Goal: Task Accomplishment & Management: Use online tool/utility

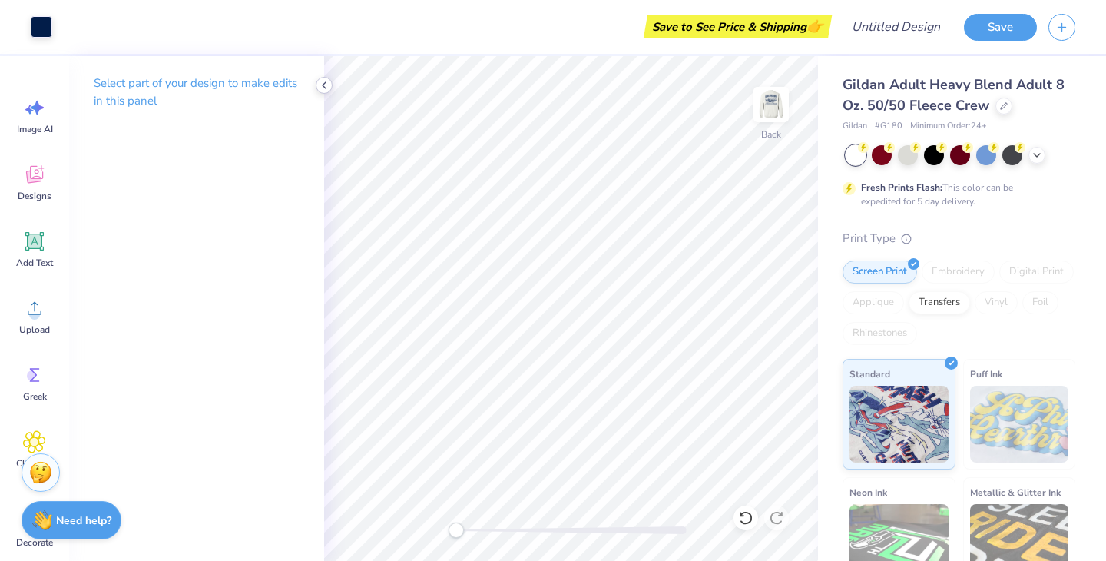
click at [321, 88] on icon at bounding box center [324, 85] width 12 height 12
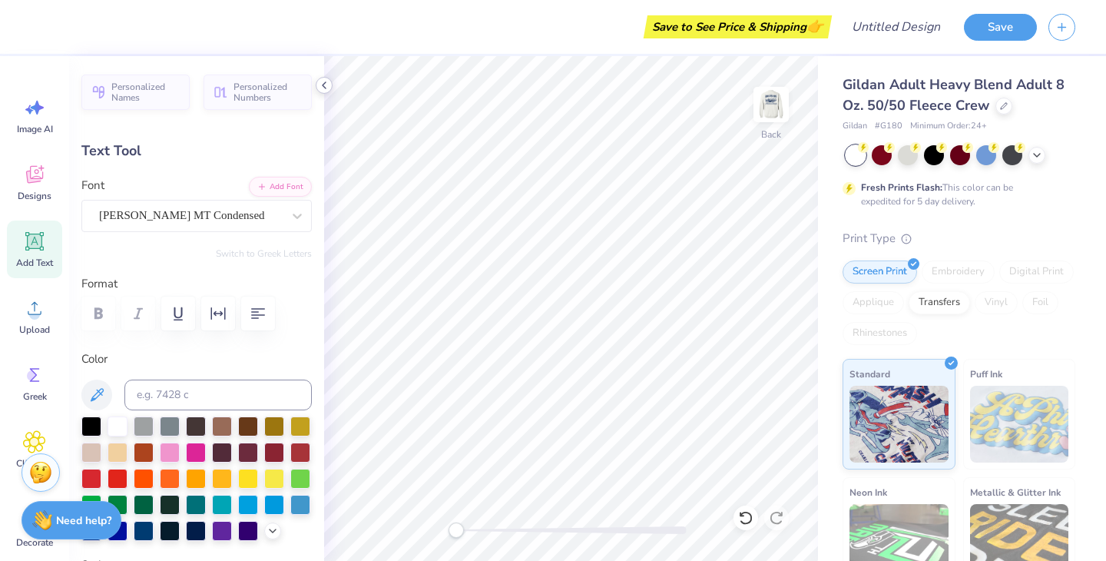
type textarea "NYODA"
type input "3.50"
type input "0.79"
type input "3.95"
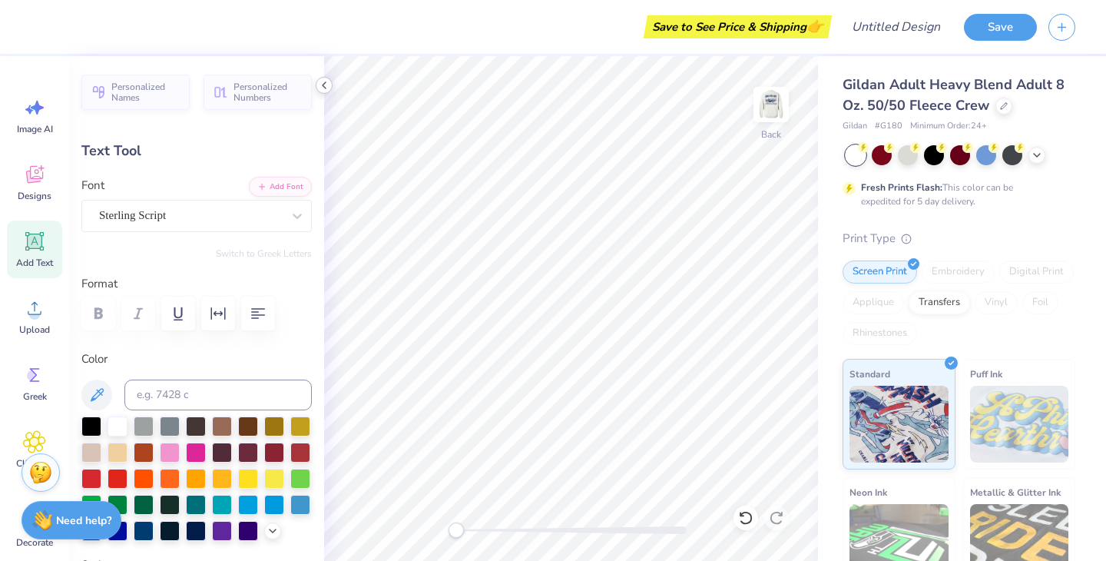
type textarea "S"
type textarea "staff"
type input "1.53"
type input "0.74"
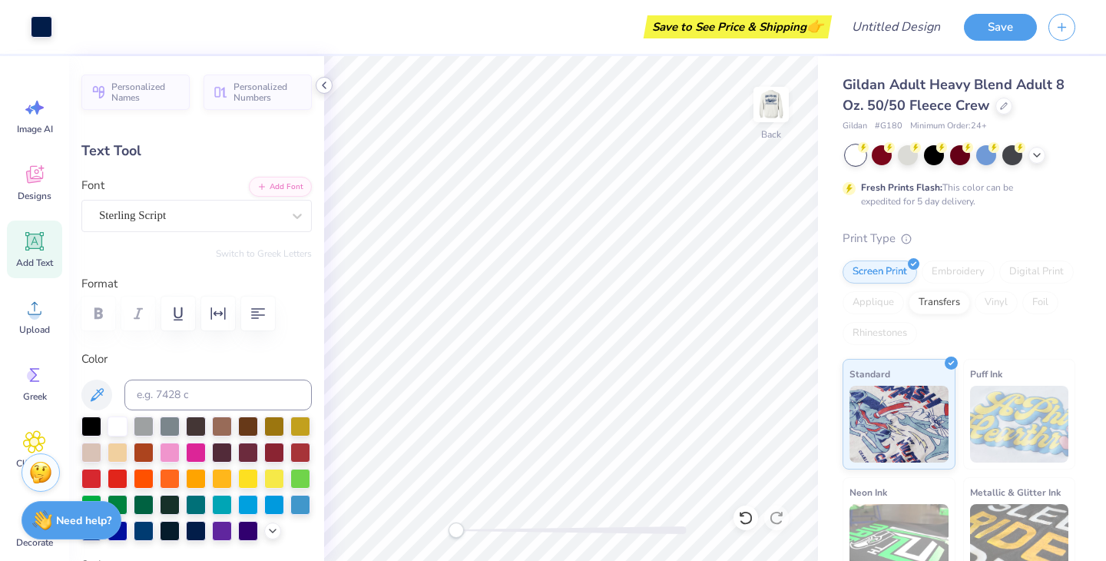
type input "4.12"
type input "1.60"
type input "0.48"
type input "4.61"
type textarea "2 0 2 6"
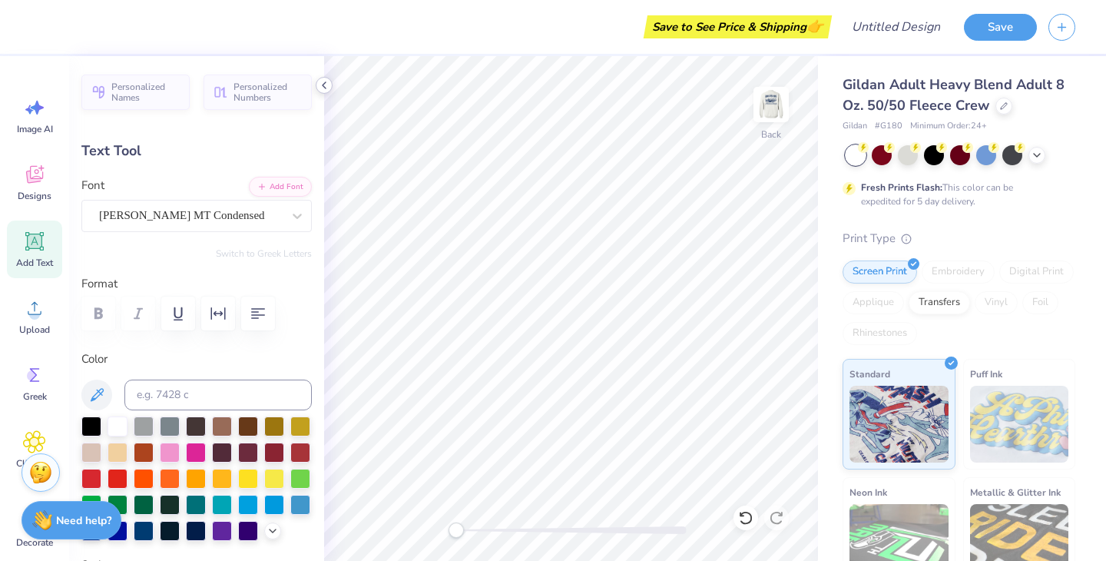
scroll to position [0, 1]
type input "1.53"
type input "0.74"
type input "4.13"
type input "1.60"
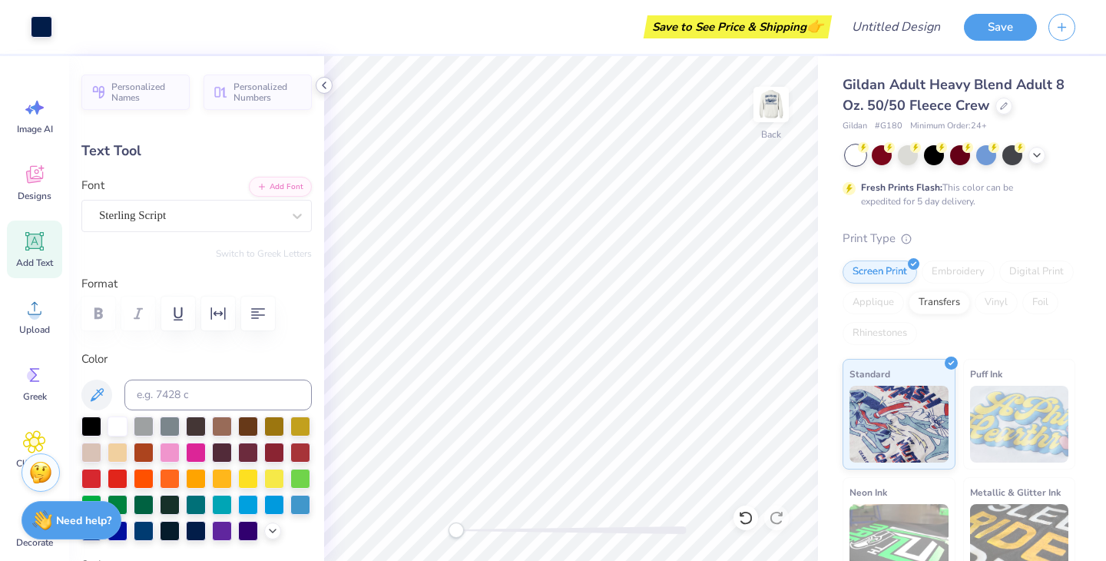
type input "0.48"
type input "4.86"
type input "1.53"
type input "0.74"
type input "3.90"
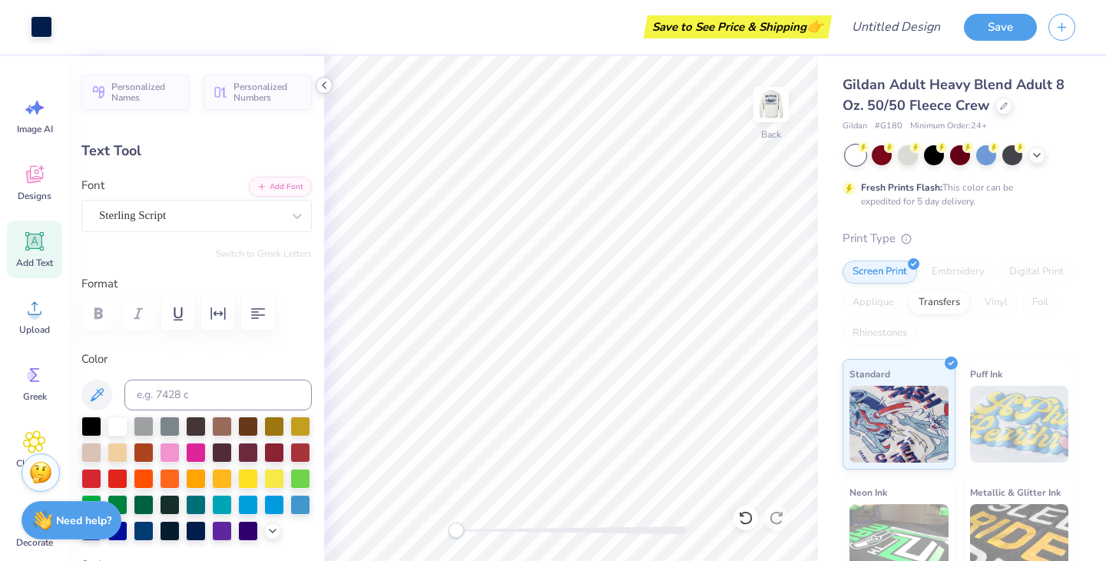
type input "1.60"
type input "0.48"
type input "4.64"
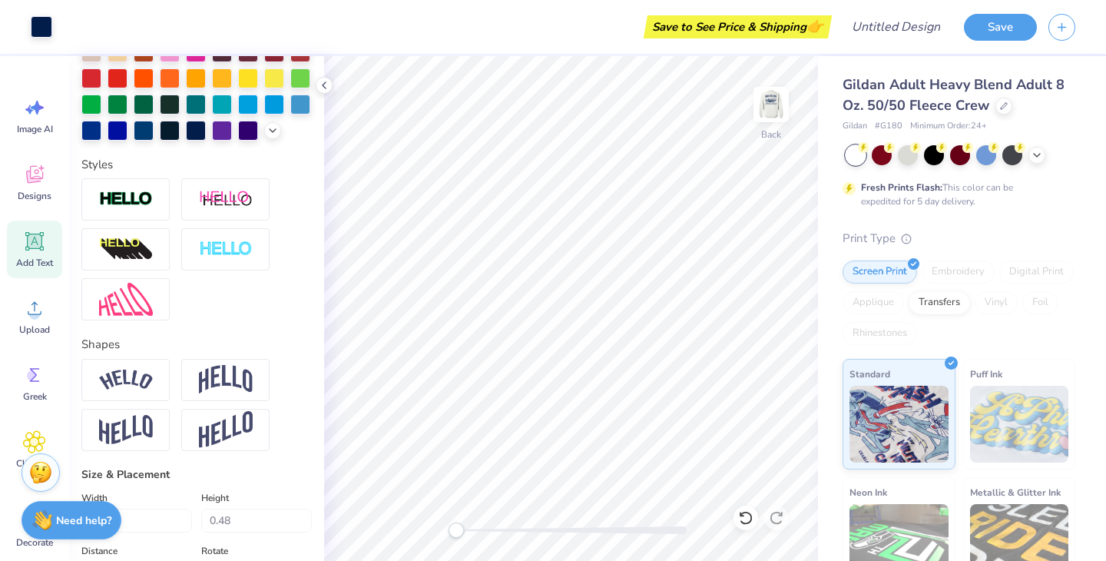
scroll to position [0, 0]
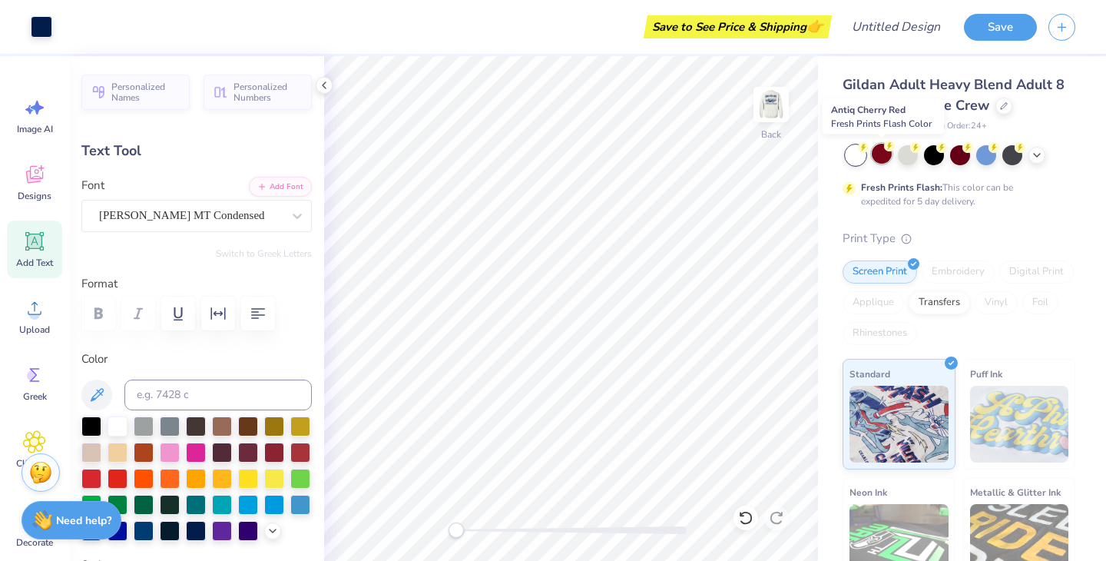
click at [885, 146] on circle at bounding box center [889, 146] width 11 height 11
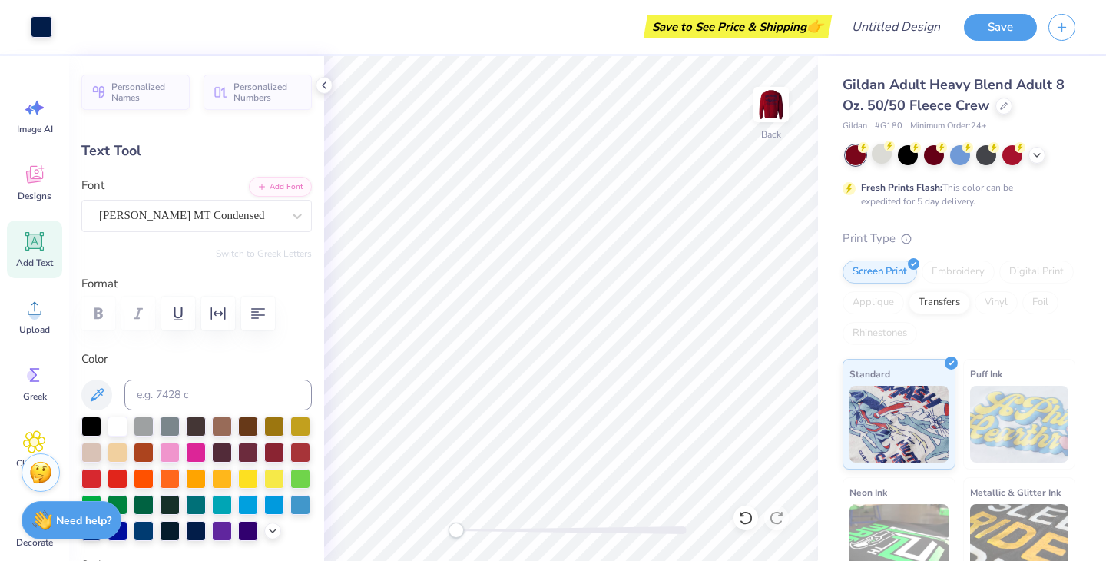
click at [910, 154] on div at bounding box center [908, 155] width 20 height 20
click at [853, 157] on div at bounding box center [856, 155] width 20 height 20
click at [913, 155] on div at bounding box center [908, 154] width 20 height 20
click at [759, 101] on img at bounding box center [771, 104] width 61 height 61
type textarea "Staff"
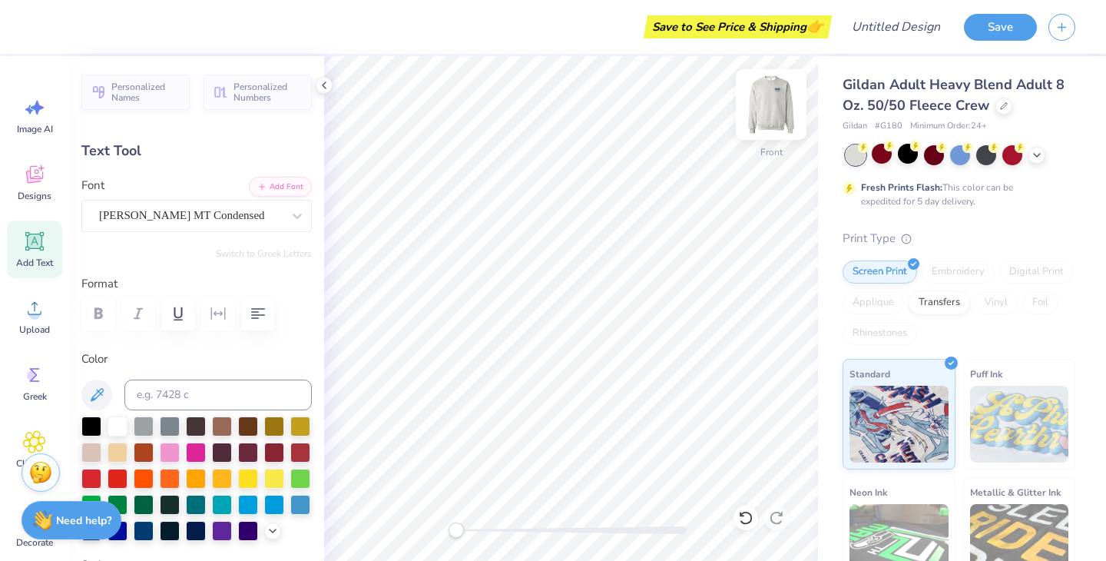
type input "3.80"
type input "2.43"
type input "4.07"
type input "-1.8"
type input "3.71"
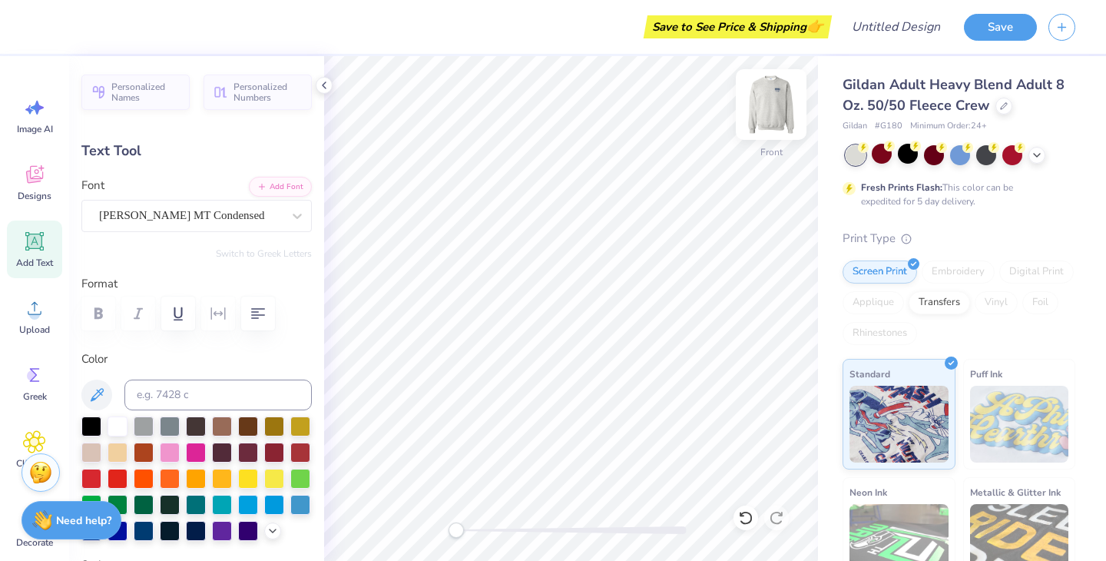
type input "1.60"
type input "4.01"
type input "0.0"
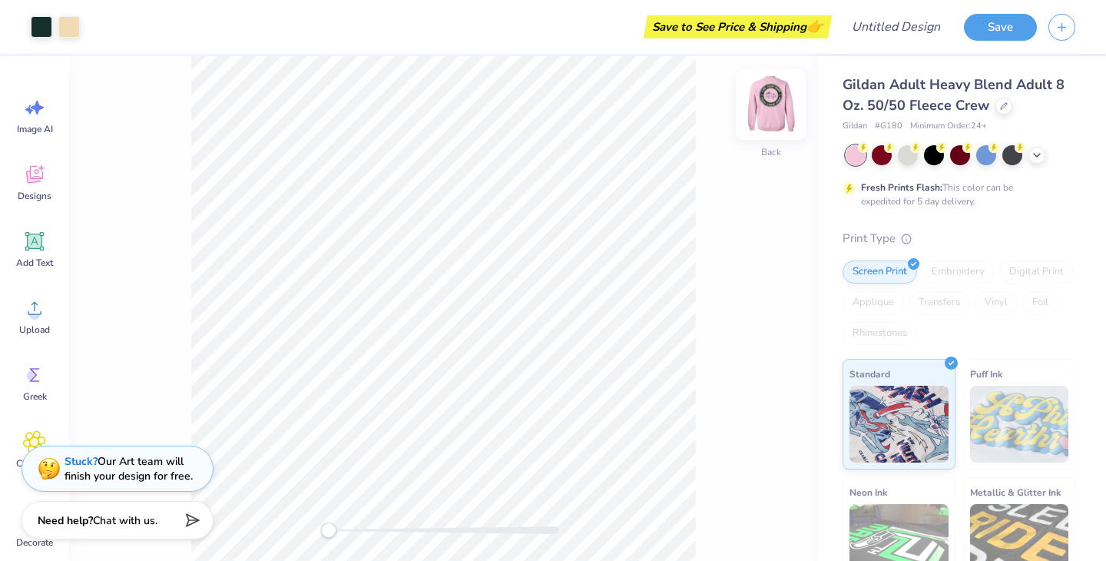
click at [777, 94] on img at bounding box center [771, 104] width 61 height 61
click at [784, 93] on img at bounding box center [771, 104] width 61 height 61
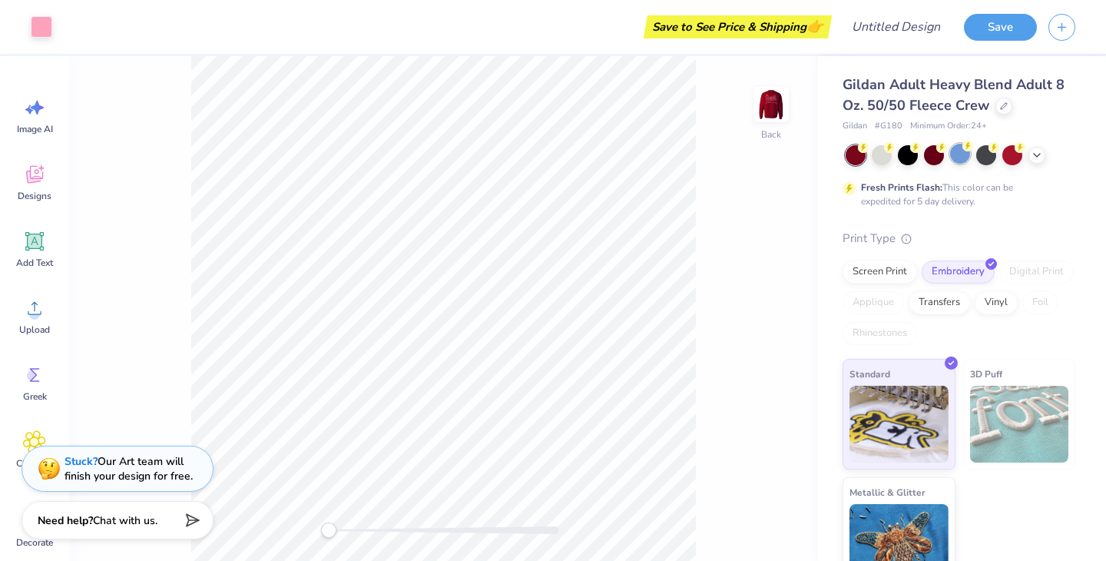
click at [964, 146] on circle at bounding box center [968, 146] width 11 height 11
click at [884, 161] on div at bounding box center [882, 154] width 20 height 20
click at [918, 154] on div at bounding box center [908, 154] width 20 height 20
click at [959, 154] on div at bounding box center [960, 154] width 20 height 20
click at [993, 156] on div at bounding box center [986, 154] width 20 height 20
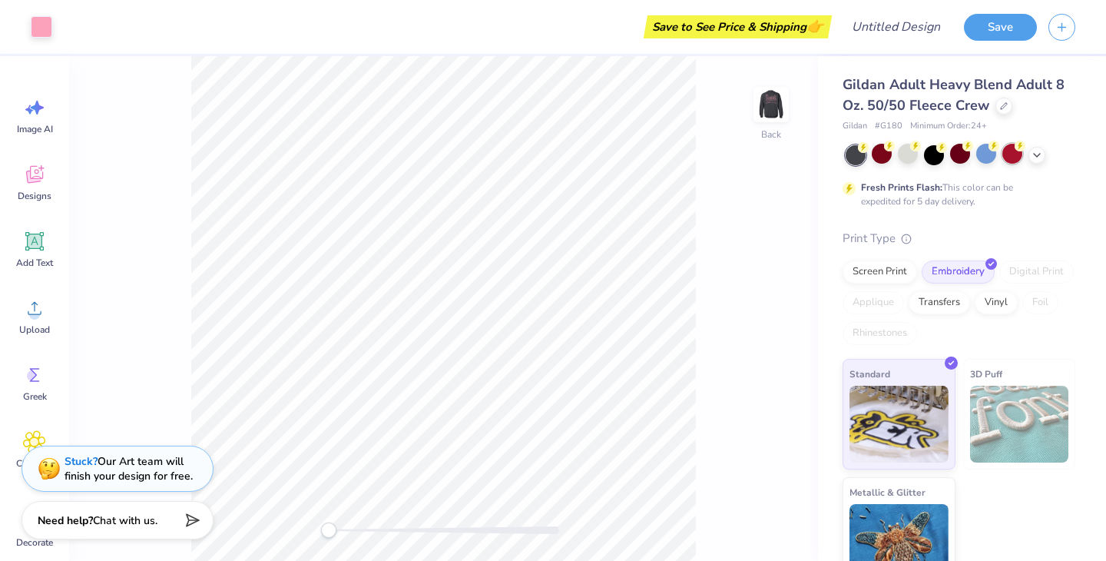
click at [1010, 156] on div at bounding box center [1012, 154] width 20 height 20
click at [1040, 156] on icon at bounding box center [1037, 153] width 12 height 12
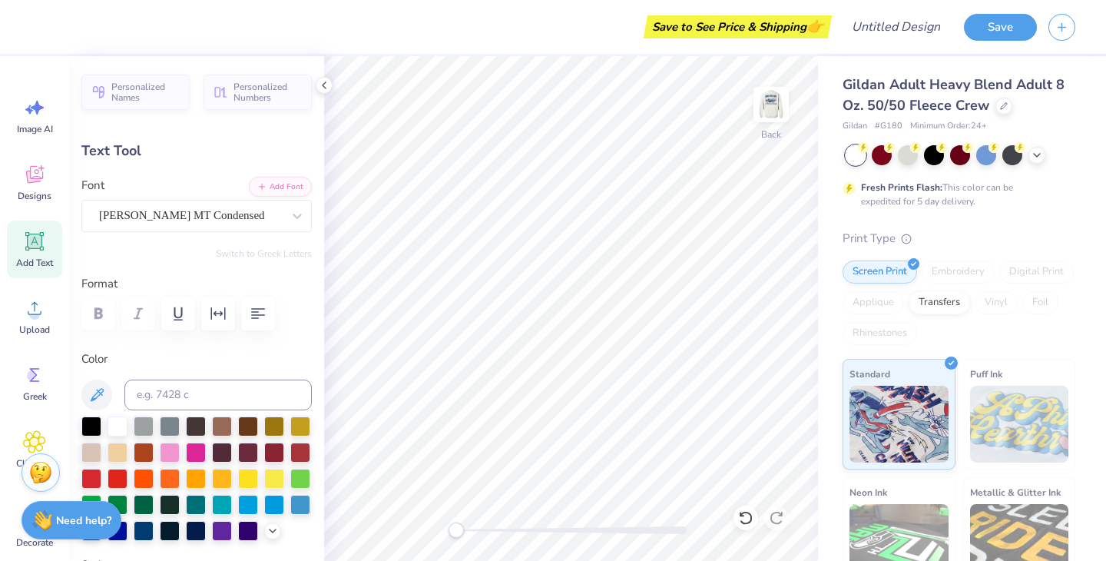
type textarea "NYODA"
type input "3.50"
type input "0.79"
type input "3.95"
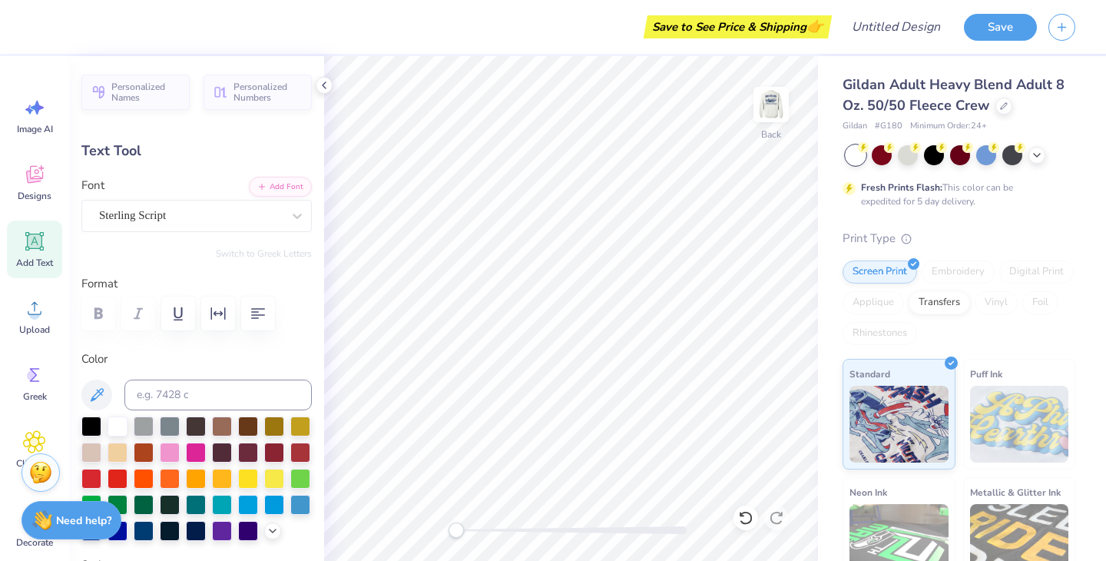
scroll to position [0, 0]
type textarea "S"
type textarea "Staff"
type input "1.60"
type input "0.48"
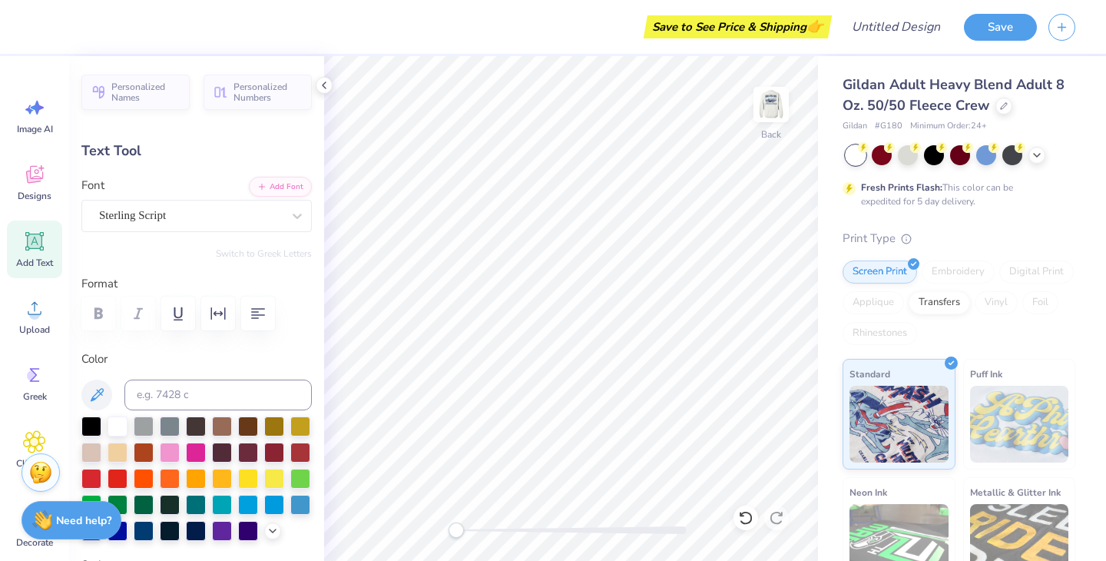
type input "4.61"
type textarea "2 0 2 6"
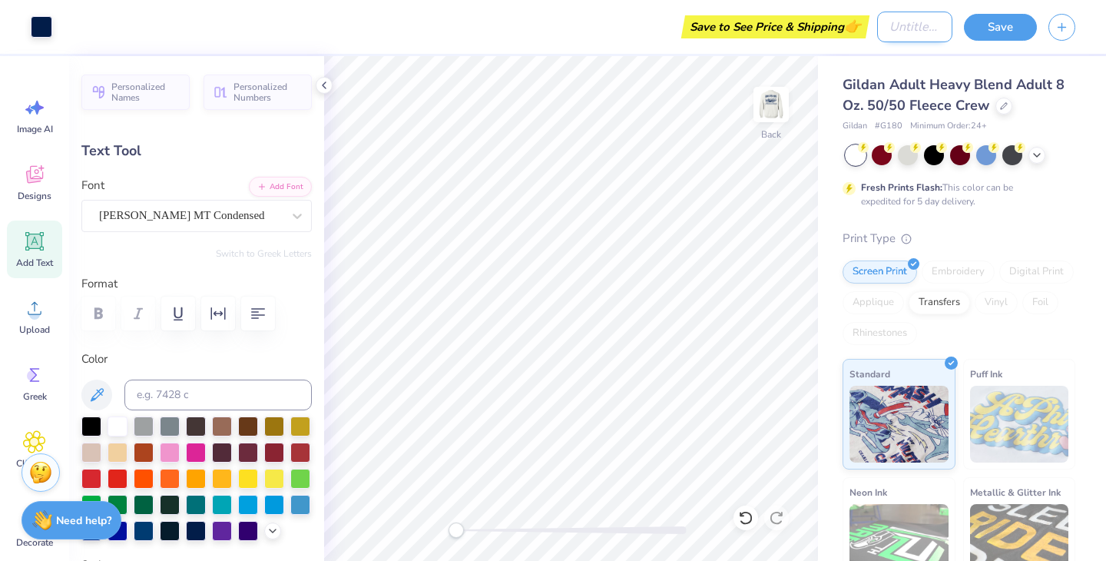
click at [901, 36] on input "Design Title" at bounding box center [914, 27] width 75 height 31
type input "NYODA staff crew"
click at [768, 114] on img at bounding box center [771, 104] width 61 height 61
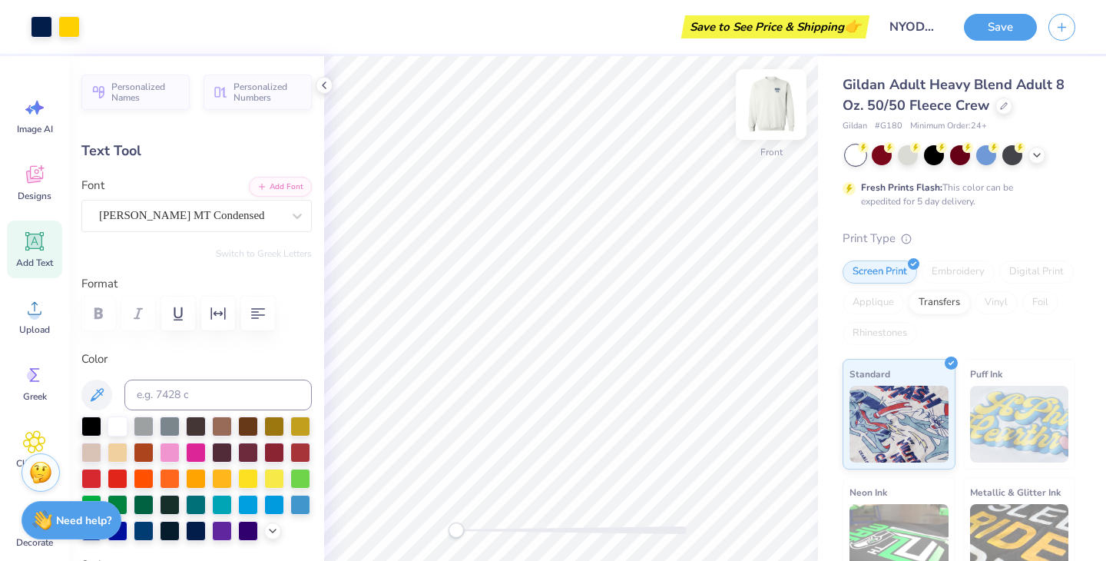
click at [778, 108] on img at bounding box center [771, 104] width 61 height 61
click at [761, 106] on img at bounding box center [771, 104] width 61 height 61
click at [761, 106] on img at bounding box center [771, 104] width 31 height 31
click at [1014, 25] on button "Save" at bounding box center [1000, 25] width 73 height 27
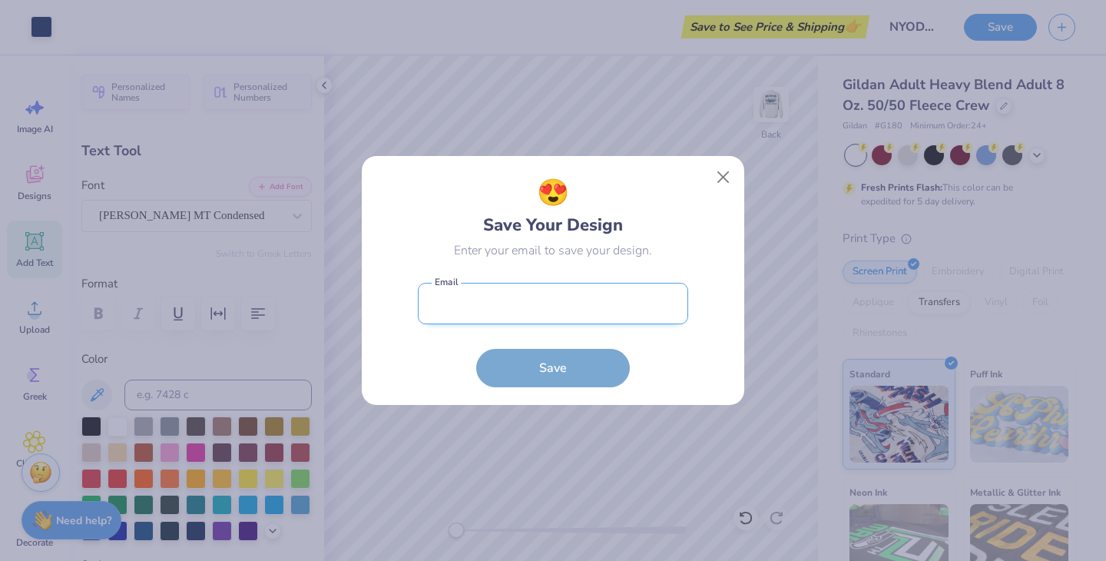
click at [595, 310] on input "email" at bounding box center [553, 304] width 270 height 42
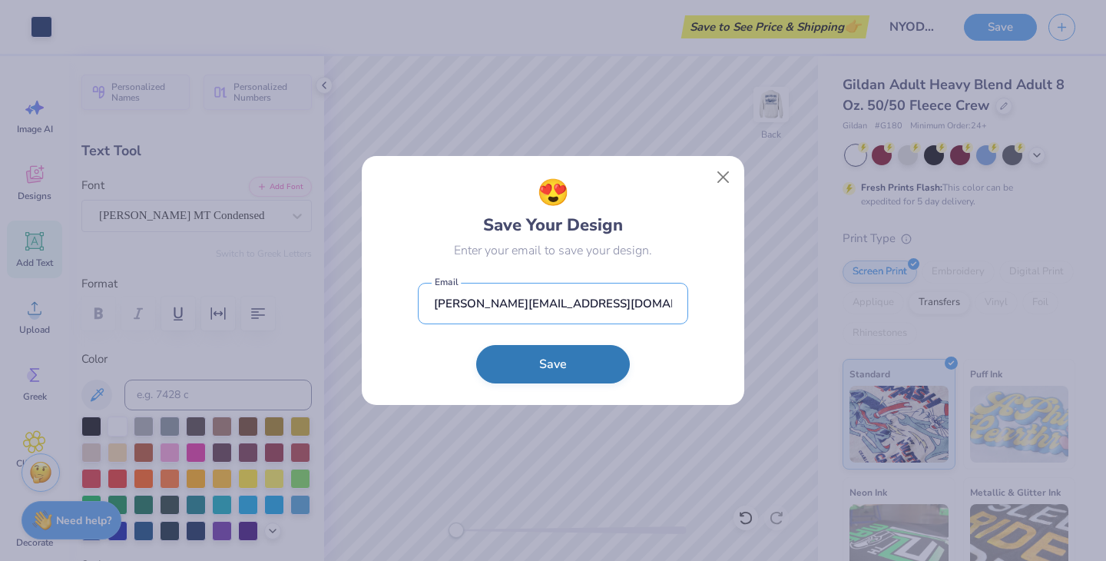
type input "ella.kirkland53@gmail.com"
click at [553, 377] on button "Save" at bounding box center [553, 364] width 154 height 38
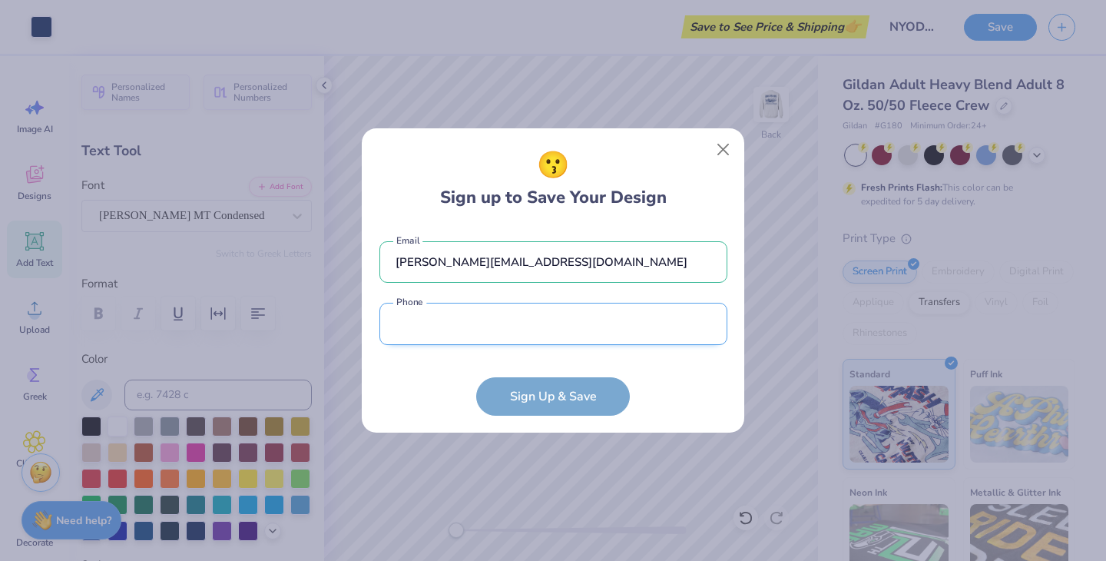
click at [491, 330] on input "tel" at bounding box center [553, 324] width 348 height 42
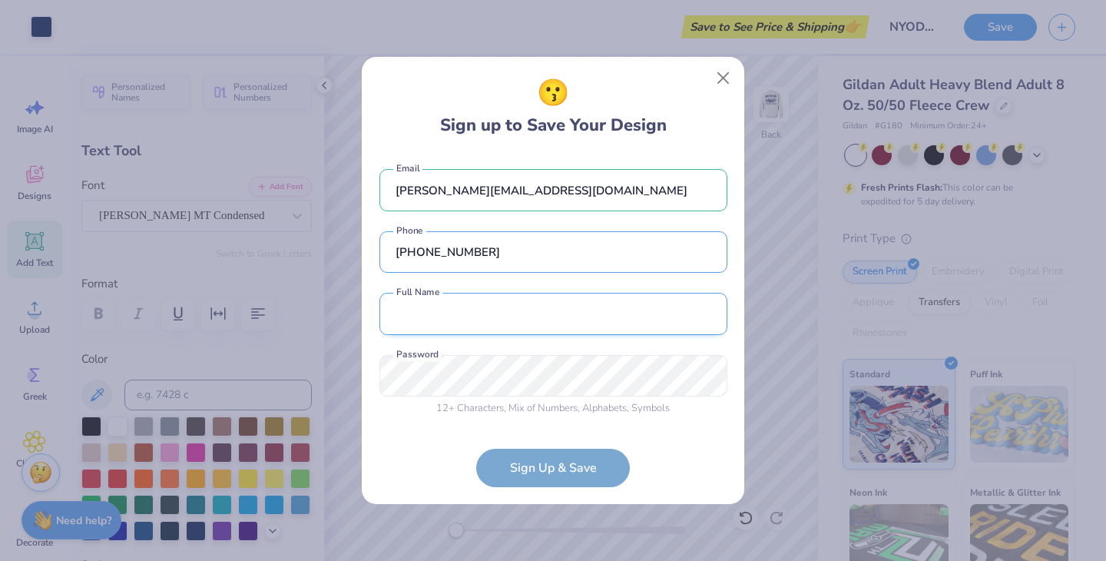
type input "(201) 390-2025"
click at [458, 310] on input "text" at bounding box center [553, 314] width 348 height 42
type input "Ella Kirklalnd"
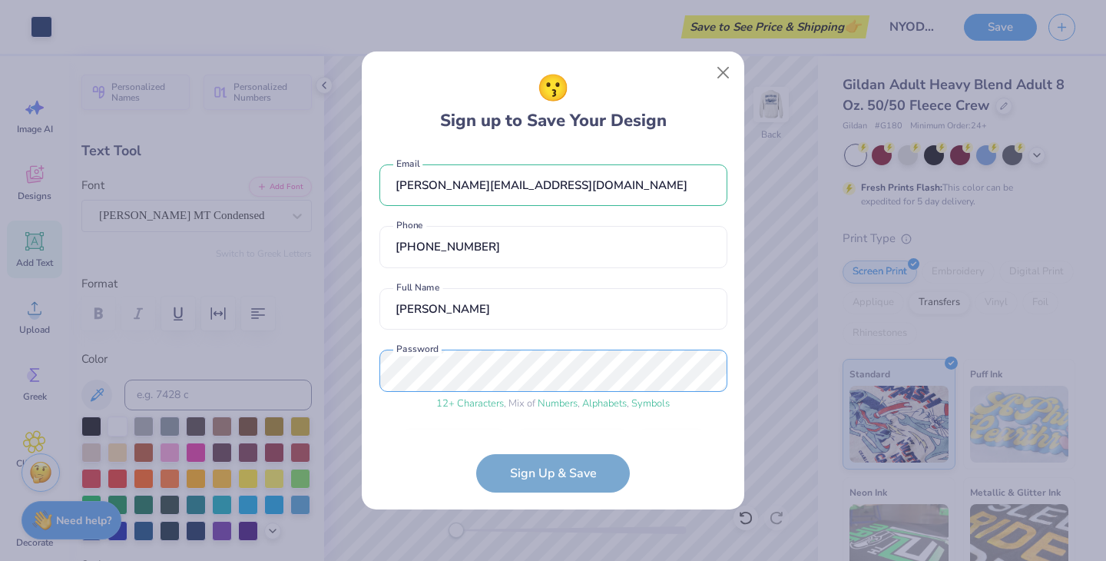
scroll to position [48, 0]
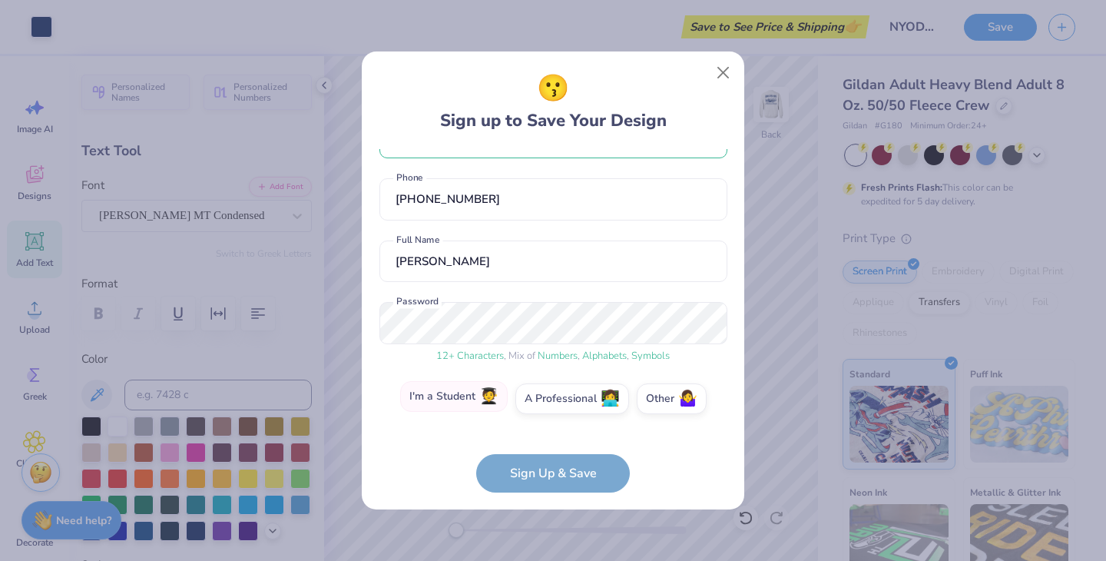
click at [436, 393] on label "I'm a Student 🧑‍🎓" at bounding box center [454, 396] width 108 height 31
click at [548, 446] on input "I'm a Student 🧑‍🎓" at bounding box center [553, 451] width 10 height 10
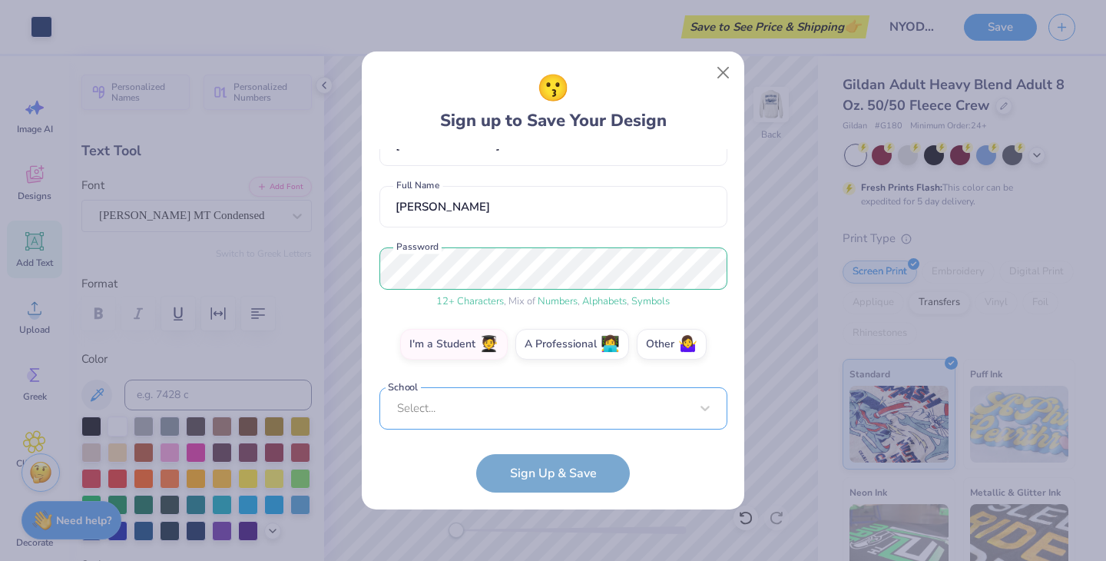
click at [453, 405] on div "Select..." at bounding box center [553, 408] width 348 height 42
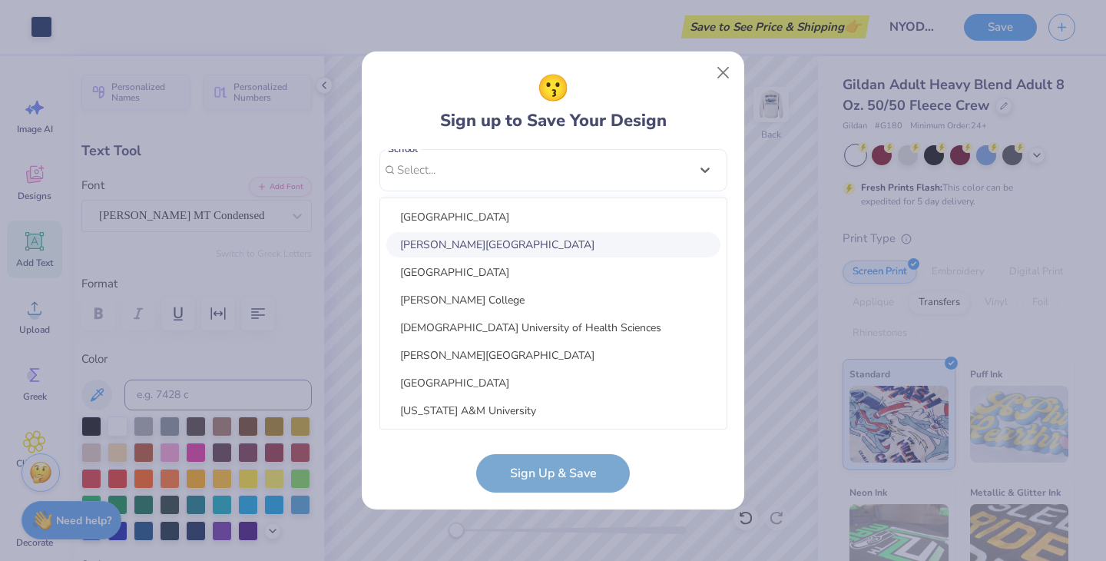
scroll to position [110, 0]
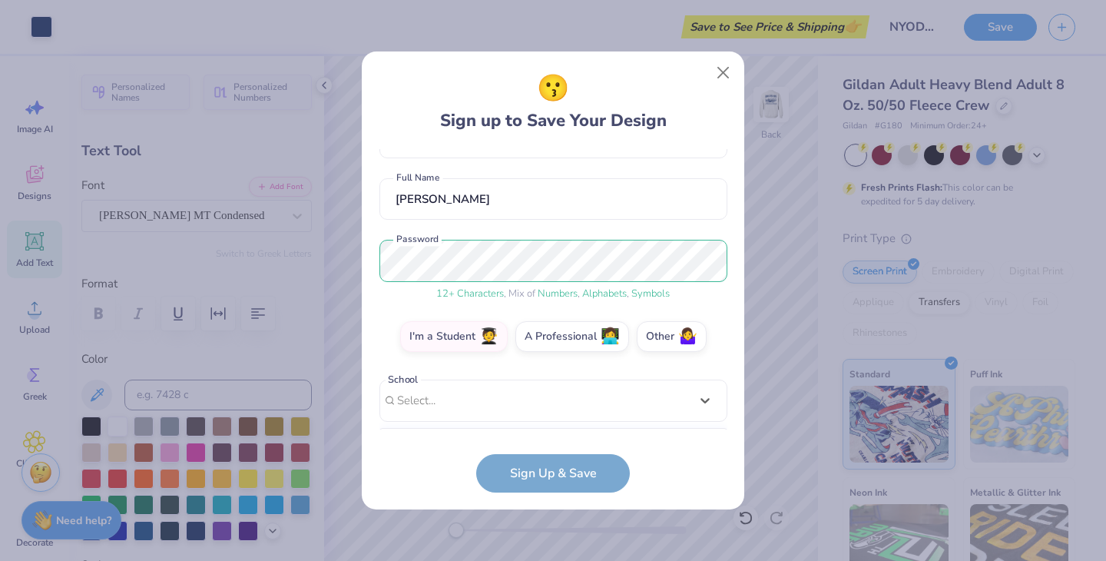
click at [710, 176] on div "ella.kirkland53@gmail.com Email (201) 390-2025 Phone Ella Kirklalnd Full Name 1…" at bounding box center [553, 289] width 348 height 280
click at [463, 337] on label "I'm a Student 🧑‍🎓" at bounding box center [454, 334] width 108 height 31
click at [548, 446] on input "I'm a Student 🧑‍🎓" at bounding box center [553, 451] width 10 height 10
click at [400, 478] on form "ella.kirkland53@gmail.com Email (201) 390-2025 Phone Ella Kirklalnd Full Name 1…" at bounding box center [553, 320] width 348 height 343
click at [661, 340] on label "Other 🤷‍♀️" at bounding box center [672, 334] width 70 height 31
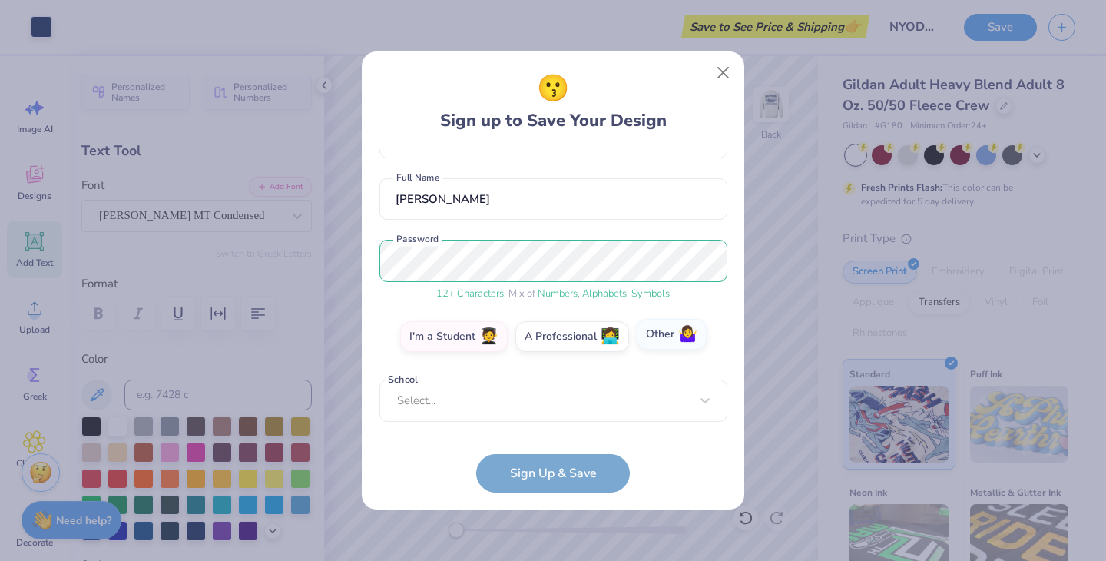
click at [558, 446] on input "Other 🤷‍♀️" at bounding box center [553, 451] width 10 height 10
click at [466, 343] on label "I'm a Student 🧑‍🎓" at bounding box center [454, 334] width 108 height 31
click at [548, 446] on input "I'm a Student 🧑‍🎓" at bounding box center [553, 451] width 10 height 10
click at [487, 393] on div "Select..." at bounding box center [553, 400] width 348 height 42
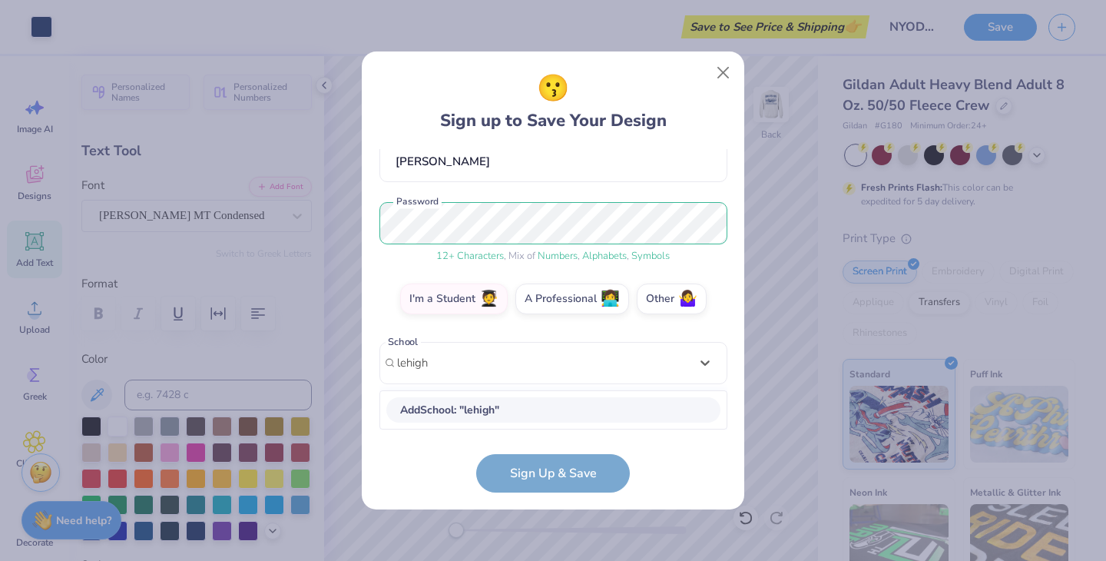
scroll to position [340, 0]
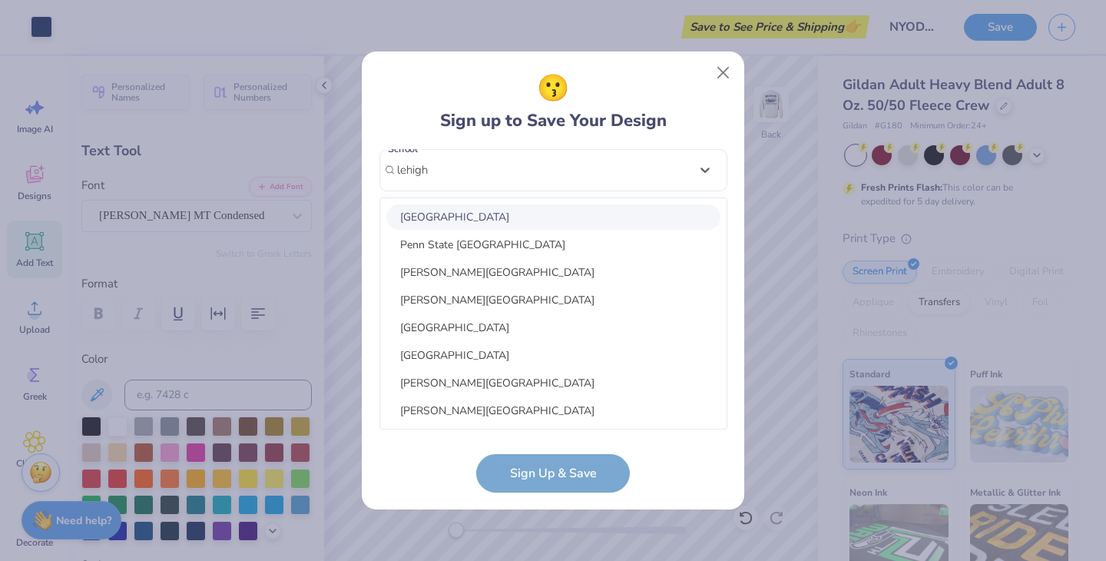
click at [465, 219] on div "Lehigh University" at bounding box center [553, 216] width 334 height 25
type input "lehigh"
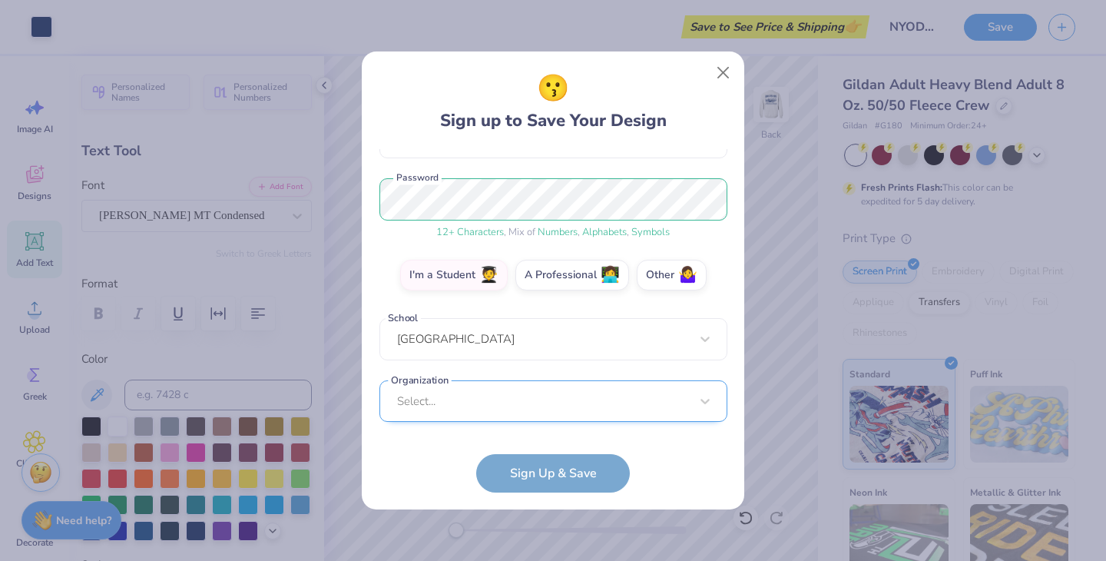
click at [446, 391] on div "Select..." at bounding box center [553, 401] width 348 height 42
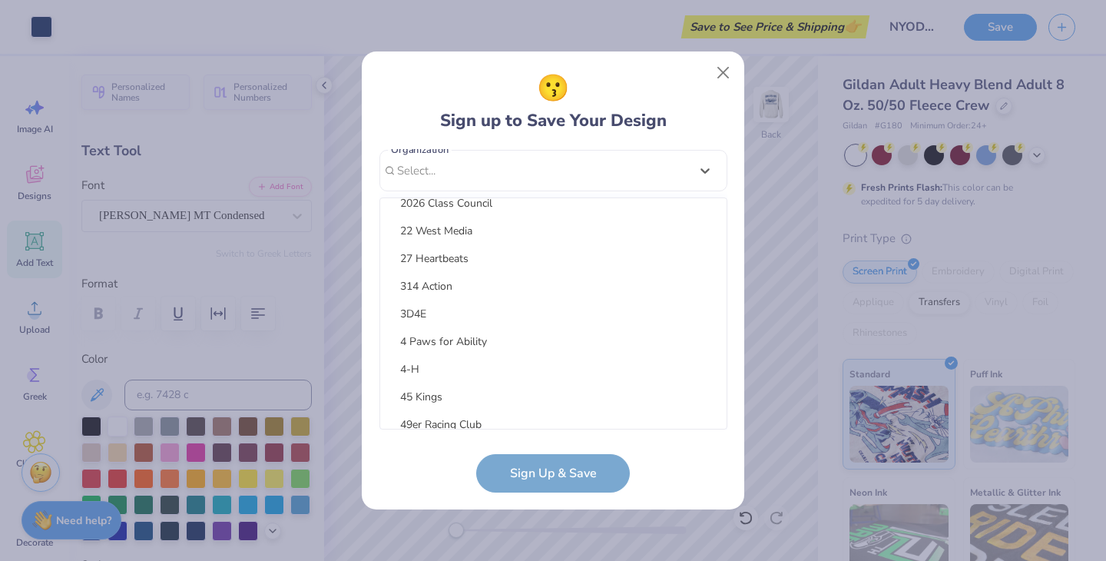
scroll to position [0, 0]
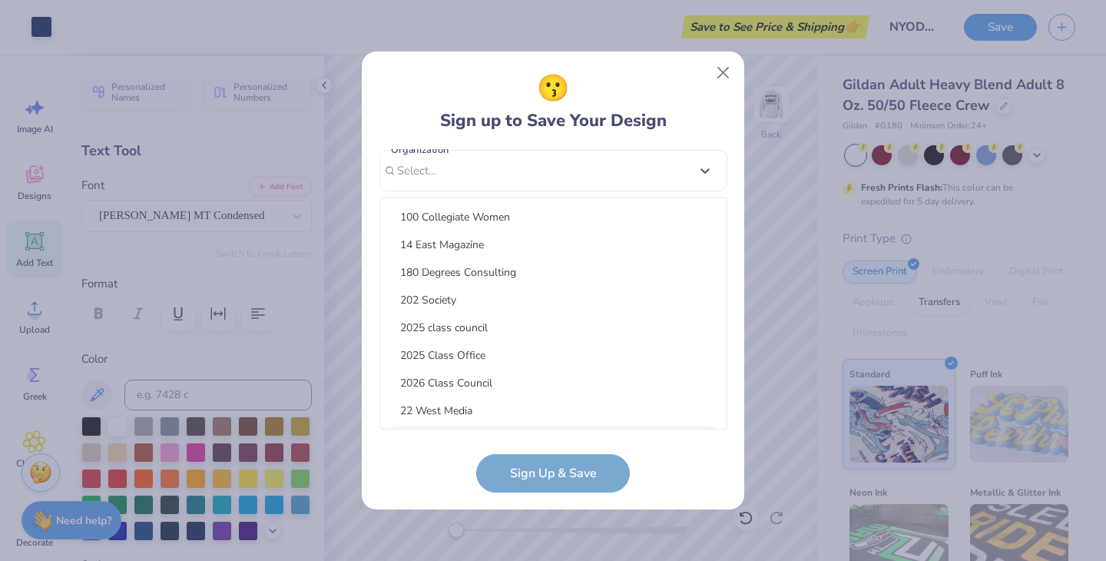
click at [408, 461] on form "ella.kirkland53@gmail.com Email (201) 390-2025 Phone Ella Kirklalnd Full Name 1…" at bounding box center [553, 320] width 348 height 343
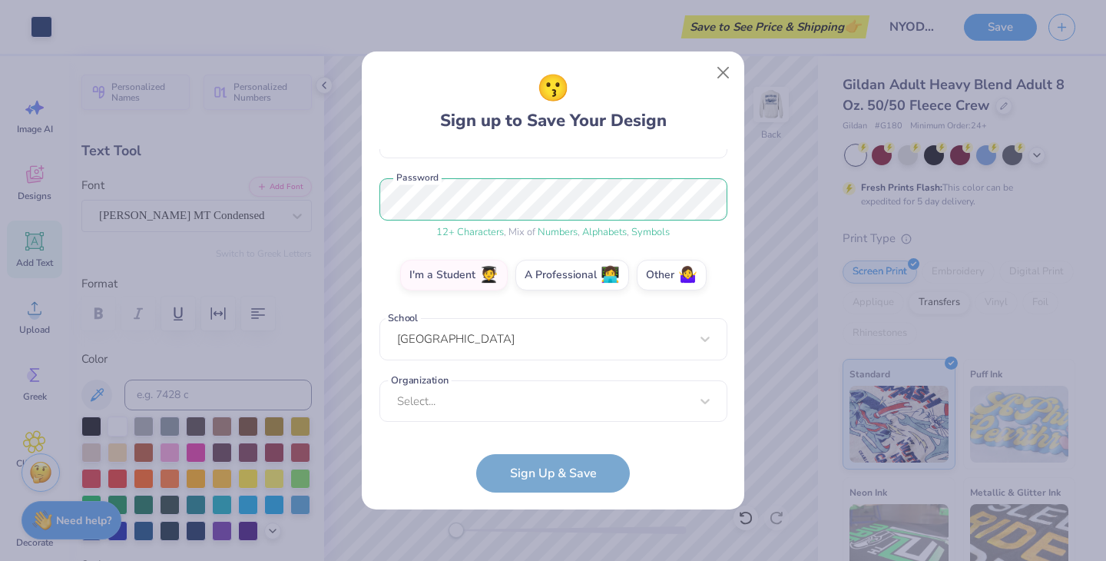
click at [481, 300] on div "ella.kirkland53@gmail.com Email (201) 390-2025 Phone Ella Kirklalnd Full Name 1…" at bounding box center [553, 289] width 348 height 280
click at [481, 340] on div "Lehigh University" at bounding box center [553, 339] width 348 height 42
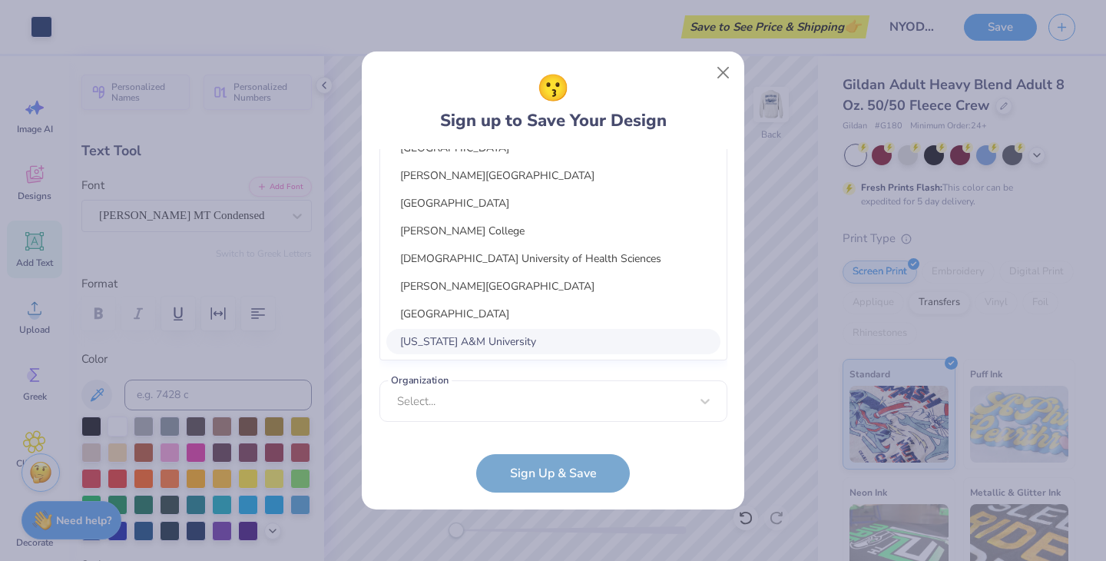
scroll to position [340, 0]
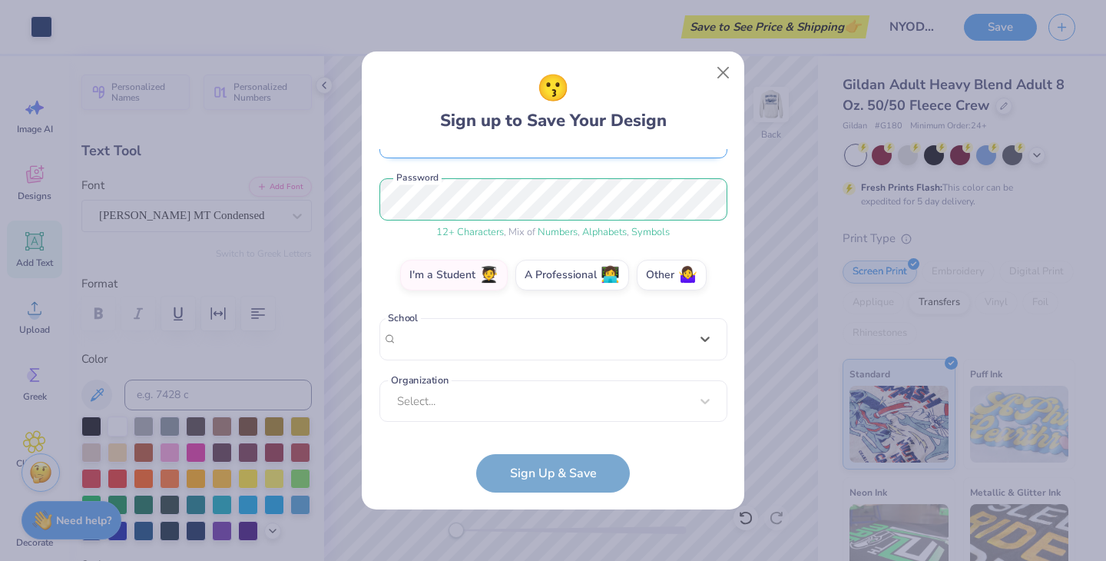
click at [714, 156] on div "ella.kirkland53@gmail.com Email (201) 390-2025 Phone Ella Kirklalnd Full Name 1…" at bounding box center [553, 289] width 348 height 280
click at [674, 278] on label "Other 🤷‍♀️" at bounding box center [672, 272] width 70 height 31
click at [558, 446] on input "Other 🤷‍♀️" at bounding box center [553, 451] width 10 height 10
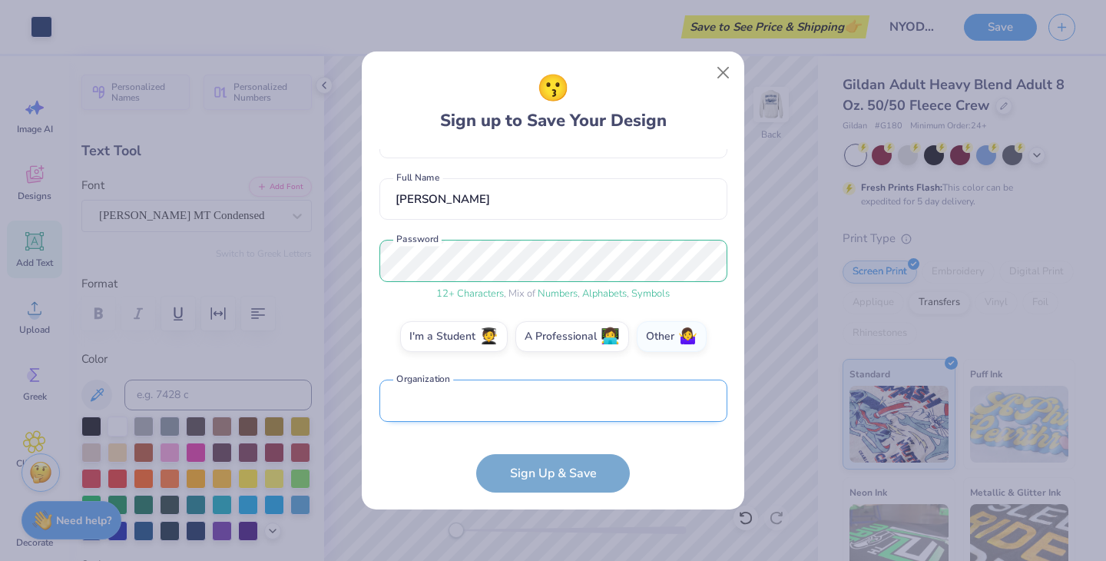
click at [472, 403] on input "text" at bounding box center [553, 400] width 348 height 42
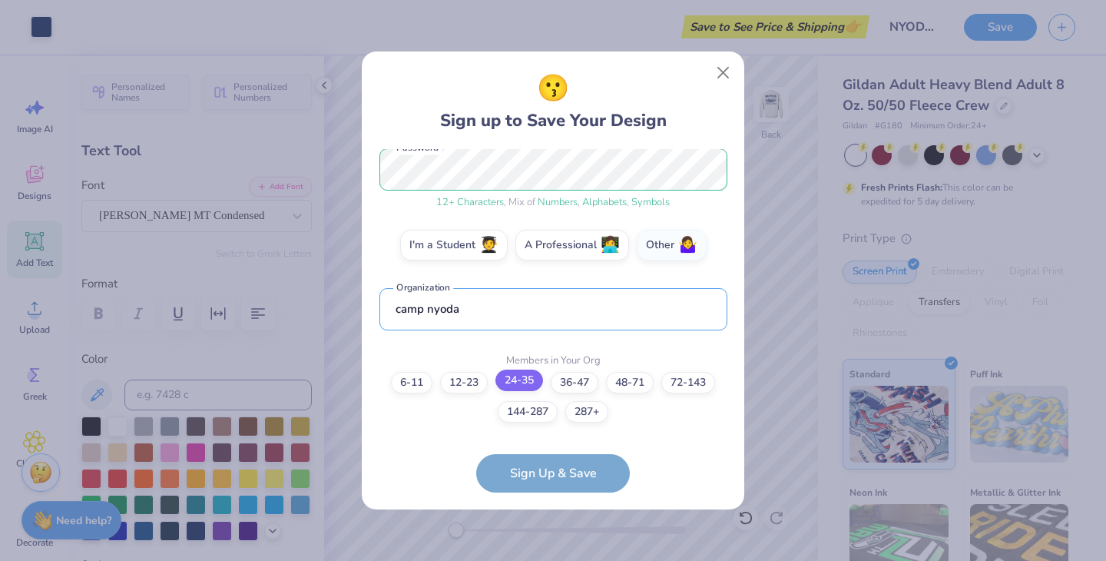
type input "camp nyoda"
click at [515, 380] on label "24-35" at bounding box center [519, 380] width 48 height 22
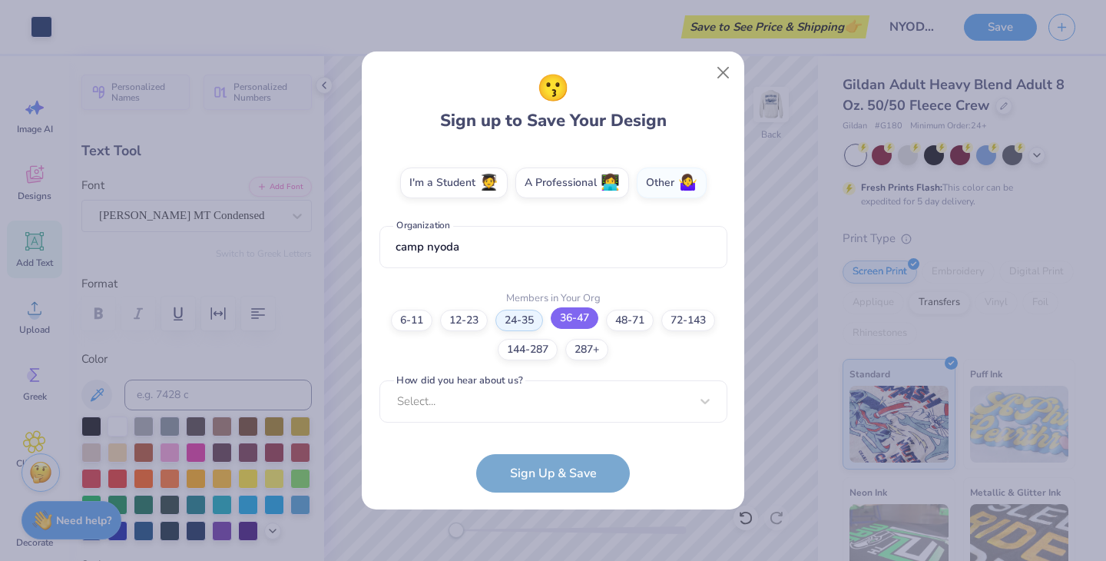
click at [570, 319] on label "36-47" at bounding box center [575, 318] width 48 height 22
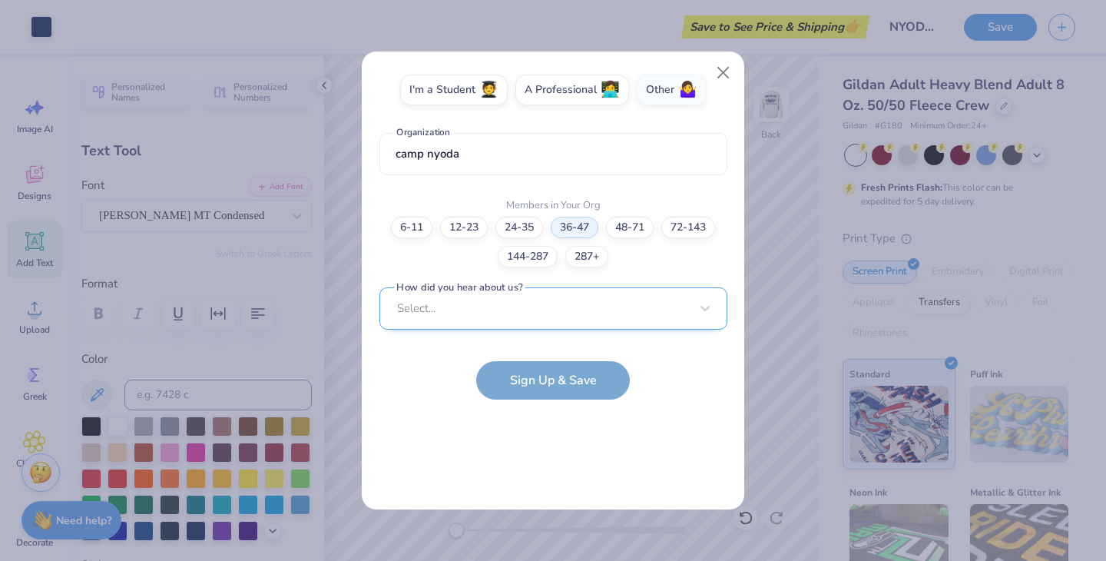
click at [528, 318] on div "Select..." at bounding box center [553, 308] width 348 height 42
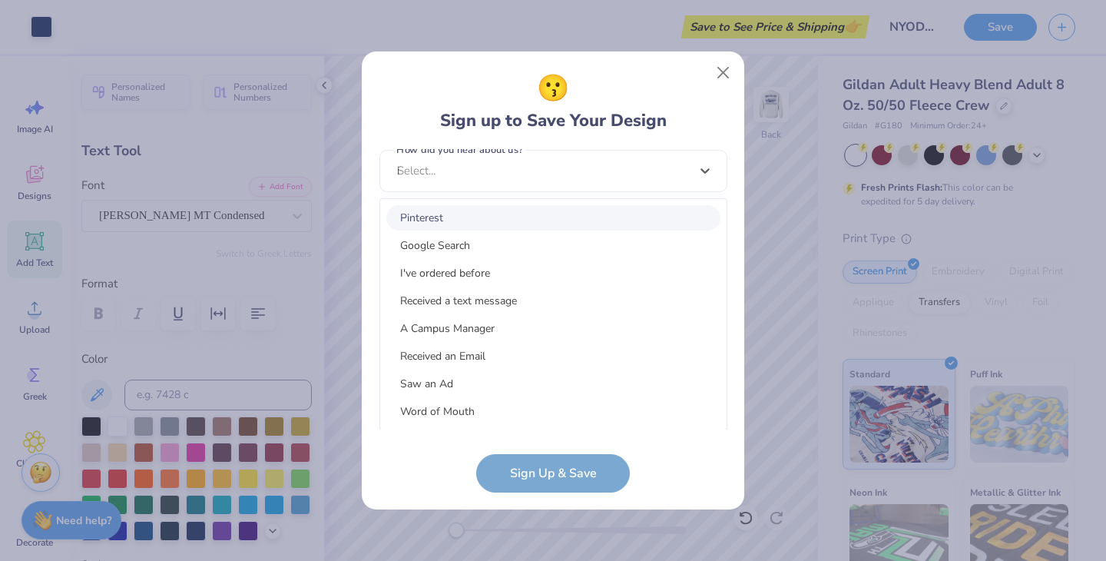
scroll to position [315, 0]
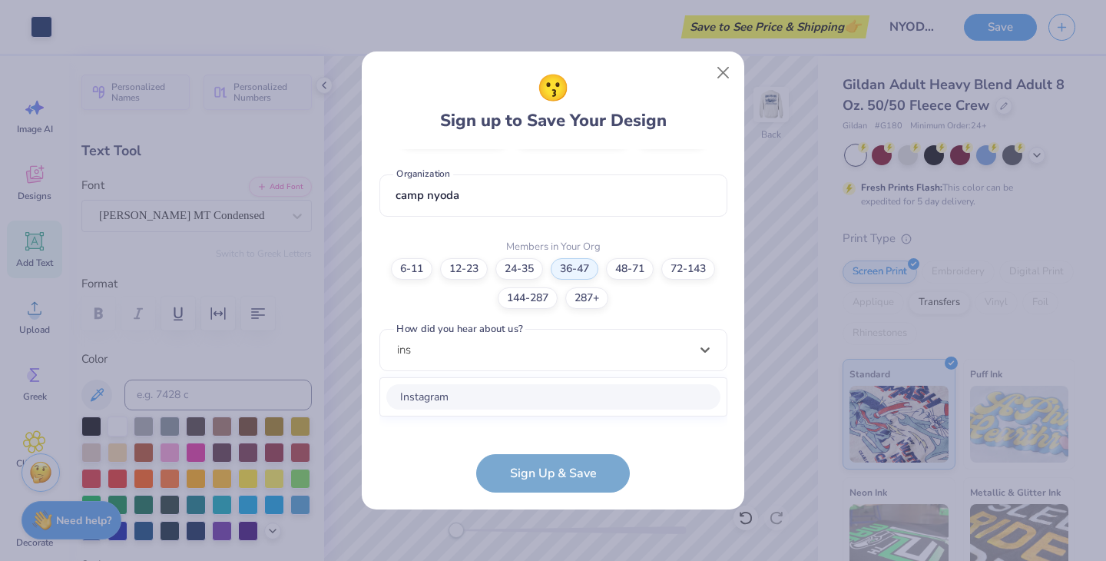
click at [406, 390] on div "Instagram" at bounding box center [553, 396] width 334 height 25
type input "ins"
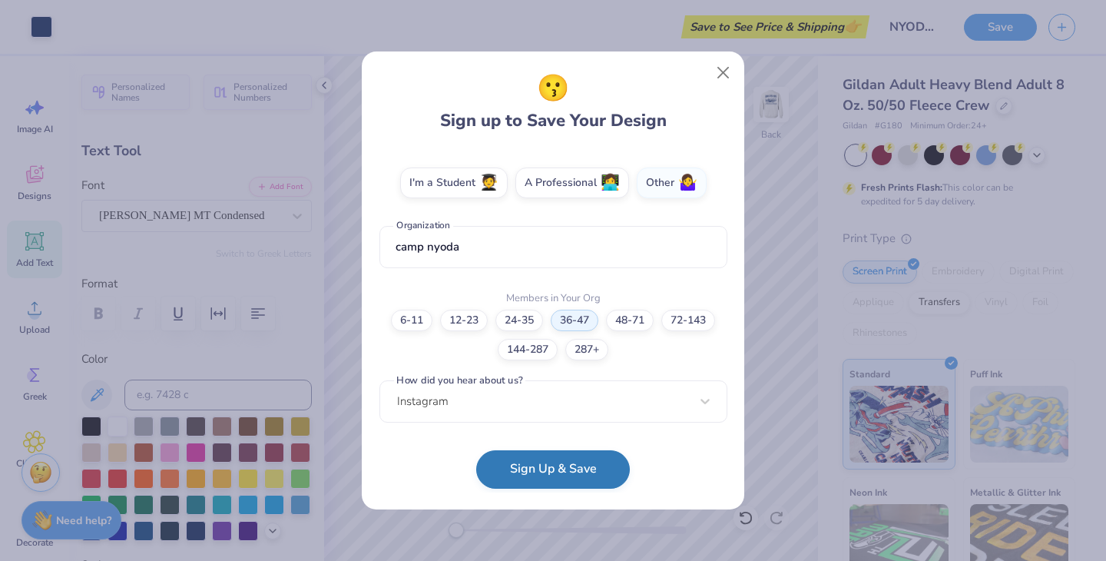
click at [552, 469] on button "Sign Up & Save" at bounding box center [553, 469] width 154 height 38
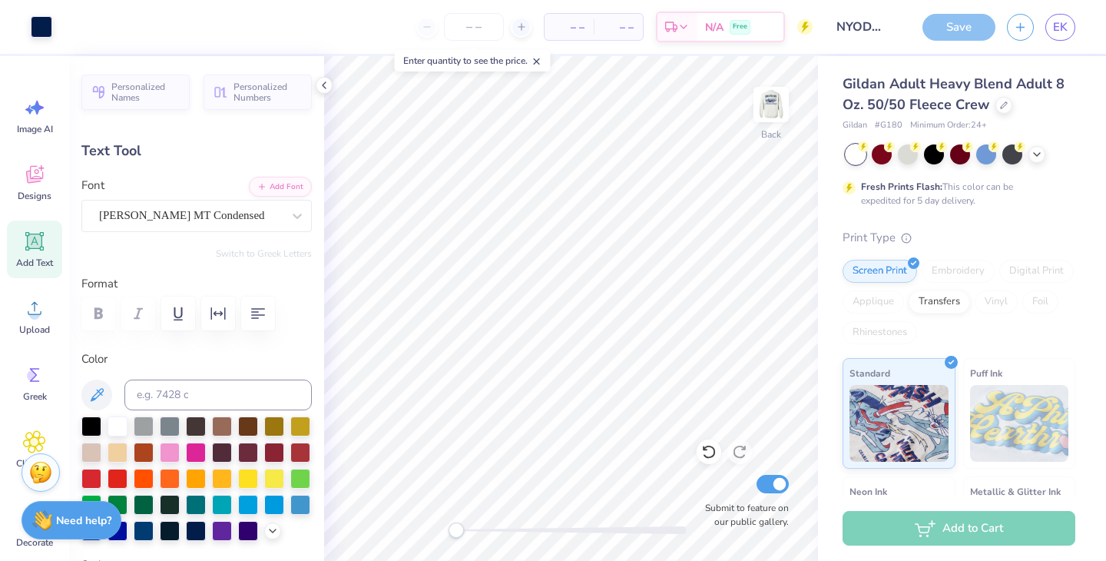
scroll to position [0, 0]
click at [961, 29] on div "Save" at bounding box center [959, 27] width 73 height 27
click at [933, 20] on div "Save" at bounding box center [959, 27] width 73 height 27
click at [734, 25] on span "Free" at bounding box center [740, 29] width 15 height 11
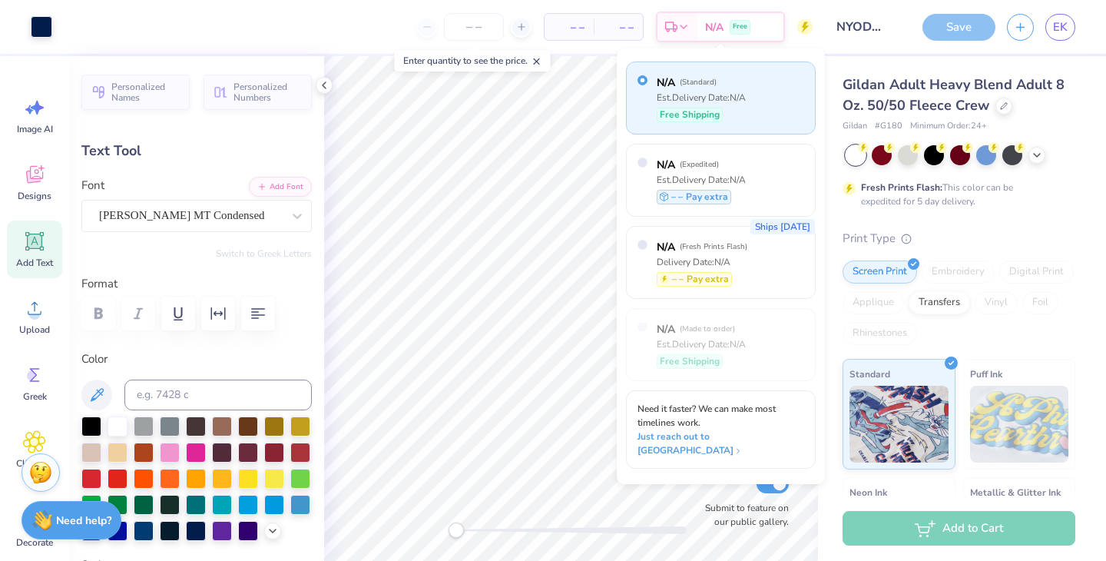
click at [572, 38] on div "– – Per Item" at bounding box center [569, 27] width 49 height 26
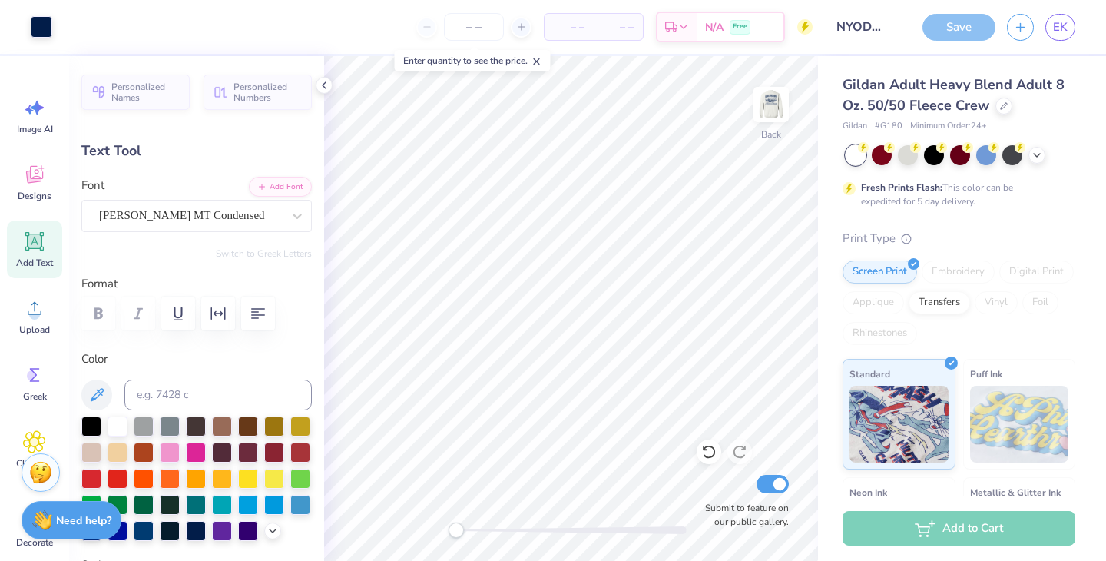
click at [573, 17] on div "– – Per Item" at bounding box center [569, 27] width 49 height 26
click at [501, 25] on input "number" at bounding box center [474, 27] width 60 height 28
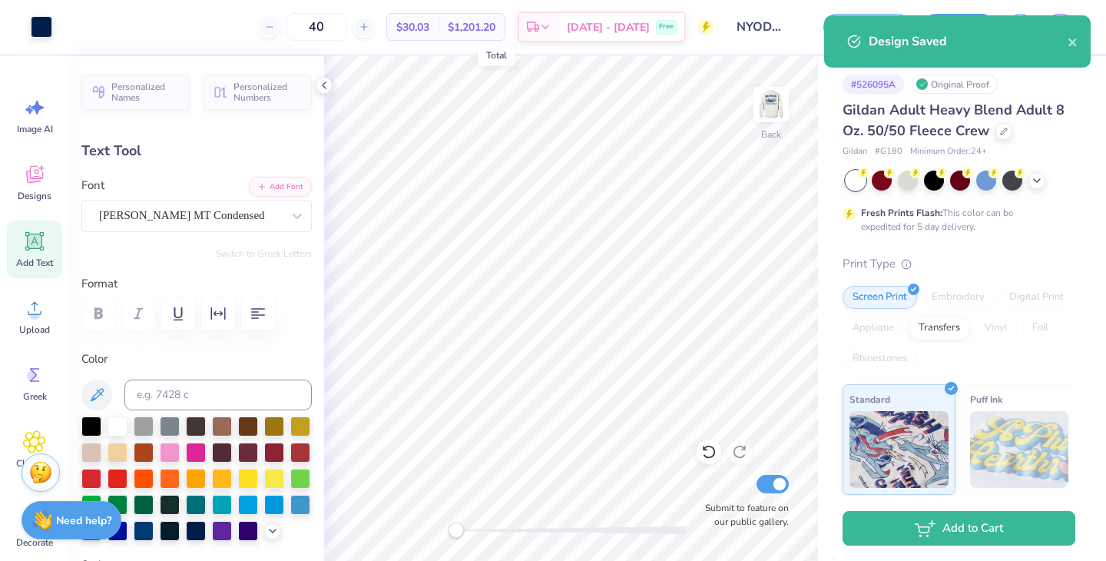
type input "40"
click at [495, 25] on span "$1,201.20" at bounding box center [472, 27] width 48 height 16
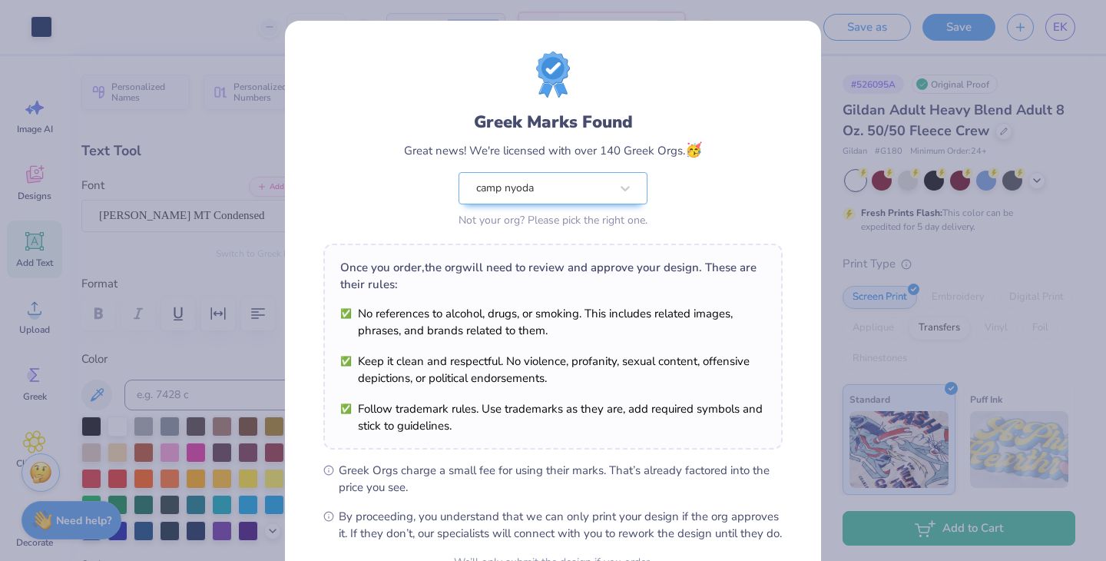
scroll to position [158, 0]
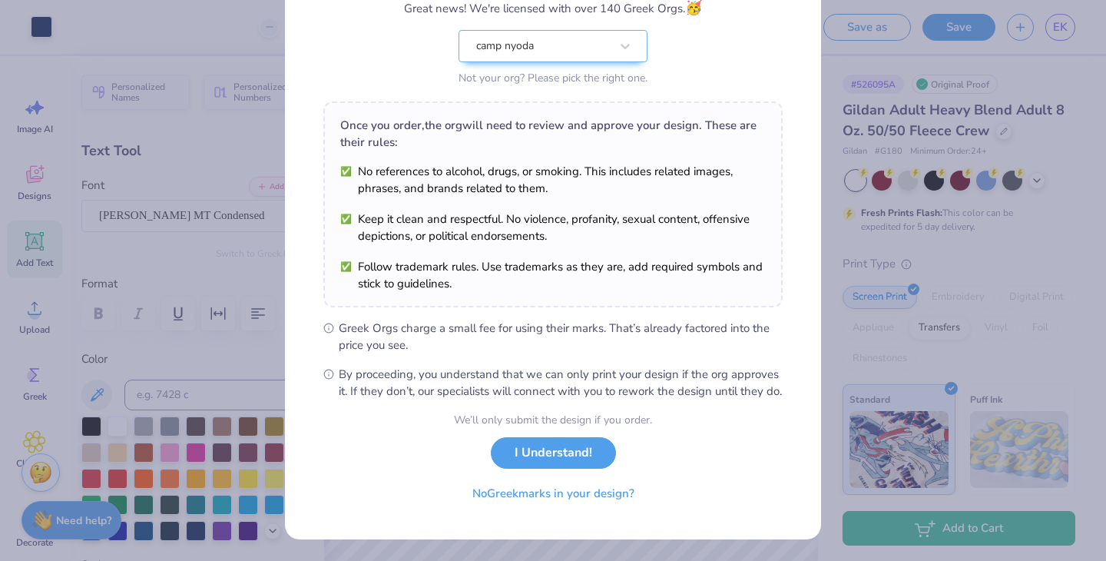
click at [483, 163] on li "No references to alcohol, drugs, or smoking. This includes related images, phra…" at bounding box center [553, 180] width 426 height 34
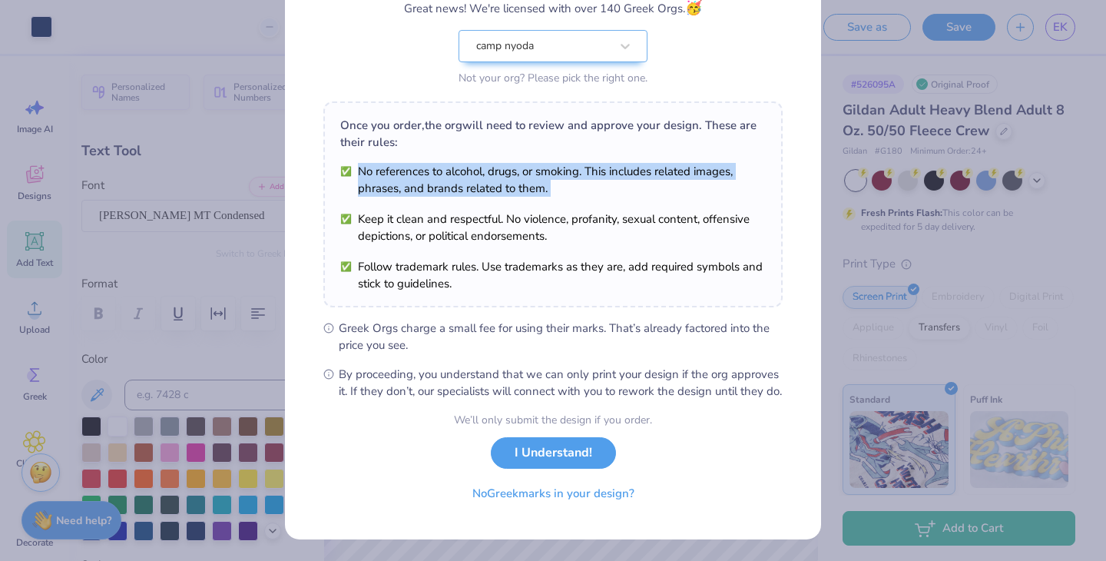
click at [483, 163] on li "No references to alcohol, drugs, or smoking. This includes related images, phra…" at bounding box center [553, 180] width 426 height 34
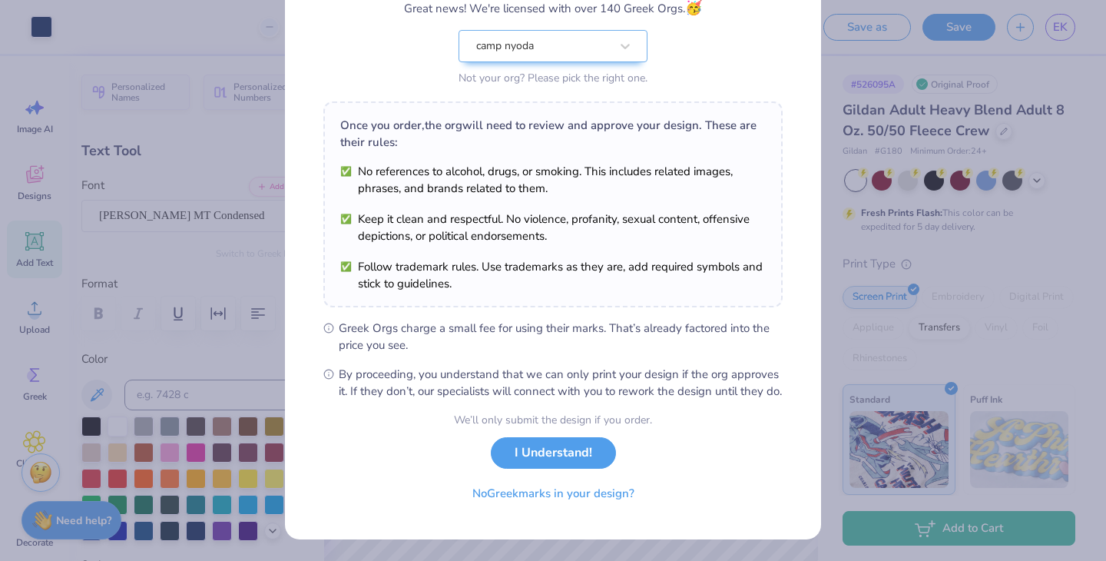
click at [903, 283] on div "Greek Marks Found Great news! We're licensed with over 140 Greek Orgs. 🥳 camp n…" at bounding box center [553, 280] width 1106 height 561
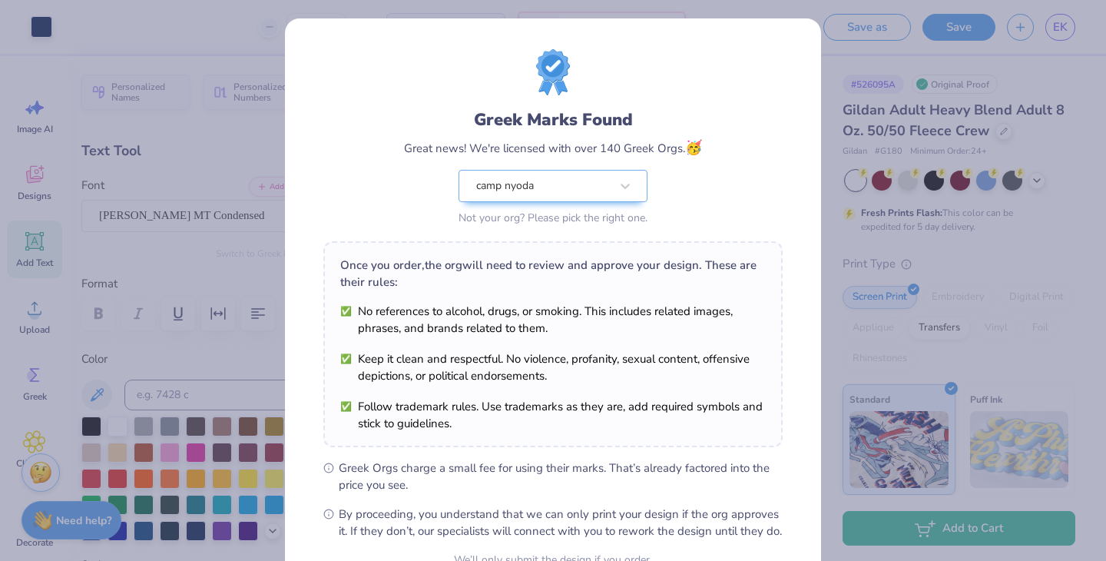
scroll to position [0, 0]
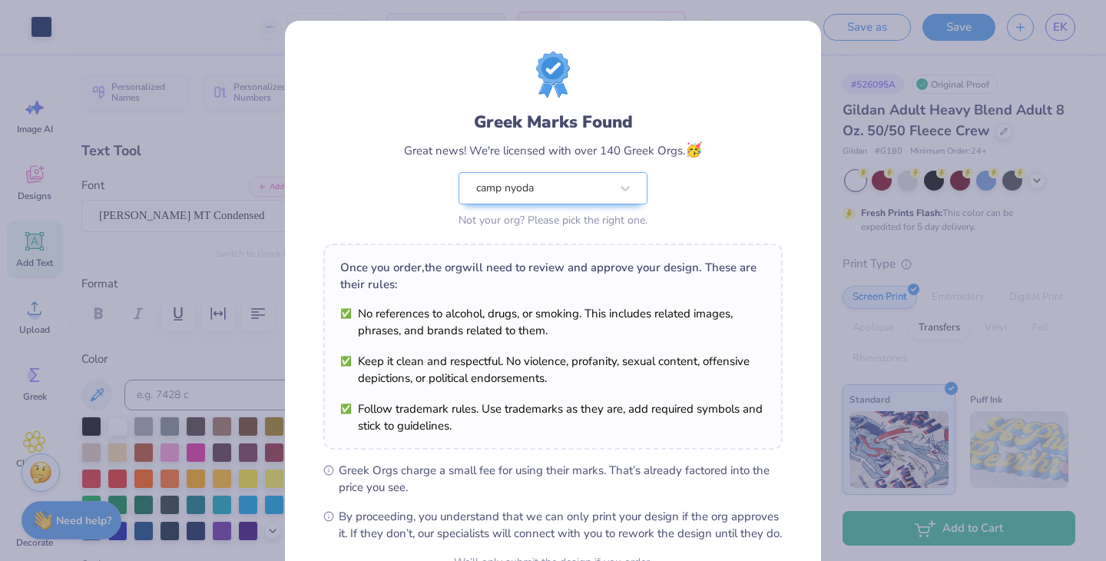
click at [811, 161] on div "Greek Marks Found Great news! We're licensed with over 140 Greek Orgs. 🥳 camp n…" at bounding box center [553, 351] width 536 height 661
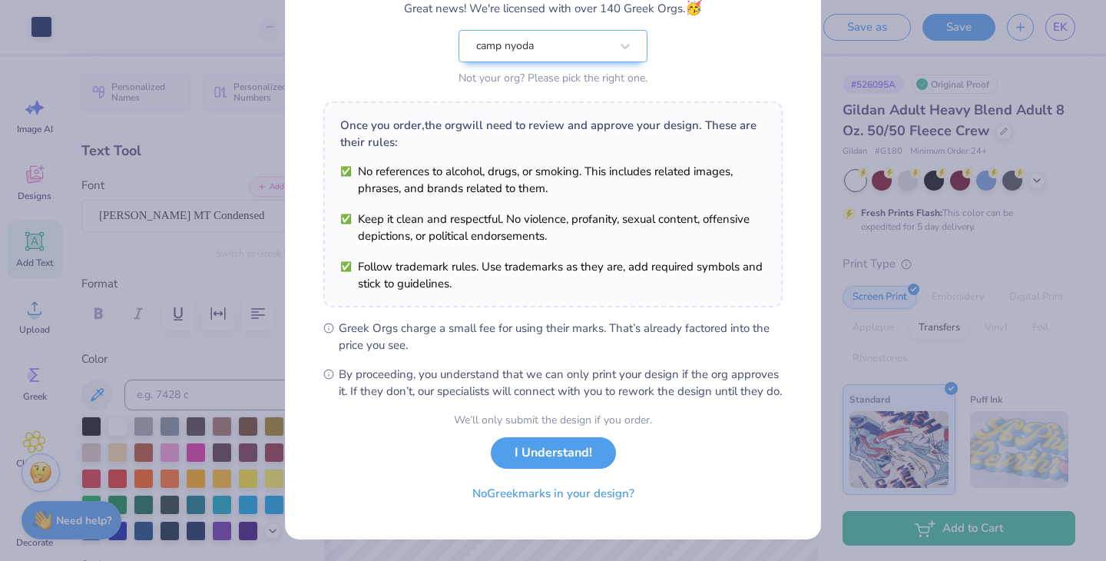
scroll to position [158, 0]
click at [582, 456] on button "I Understand!" at bounding box center [553, 448] width 125 height 31
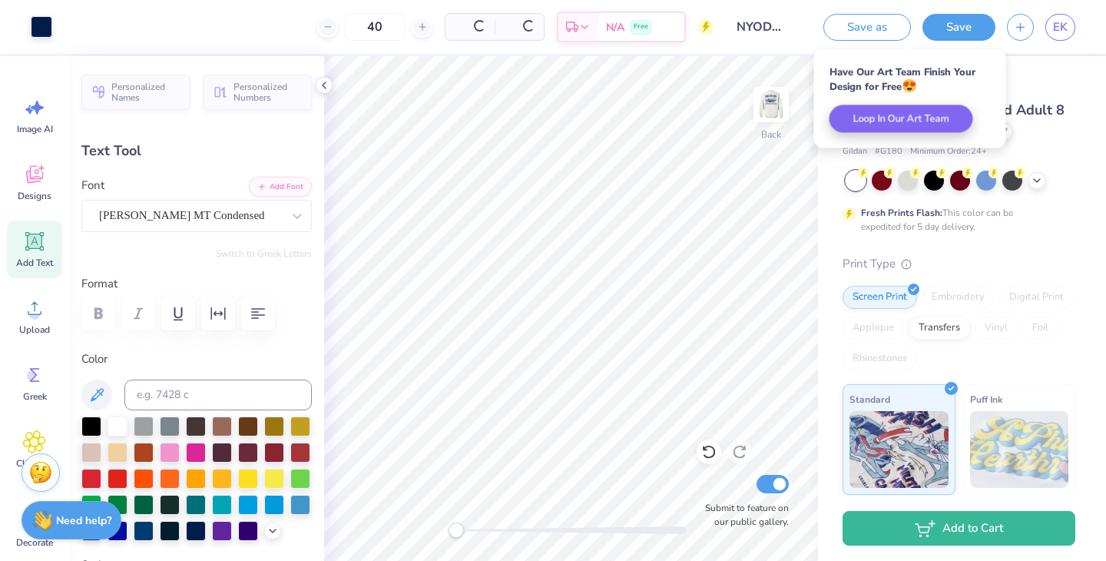
scroll to position [0, 0]
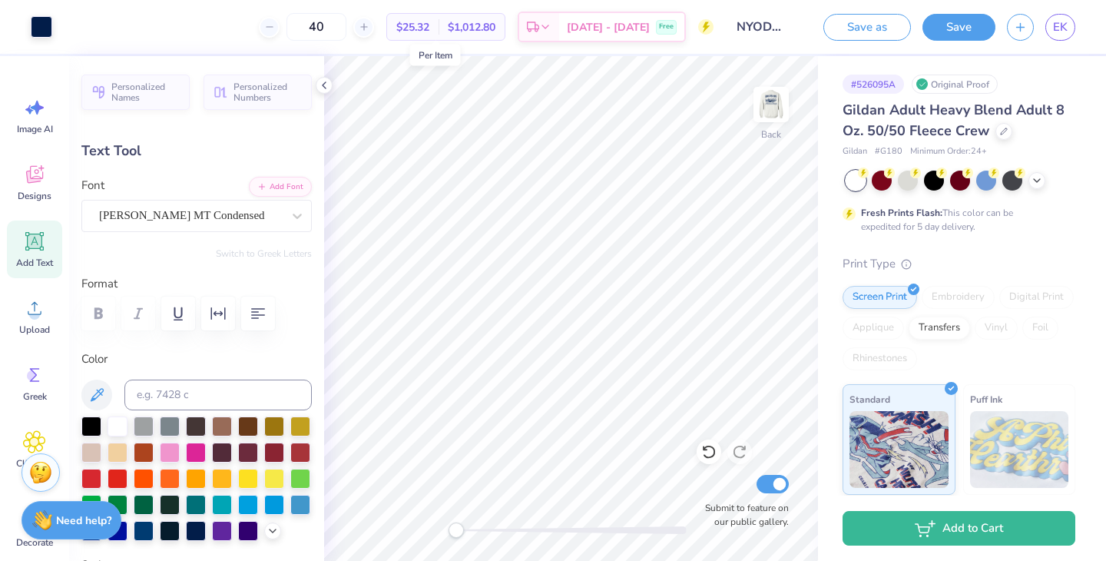
click at [429, 22] on span "$25.32" at bounding box center [412, 27] width 33 height 16
click at [886, 25] on button "Save as" at bounding box center [867, 25] width 88 height 27
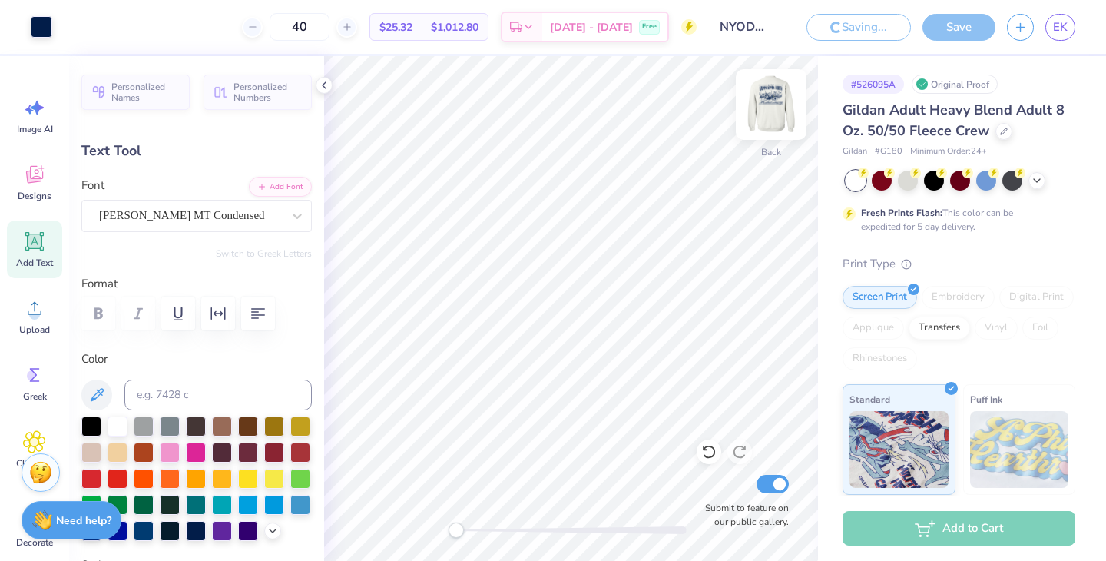
click at [769, 102] on img at bounding box center [771, 104] width 61 height 61
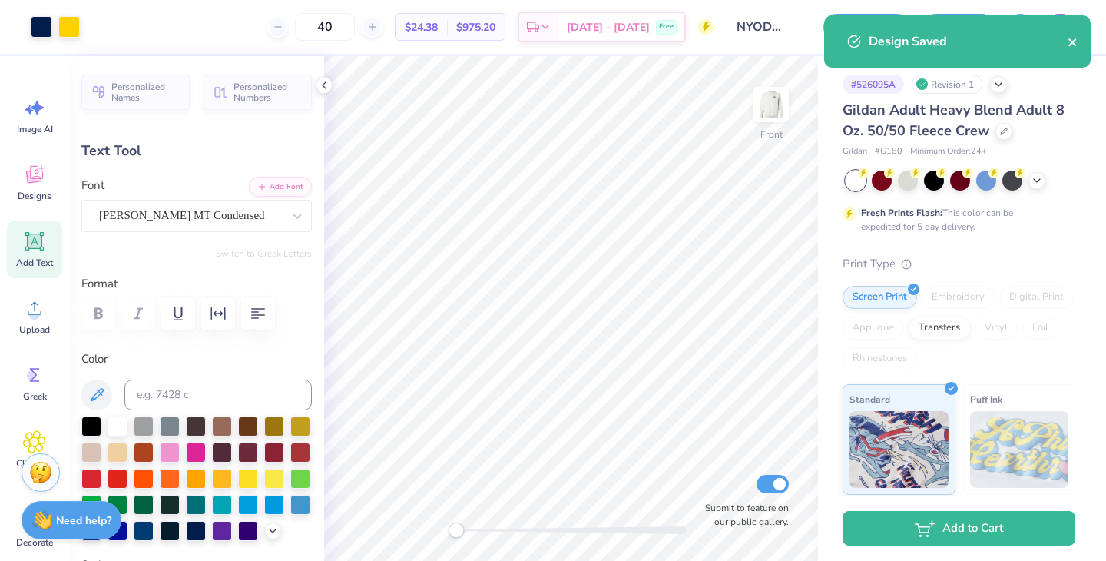
click at [1074, 47] on icon "close" at bounding box center [1073, 42] width 11 height 12
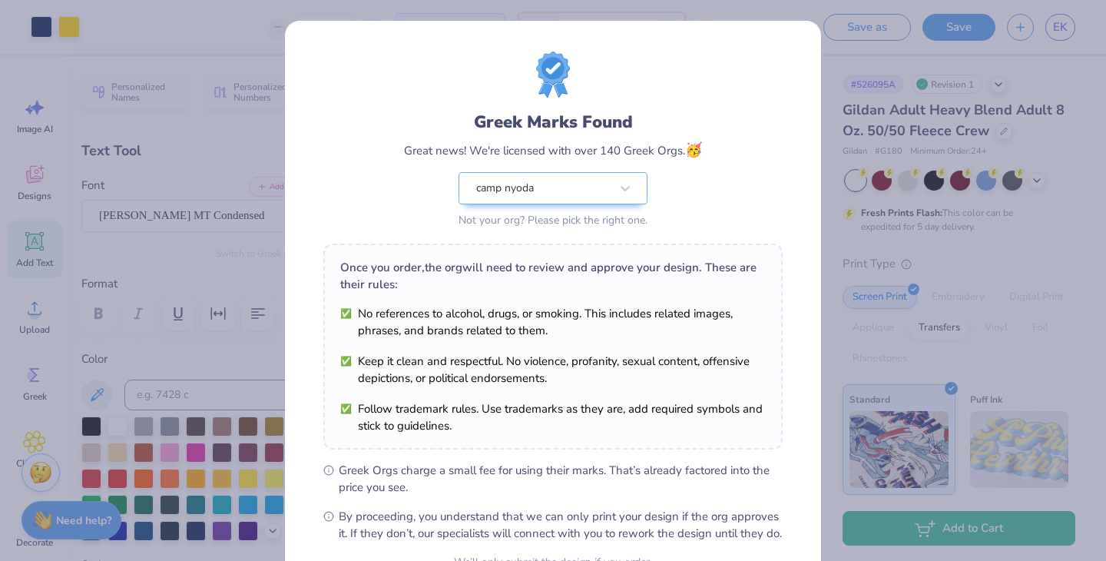
click at [290, 218] on div "Greek Marks Found Great news! We're licensed with over 140 Greek Orgs. 🥳 camp n…" at bounding box center [553, 351] width 536 height 661
click at [234, 229] on div "Greek Marks Found Great news! We're licensed with over 140 Greek Orgs. 🥳 camp n…" at bounding box center [553, 280] width 1106 height 561
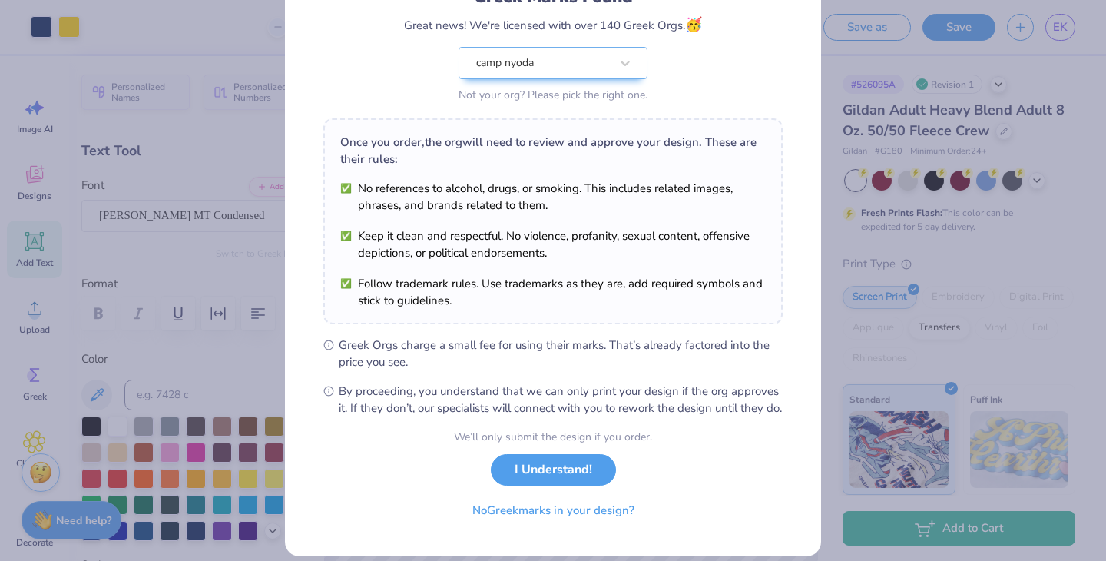
scroll to position [158, 0]
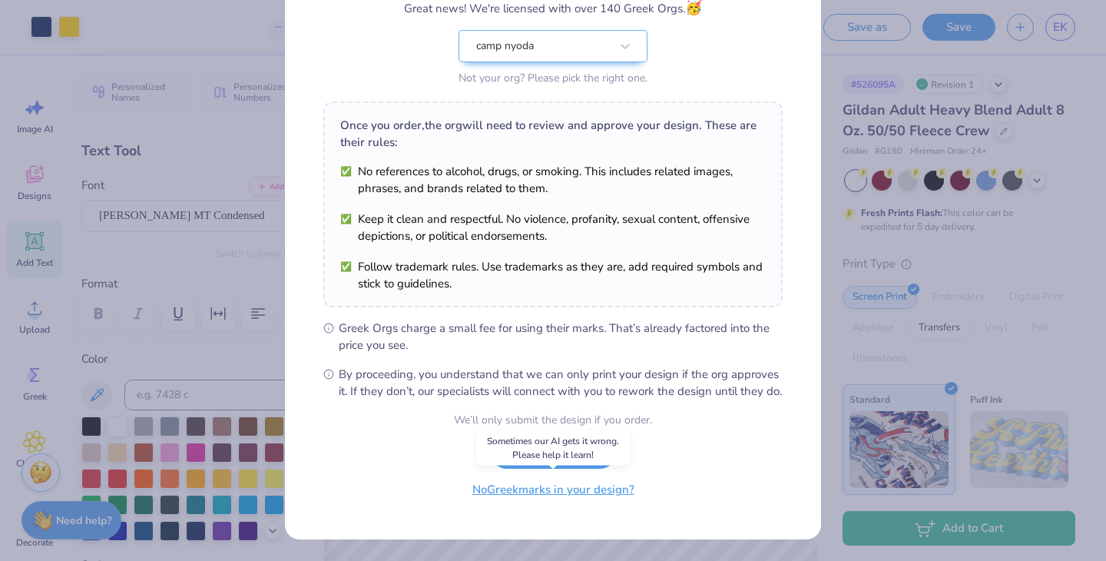
click at [534, 499] on button "No Greek marks in your design?" at bounding box center [553, 489] width 188 height 31
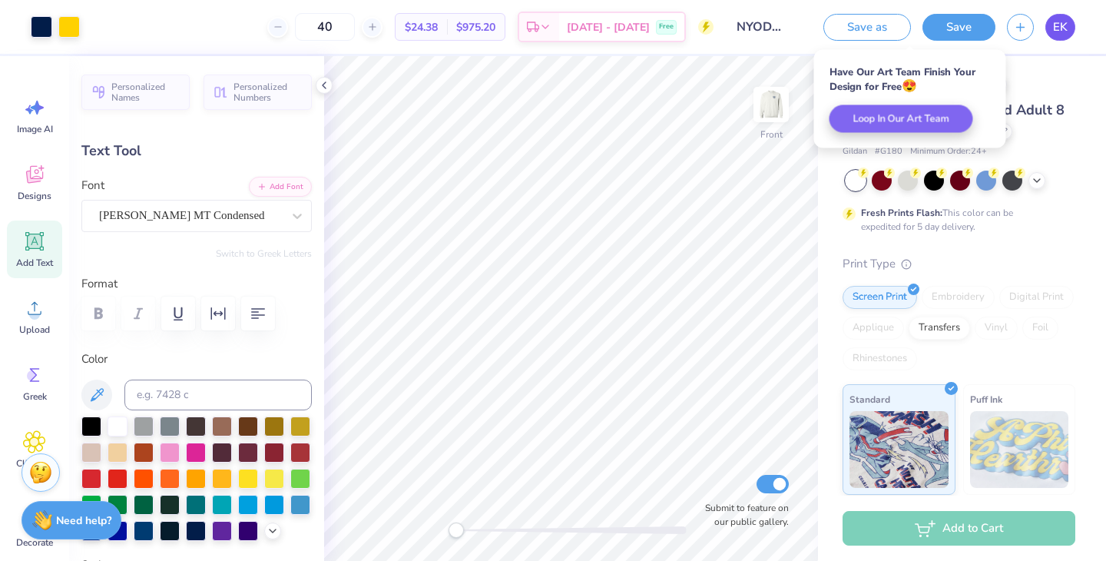
click at [1056, 26] on span "EK" at bounding box center [1060, 27] width 15 height 18
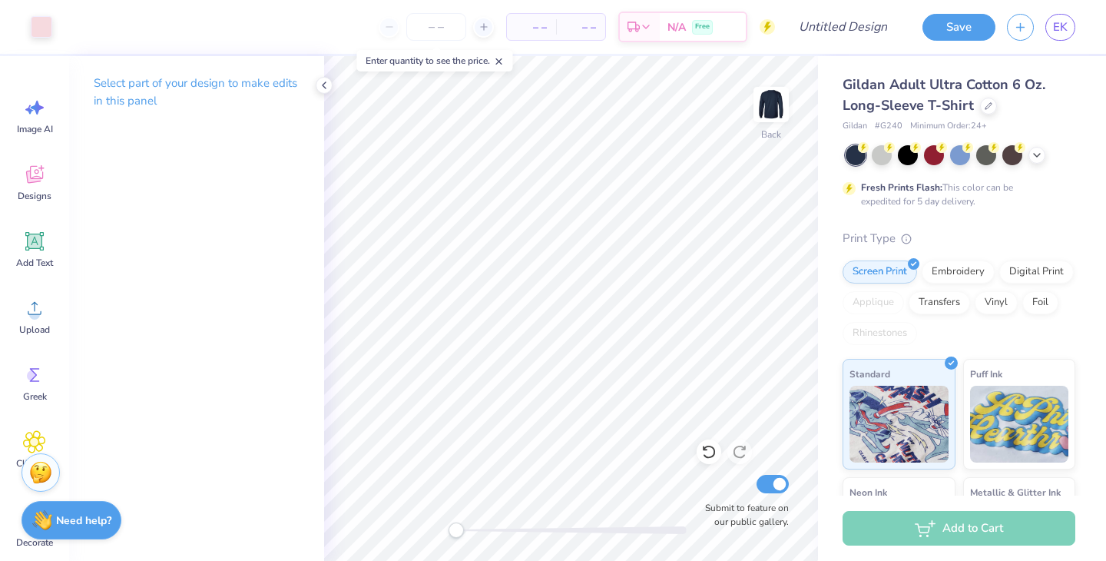
click at [939, 93] on span "Gildan Adult Ultra Cotton 6 Oz. Long-Sleeve T-Shirt" at bounding box center [944, 94] width 203 height 39
click at [986, 104] on icon at bounding box center [989, 105] width 8 height 8
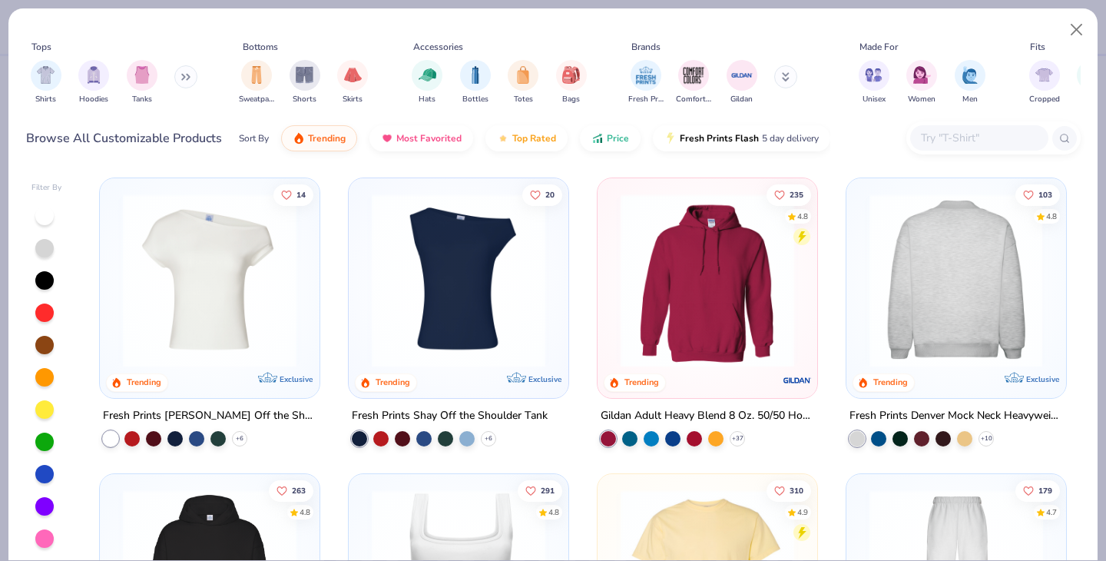
click at [908, 269] on div at bounding box center [956, 281] width 566 height 174
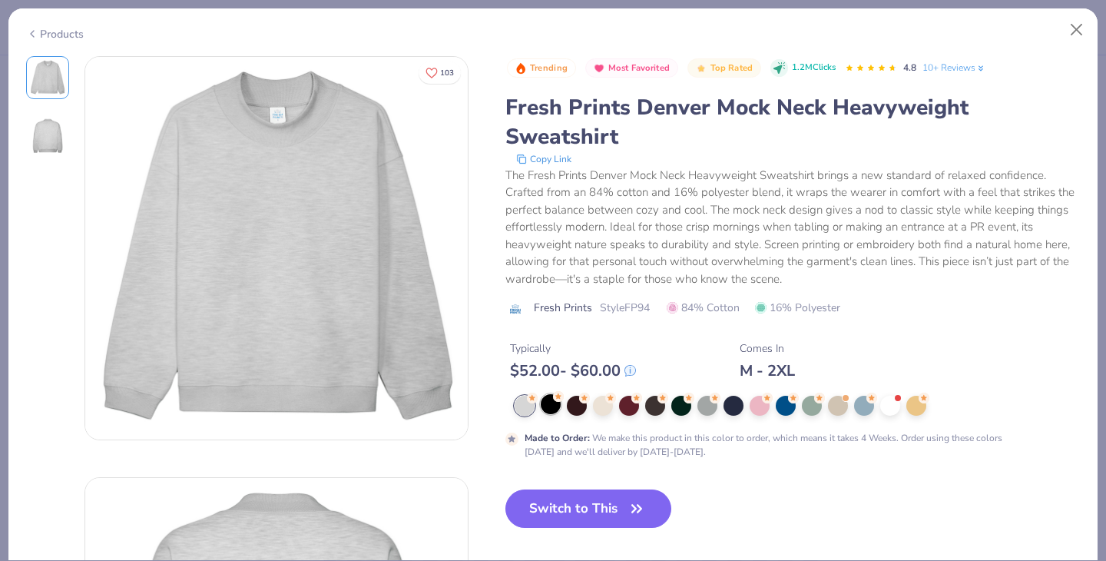
click at [556, 405] on div at bounding box center [551, 404] width 20 height 20
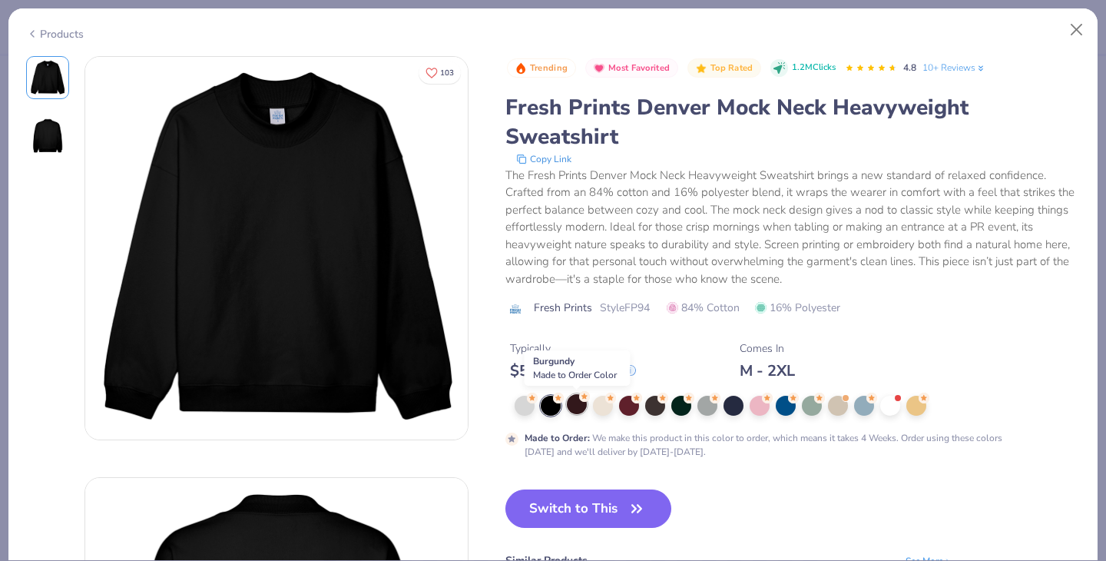
click at [579, 406] on div at bounding box center [577, 404] width 20 height 20
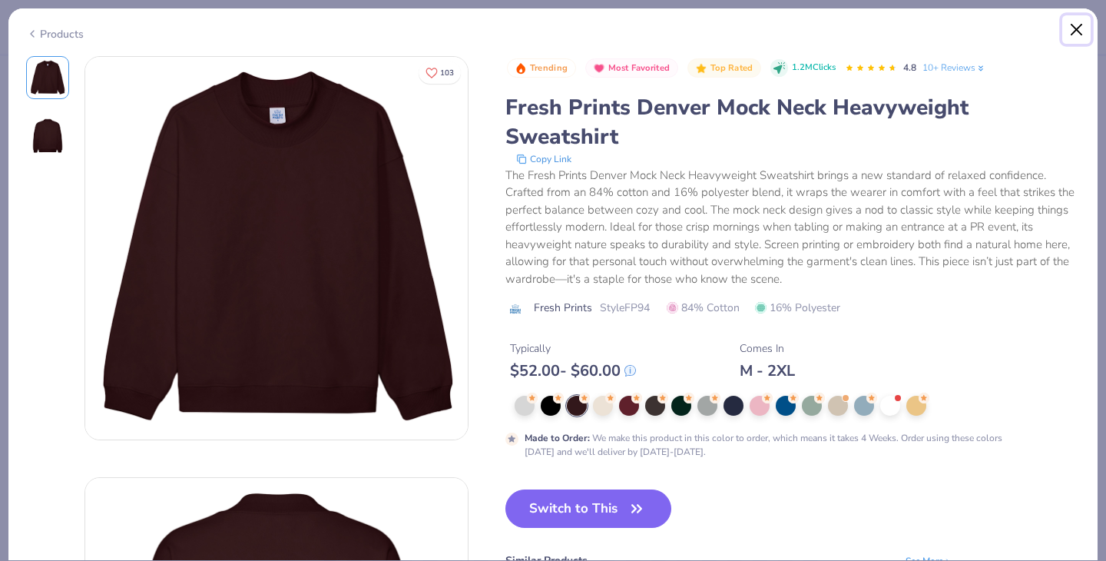
click at [1076, 18] on button "Close" at bounding box center [1076, 29] width 29 height 29
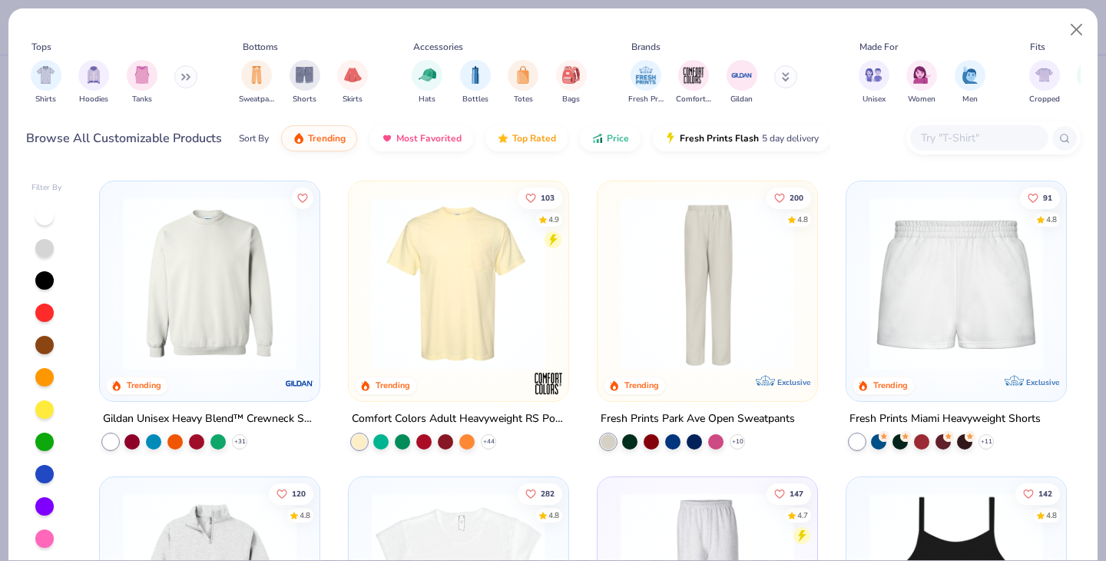
scroll to position [1181, 0]
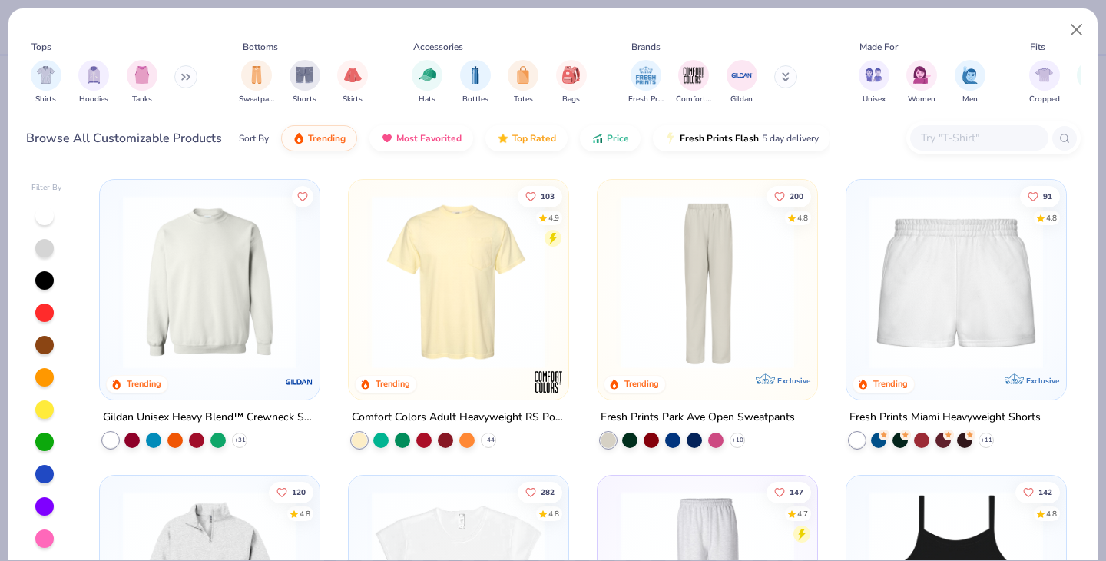
click at [174, 346] on img at bounding box center [209, 282] width 189 height 174
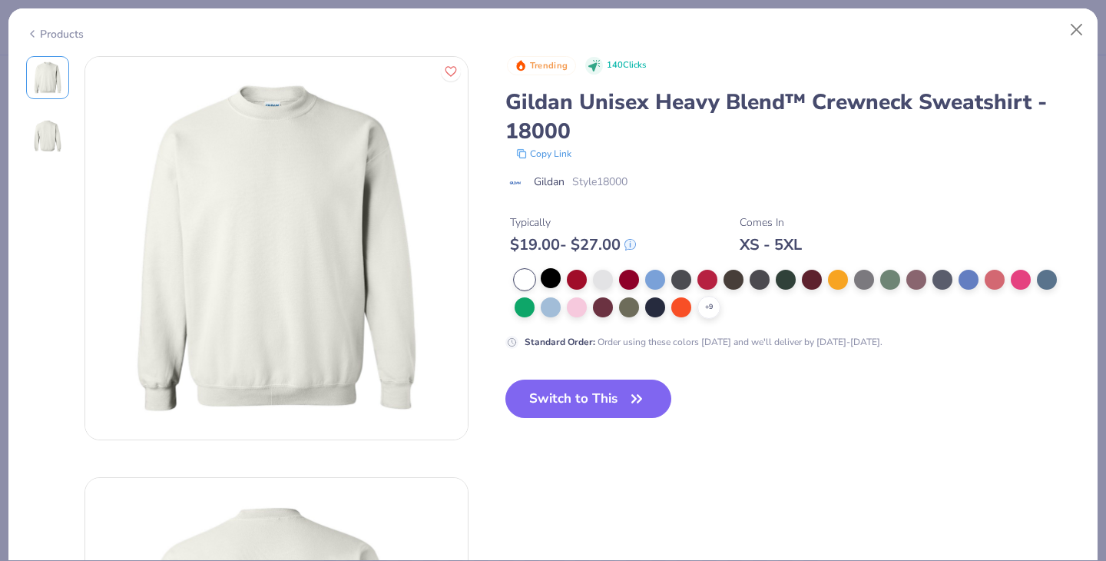
click at [542, 270] on div at bounding box center [551, 278] width 20 height 20
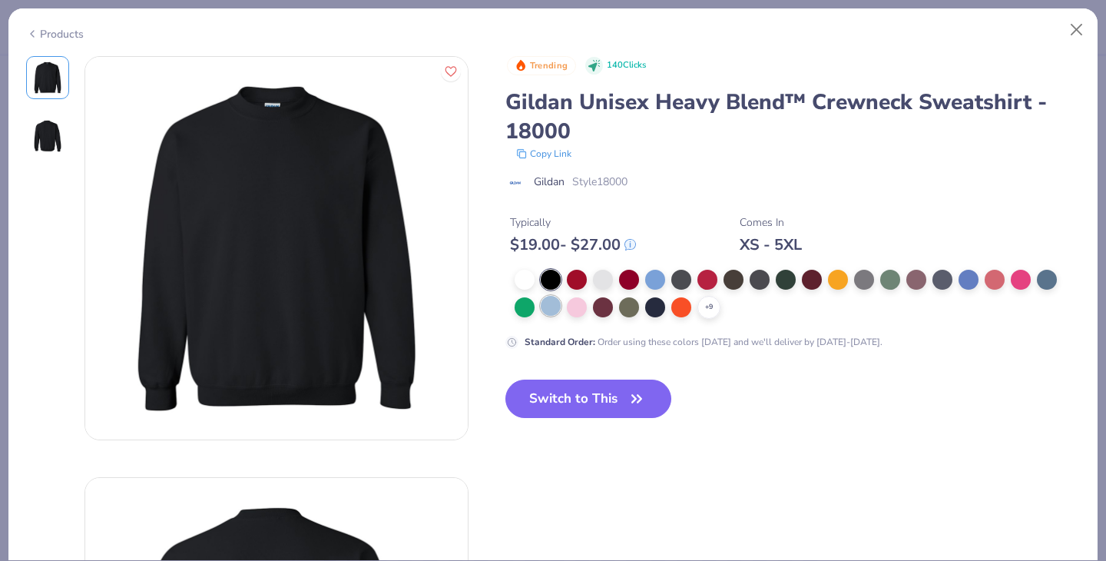
click at [546, 300] on div at bounding box center [551, 306] width 20 height 20
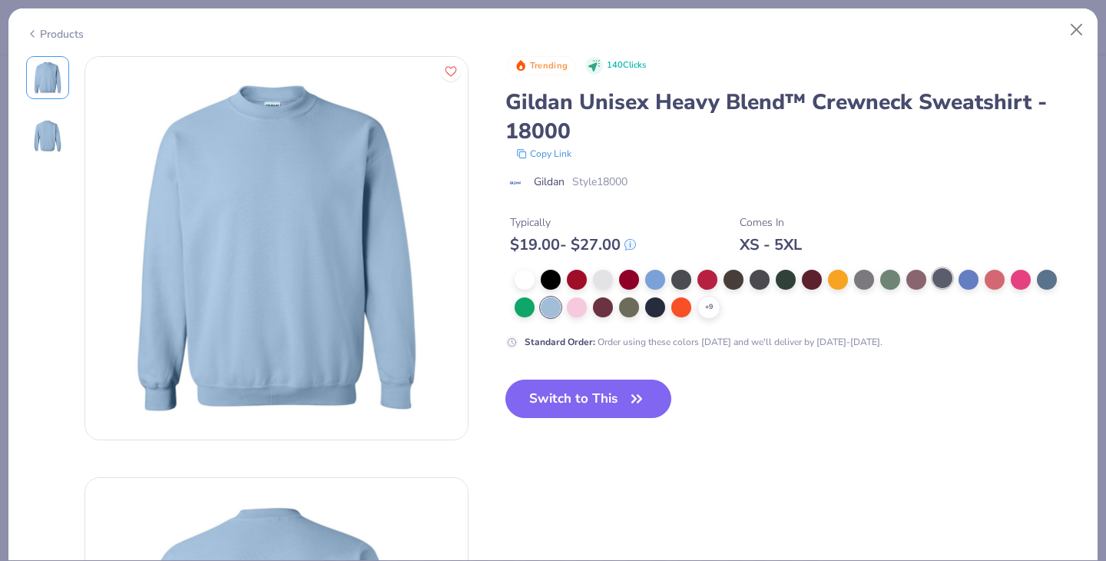
click at [933, 279] on div at bounding box center [943, 278] width 20 height 20
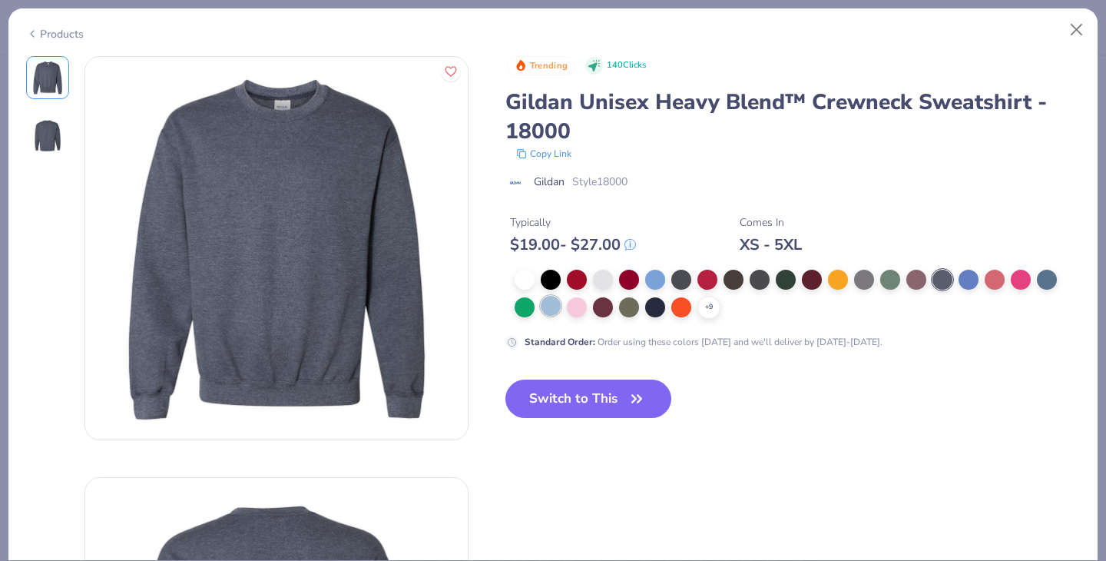
click at [548, 304] on div at bounding box center [551, 306] width 20 height 20
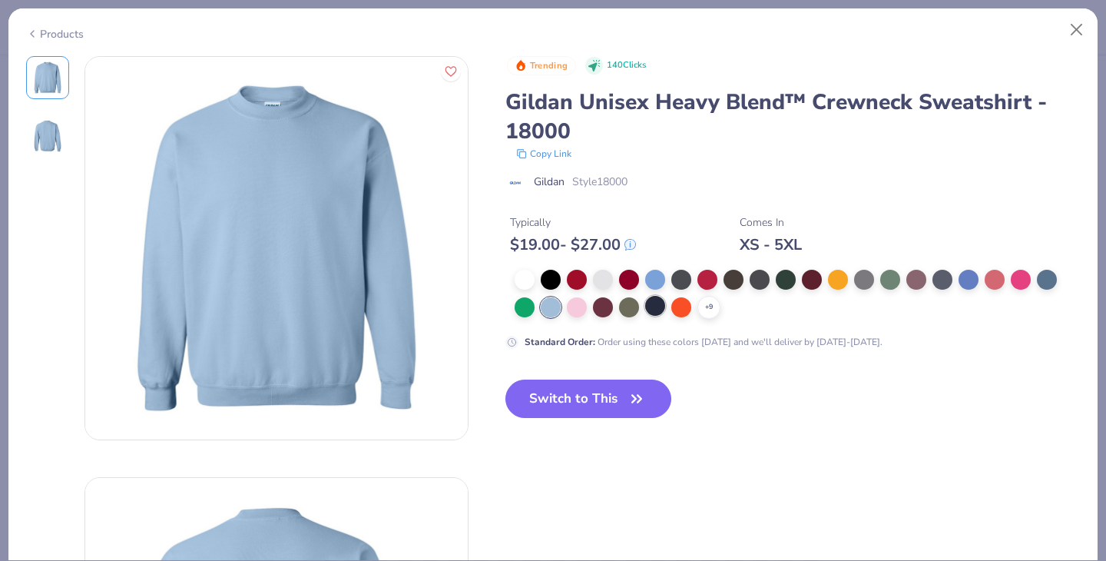
click at [656, 302] on div at bounding box center [655, 306] width 20 height 20
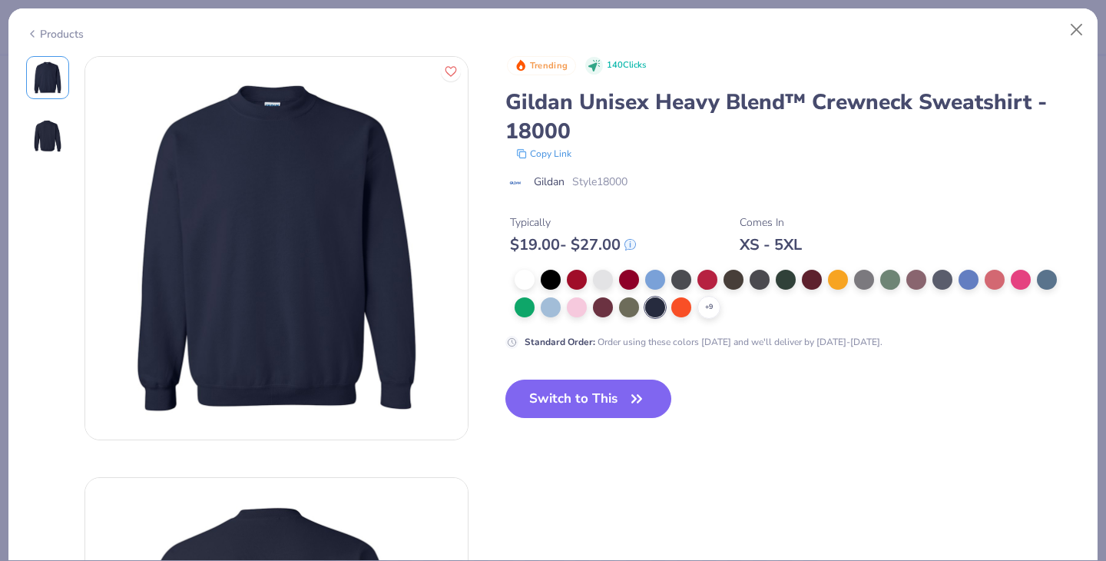
click at [592, 406] on button "Switch to This" at bounding box center [588, 398] width 167 height 38
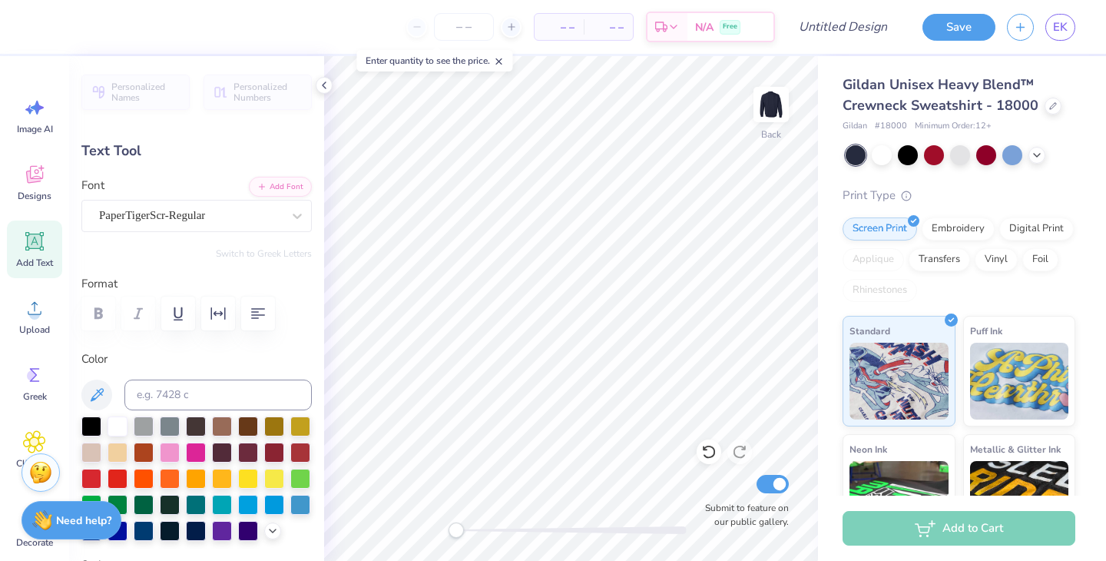
type textarea "Nyoda"
type input "1.90"
type input "0.98"
type input "4.49"
type textarea "1917"
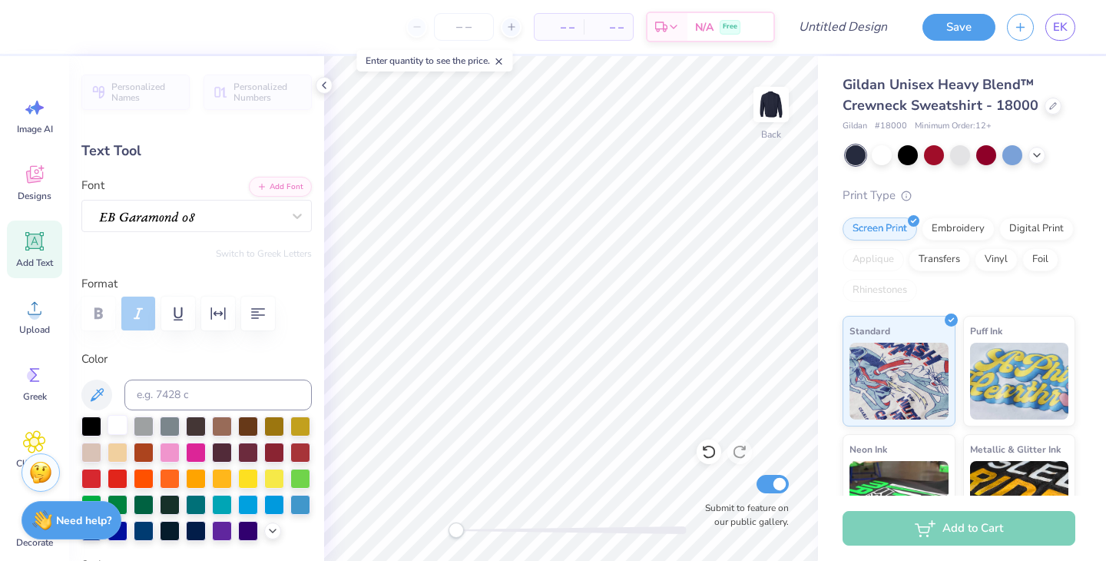
click at [110, 431] on div at bounding box center [118, 425] width 20 height 20
type input "8.39"
type input "2.73"
type input "2.02"
click at [121, 425] on div at bounding box center [118, 425] width 20 height 20
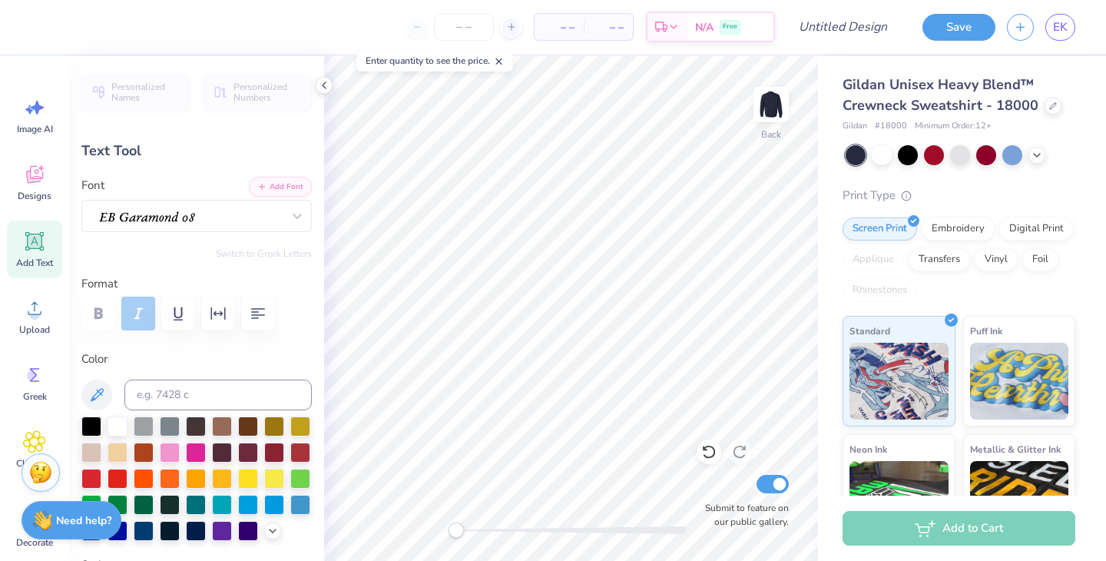
type input "8.39"
type input "2.73"
type input "1.97"
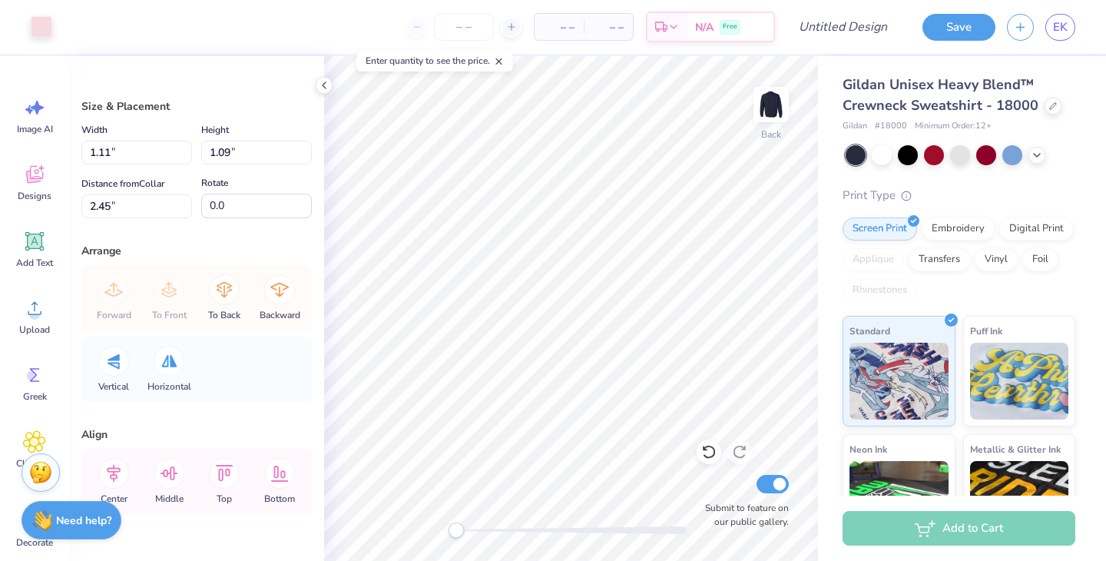
scroll to position [38, 0]
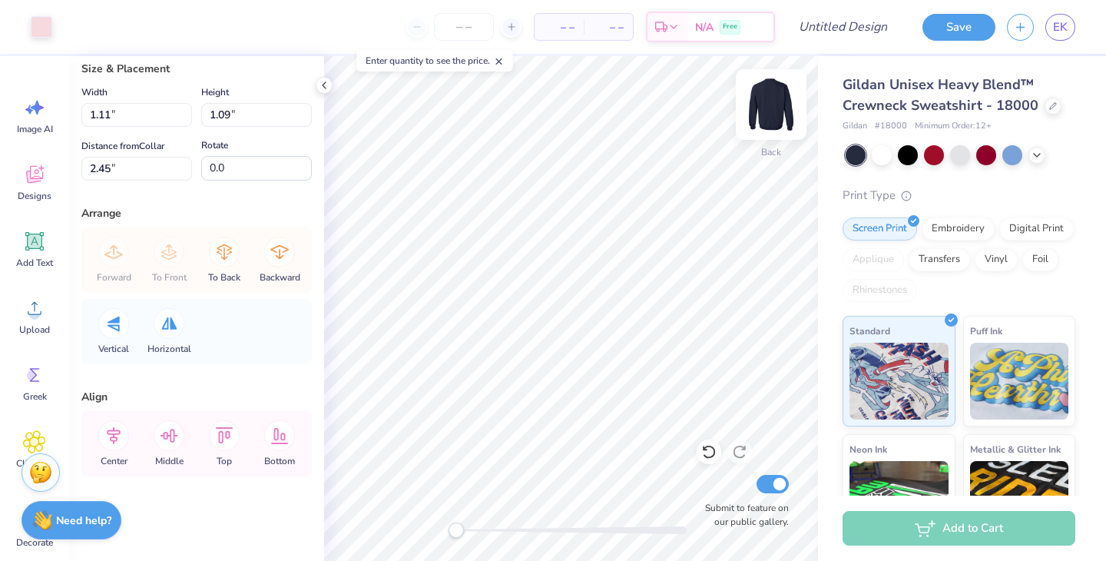
click at [781, 91] on img at bounding box center [771, 104] width 61 height 61
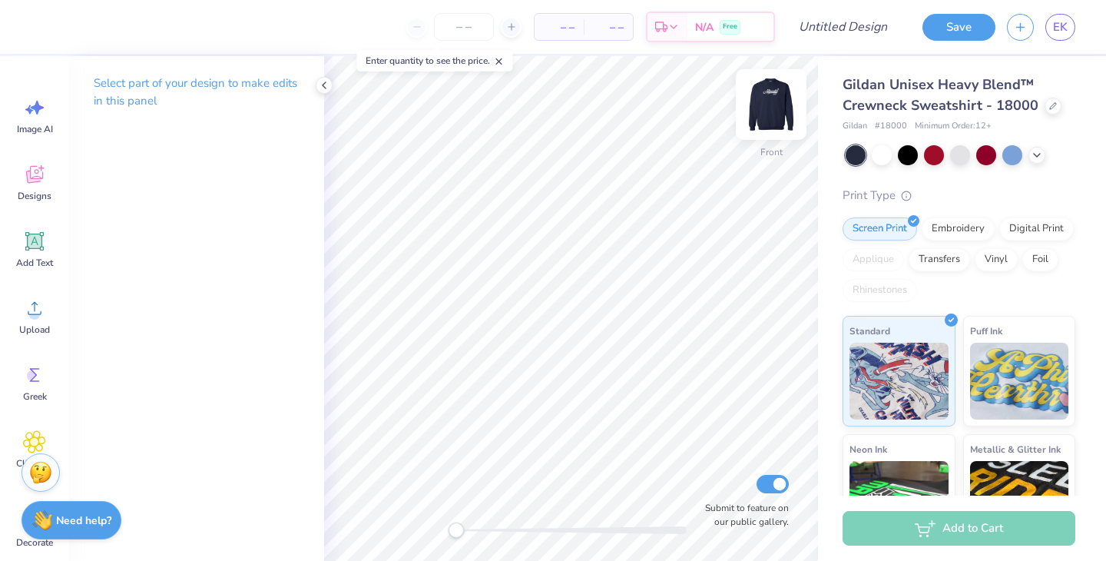
click at [773, 98] on img at bounding box center [771, 104] width 61 height 61
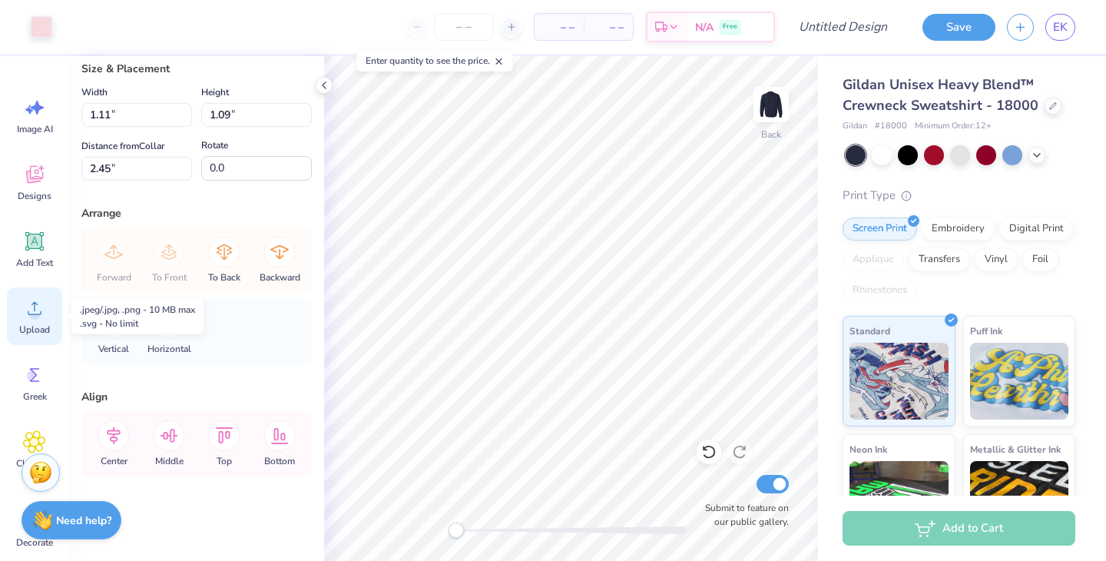
scroll to position [112, 0]
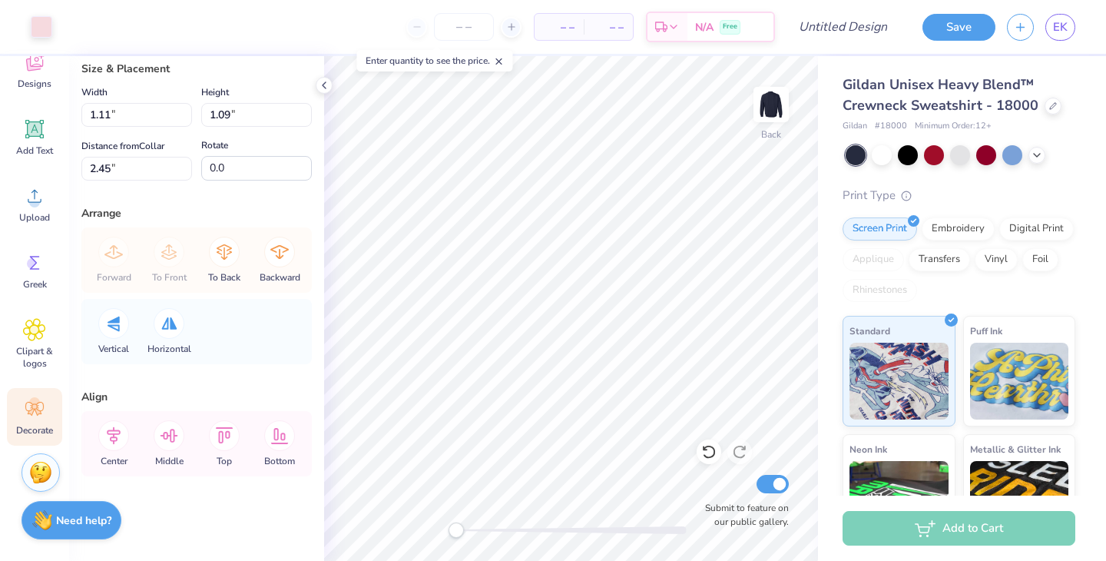
click at [34, 406] on circle at bounding box center [34, 402] width 11 height 11
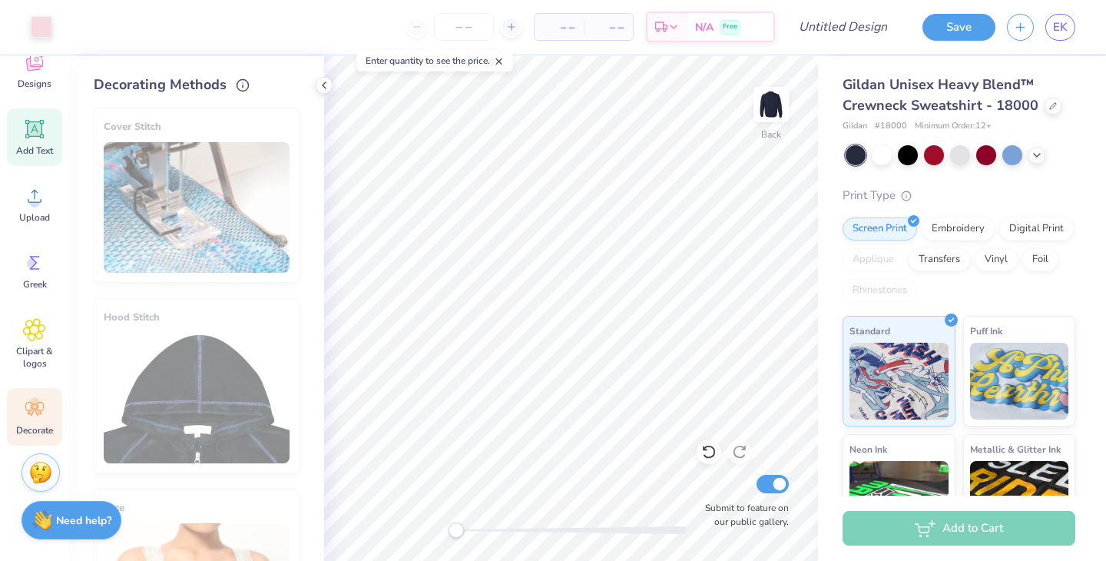
click at [45, 139] on icon at bounding box center [34, 129] width 23 height 23
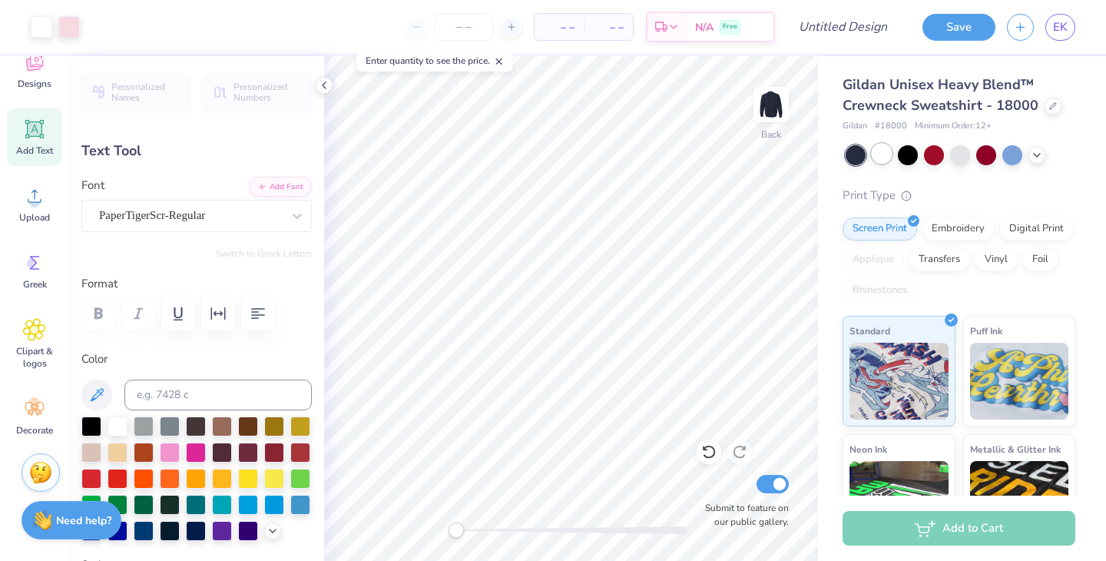
click at [884, 151] on div at bounding box center [882, 154] width 20 height 20
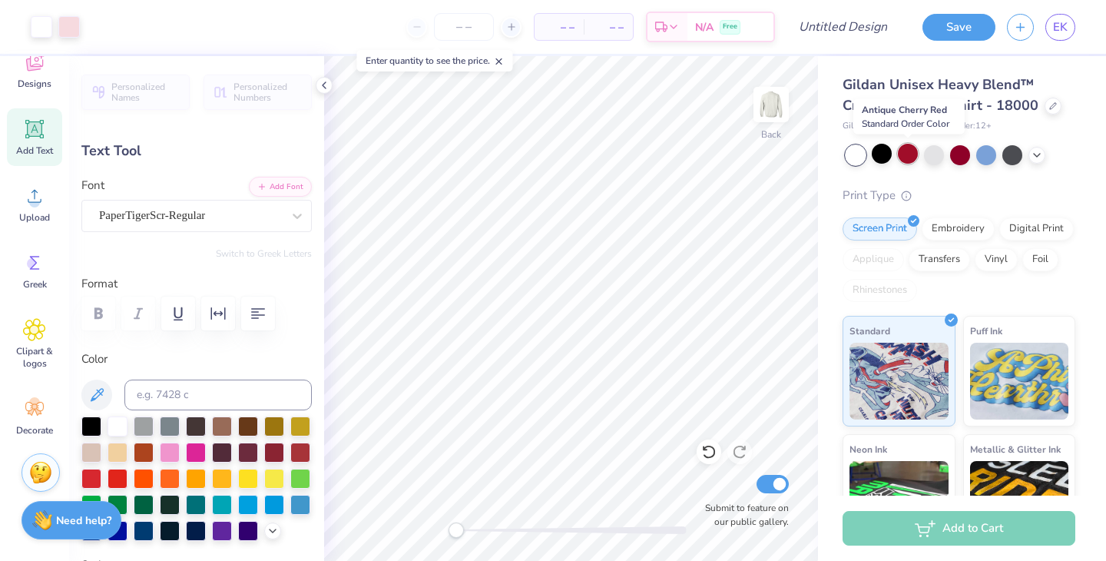
click at [914, 152] on div at bounding box center [908, 154] width 20 height 20
click at [943, 155] on div at bounding box center [934, 154] width 20 height 20
click at [880, 154] on div at bounding box center [882, 154] width 20 height 20
type input "1.78"
type input "0.79"
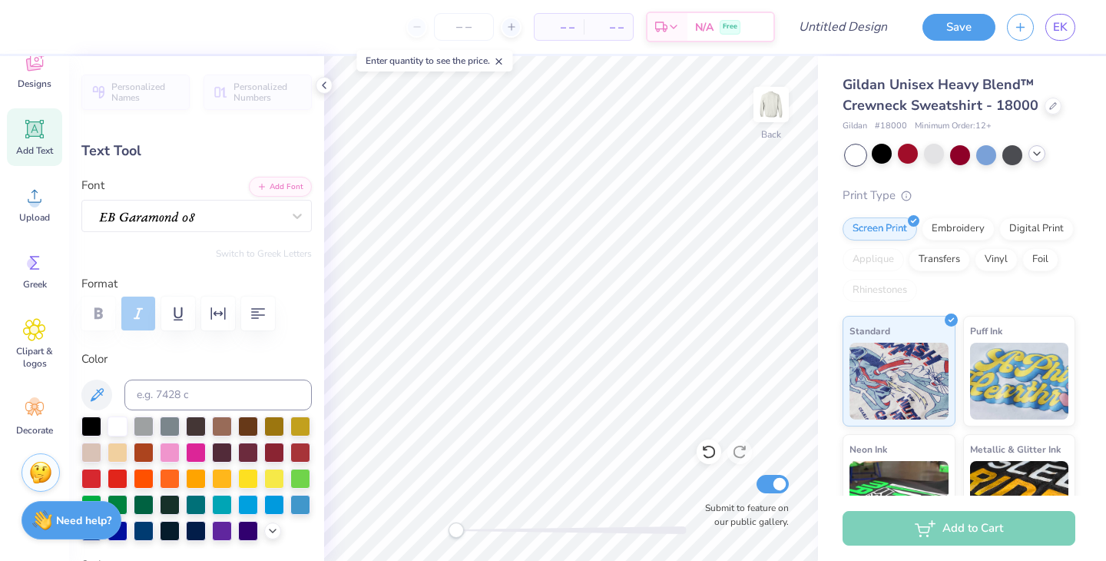
click at [1037, 154] on polyline at bounding box center [1037, 153] width 6 height 3
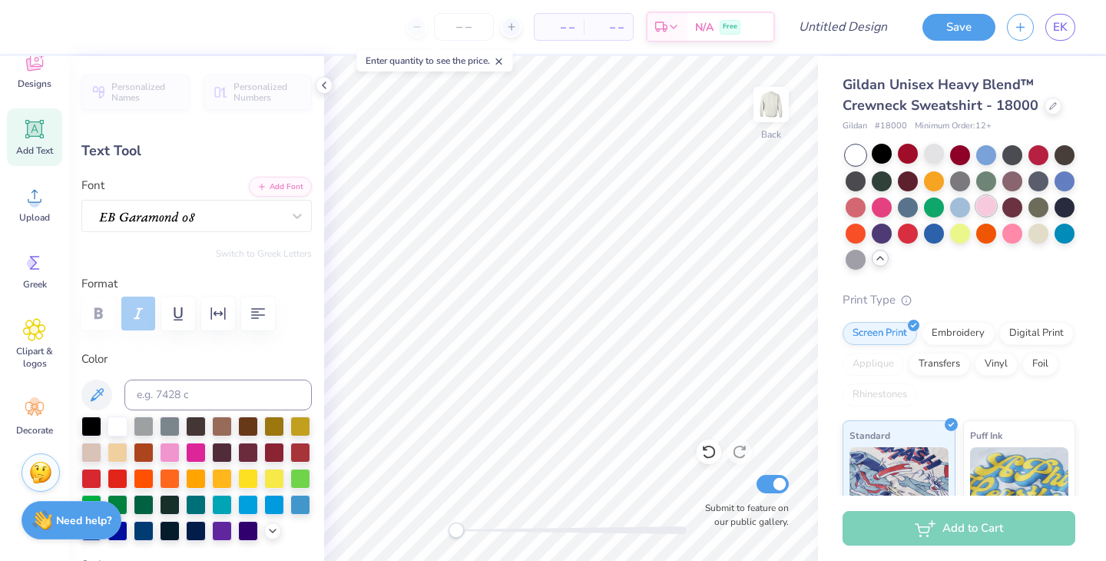
click at [986, 205] on div at bounding box center [986, 206] width 20 height 20
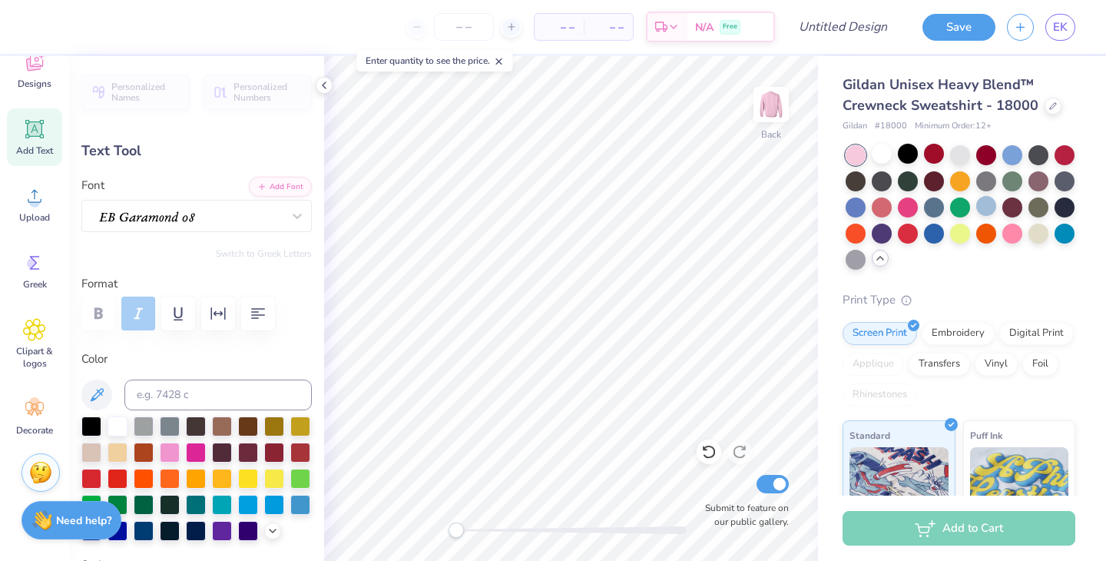
type input "5.33"
click at [926, 206] on div at bounding box center [934, 206] width 20 height 20
click at [1059, 233] on div at bounding box center [1065, 232] width 20 height 20
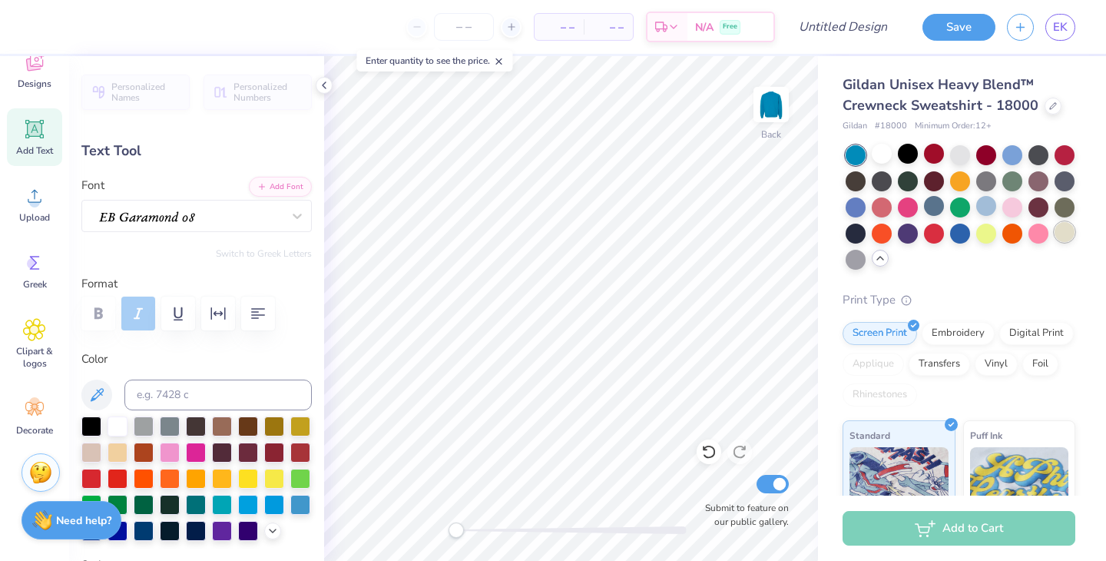
click at [1060, 229] on div at bounding box center [1065, 232] width 20 height 20
type input "8.39"
type input "2.73"
type input "3.00"
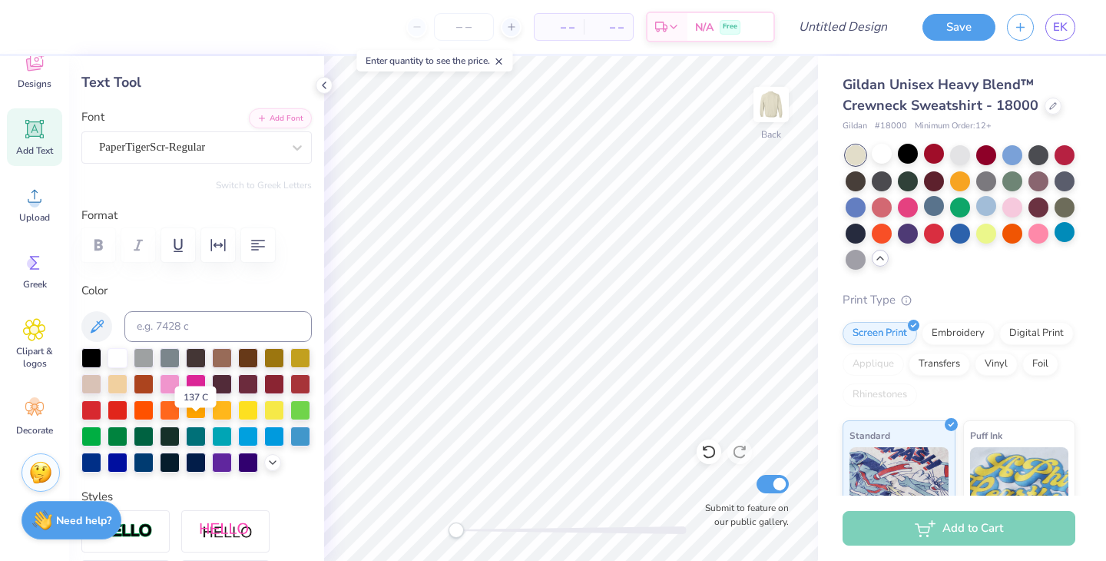
scroll to position [70, 0]
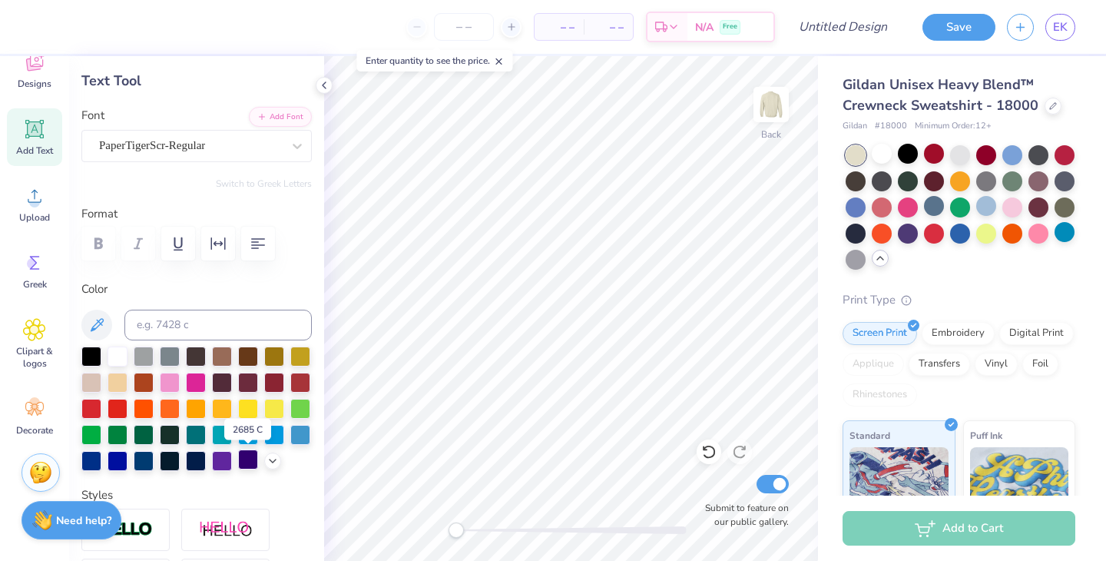
click at [252, 461] on div at bounding box center [248, 459] width 20 height 20
click at [175, 466] on div at bounding box center [170, 459] width 20 height 20
click at [162, 456] on div at bounding box center [170, 459] width 20 height 20
click at [1040, 202] on div at bounding box center [1039, 206] width 20 height 20
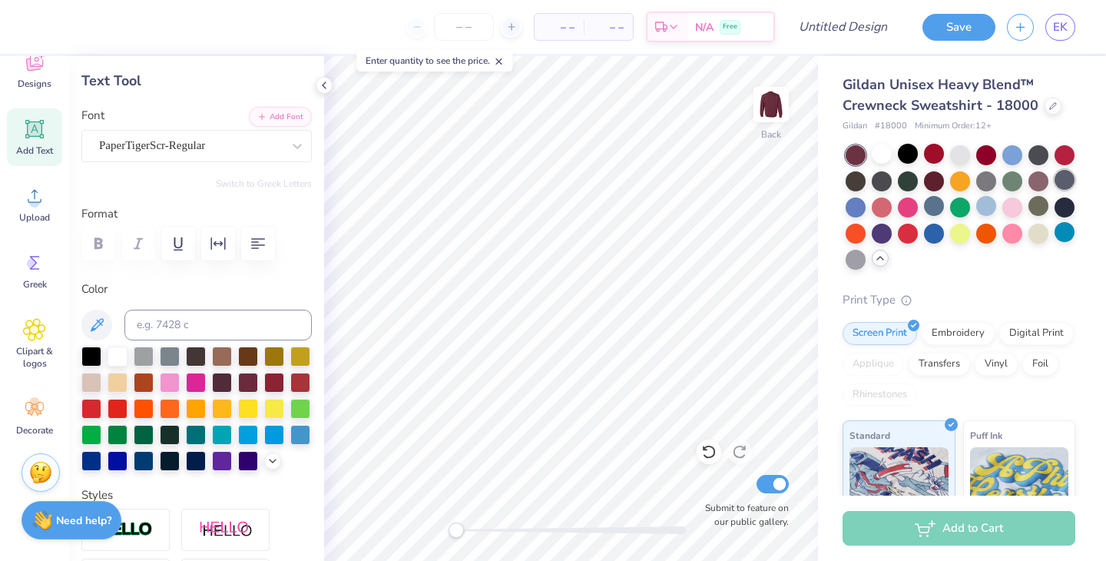
click at [1065, 179] on div at bounding box center [1065, 180] width 20 height 20
click at [1083, 206] on div "Gildan Unisex Heavy Blend™ Crewneck Sweatshirt - 18000 Gildan # 18000 Minimum O…" at bounding box center [962, 411] width 288 height 711
click at [1002, 150] on div at bounding box center [1012, 154] width 20 height 20
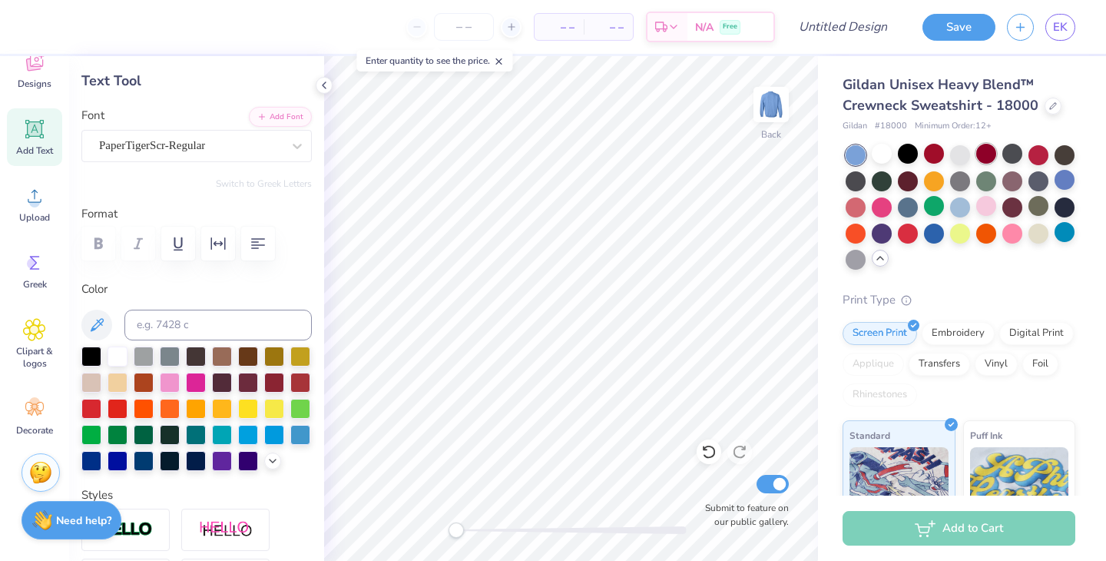
click at [977, 151] on div at bounding box center [986, 154] width 20 height 20
click at [1062, 148] on div at bounding box center [1065, 154] width 20 height 20
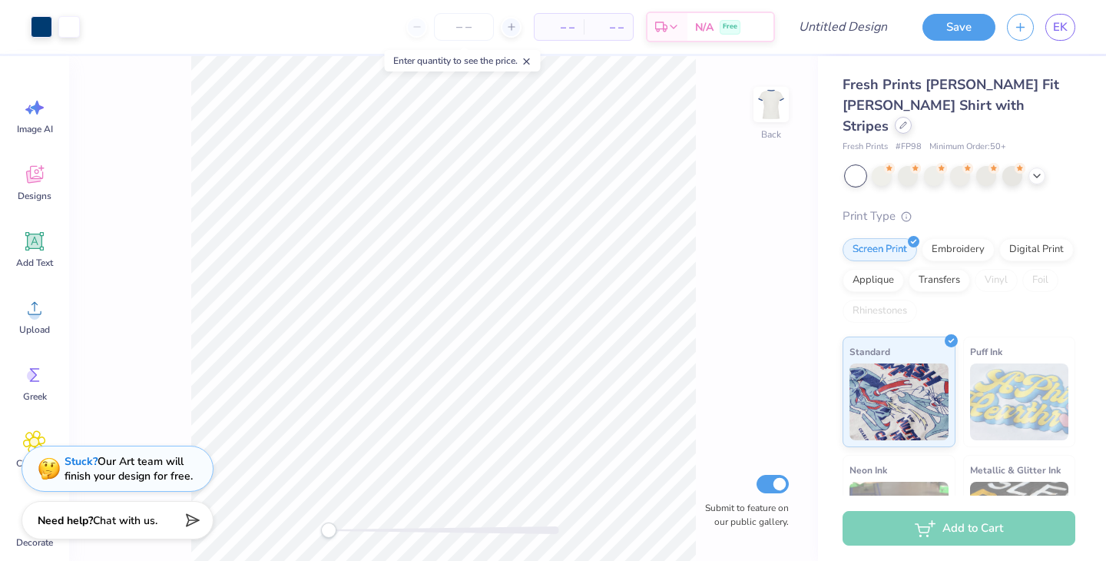
click at [907, 121] on icon at bounding box center [904, 125] width 8 height 8
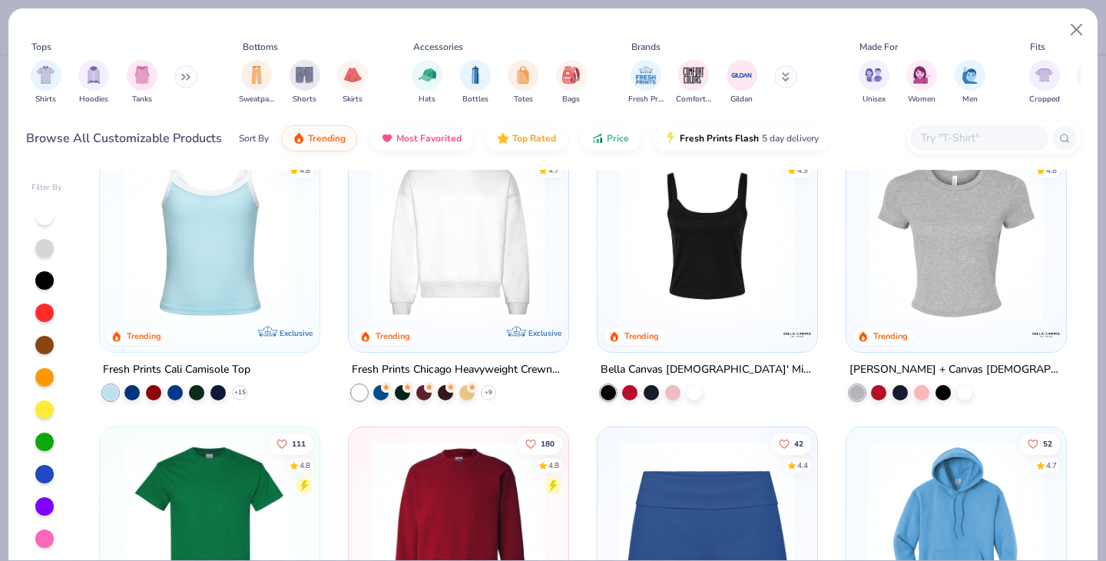
scroll to position [613, 0]
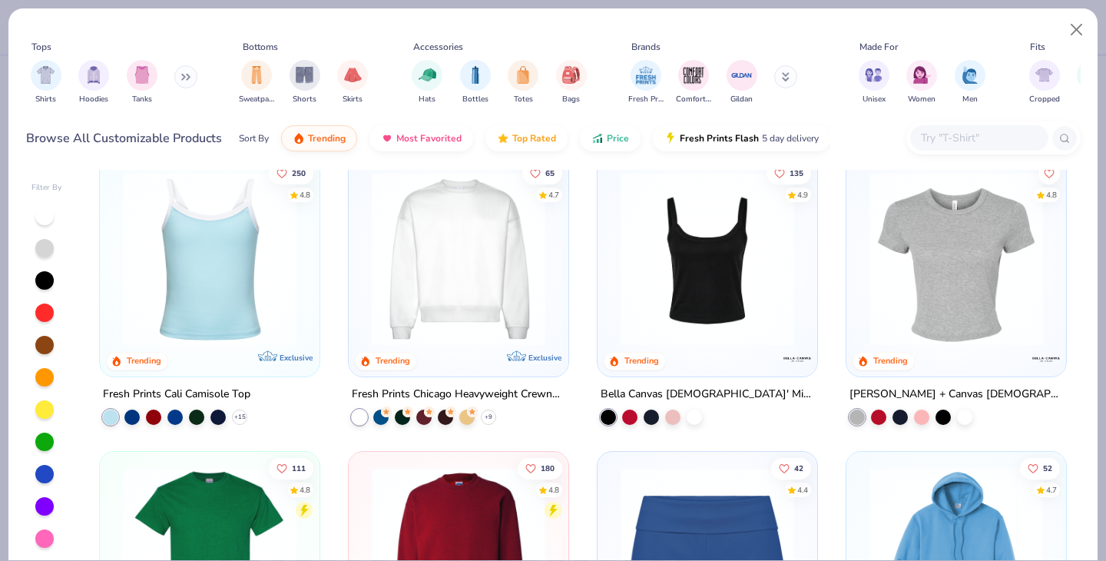
click at [449, 274] on img at bounding box center [458, 258] width 189 height 174
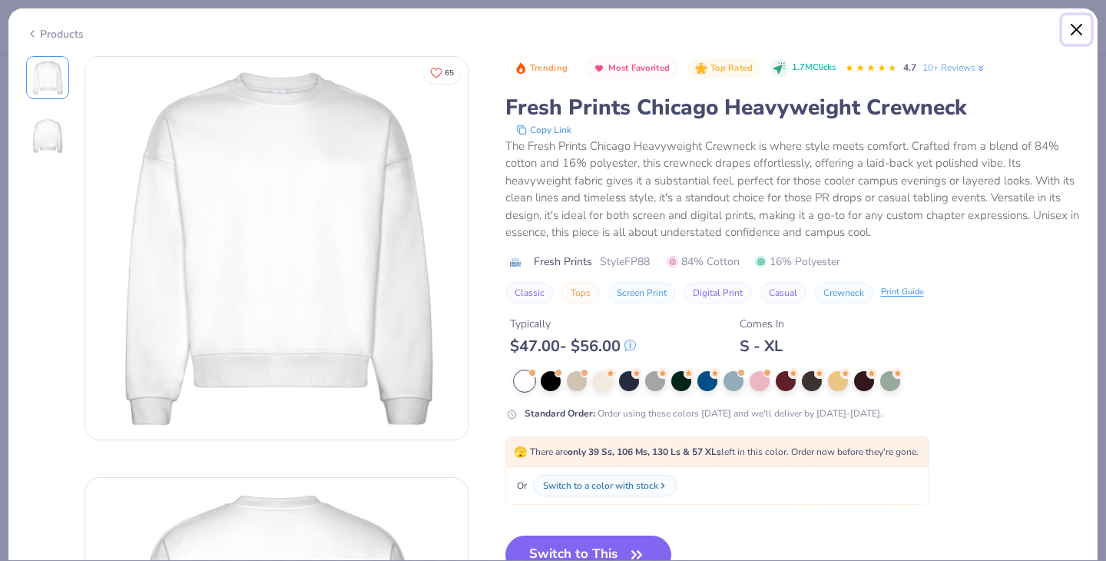
click at [1083, 25] on button "Close" at bounding box center [1076, 29] width 29 height 29
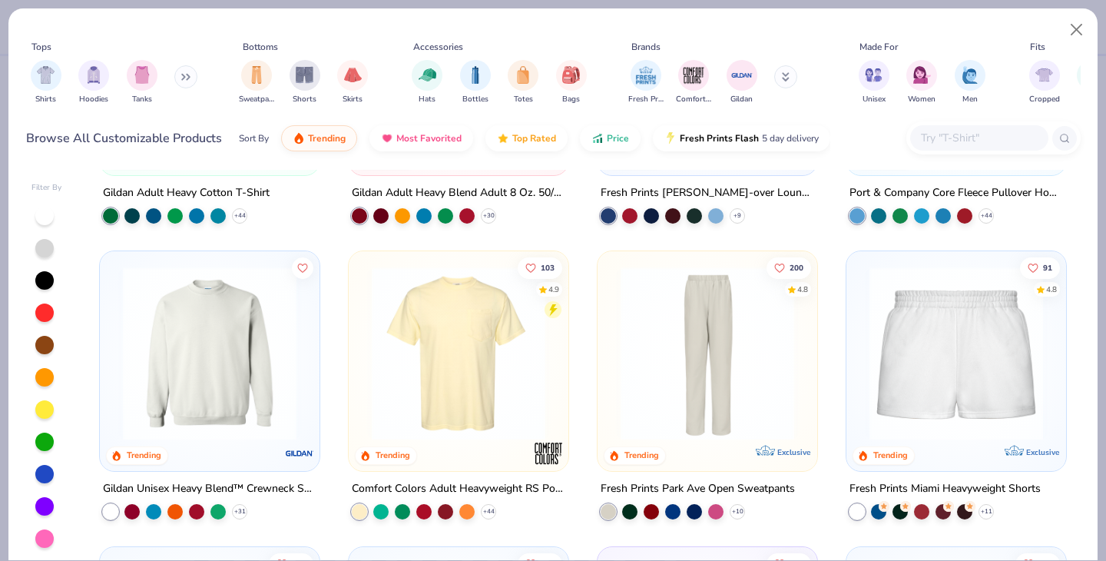
scroll to position [1113, 0]
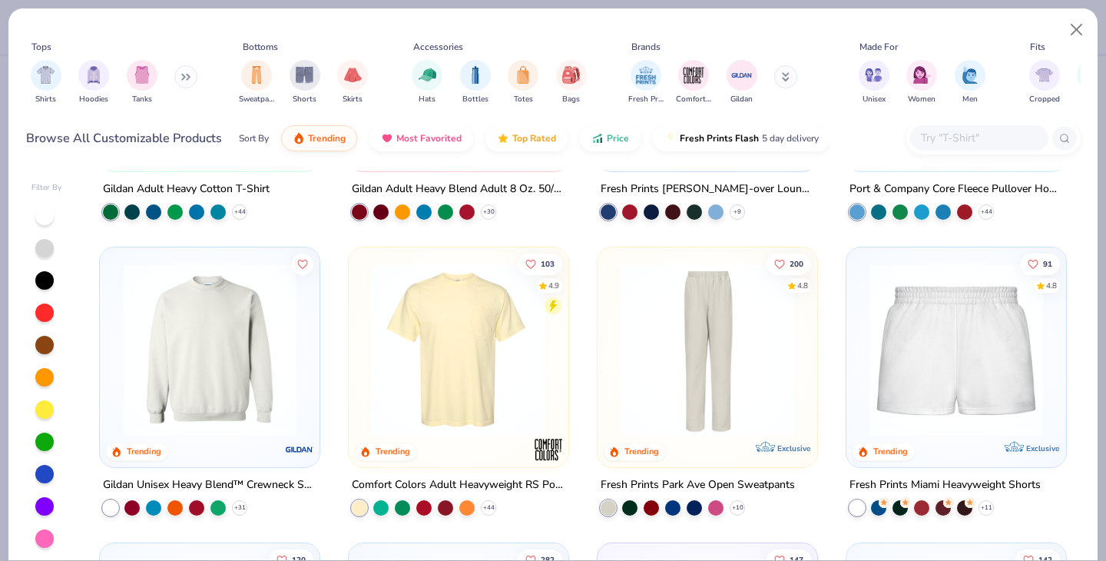
click at [198, 413] on img at bounding box center [209, 350] width 189 height 174
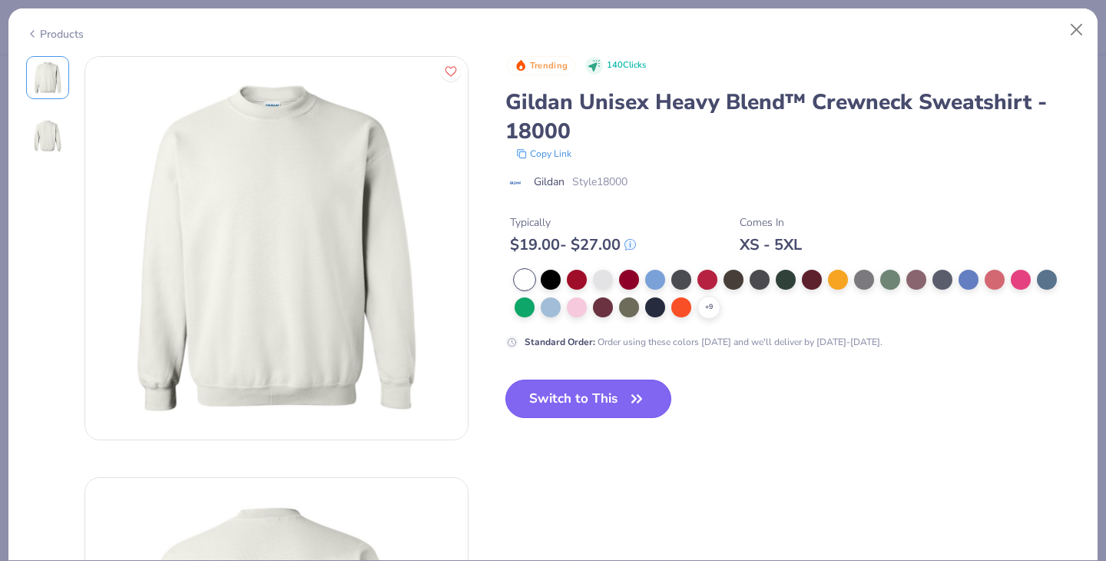
click at [562, 409] on button "Switch to This" at bounding box center [588, 398] width 167 height 38
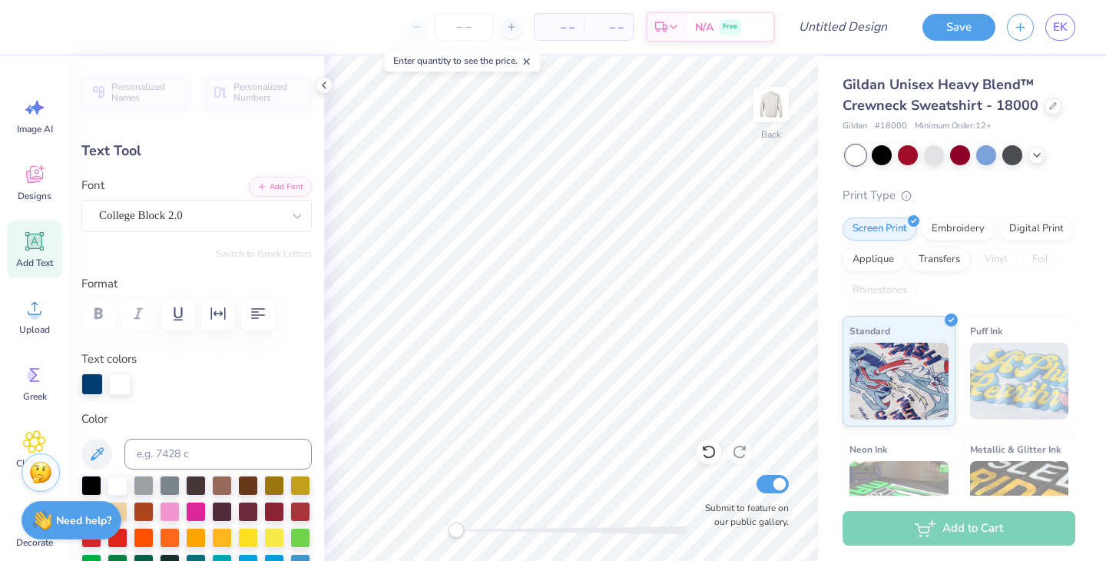
type textarea "NYODA"
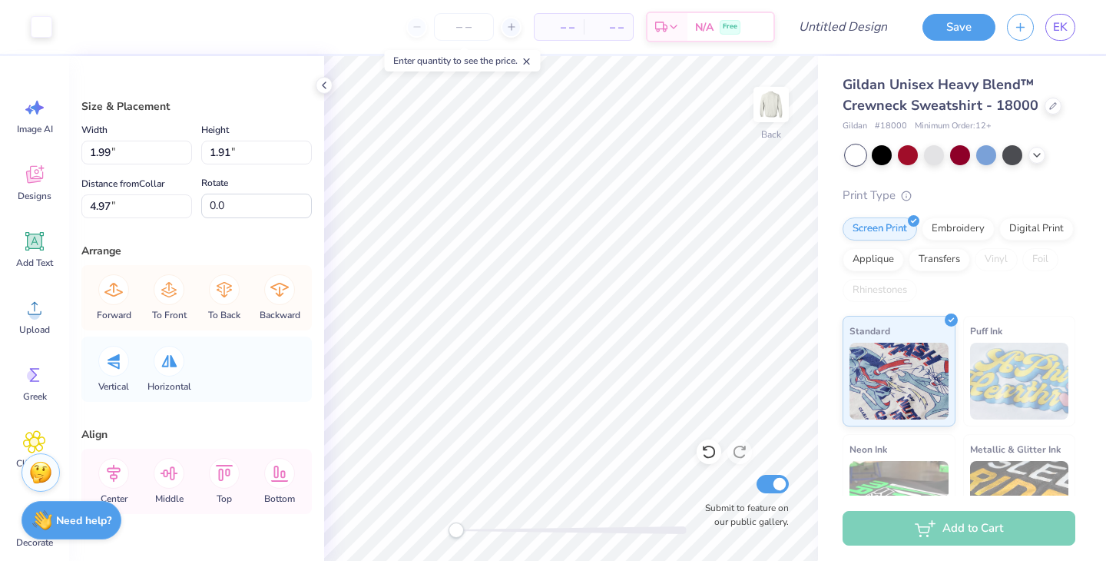
type input "1.96"
type input "1.88"
type input "4.81"
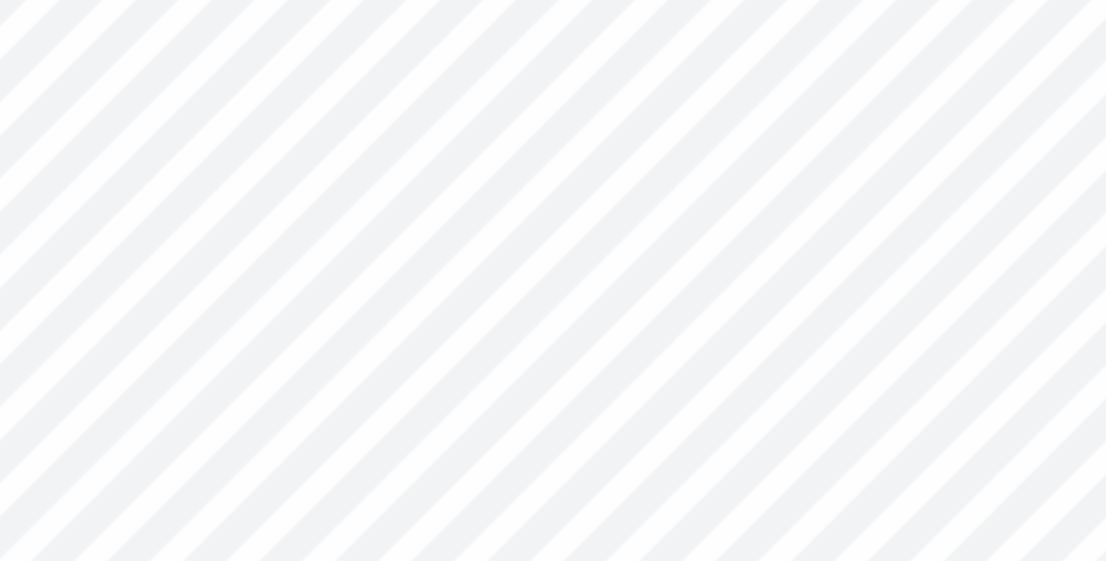
type input "0.53"
type input "0.20"
type input "5.92"
type input "0.22"
type input "0.08"
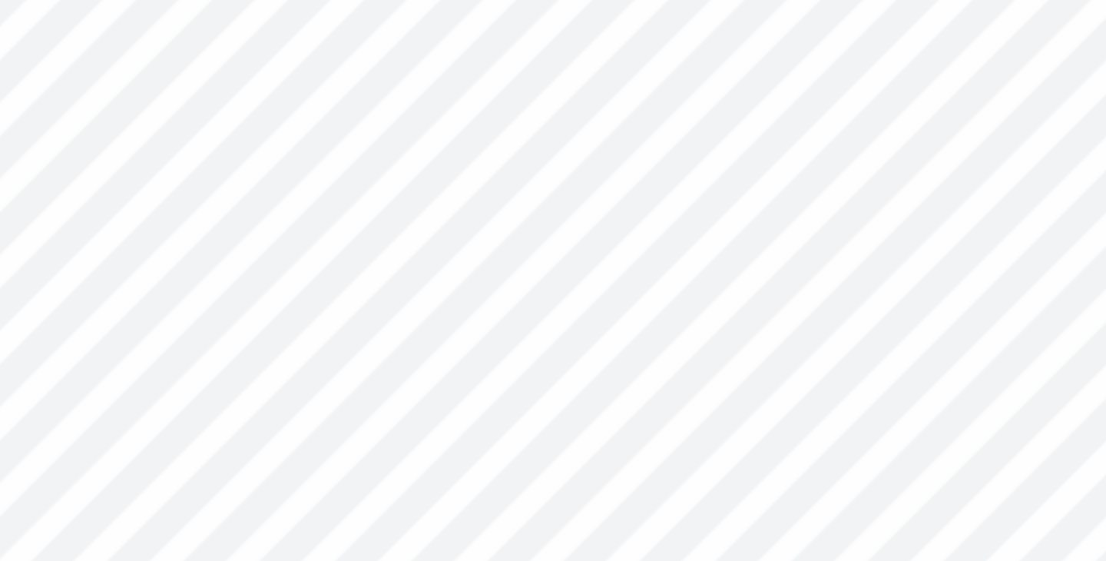
type input "0.53"
type input "0.20"
type input "0.92"
type input "0.34"
type textarea "1917"
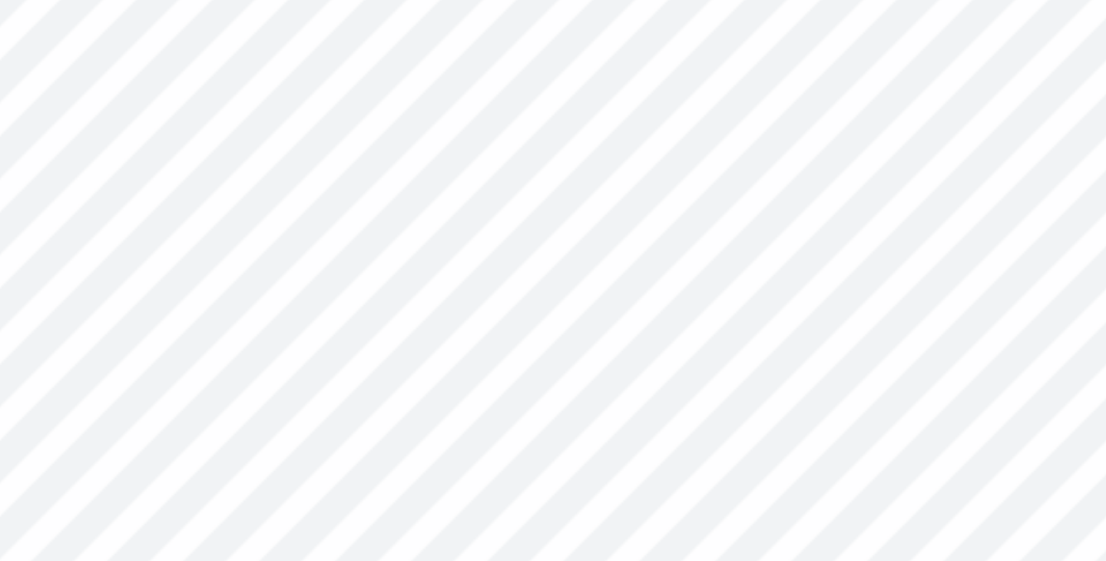
scroll to position [0, 0]
type input "4.54"
type input "1.94"
type input "0.75"
type input "0.29"
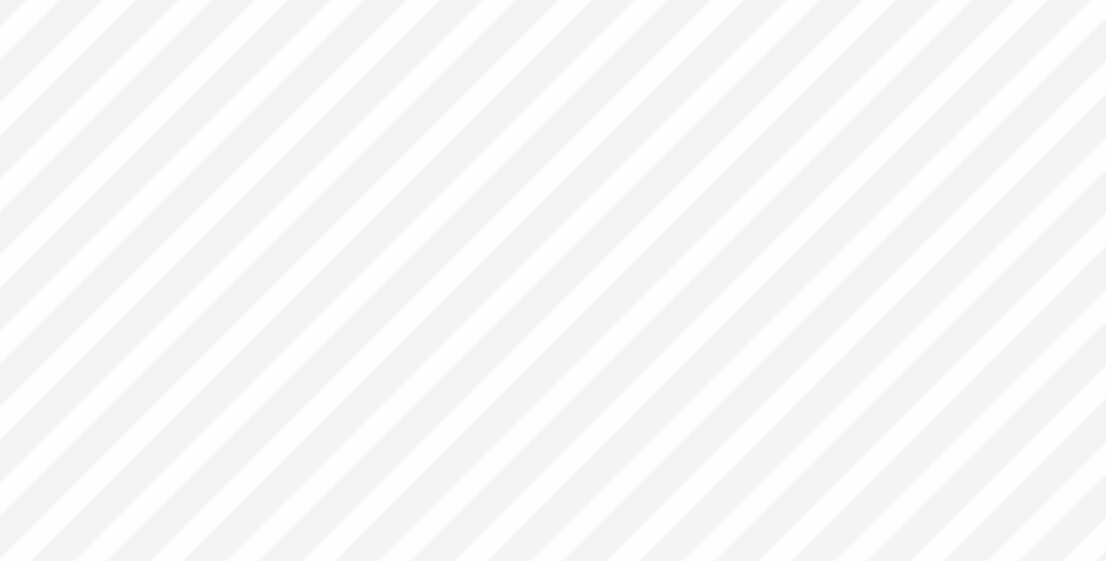
type input "5.63"
type input "0.68"
type input "0.26"
type input "5.60"
type input "2.38"
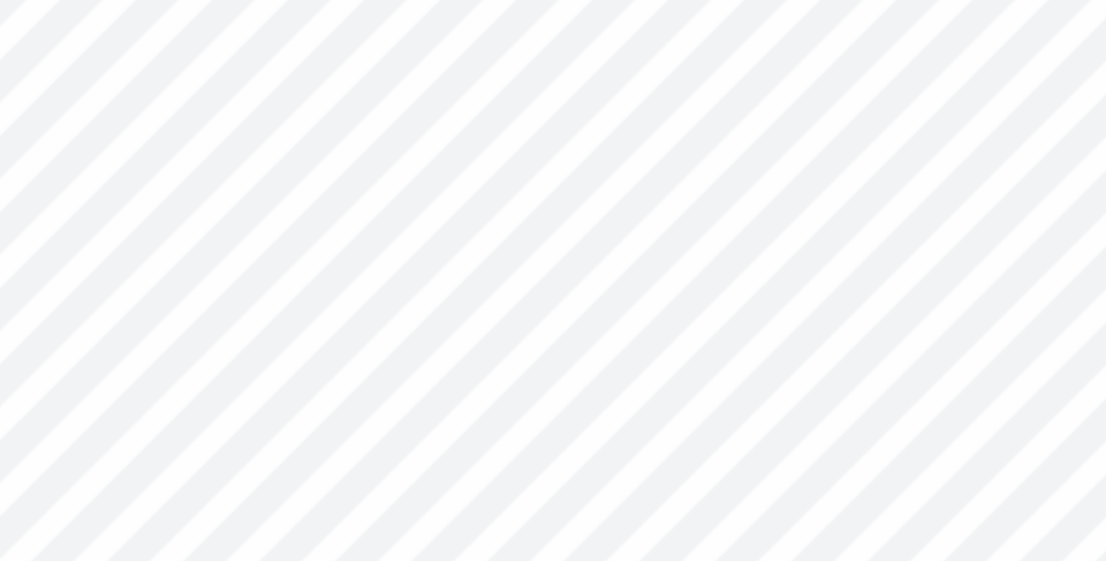
type input "2.28"
type input "1.99"
type input "1.91"
type input "4.79"
type input "2.31"
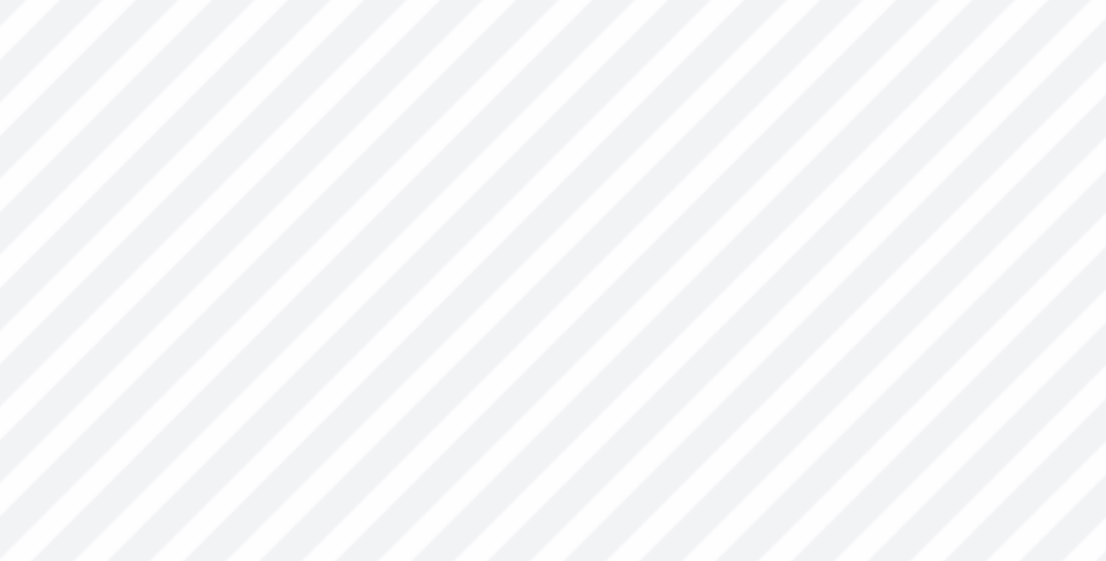
type input "2.22"
type input "2.38"
type input "2.28"
type input "4.81"
type input "2.31"
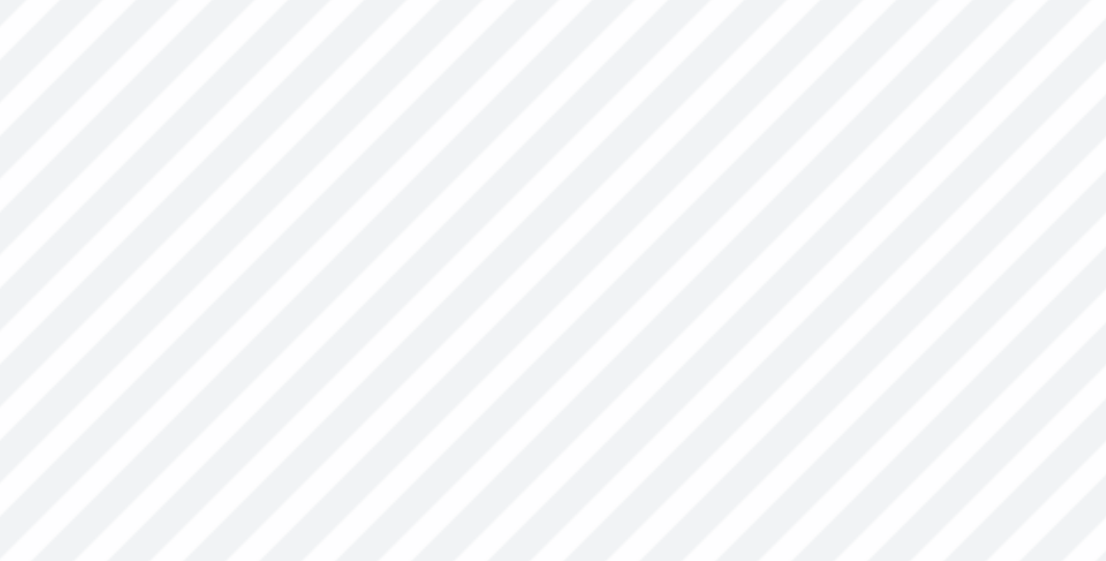
type input "2.22"
type input "4.79"
type input "0.99"
type input "0.38"
type input "0.86"
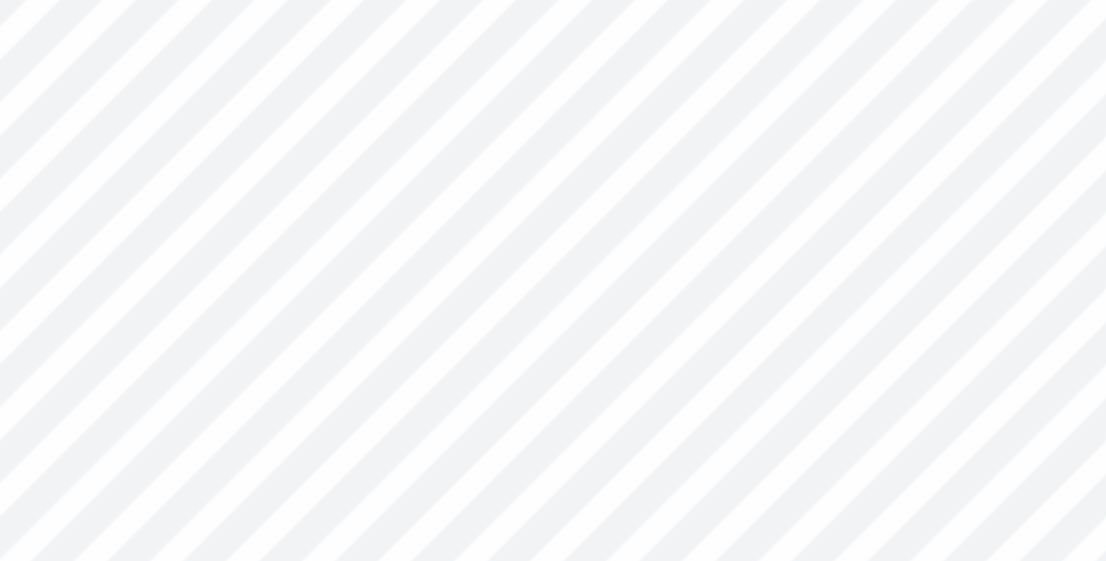
type input "0.34"
type input "8.43"
type input "0.99"
type input "0.38"
type input "5.75"
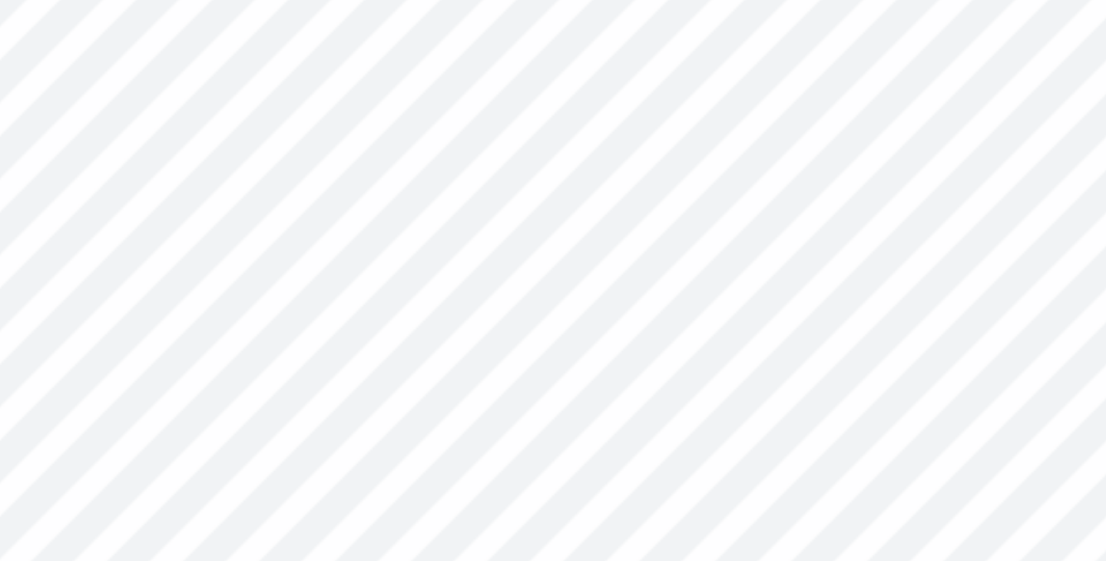
type input "0.76"
type input "0.29"
type input "0.86"
type input "0.34"
type input "8.43"
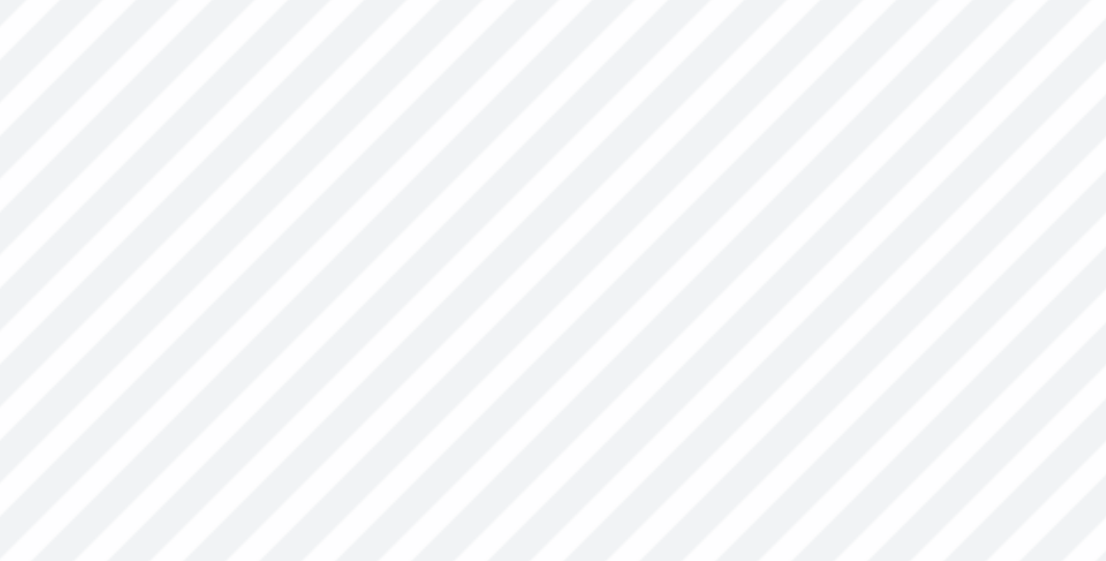
type input "0.69"
type input "0.27"
type input "2.31"
type input "2.22"
type input "4.83"
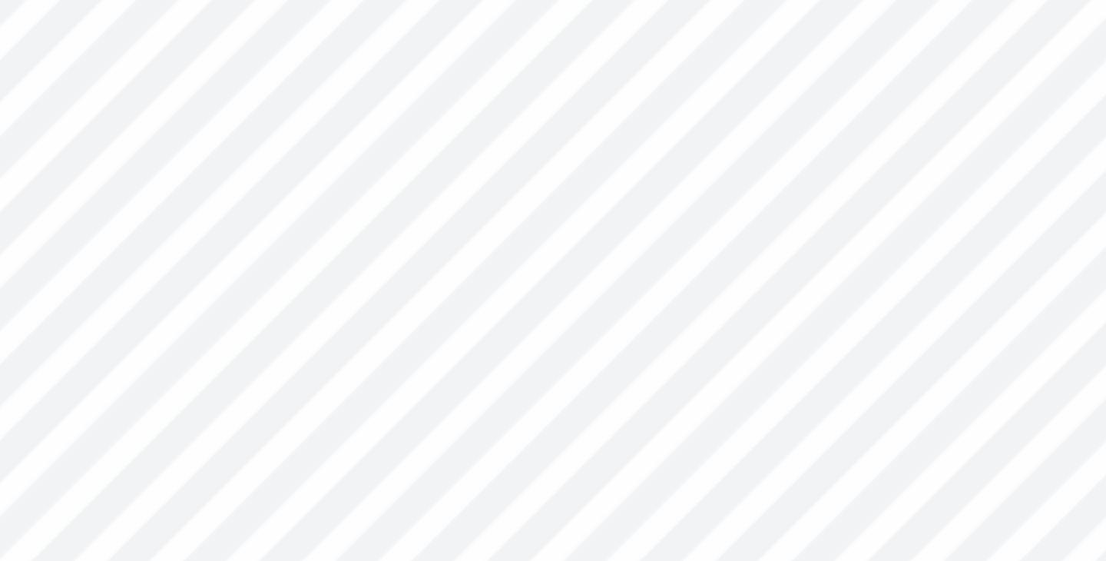
type input "0.59"
type input "0.23"
type input "0.25"
type input "0.10"
type input "0.06"
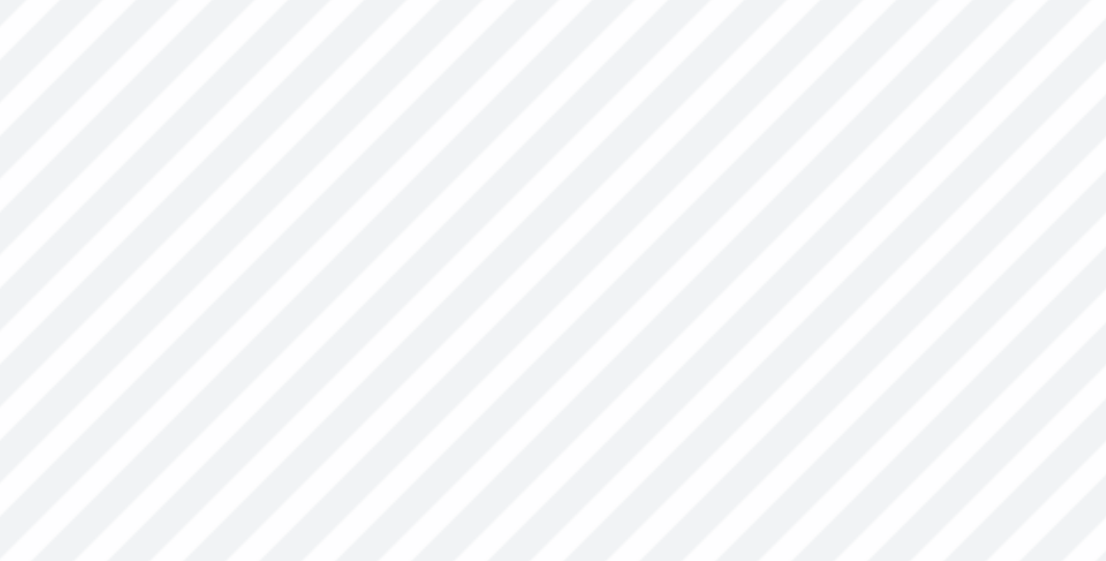
type input "0.02"
type input "0.05"
type input "0.76"
type input "0.29"
type input "5.79"
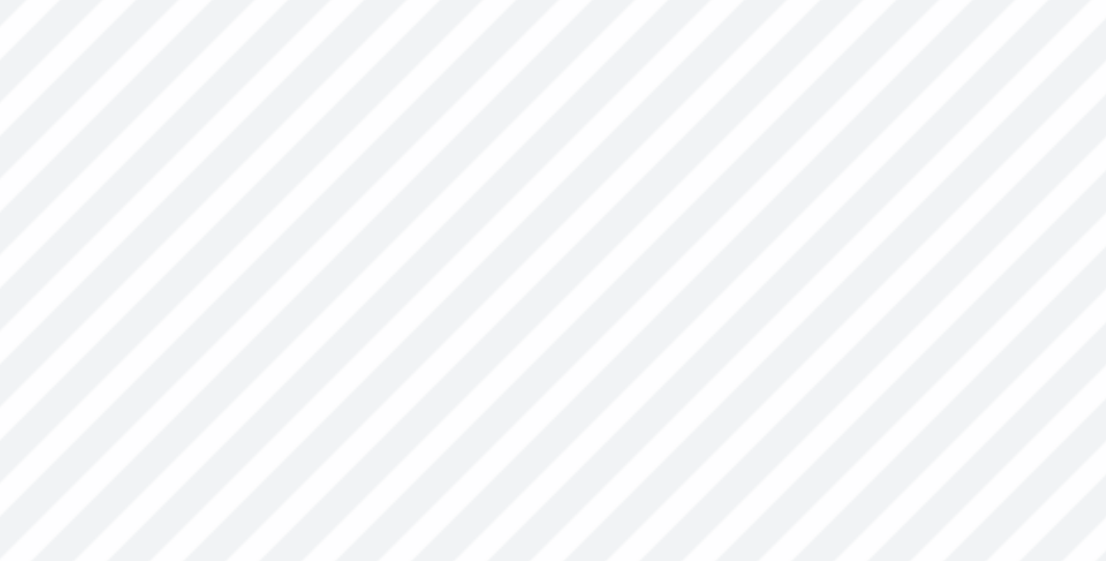
type input "0.59"
type input "0.23"
type input "6.22"
type input "3.45"
type input "1.34"
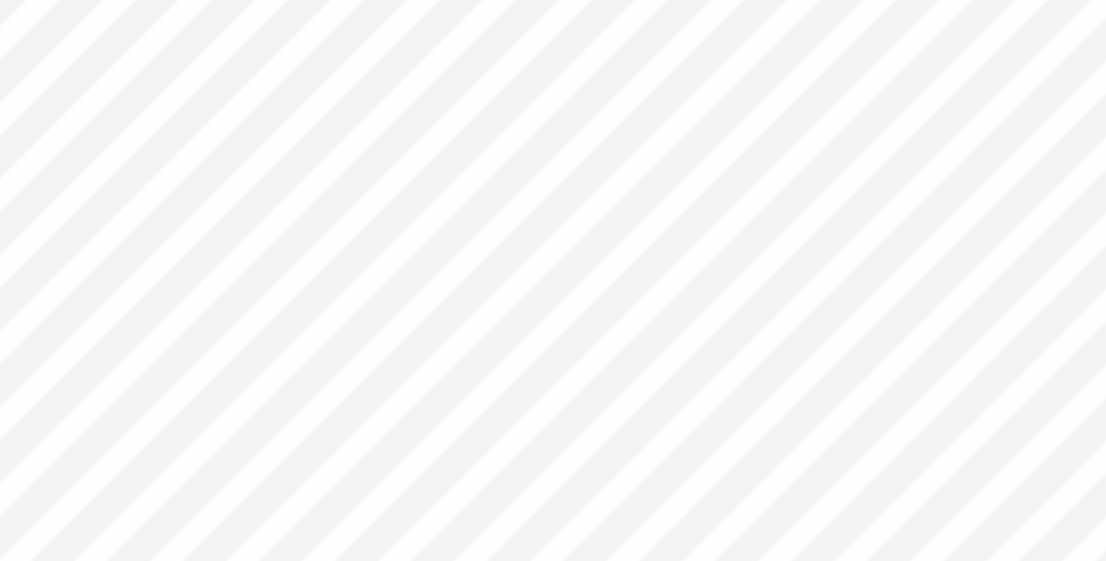
type input "8.66"
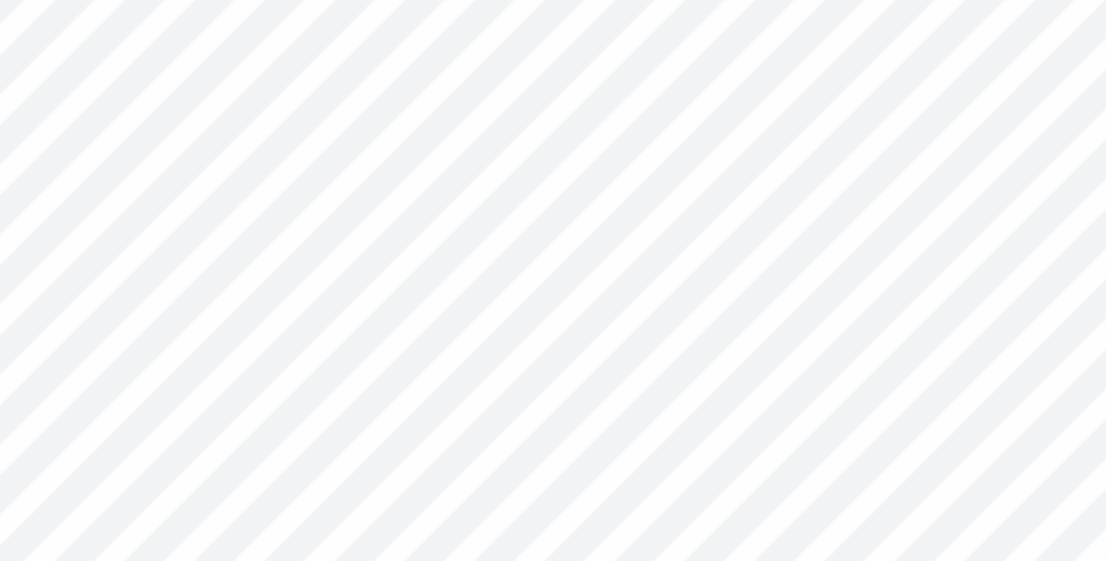
type input "4.54"
type input "1.94"
type input "3.39"
type input "6.08"
type input "2.60"
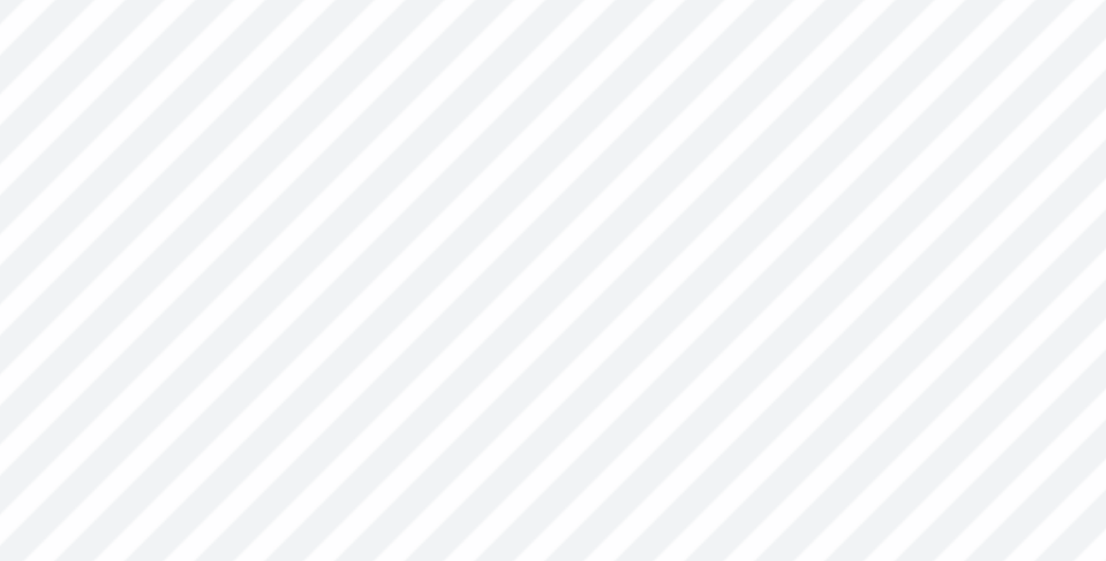
type input "7.42"
type input "3.17"
type input "3.34"
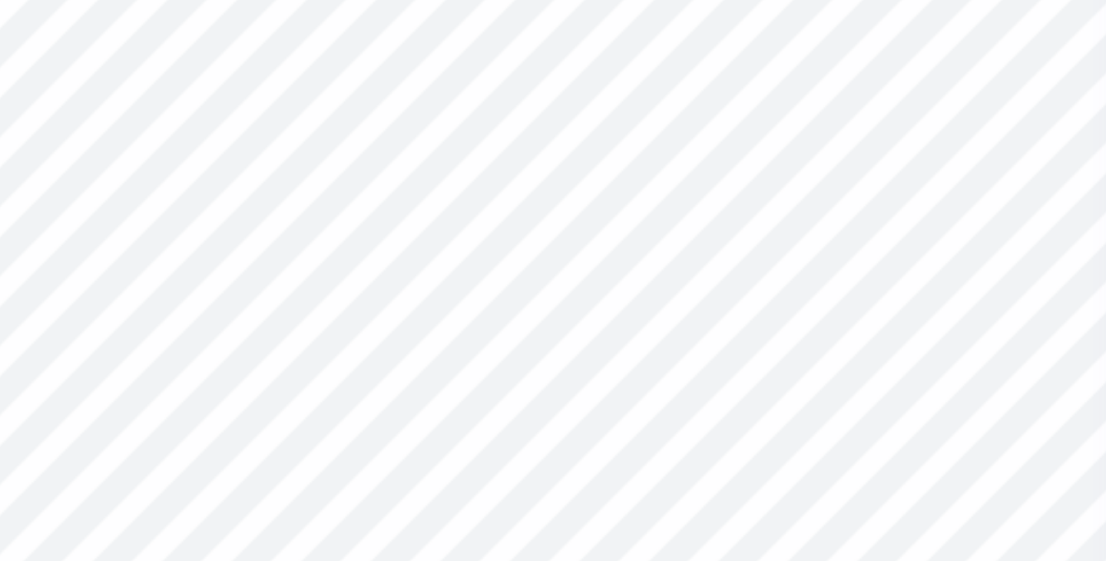
type input "6.33"
type input "2.41"
type input "1.58"
type input "0.60"
type input "2.38"
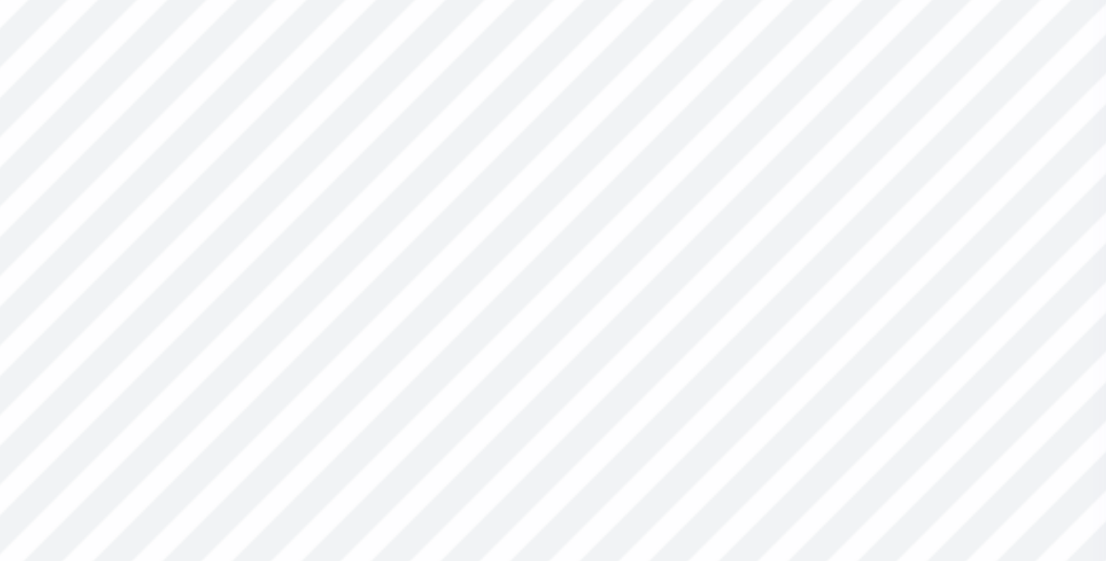
type input "2.28"
type input "8.19"
type input "2.38"
type input "2.28"
type input "8.19"
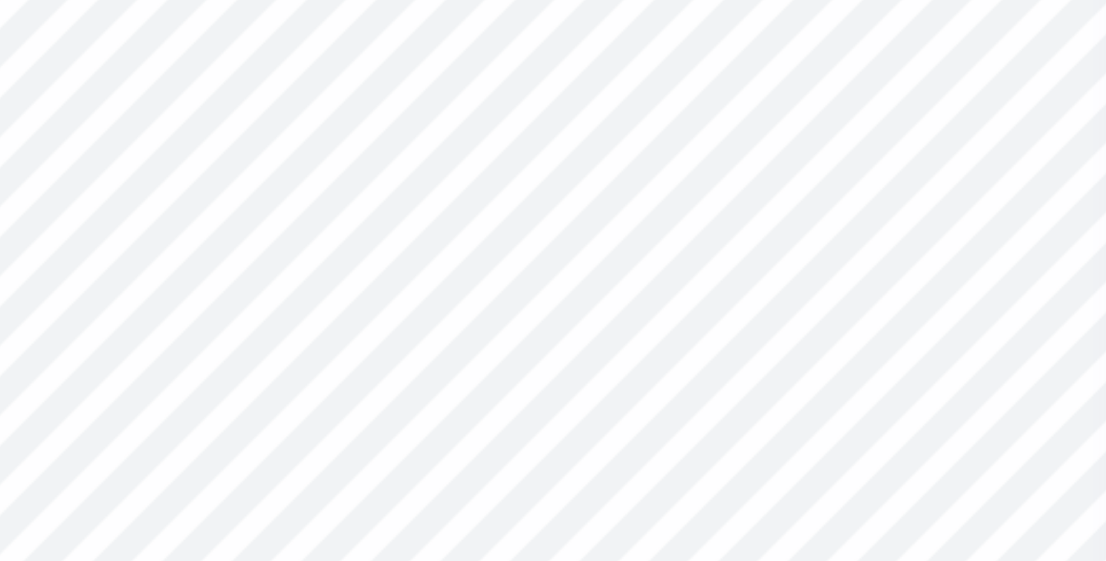
type input "3.01"
type input "2.89"
type input "5.85"
type input "2.64"
type input "2.53"
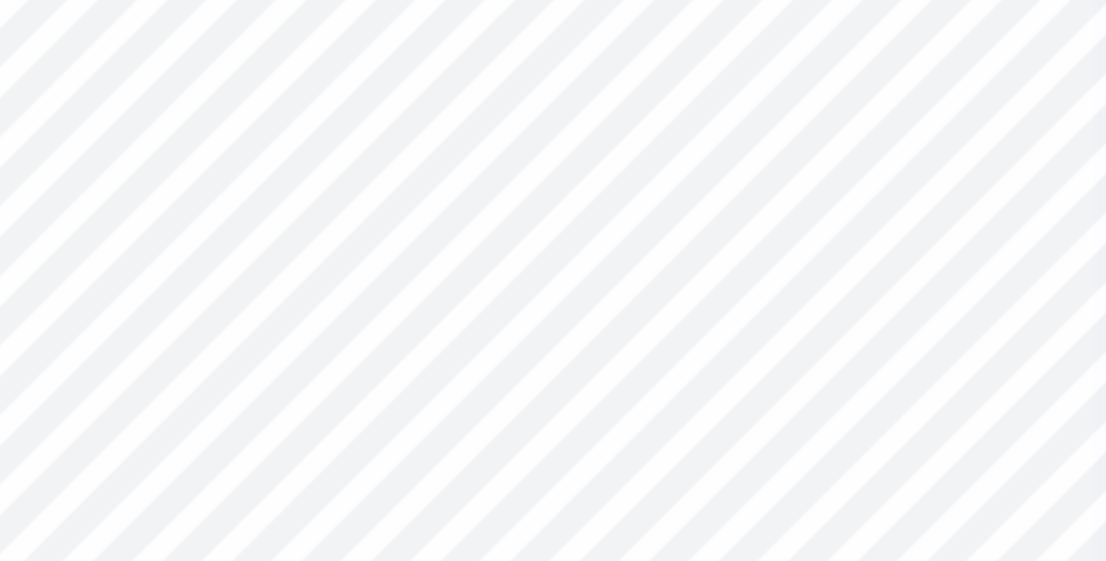
type input "6.17"
type input "3.01"
type input "2.89"
type input "5.77"
type input "2.98"
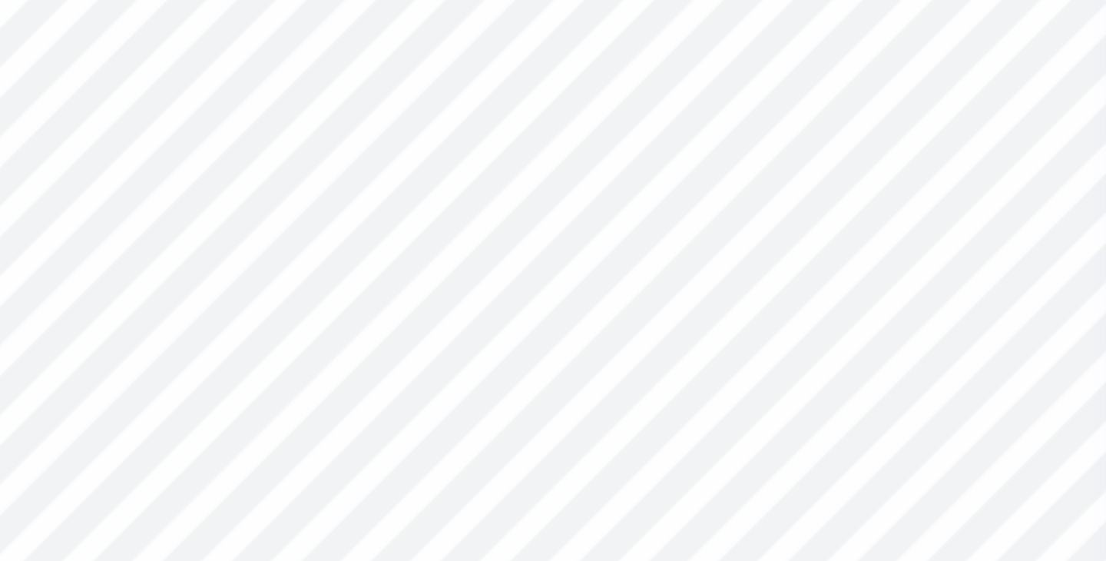
type input "2.86"
type input "5.77"
type input "0.68"
type input "0.26"
type input "1.01"
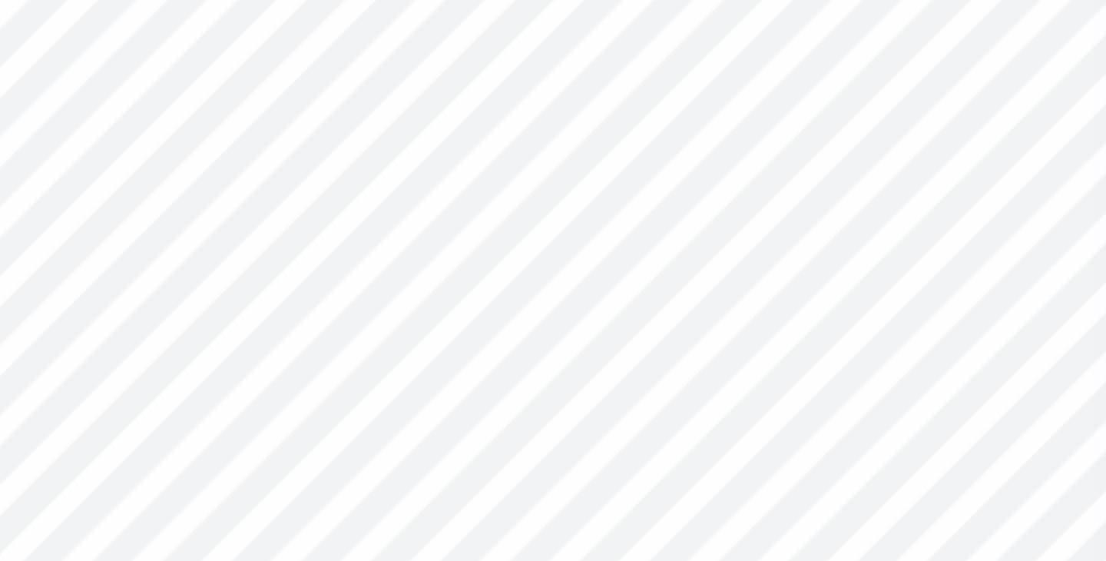
type input "0.38"
type input "3.45"
type input "1.34"
type input "0.48"
type input "0.19"
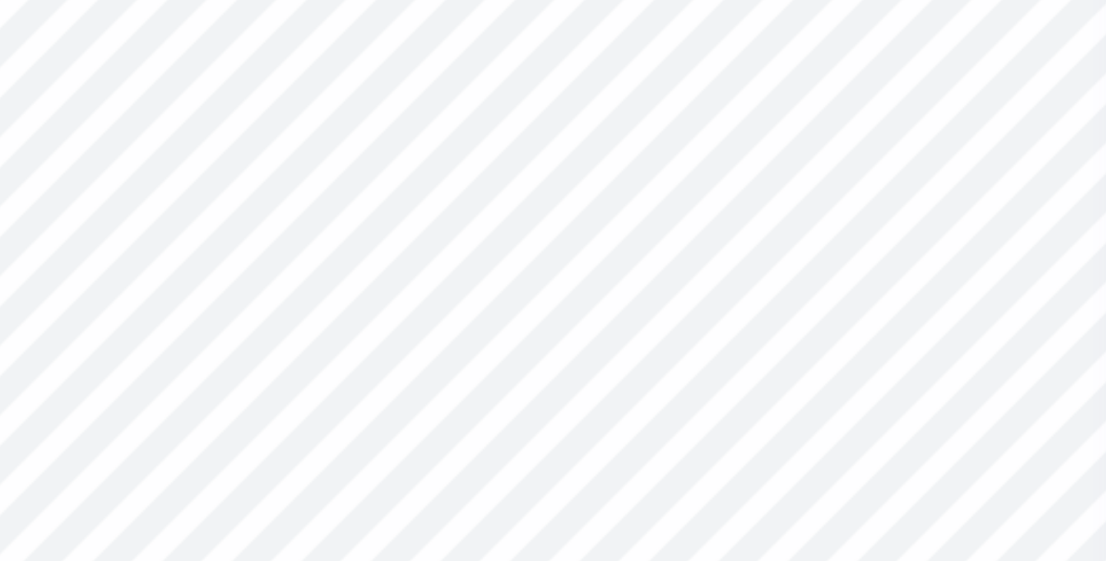
type input "0.25"
type input "0.10"
type input "1.20"
type input "0.47"
type input "0.63"
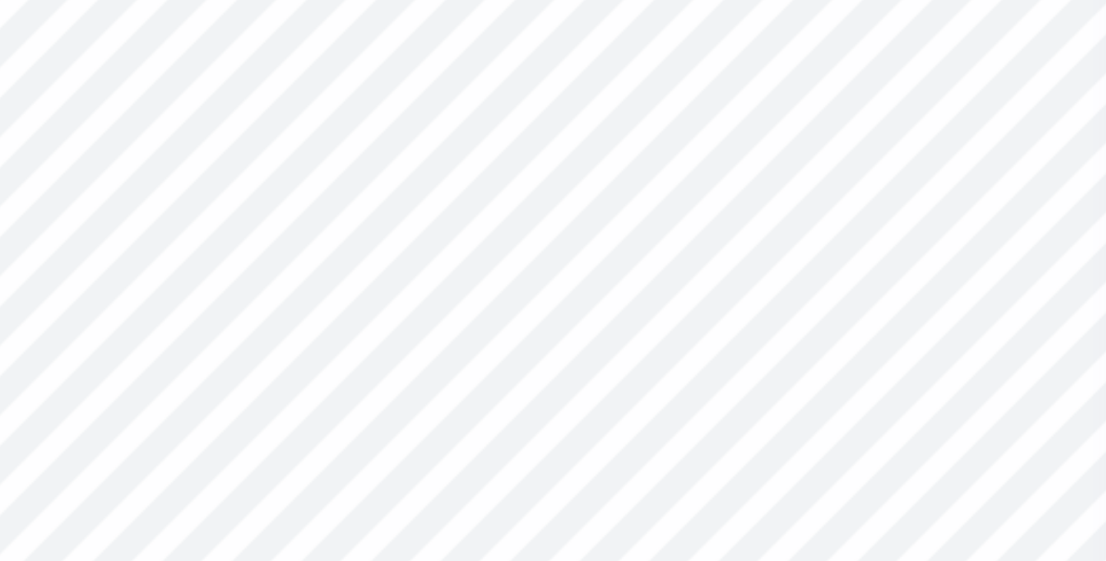
type input "0.24"
type input "7.43"
type input "0.0"
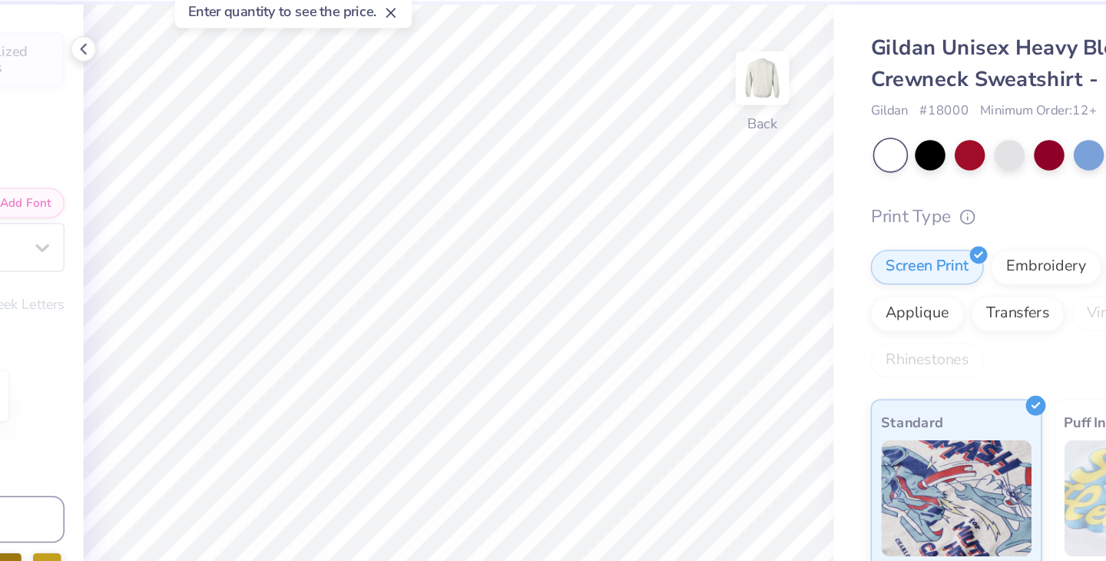
type input "7.42"
type input "3.17"
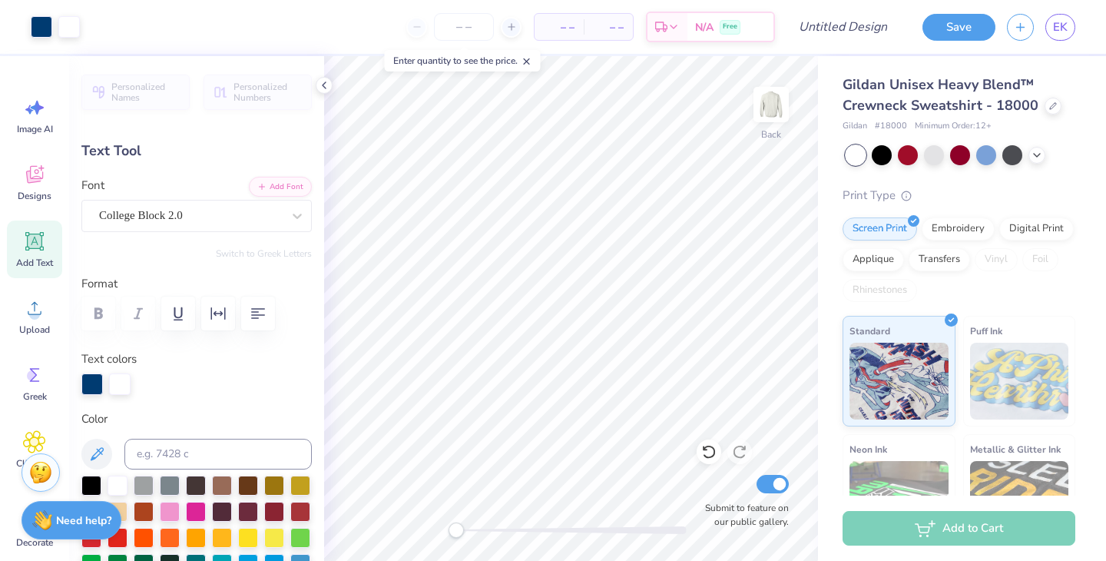
type input "3.27"
click at [936, 154] on div at bounding box center [934, 154] width 20 height 20
click at [858, 154] on div at bounding box center [856, 155] width 20 height 20
click at [877, 152] on div at bounding box center [882, 154] width 20 height 20
click at [456, 25] on input "number" at bounding box center [464, 27] width 60 height 28
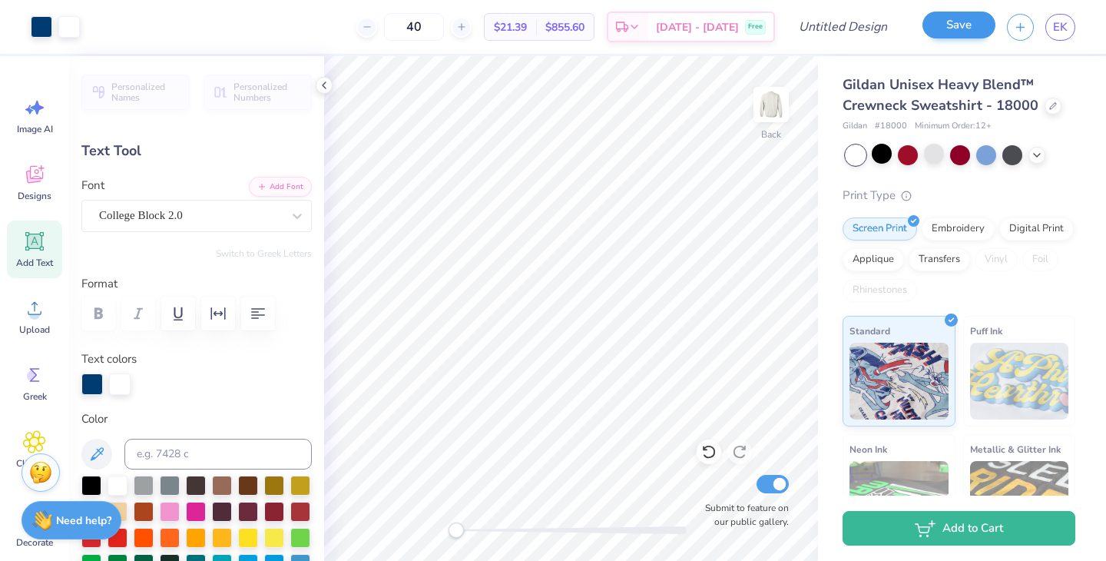
type input "40"
click at [969, 23] on button "Save" at bounding box center [959, 25] width 73 height 27
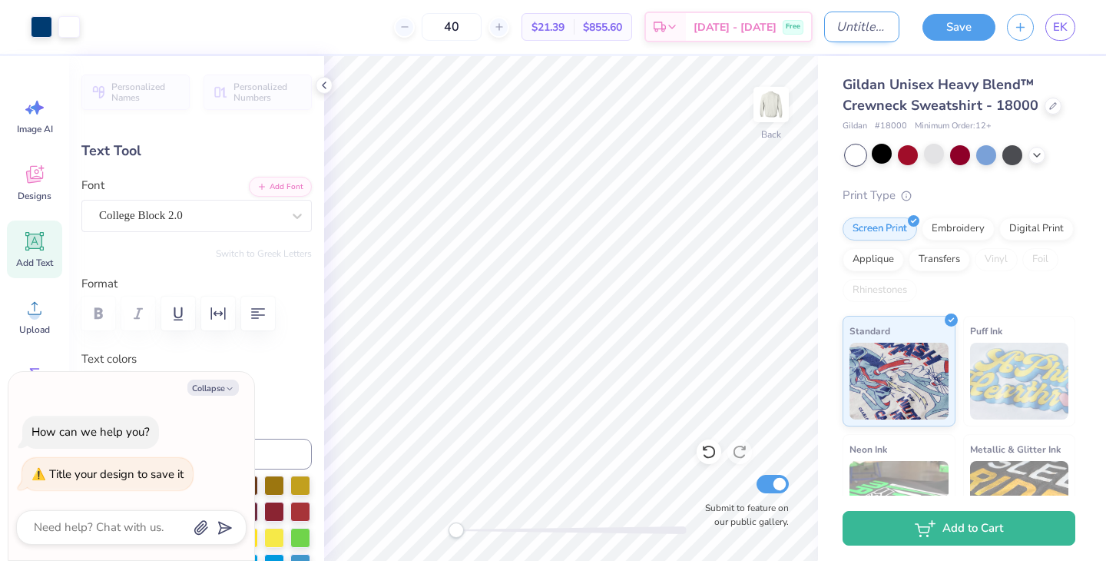
type textarea "x"
click at [830, 31] on input "Design Title" at bounding box center [861, 27] width 75 height 31
type input "N"
type textarea "x"
type input "NY"
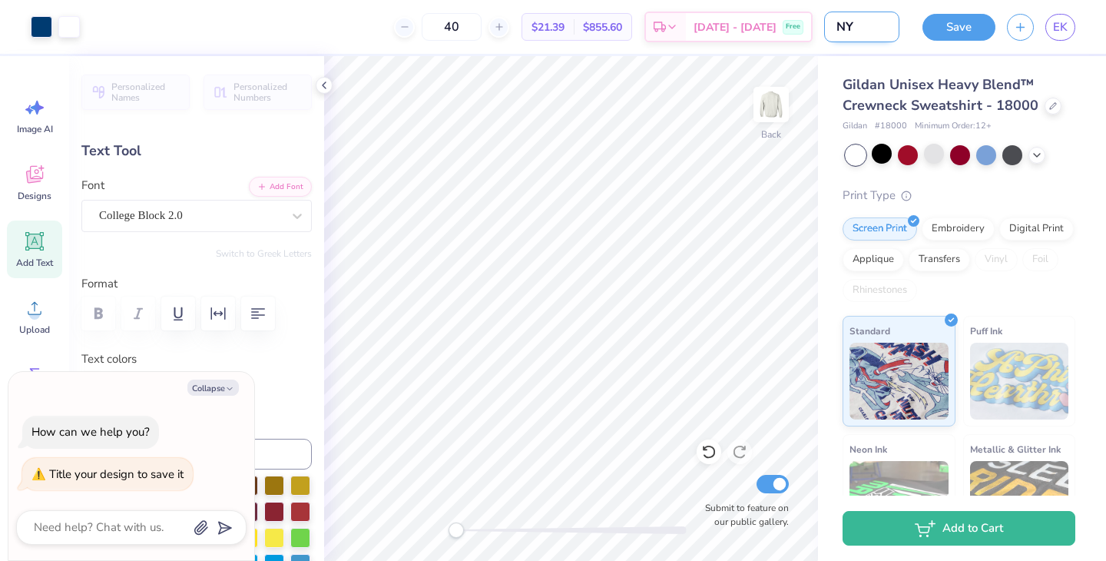
type textarea "x"
type input "NYO"
type textarea "x"
type input "NYOD"
type textarea "x"
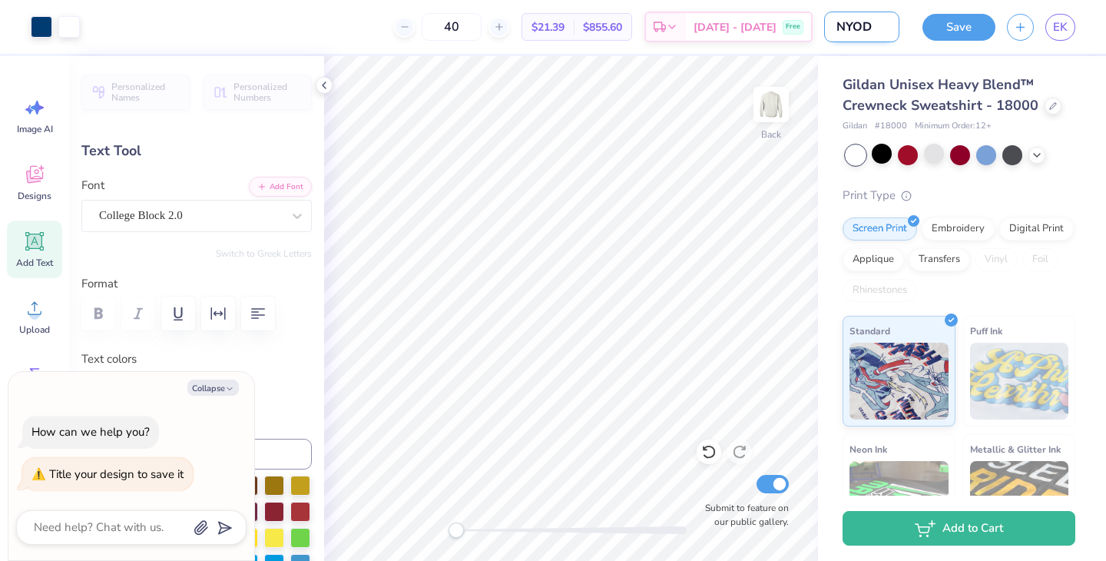
type input "NYODA"
type textarea "x"
type input "NYODA2"
type textarea "x"
type input "NYODA26"
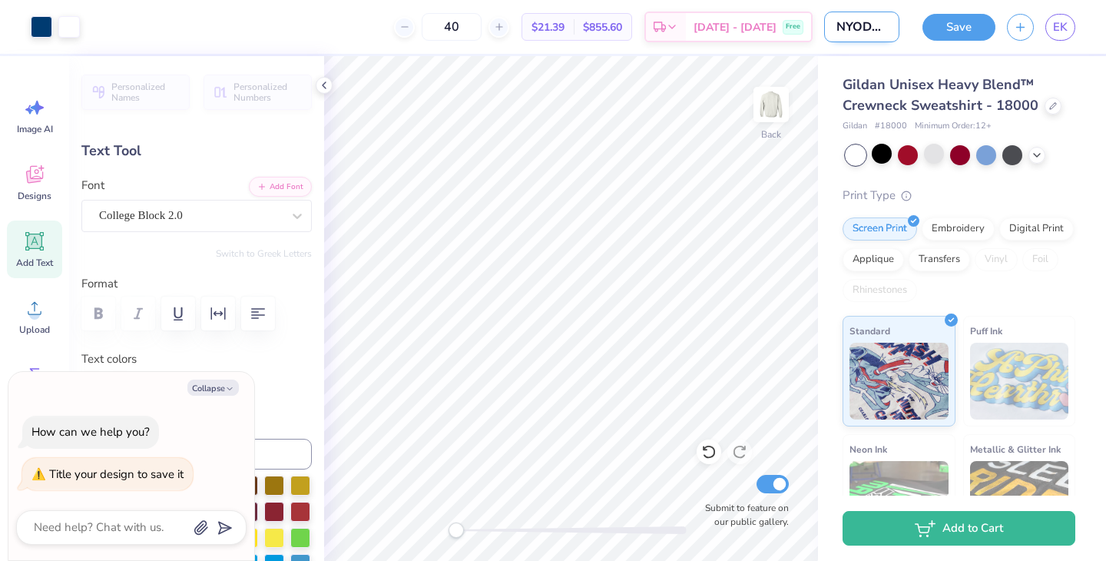
type textarea "x"
type input "NYODA26"
click at [965, 31] on button "Save" at bounding box center [959, 25] width 73 height 27
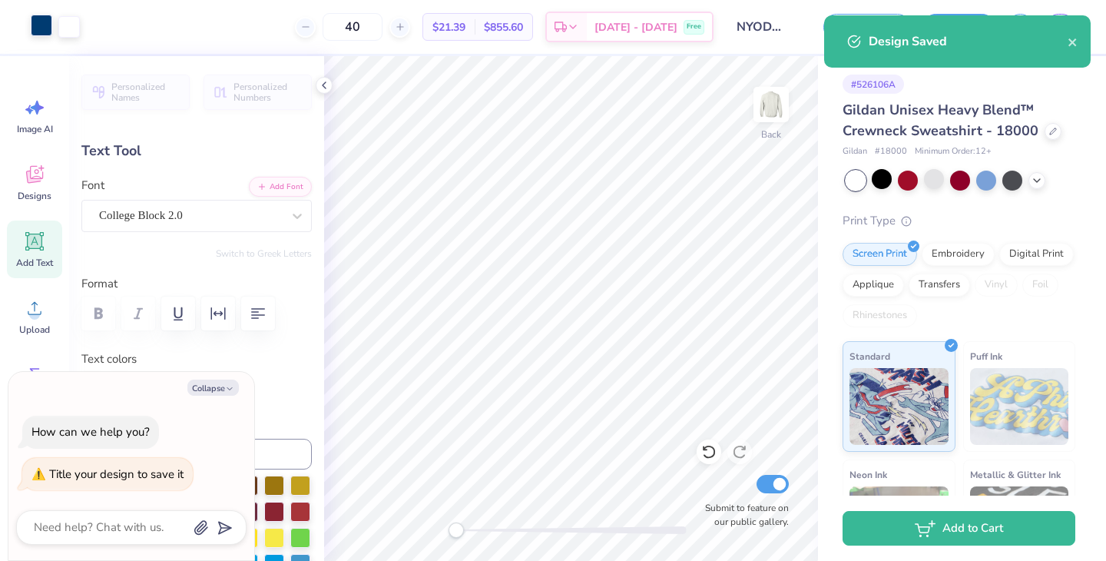
click at [31, 27] on div at bounding box center [42, 26] width 22 height 22
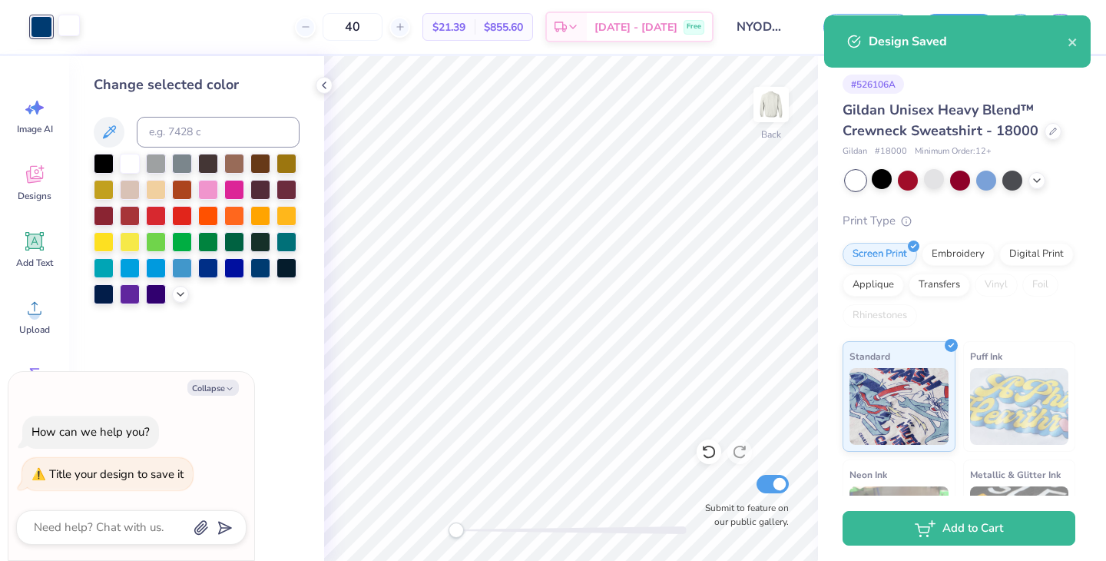
click at [68, 26] on div at bounding box center [69, 26] width 22 height 22
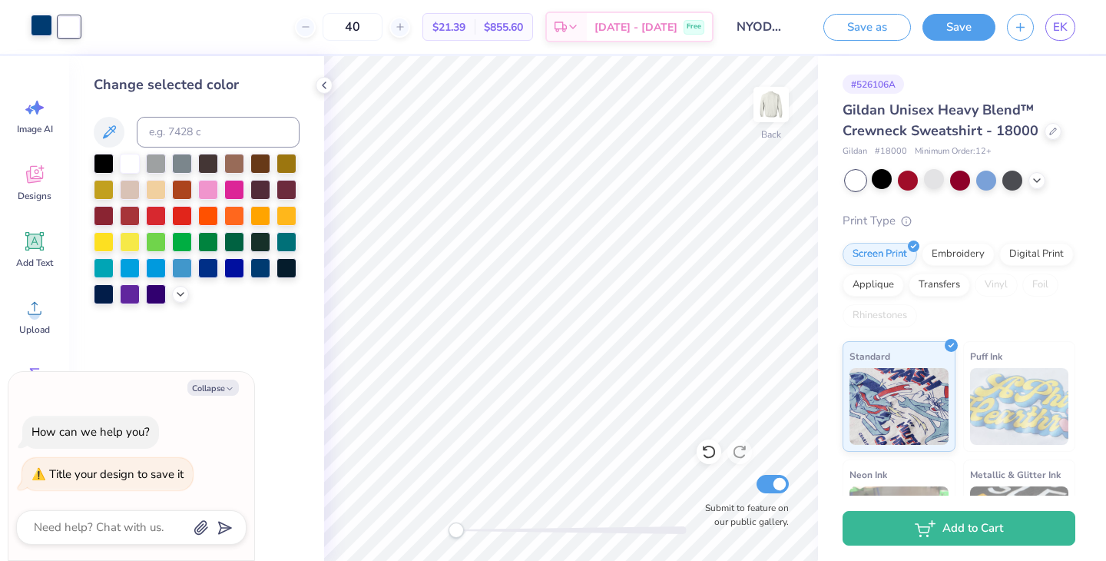
click at [38, 26] on div at bounding box center [42, 26] width 22 height 22
type textarea "x"
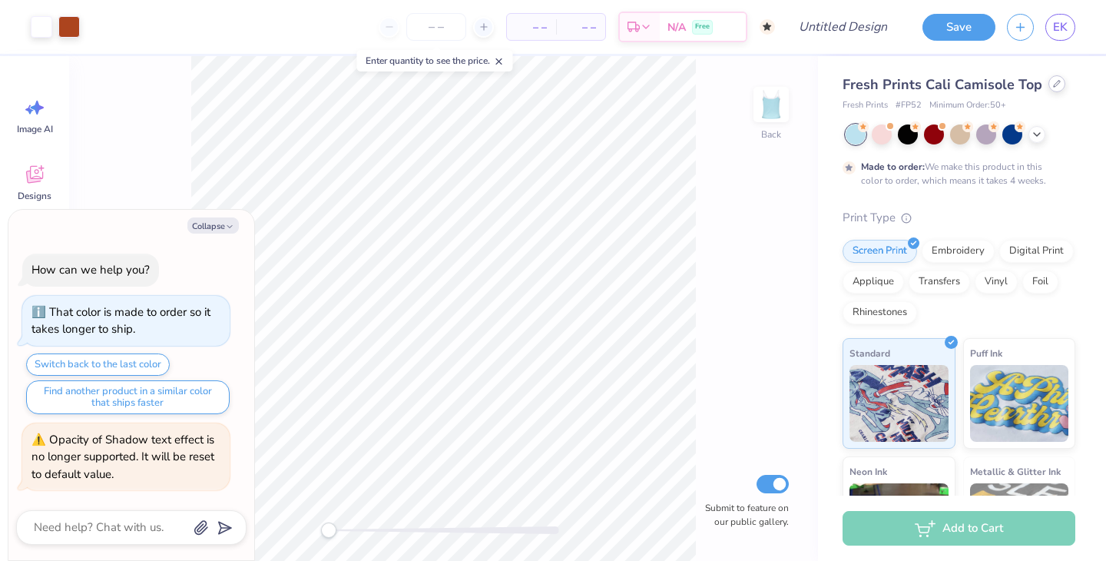
click at [1055, 83] on icon at bounding box center [1057, 84] width 8 height 8
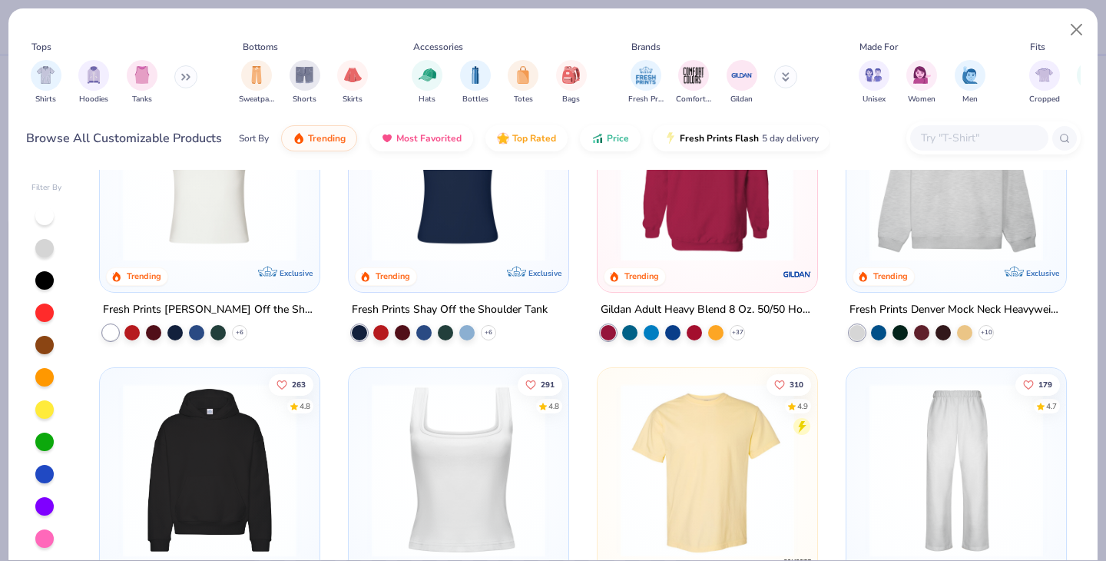
scroll to position [102, 0]
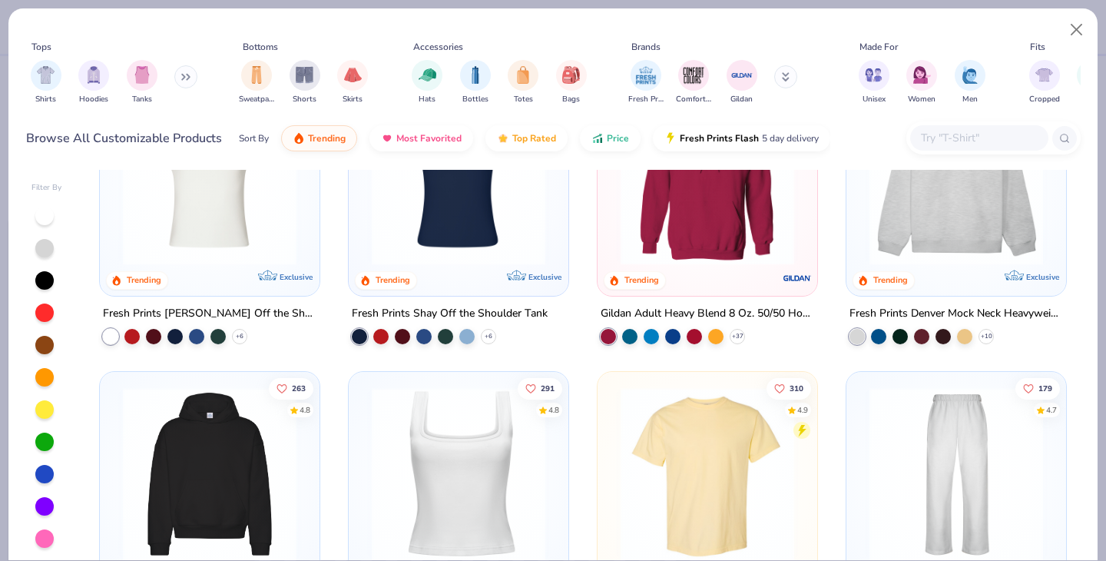
click at [961, 260] on img at bounding box center [956, 178] width 189 height 174
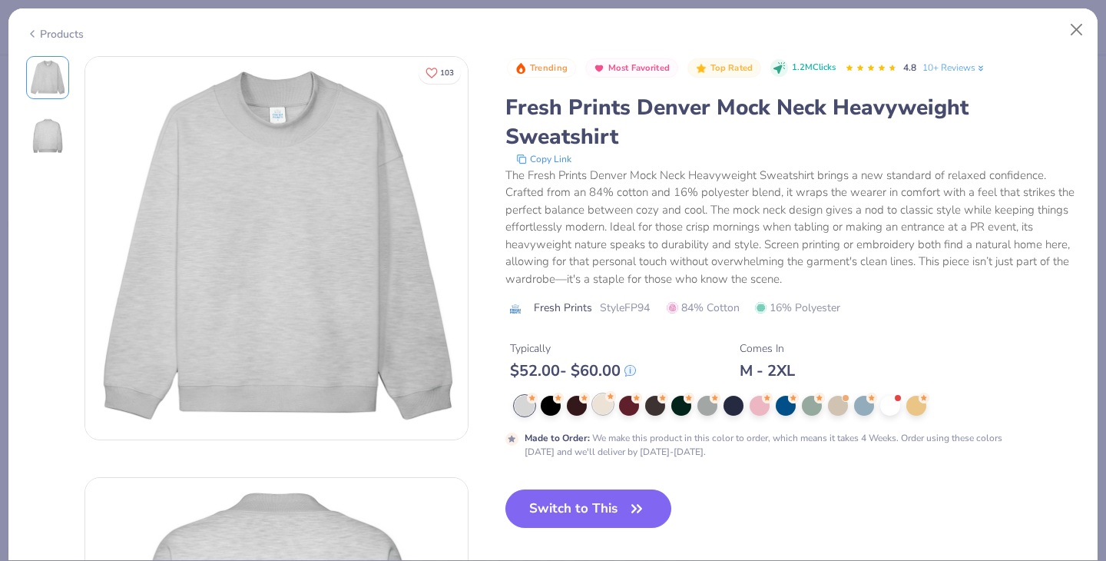
click at [611, 396] on g at bounding box center [610, 396] width 11 height 11
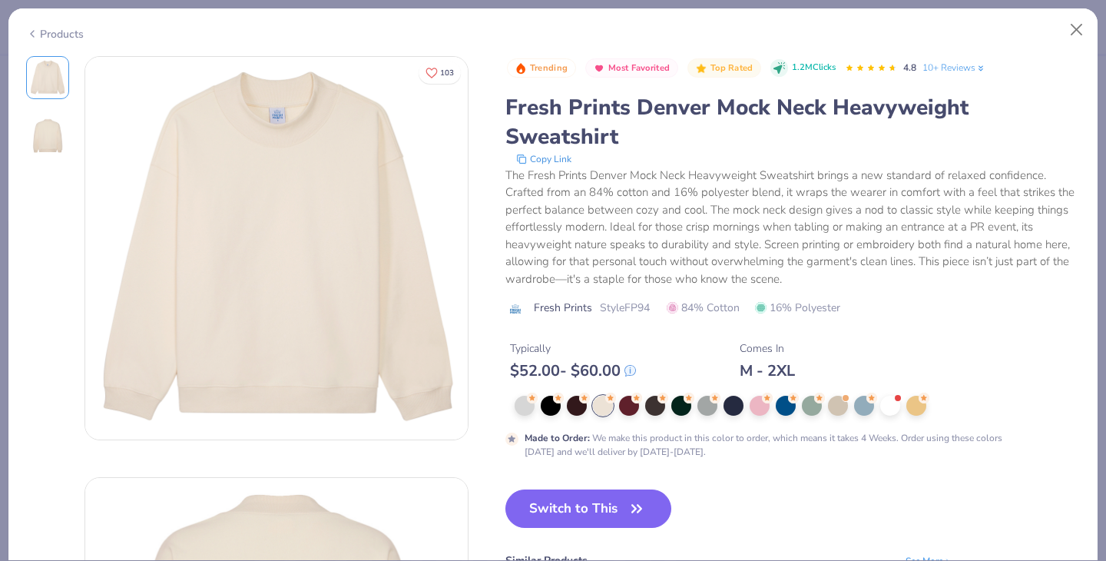
click at [745, 400] on div at bounding box center [798, 406] width 566 height 20
click at [734, 400] on div at bounding box center [734, 404] width 20 height 20
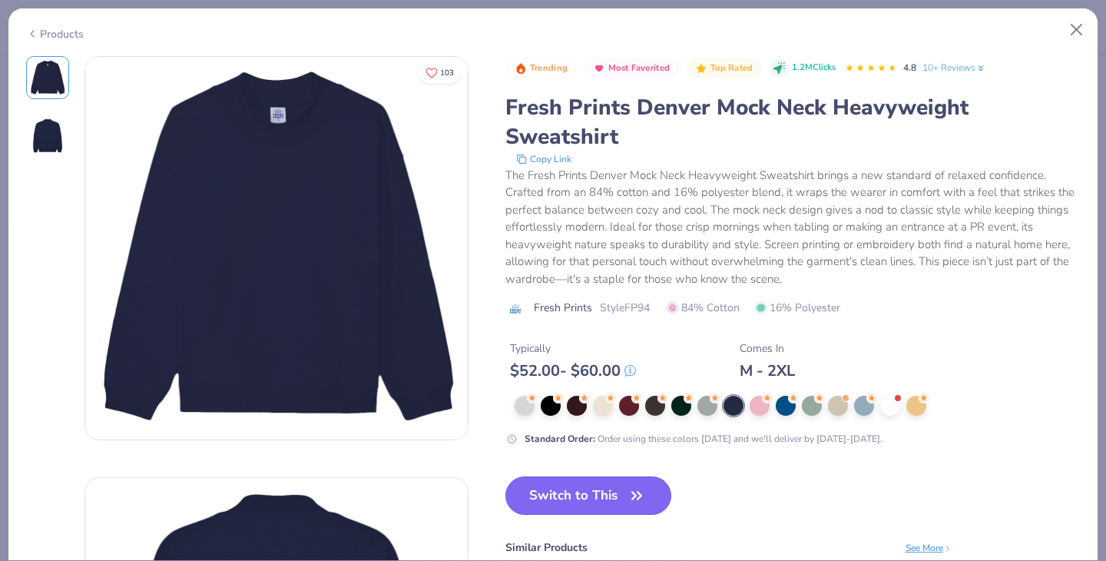
click at [588, 501] on button "Switch to This" at bounding box center [588, 495] width 167 height 38
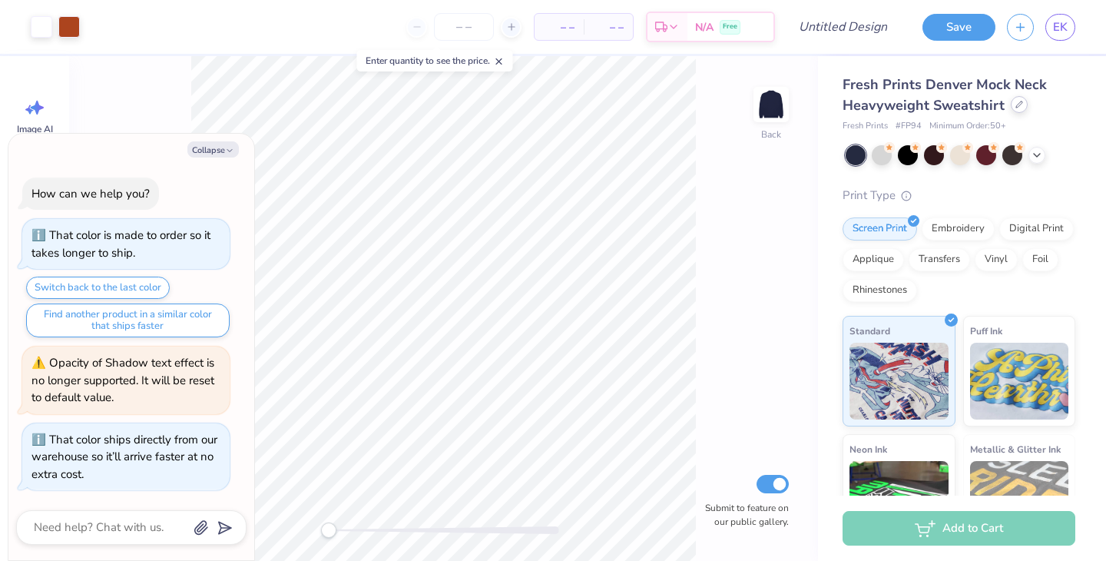
click at [1021, 110] on div at bounding box center [1019, 104] width 17 height 17
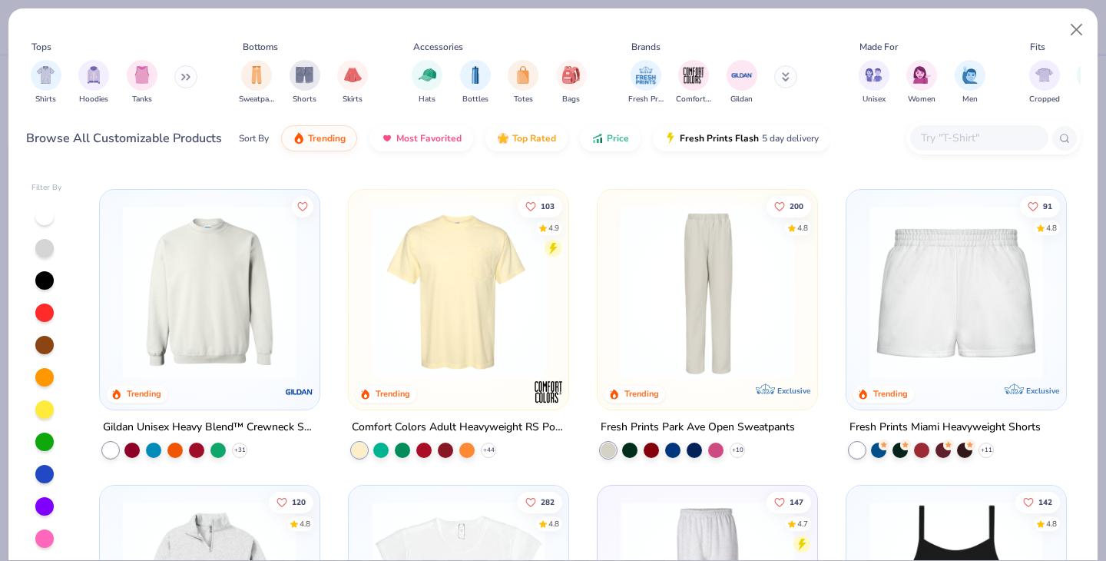
scroll to position [1169, 0]
click at [205, 306] on img at bounding box center [209, 294] width 189 height 174
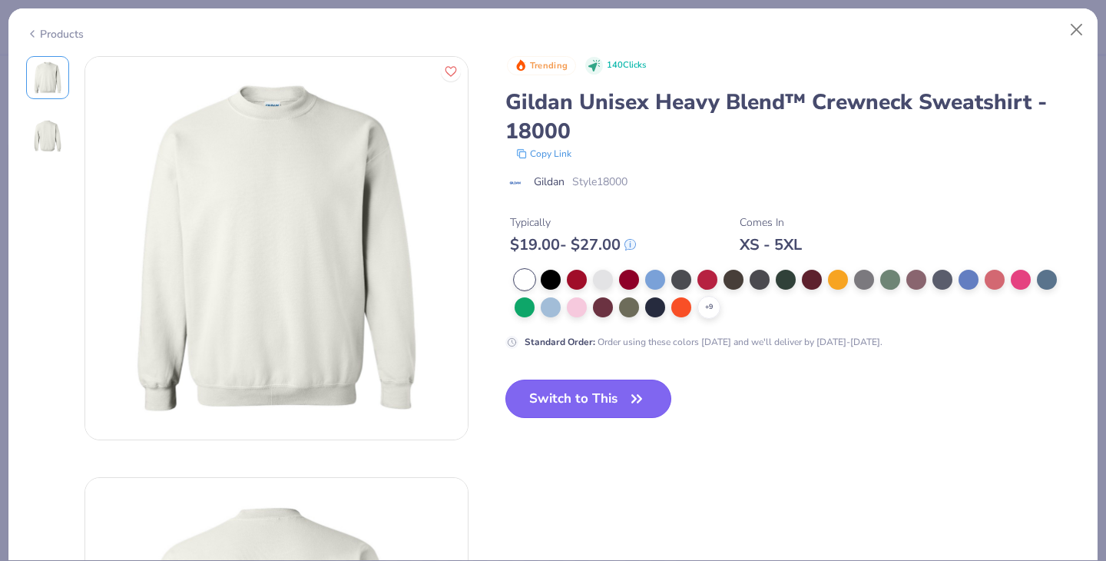
click at [590, 396] on button "Switch to This" at bounding box center [588, 398] width 167 height 38
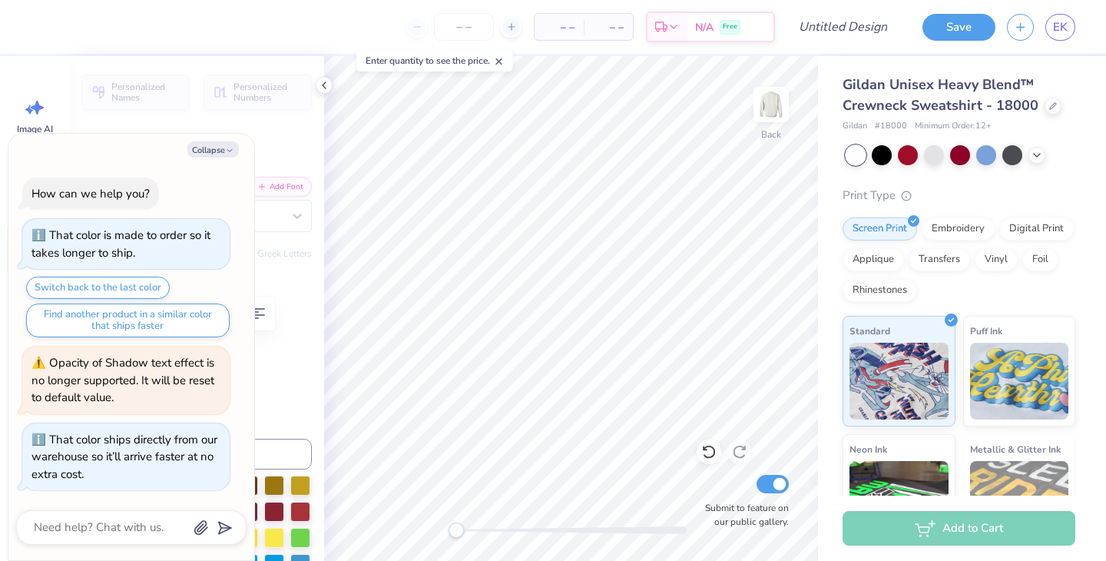
type textarea "x"
type textarea "Alpha N"
type textarea "x"
type textarea "Alpha Ny"
type textarea "x"
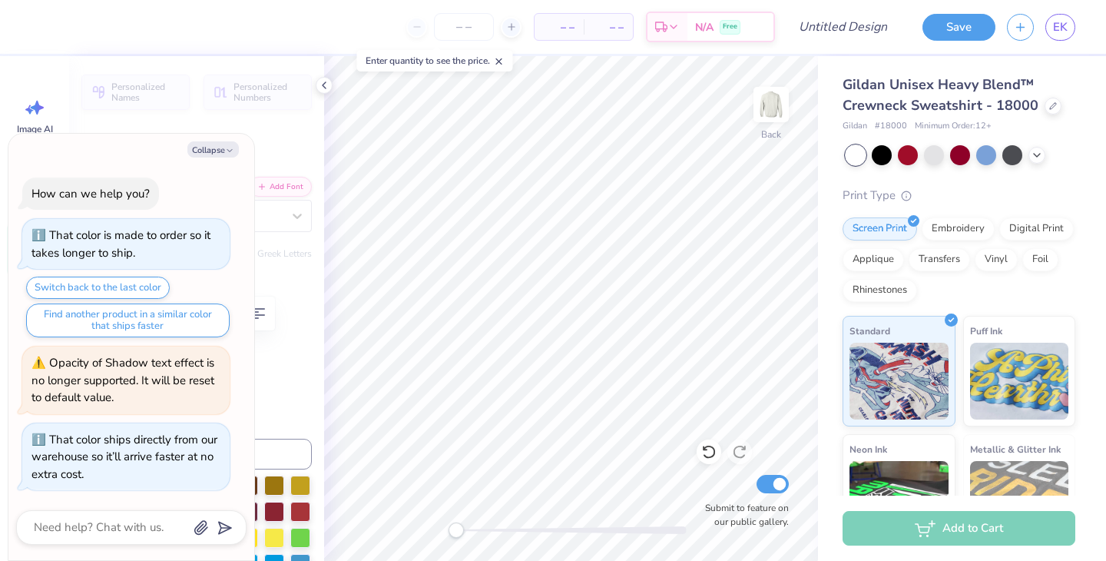
type textarea "Alpha N"
type textarea "x"
type textarea "Alpha"
type textarea "x"
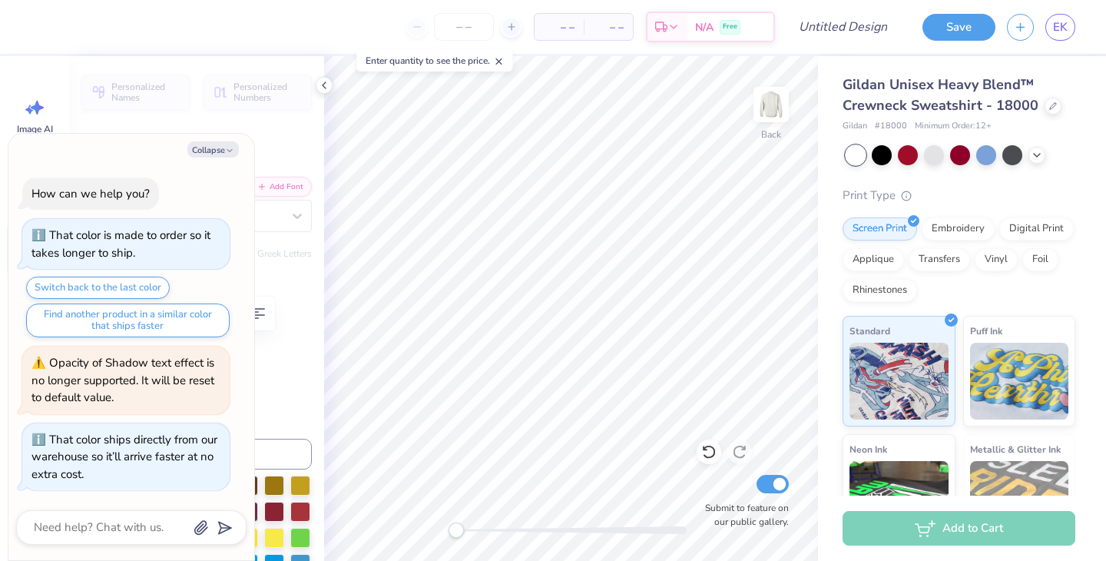
type textarea "Alpha"
type textarea "x"
type textarea "Alph"
type textarea "x"
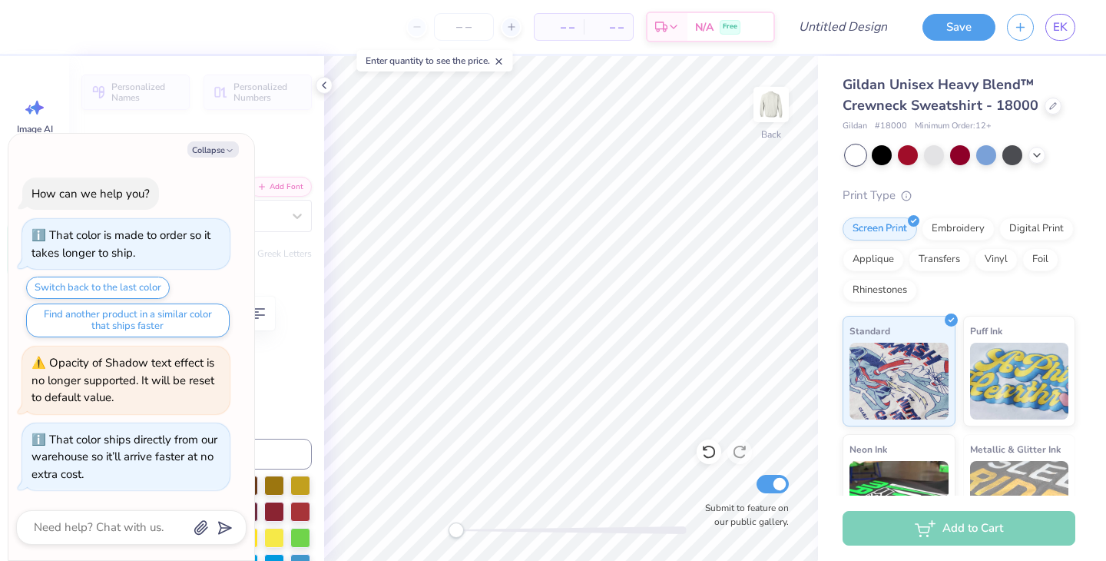
type textarea "Alp"
type textarea "x"
type textarea "Al"
type textarea "x"
type textarea "A"
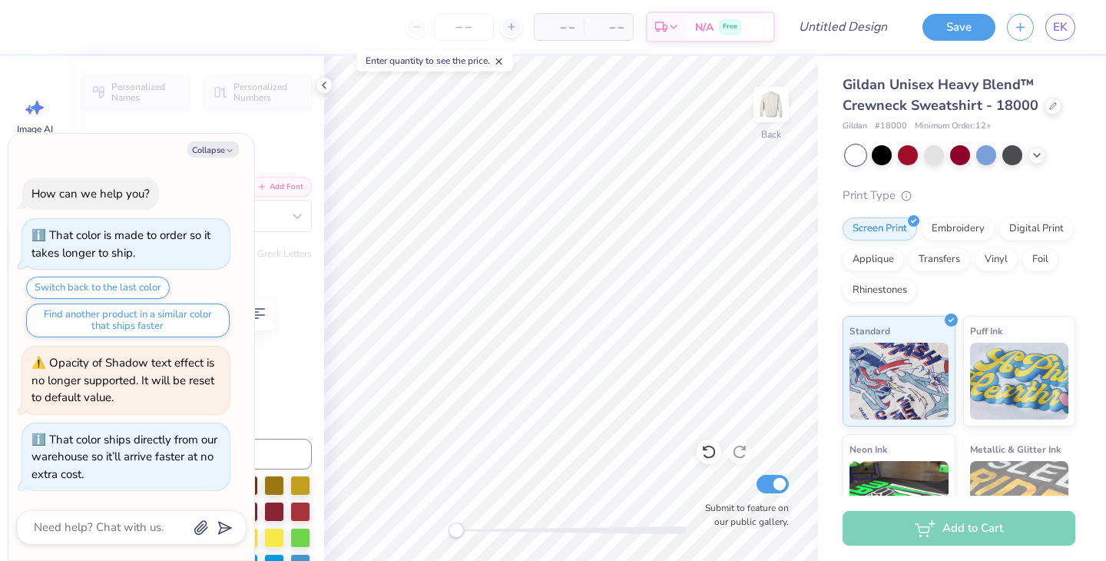
type textarea "x"
type textarea "A"
type textarea "x"
type textarea "Al"
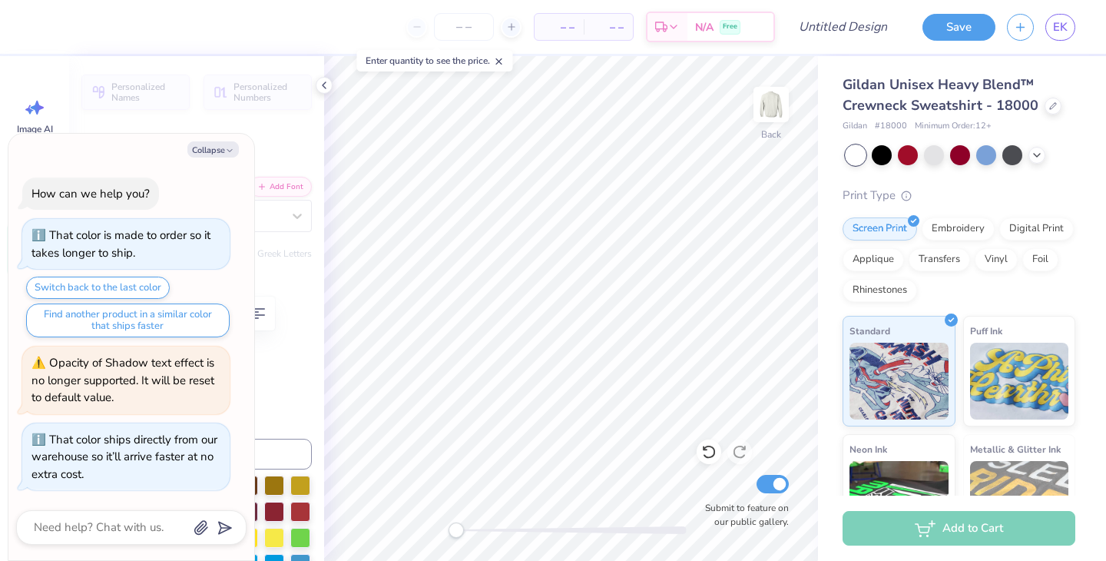
type textarea "x"
type textarea "Alp"
type textarea "x"
type textarea "Alph"
type textarea "x"
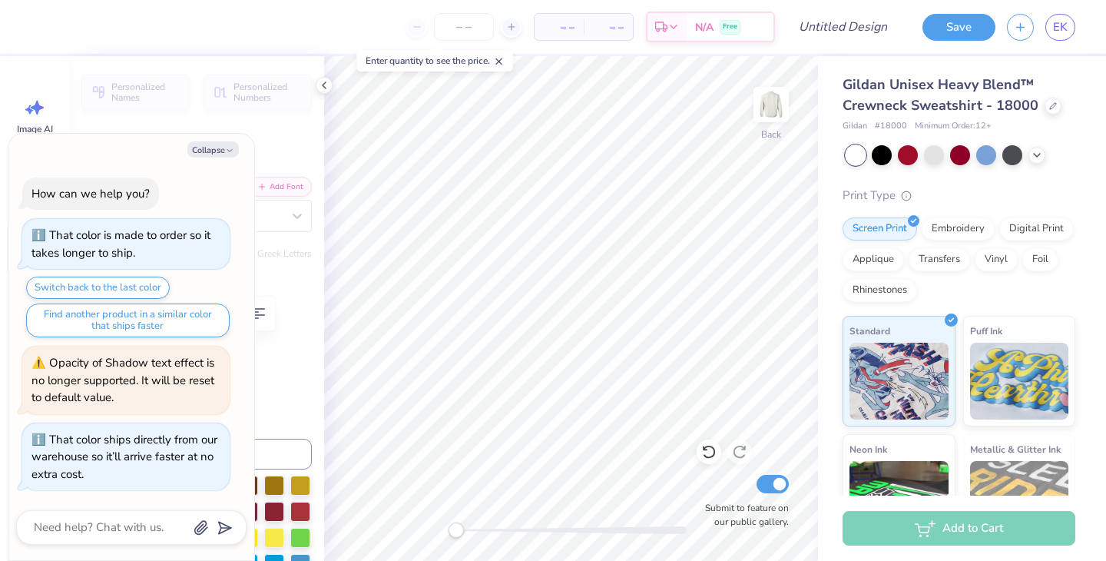
type textarea "Alpha"
type textarea "x"
type textarea "Alpha"
type textarea "x"
type textarea "Alpha N"
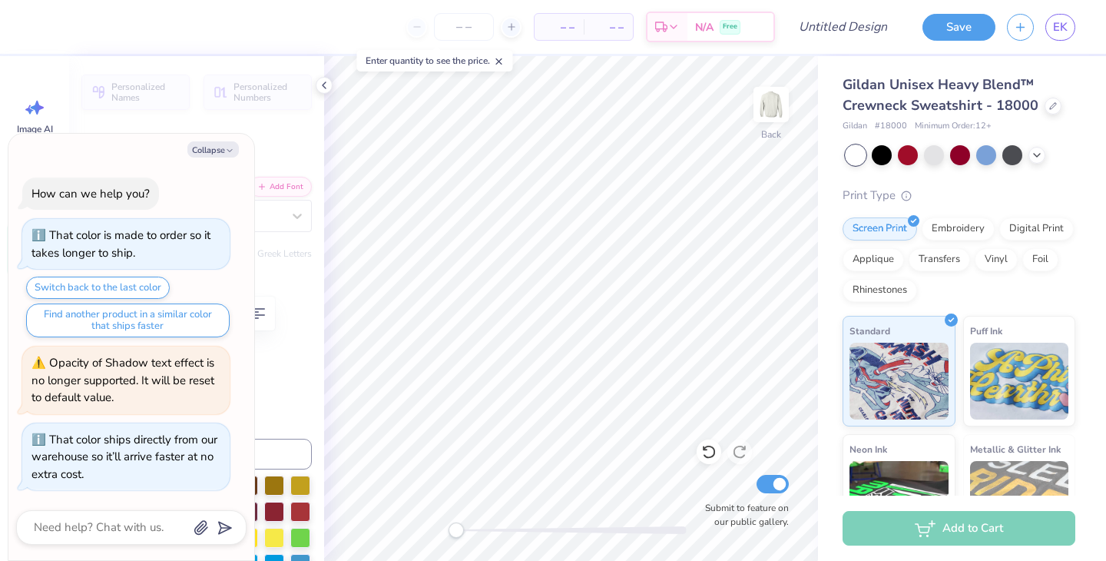
type textarea "x"
type textarea "Alpha Ny"
type textarea "x"
type textarea "Alpha N"
type textarea "x"
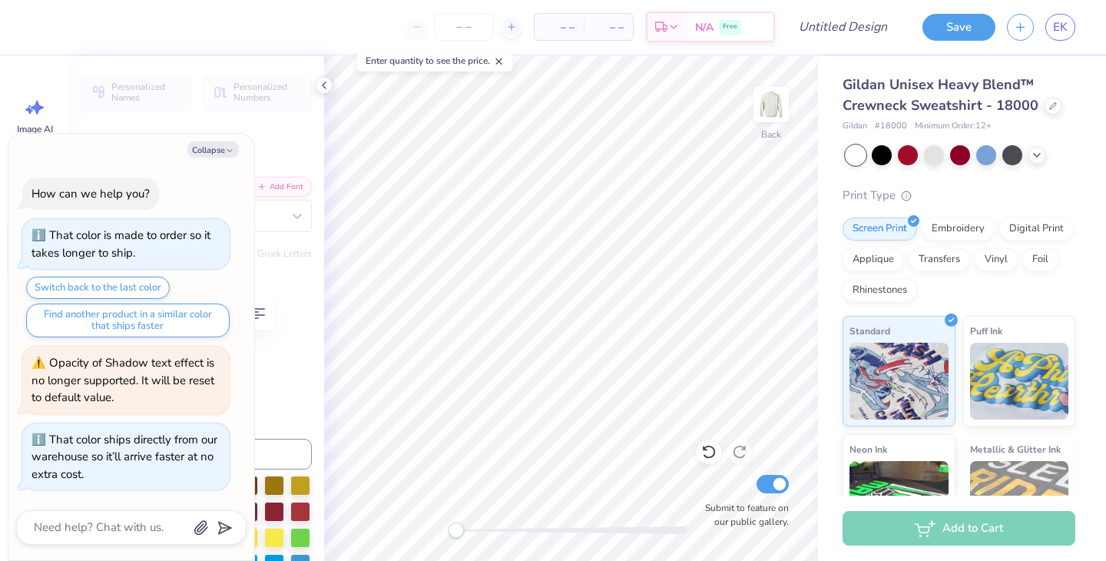
type textarea "Alpha Phi0"
type textarea "x"
type textarea "N Phi0"
type textarea "x"
type textarea "NY Phi0"
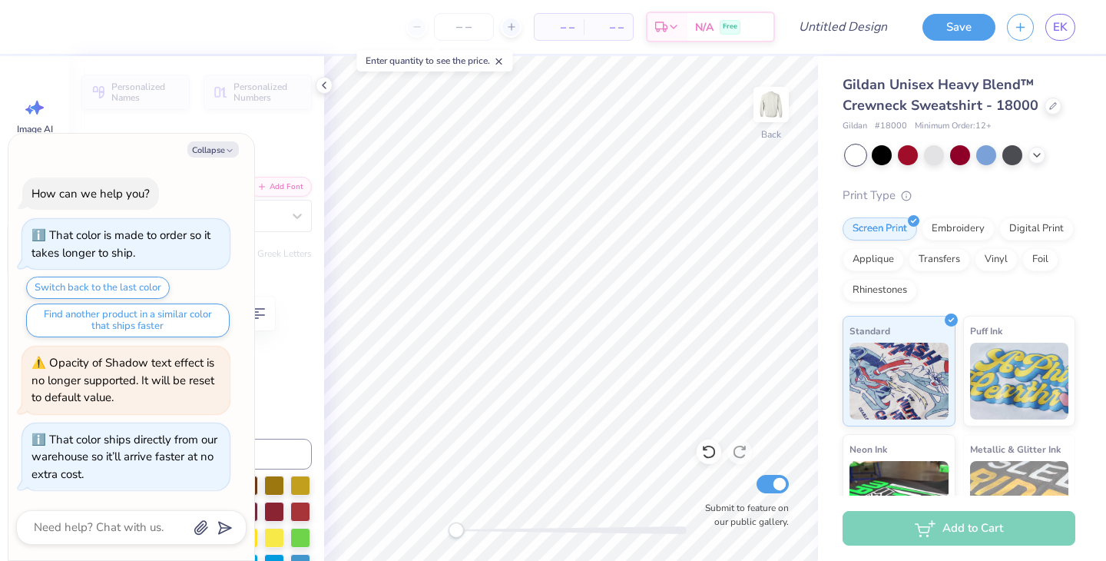
type textarea "x"
type textarea "N Phi0"
type textarea "x"
type textarea "Ny Phi0"
type textarea "x"
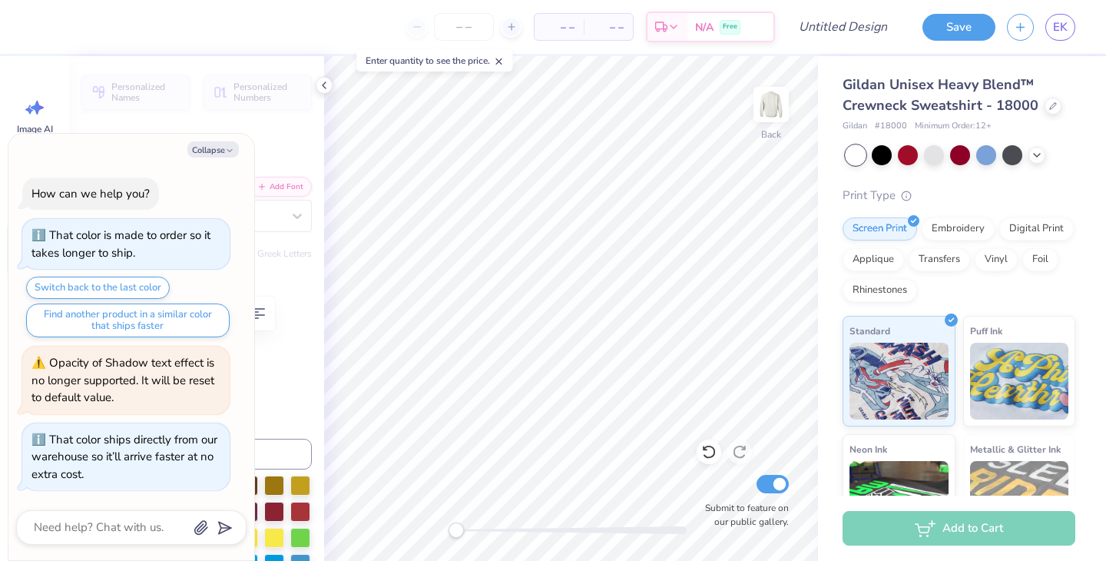
type textarea "Nyo Phi0"
type textarea "x"
type textarea "Nyod Phi0"
type textarea "x"
type textarea "Nyoda Phi0"
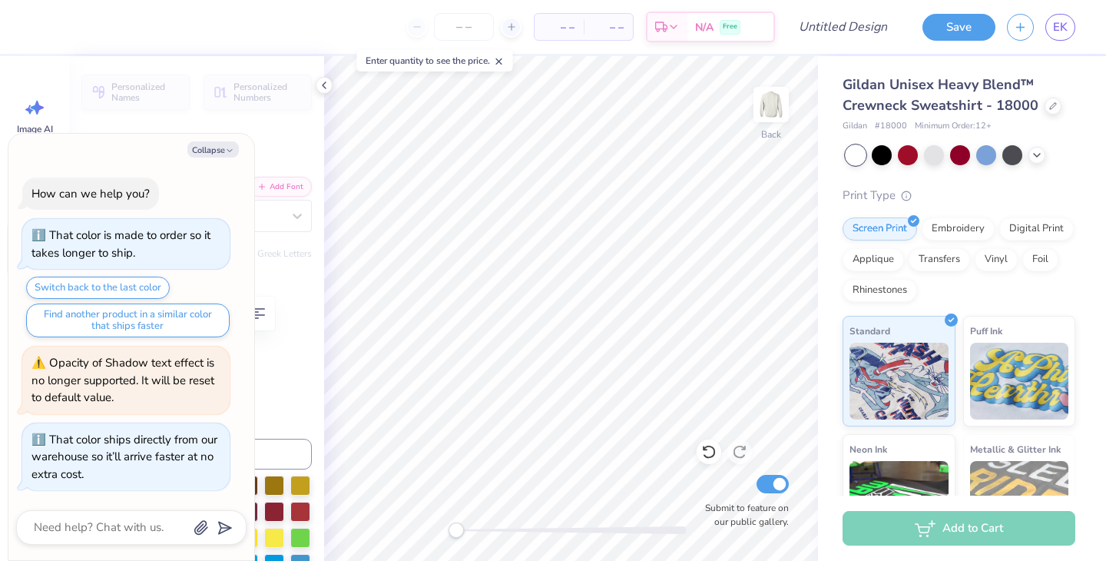
type textarea "x"
type textarea "Nyoda"
type textarea "x"
type input "4.10"
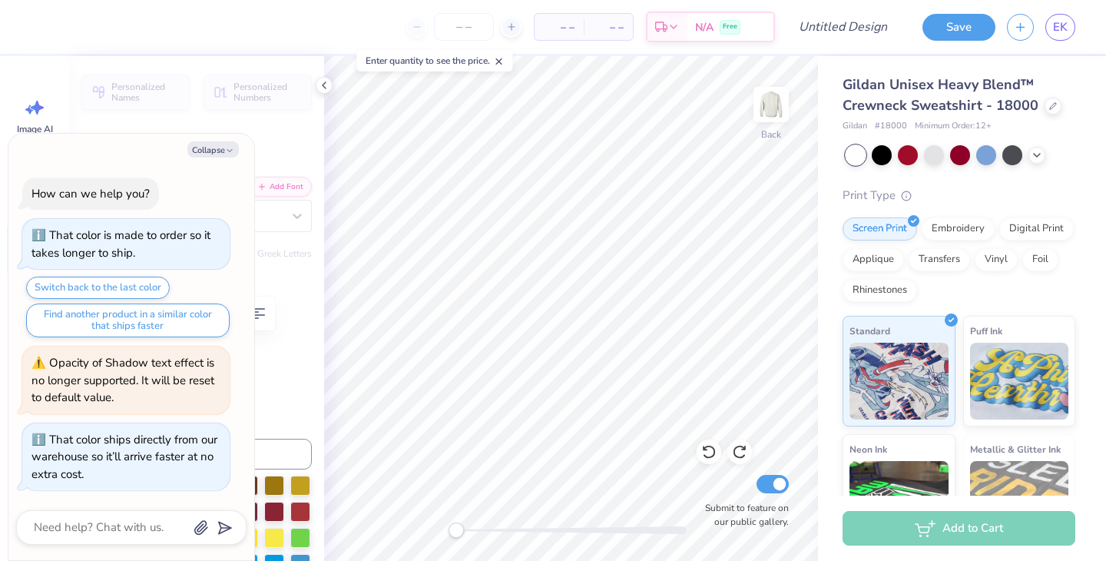
type textarea "x"
type input "8.55"
type input "2.36"
type input "3.93"
type textarea "x"
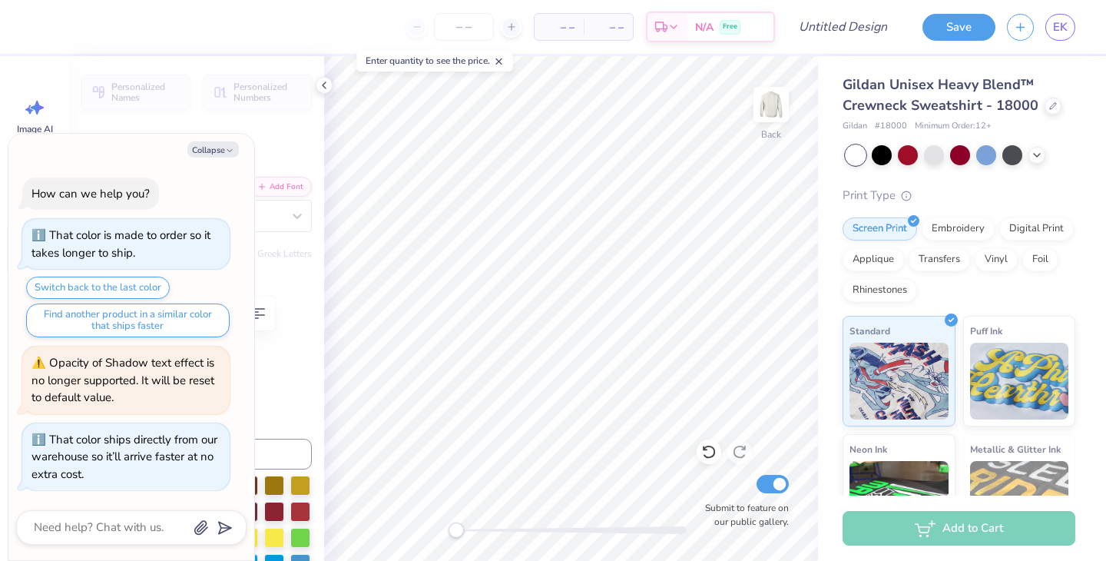
type input "0.0"
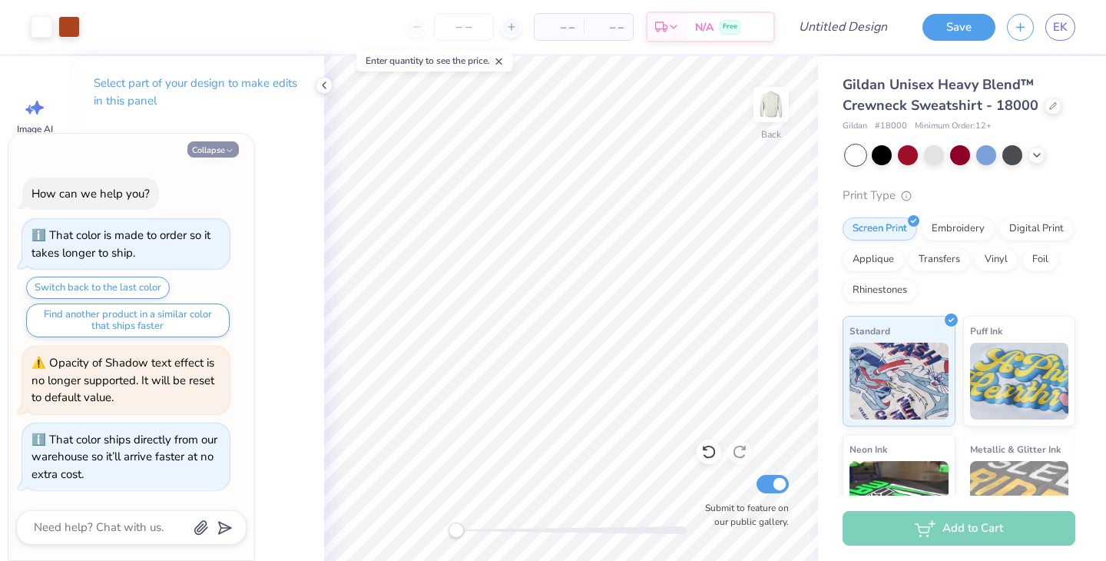
click at [223, 148] on button "Collapse" at bounding box center [212, 149] width 51 height 16
type textarea "x"
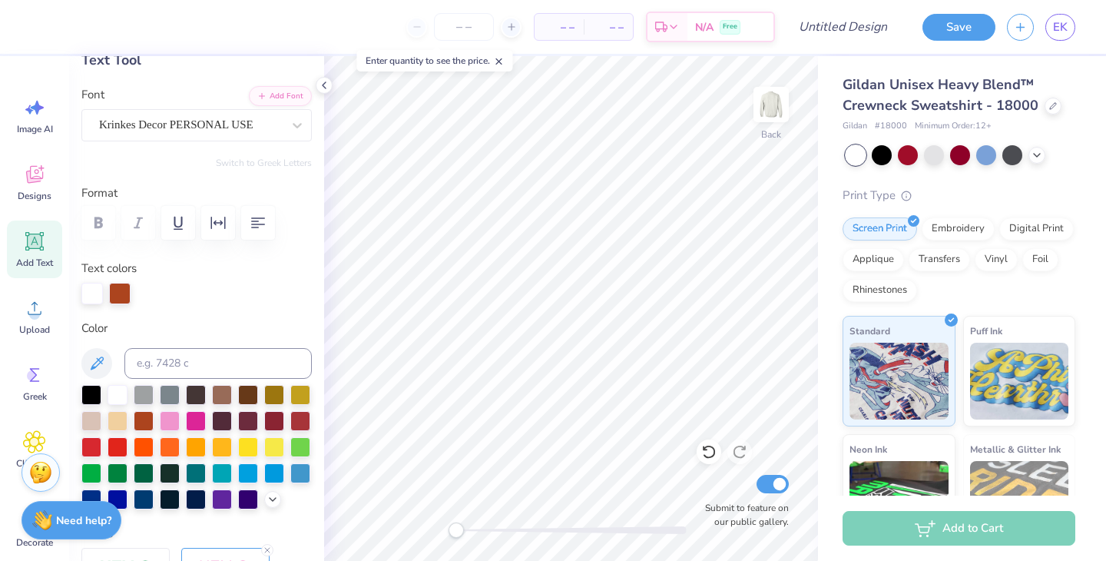
type textarea "Nyoda 0"
type input "0.0"
type input "7.27"
type input "2.82"
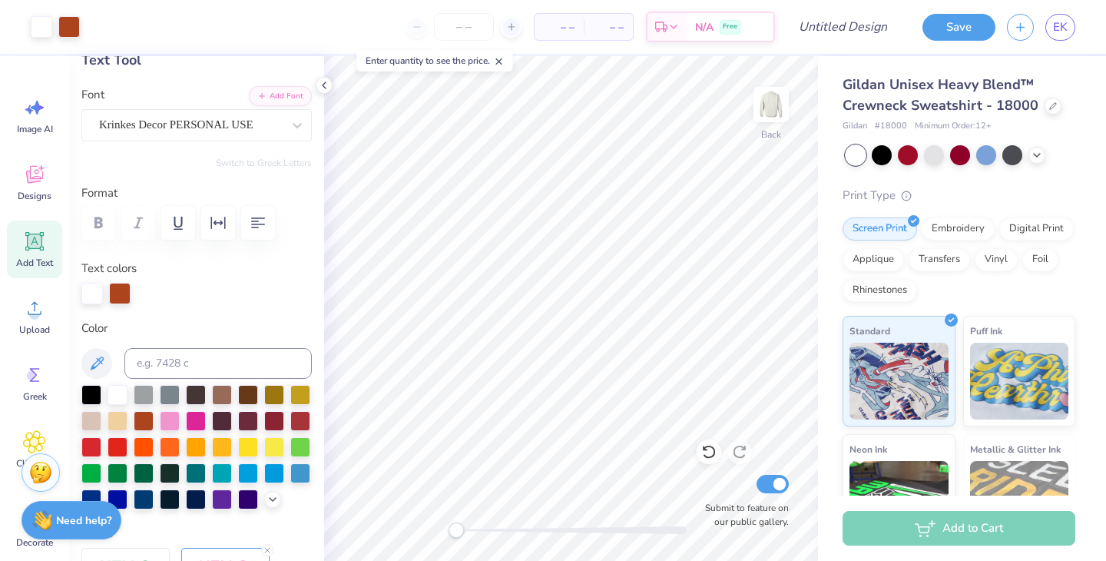
type input "3.75"
type input "-4.6"
type input "8.67"
type input "3.36"
type input "3.39"
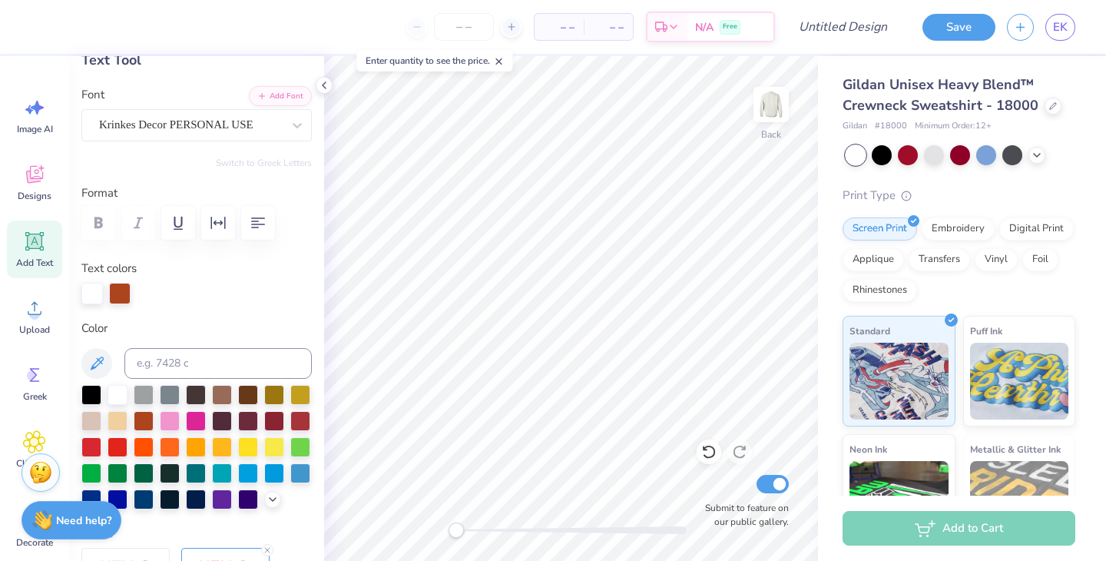
type input "7.33"
type input "2.84"
type input "3.81"
type input "-4.6"
type textarea "Nyoda Staff0"
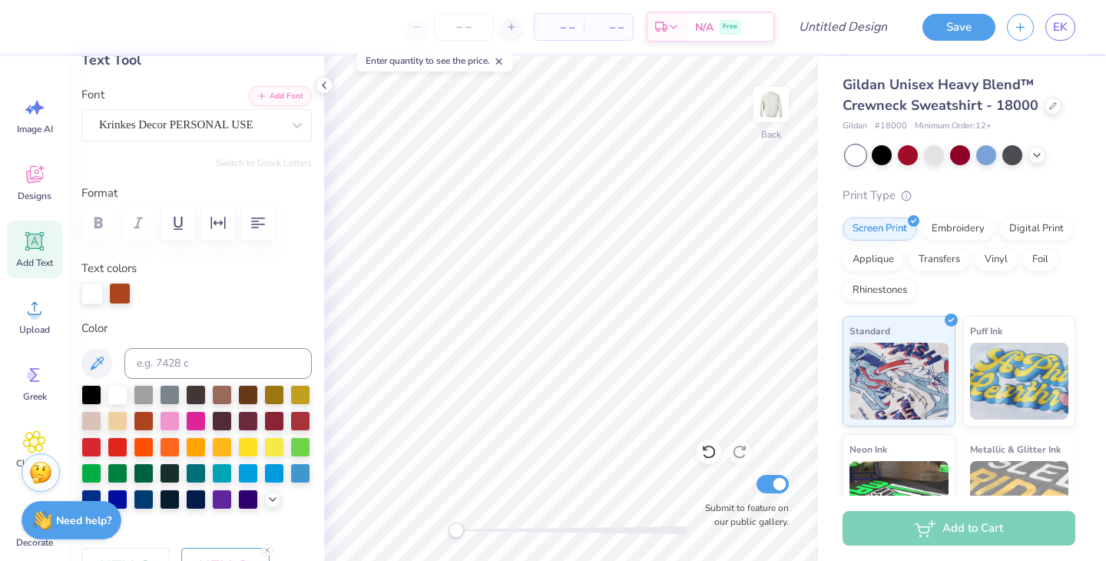
scroll to position [0, 3]
type input "0.0"
type input "9.83"
type input "2.82"
type input "3.73"
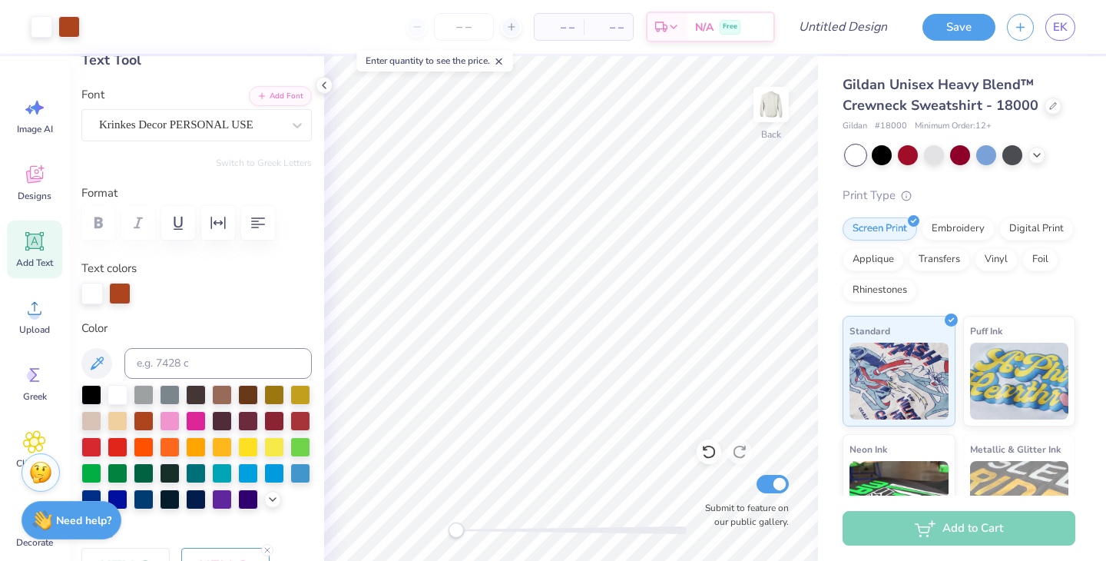
type input "-4.6"
type input "1.95"
type input "0.72"
type input "5.93"
type input "0.0"
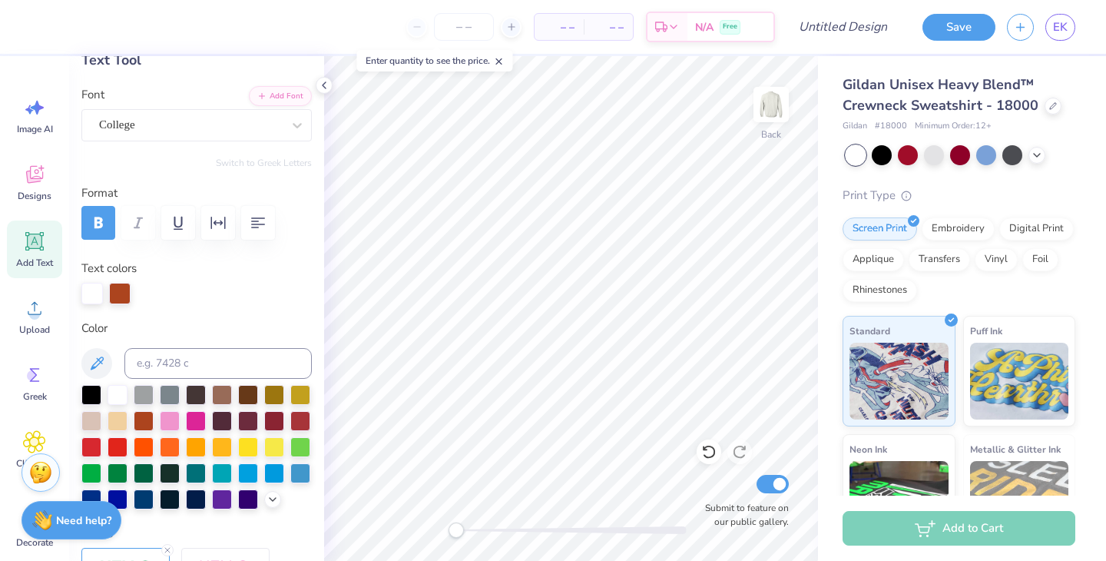
type textarea "2026"
click at [1036, 158] on icon at bounding box center [1037, 153] width 12 height 12
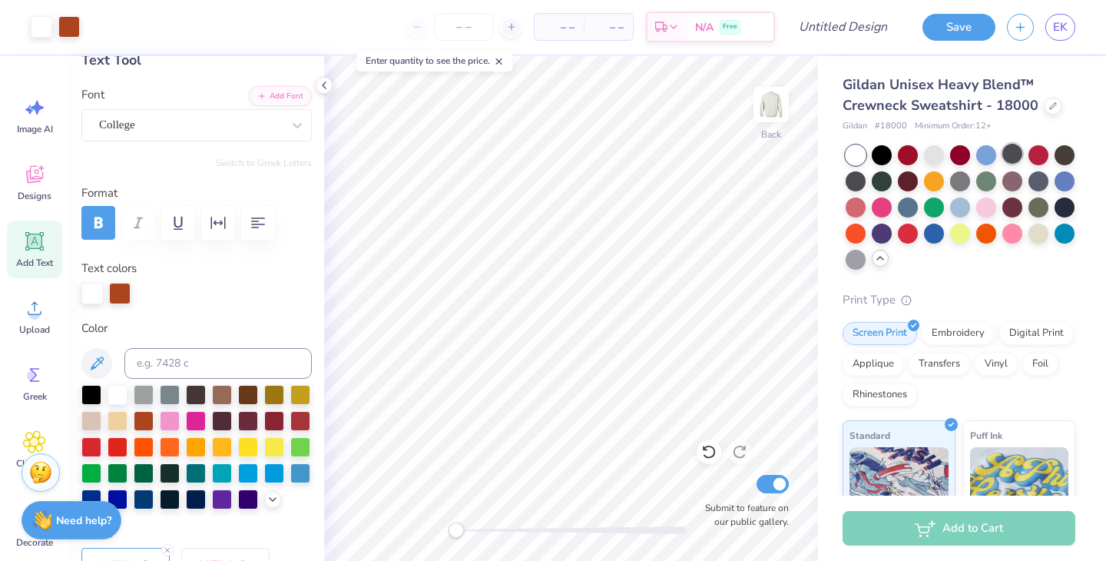
click at [1016, 154] on div at bounding box center [1012, 154] width 20 height 20
click at [1068, 204] on div at bounding box center [1065, 206] width 20 height 20
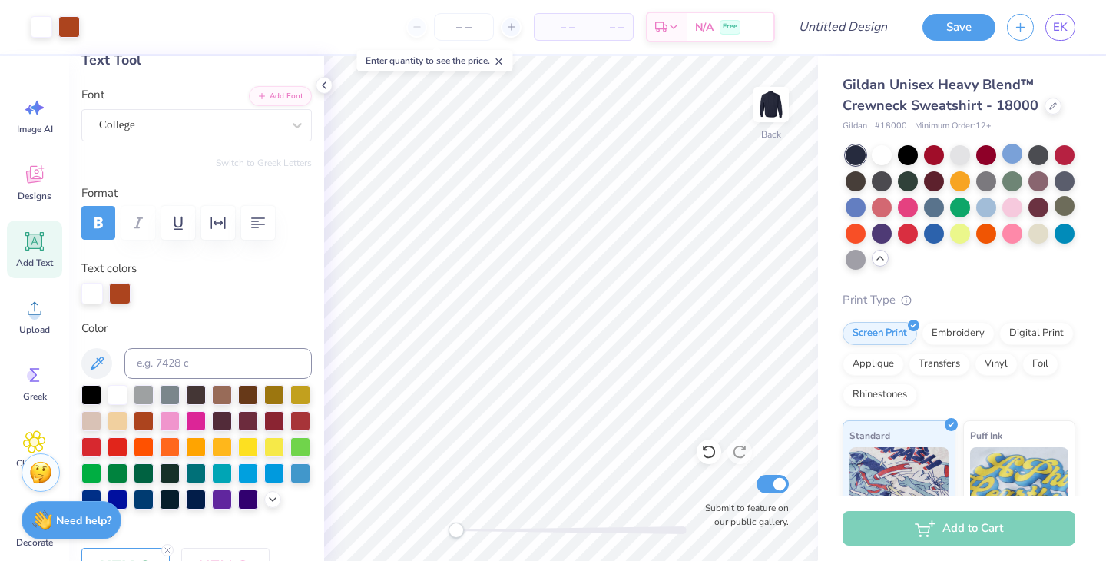
type input "9.83"
type input "2.82"
type input "3.83"
type input "-4.6"
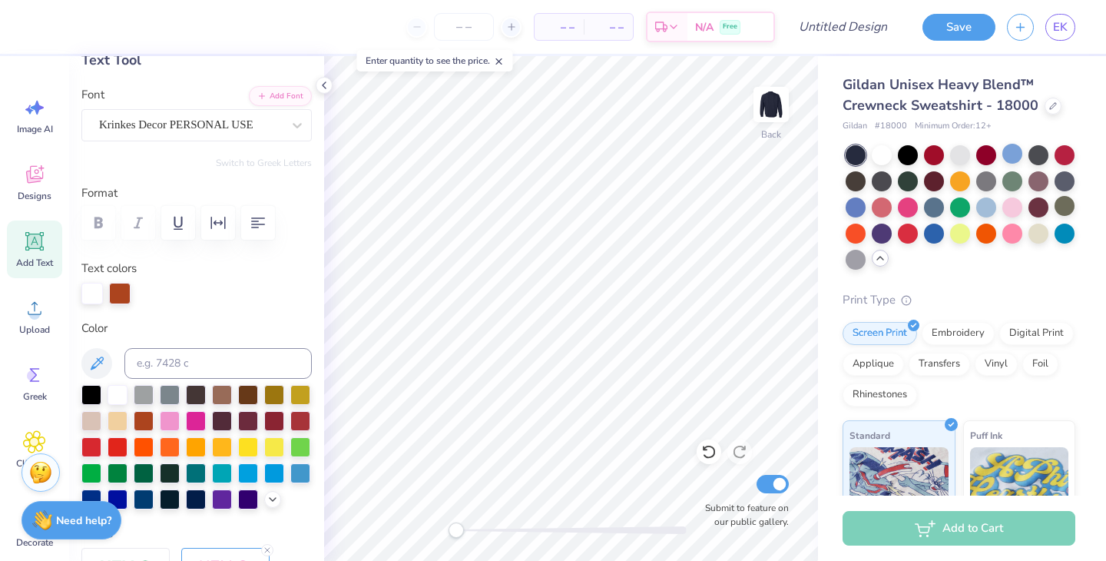
type textarea "N"
type textarea "Camp Nyoda"
type input "0.0"
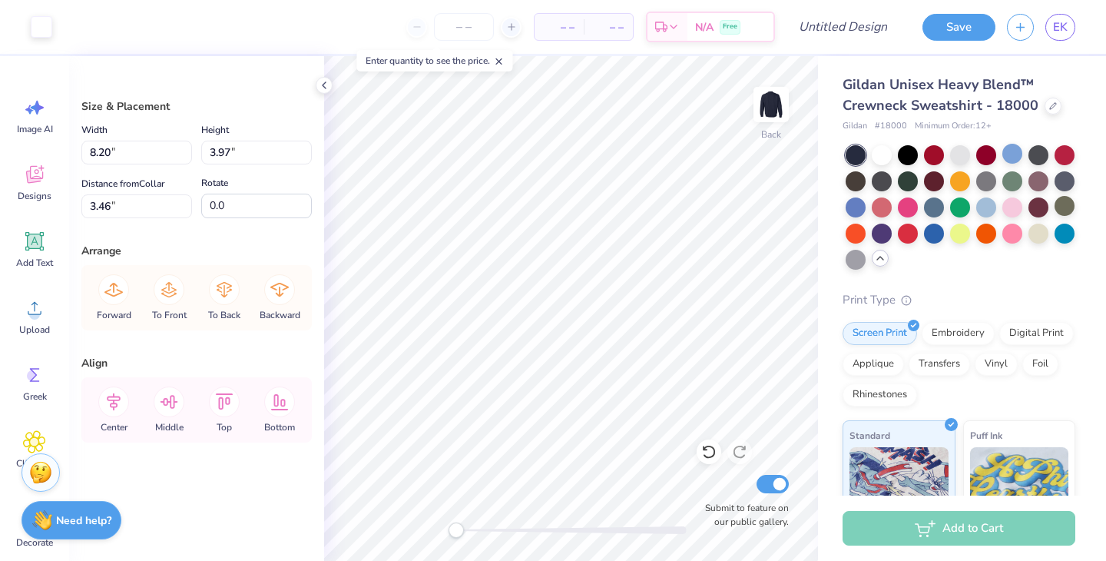
type input "3.00"
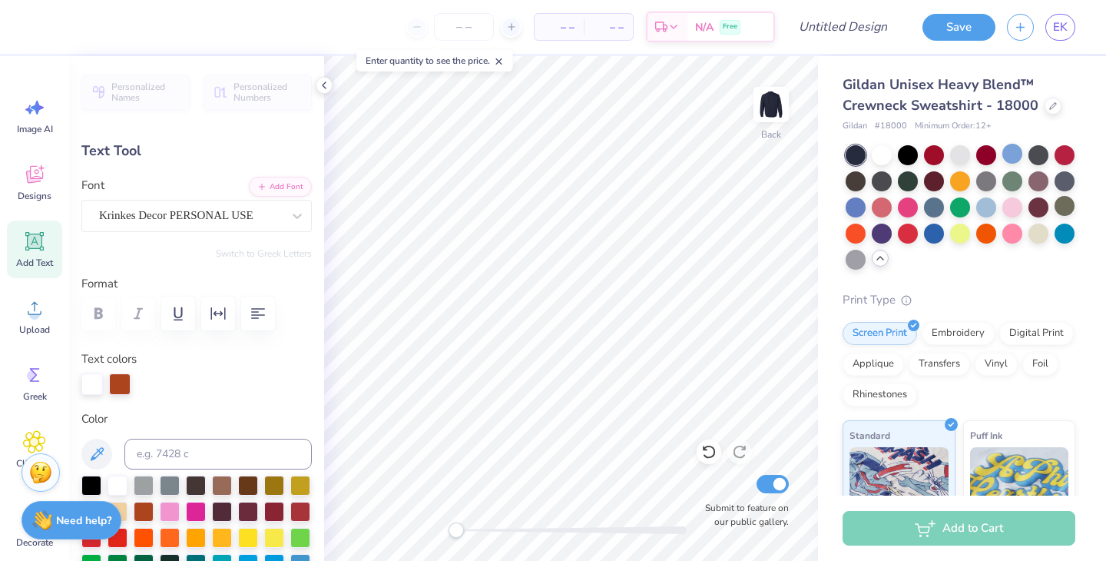
scroll to position [0, 0]
type textarea "C"
type textarea "n"
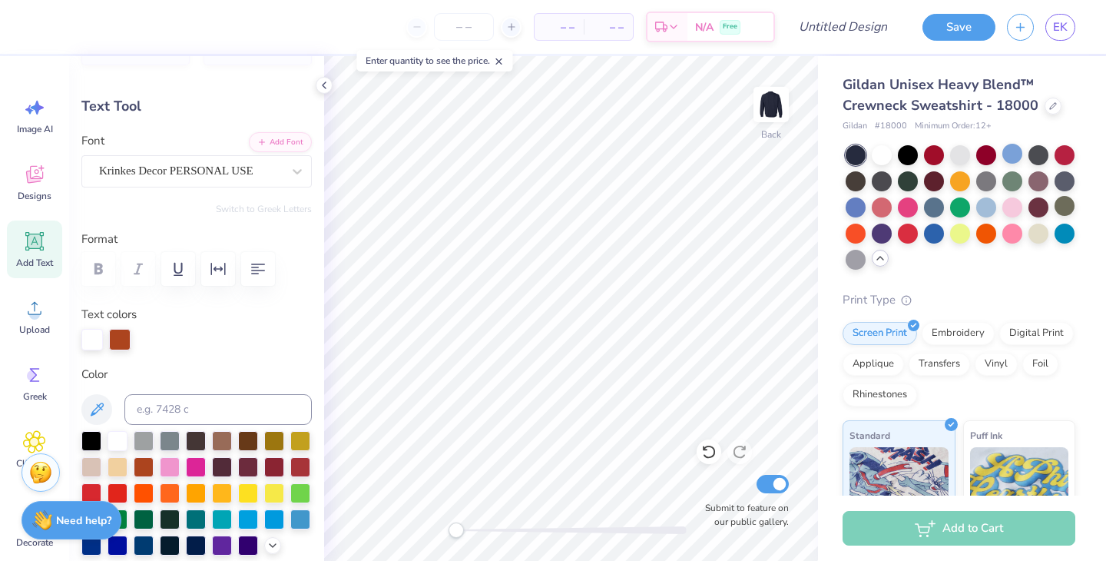
scroll to position [67, 0]
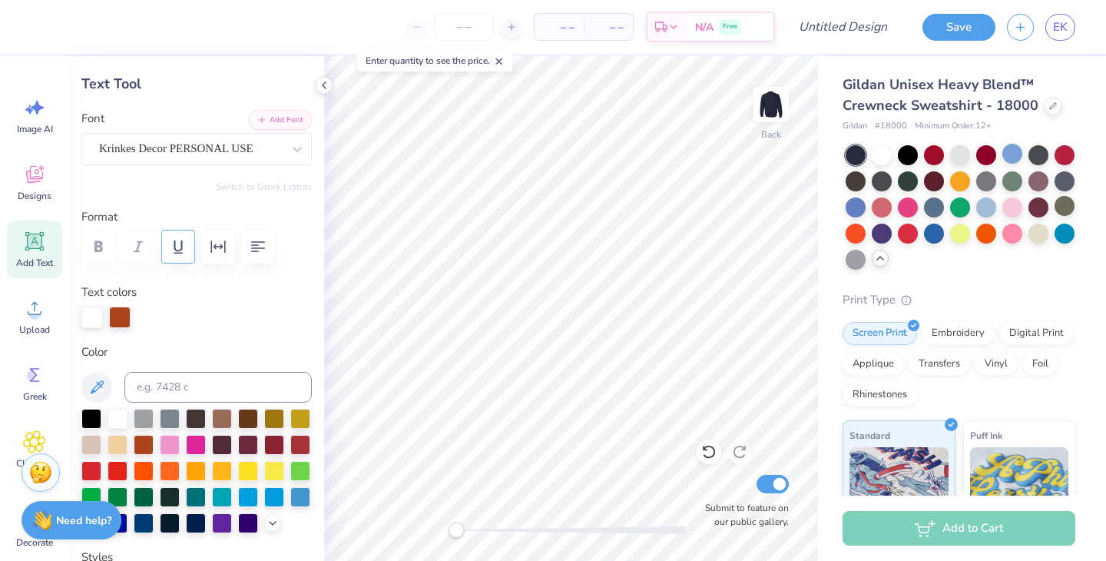
type textarea "Nyoda"
click at [177, 240] on icon "button" at bounding box center [178, 246] width 18 height 18
type input "0.0"
type input "5.15"
type input "2.11"
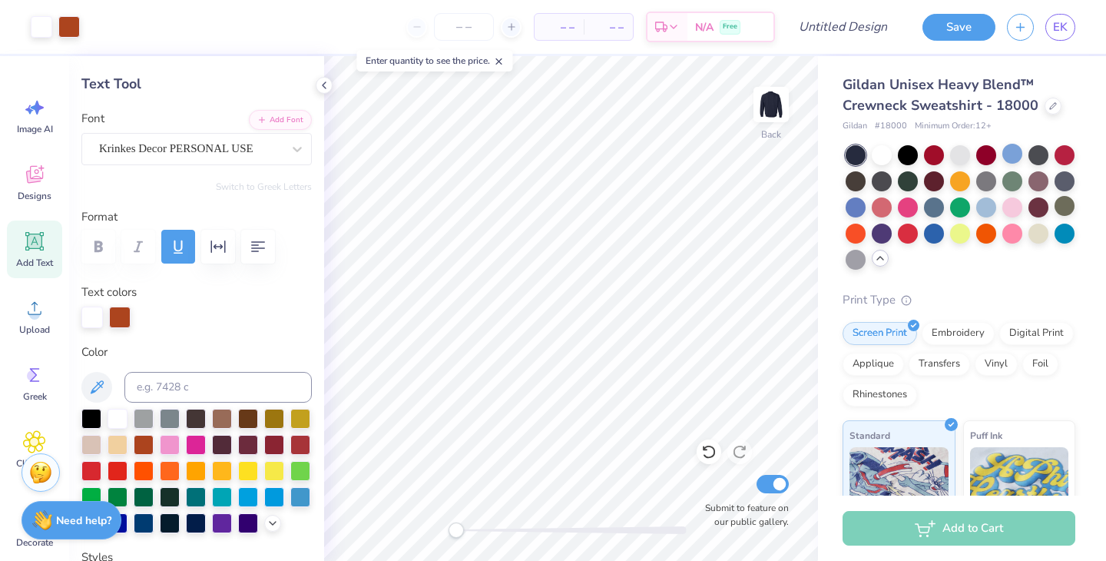
type input "4.26"
type input "-4.6"
type input "6.69"
type input "2.74"
type input "4.17"
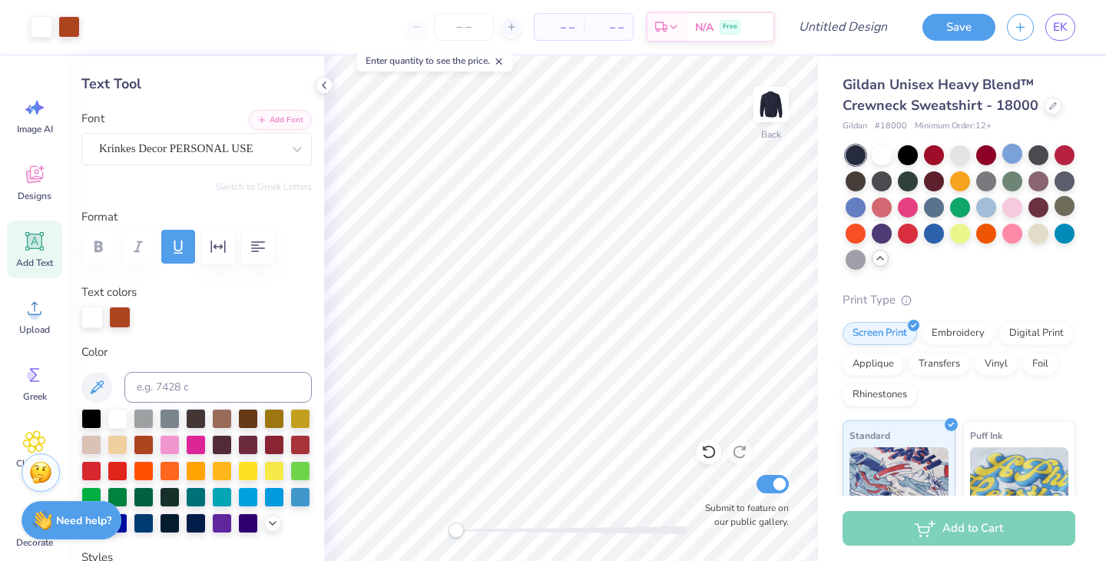
type input "0.0"
type input "3.95"
type input "0.0"
type input "1.92"
type input "0.70"
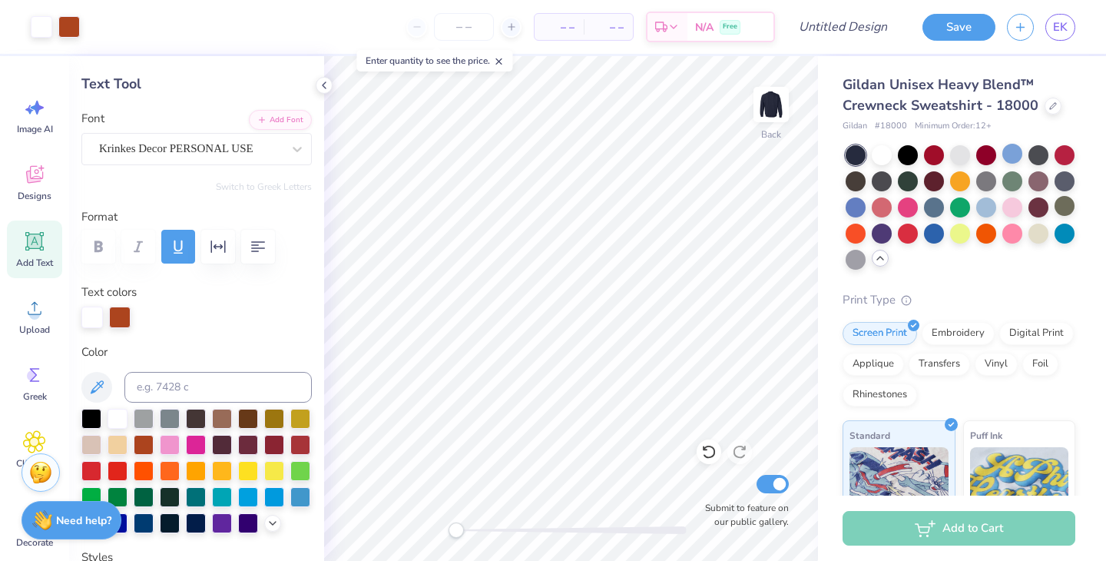
type input "5.99"
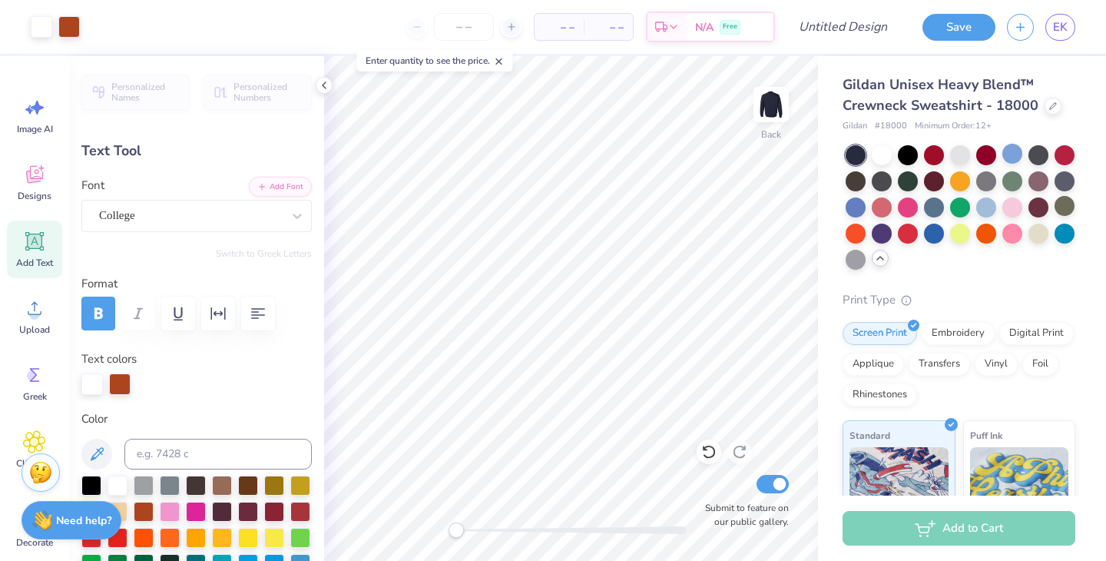
type input "6.69"
type input "2.74"
type input "3.61"
type input "-4.6"
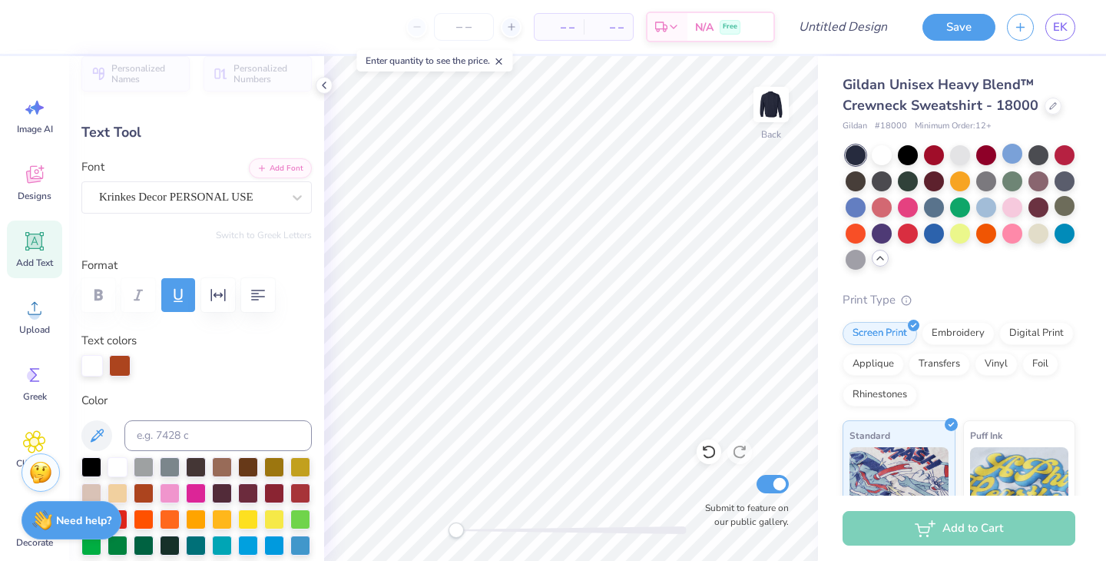
scroll to position [23, 0]
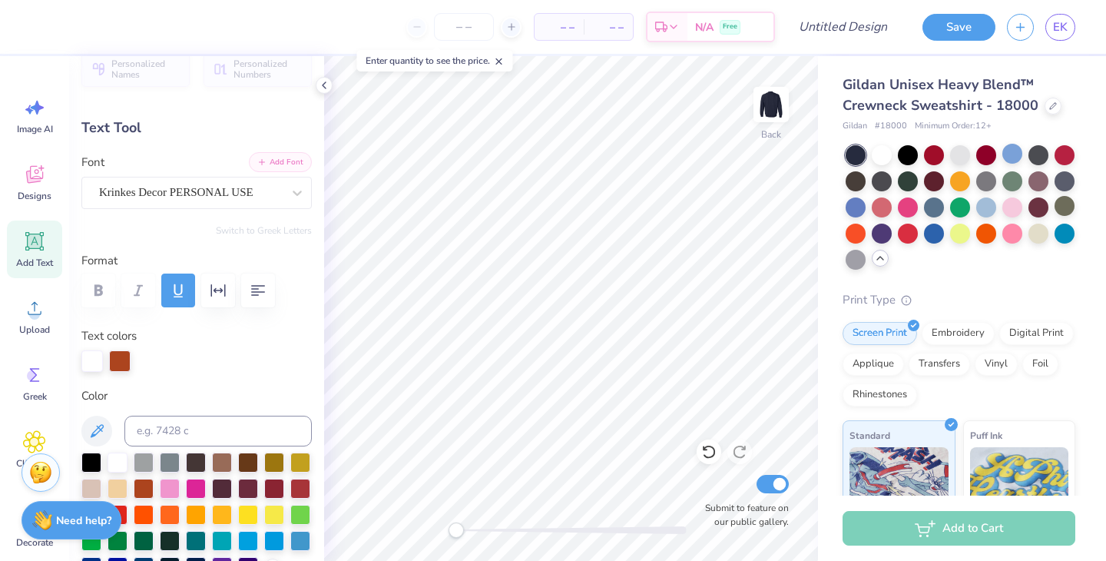
click at [274, 171] on button "Add Font" at bounding box center [280, 162] width 63 height 20
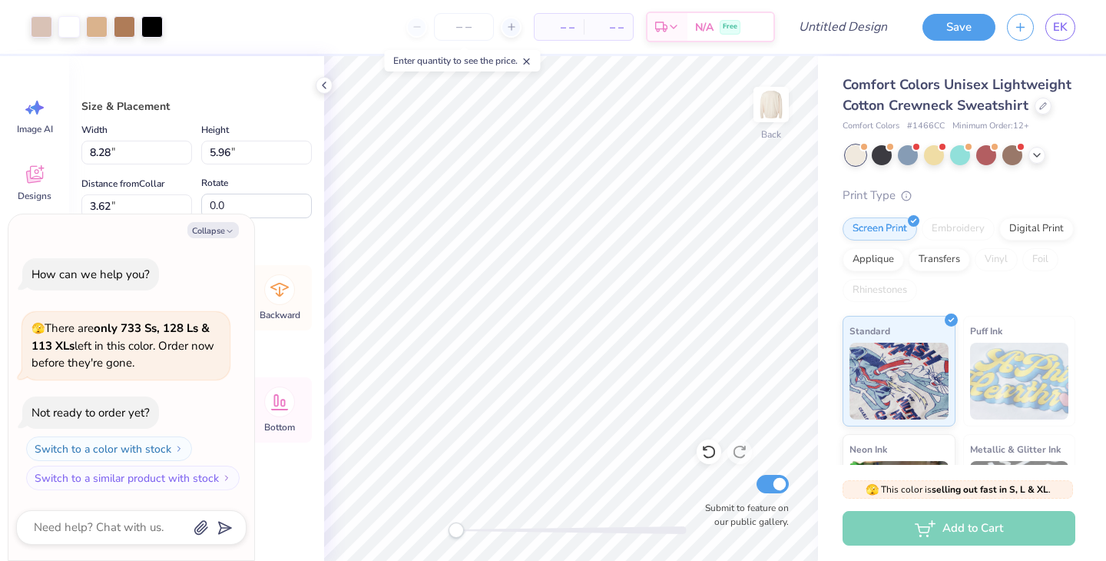
type textarea "x"
type input "4.01"
type input "5.71"
type input "3.77"
type textarea "x"
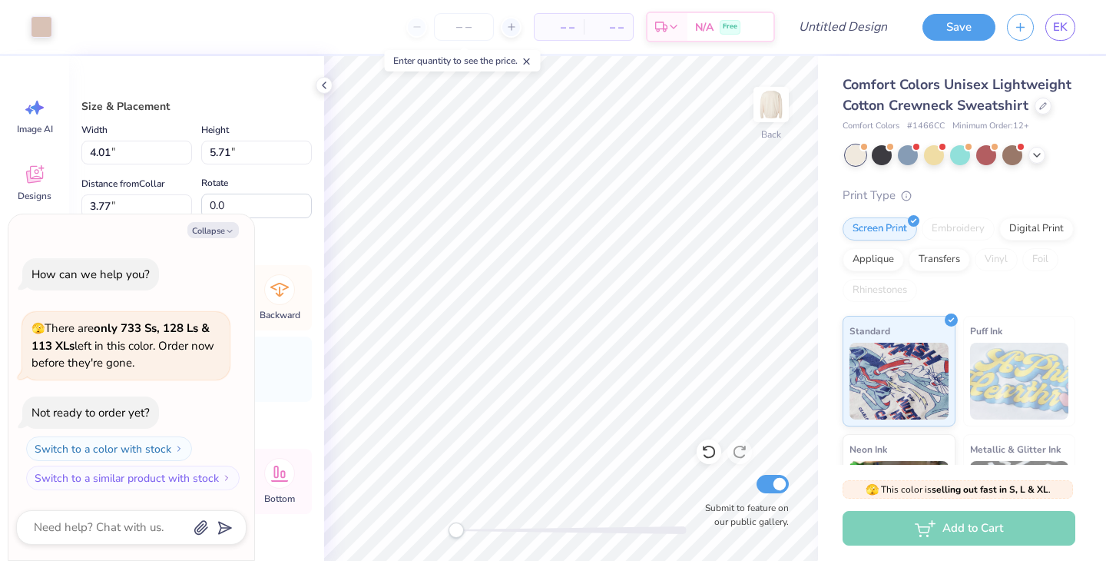
type input "4.61"
type input "3.87"
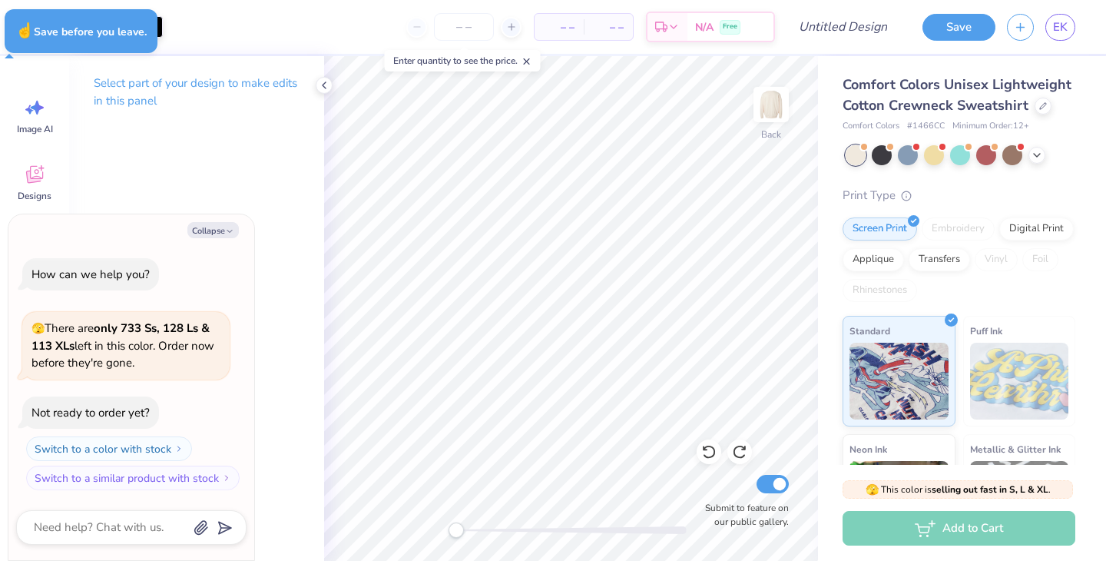
type textarea "x"
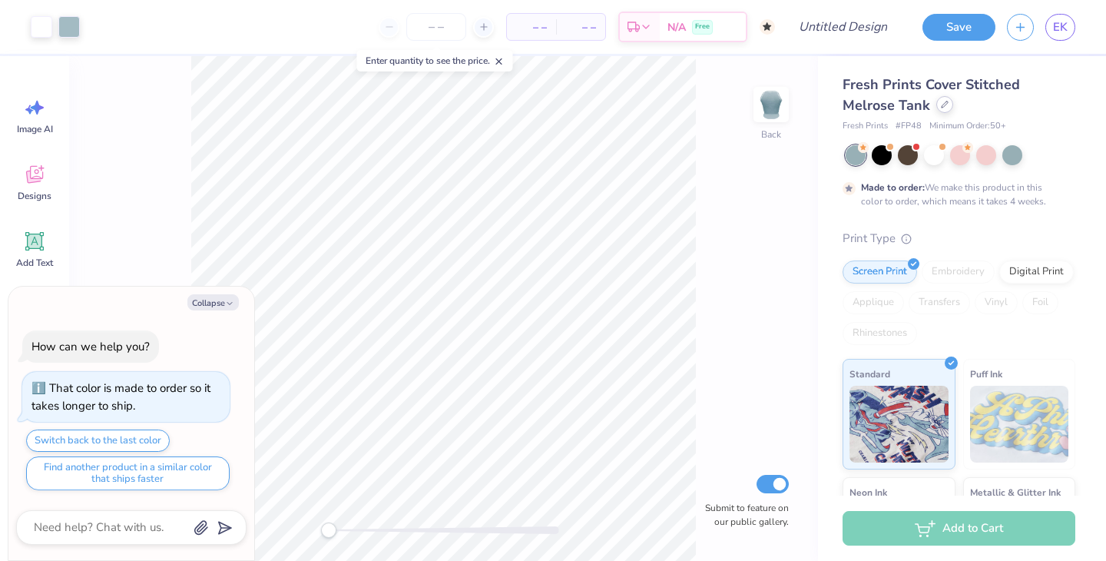
click at [941, 106] on icon at bounding box center [945, 105] width 8 height 8
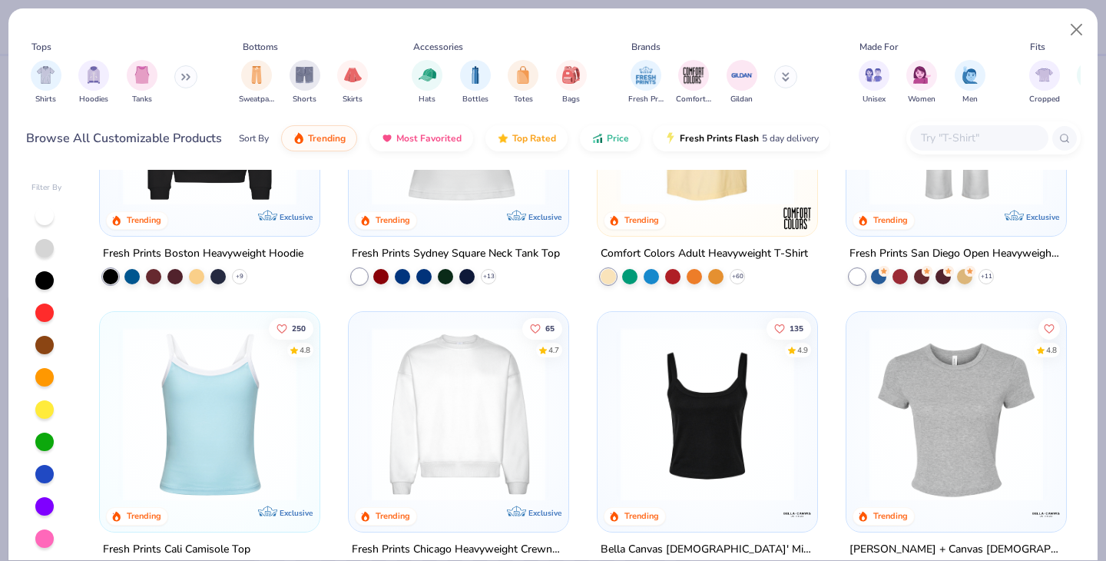
scroll to position [499, 0]
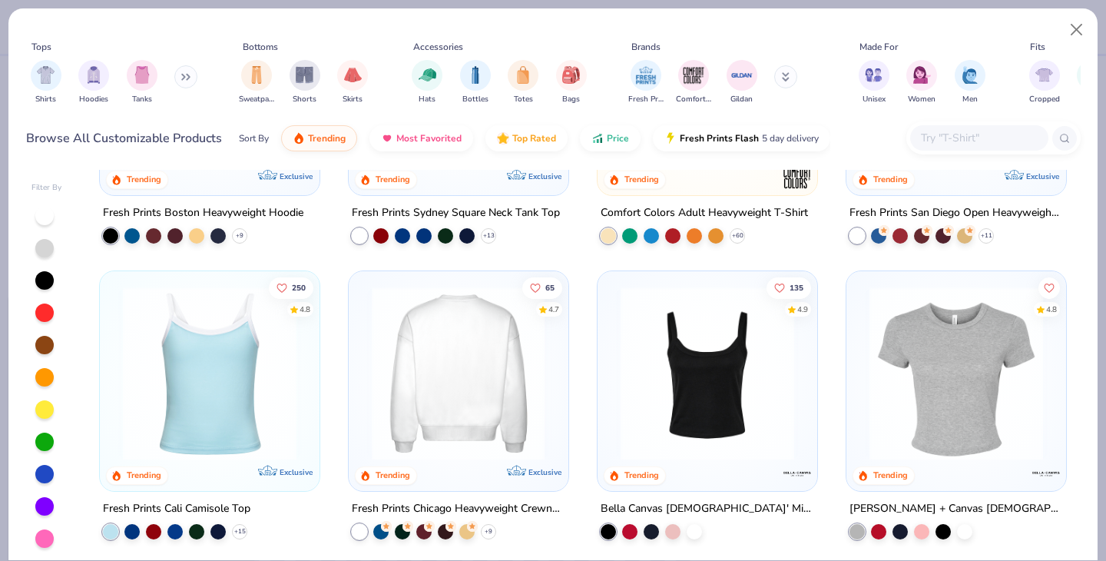
click at [364, 370] on img at bounding box center [269, 373] width 189 height 174
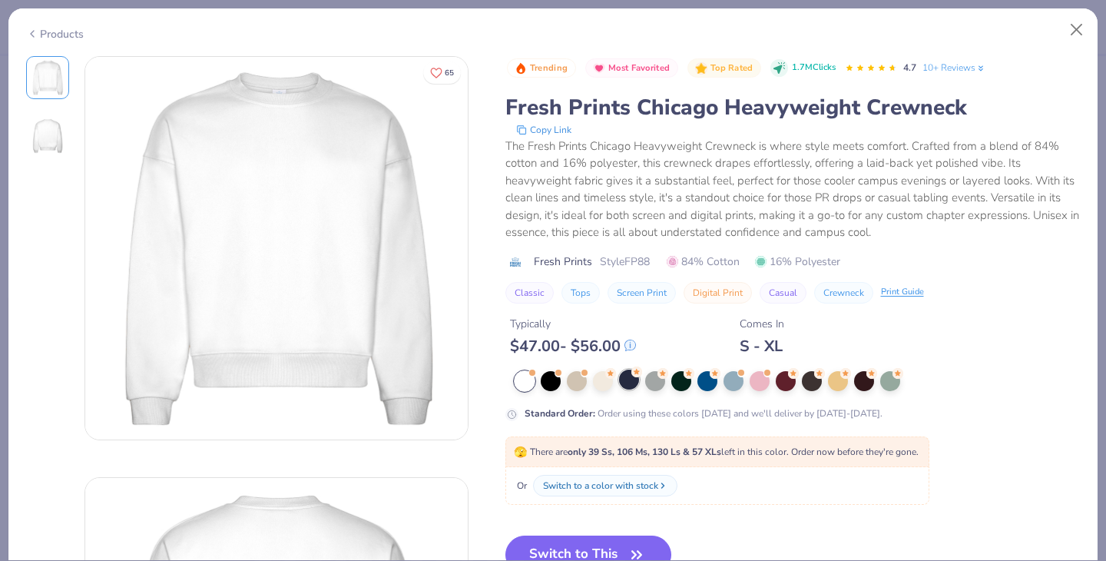
click at [621, 379] on div at bounding box center [629, 379] width 20 height 20
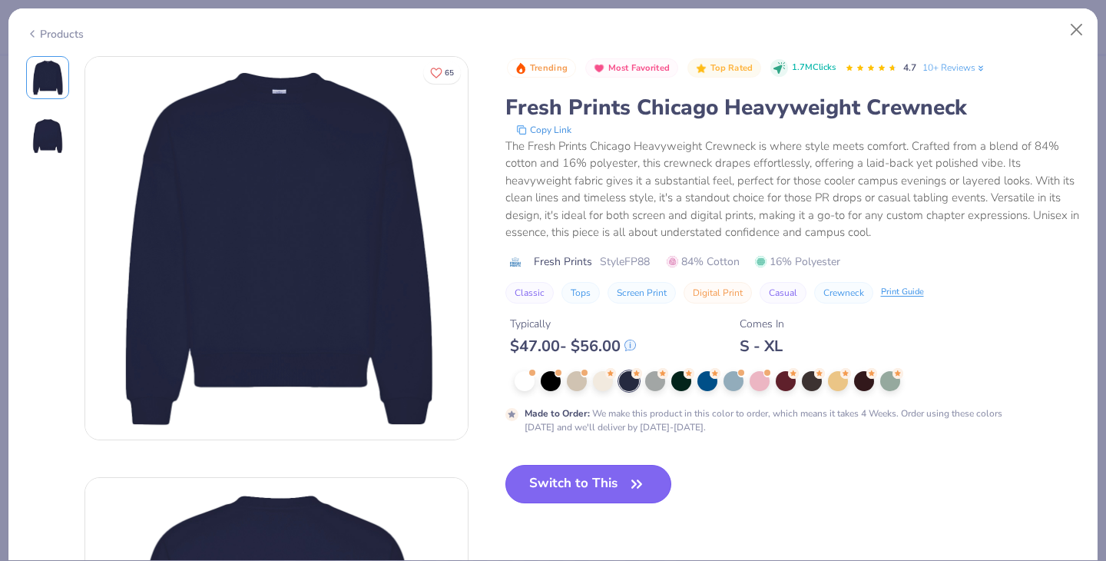
click at [618, 490] on button "Switch to This" at bounding box center [588, 484] width 167 height 38
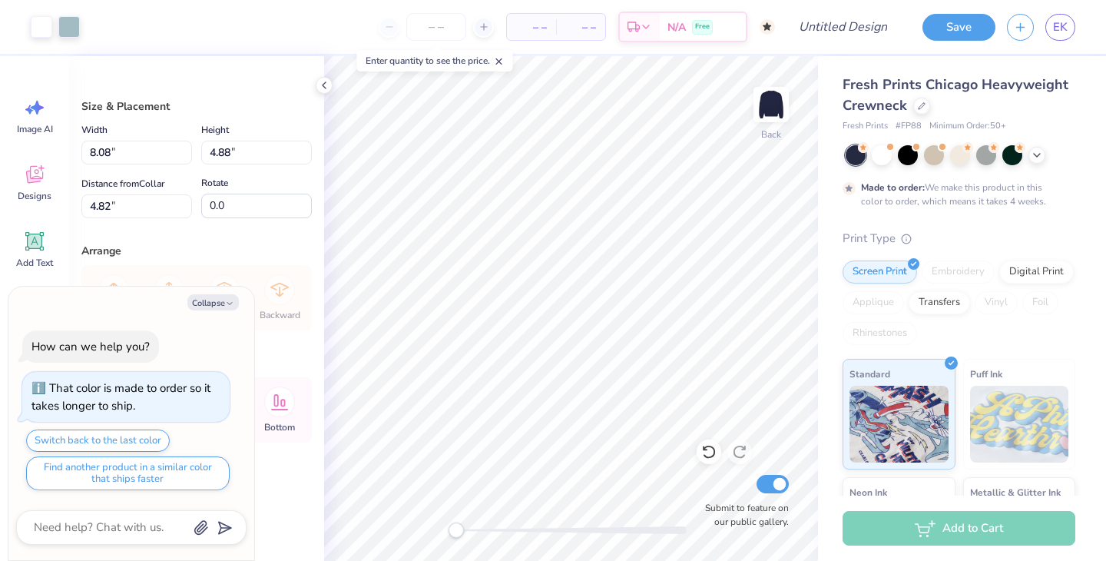
type textarea "x"
type input "9.19"
type input "5.55"
type input "4.16"
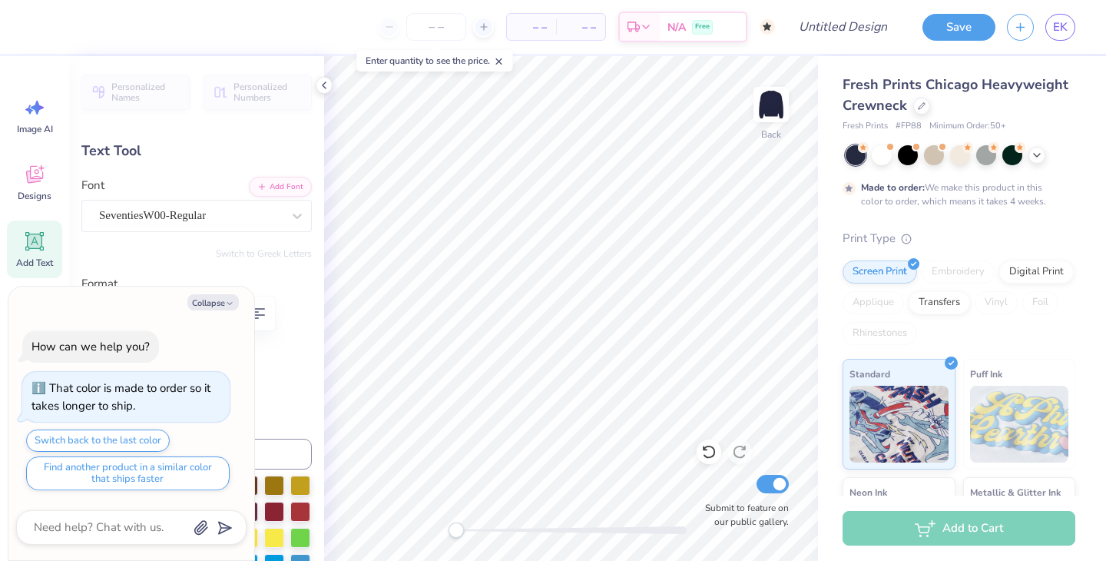
type textarea "x"
type textarea "Kapp"
type textarea "x"
type textarea "Kap"
type textarea "x"
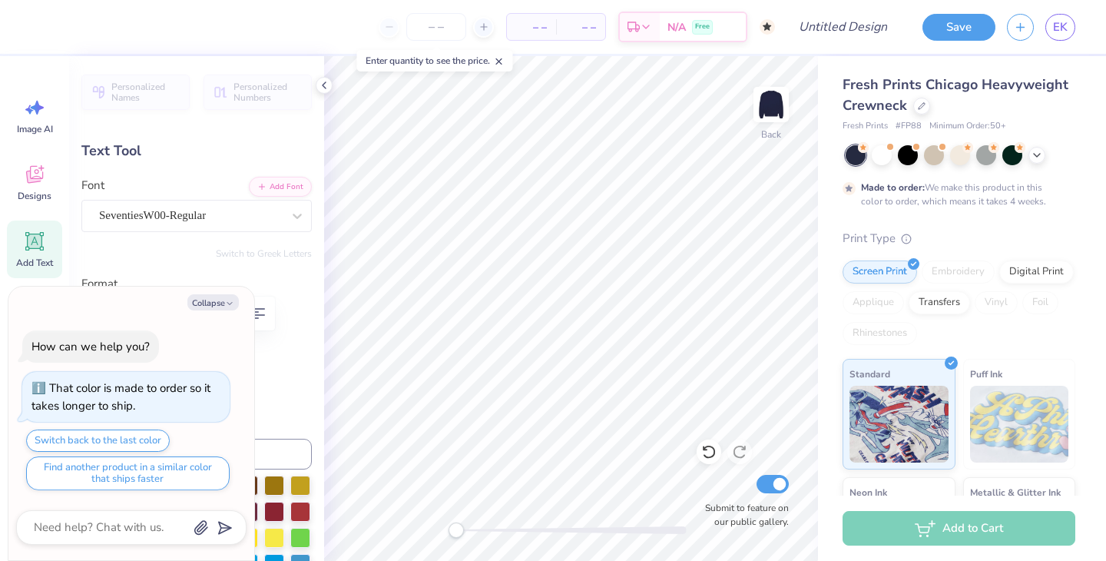
type textarea "Ka"
type textarea "x"
type textarea "K"
type textarea "x"
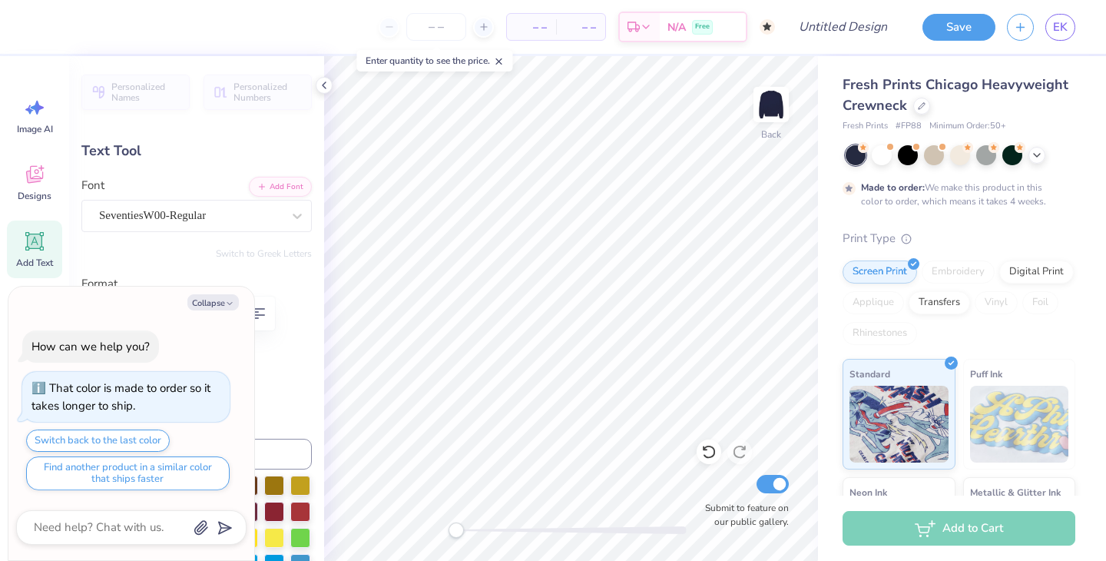
type textarea "N"
type textarea "x"
type textarea "Ny"
type textarea "x"
type textarea "Nyo"
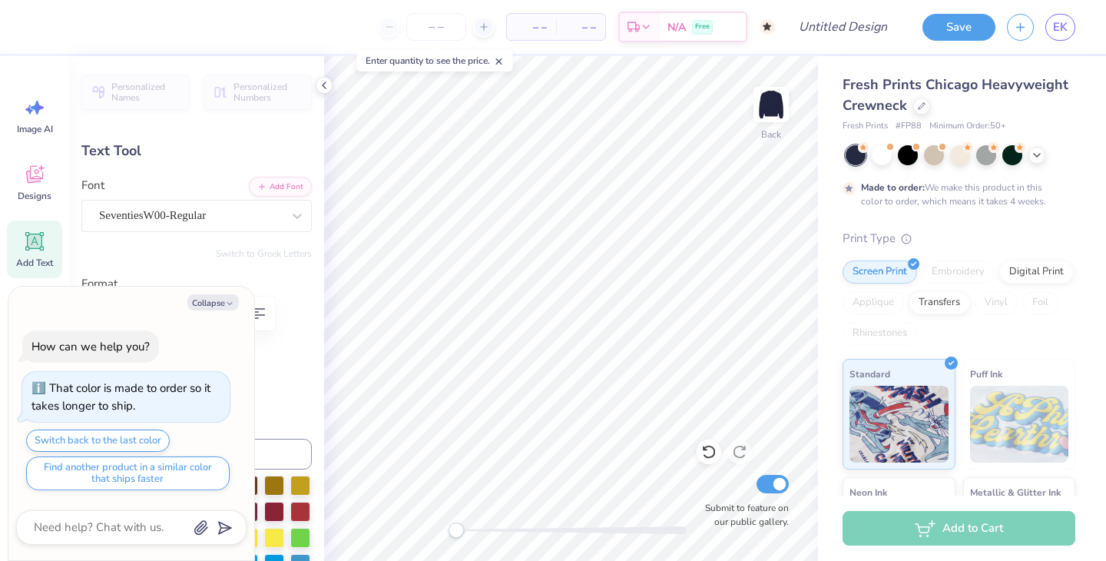
type textarea "x"
type textarea "Nyod"
type textarea "x"
type textarea "Nyoda"
type textarea "x"
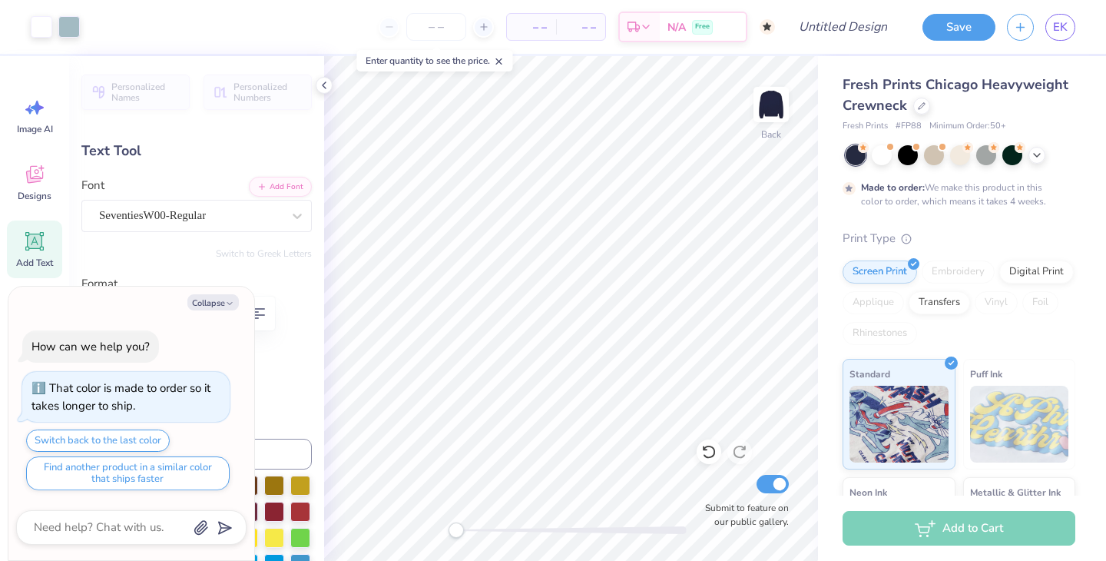
type input "4.50"
type input "1.13"
type input "7.42"
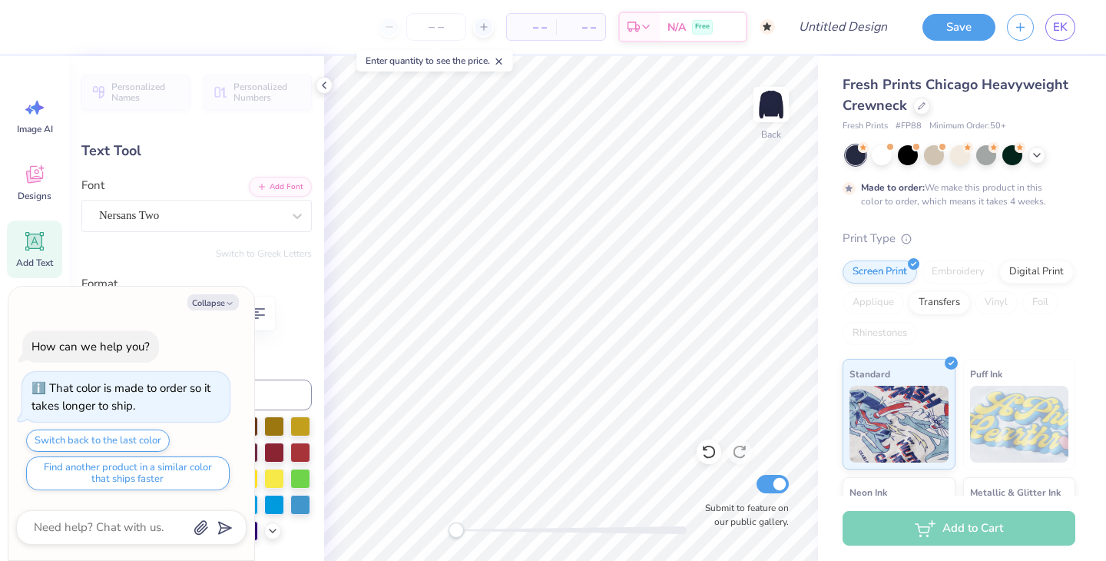
scroll to position [0, 2]
type textarea "x"
type textarea "S"
type textarea "x"
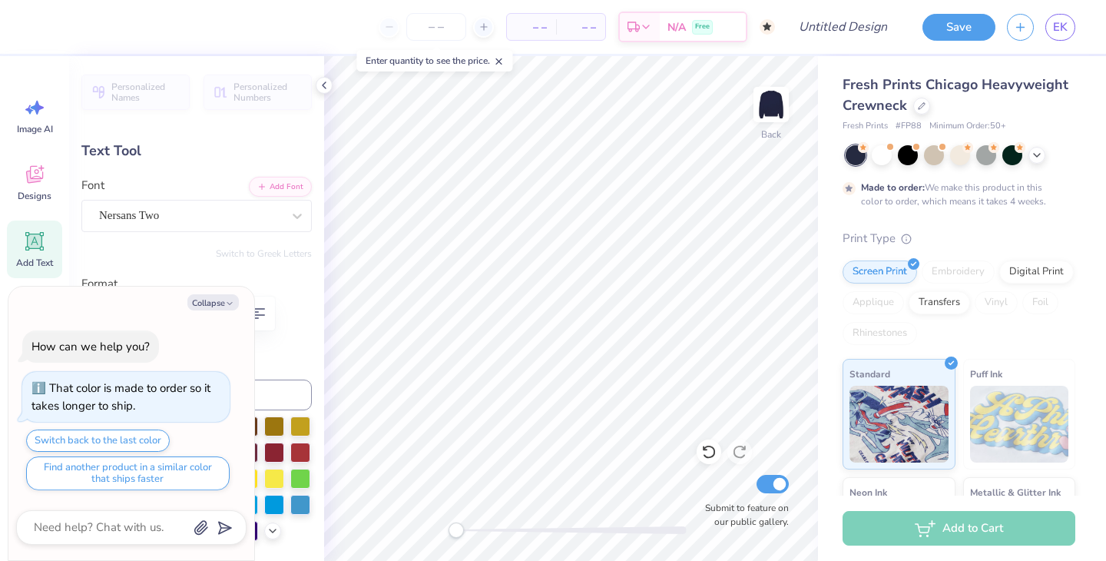
type textarea "St"
type textarea "x"
type textarea "Sta"
type textarea "x"
type textarea "Staf"
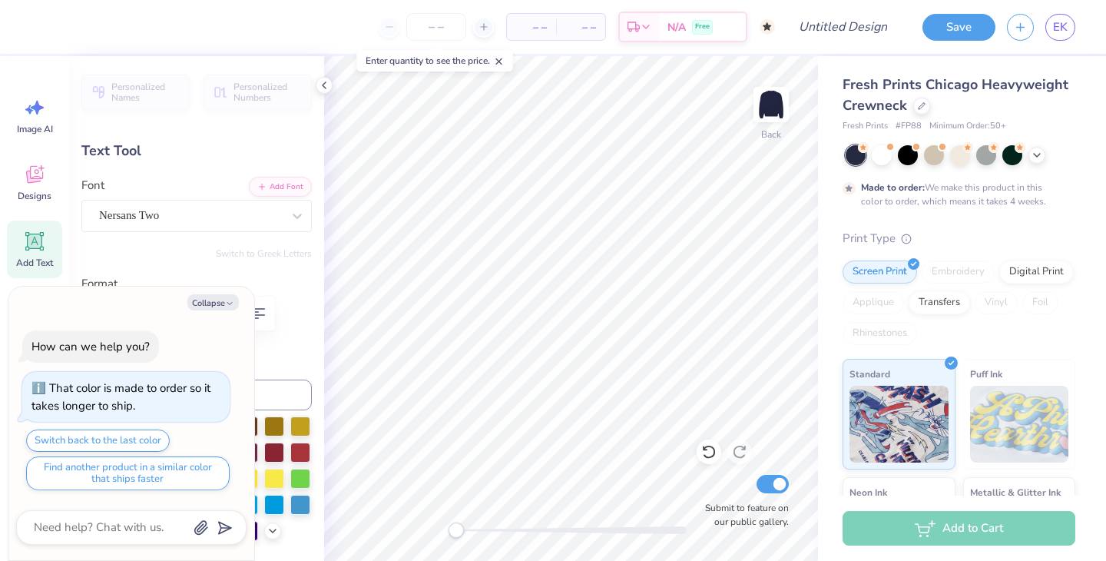
type textarea "x"
type textarea "Staff"
type textarea "x"
type textarea "Staff"
type textarea "x"
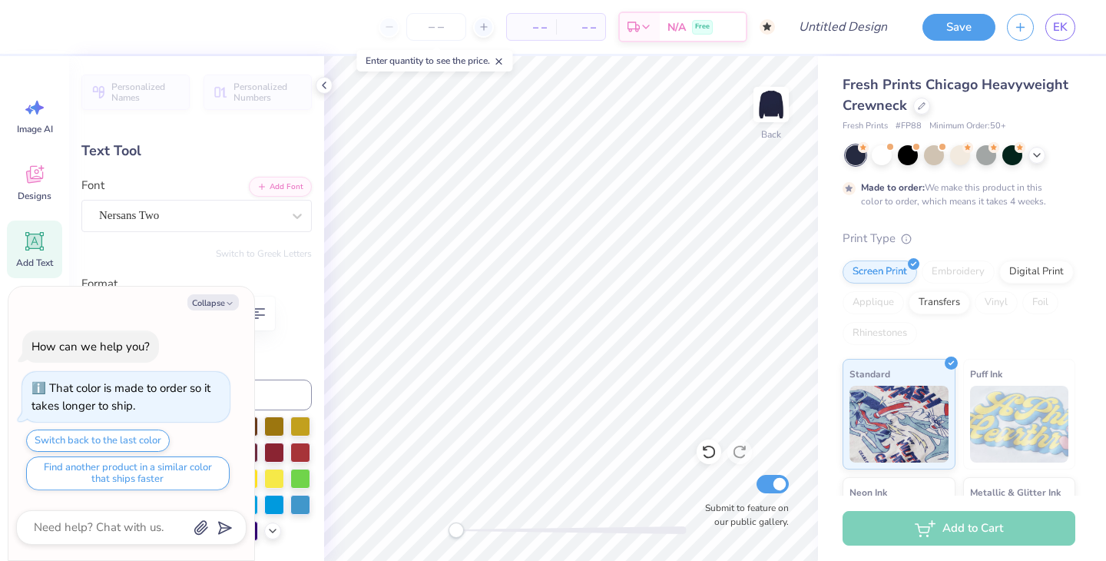
type textarea "Staff 2"
type textarea "x"
type textarea "Staff 29"
type textarea "x"
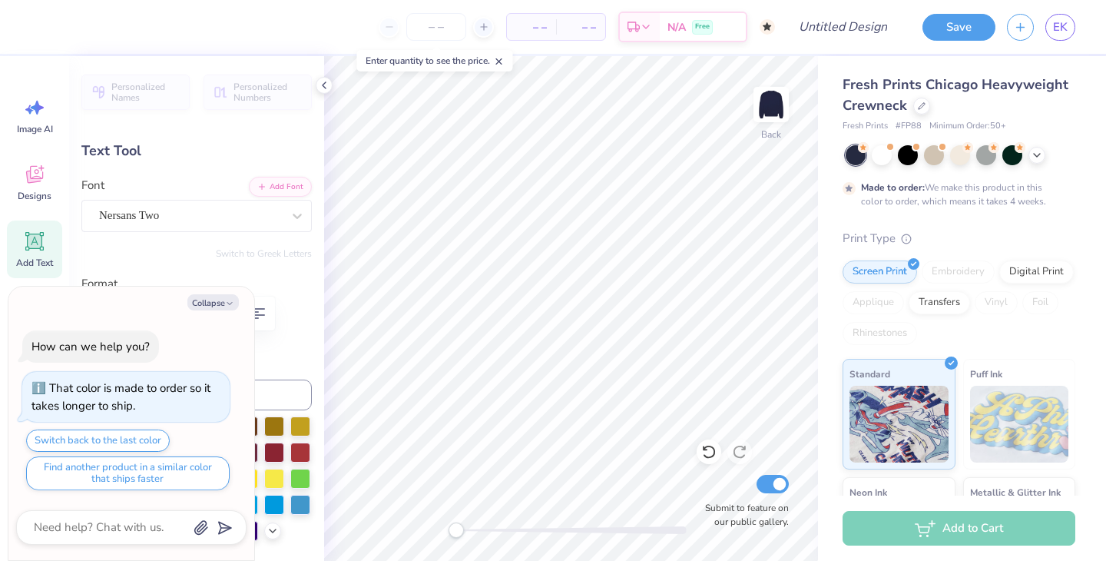
type textarea "Staff 292"
type textarea "x"
type textarea "Staff 2929"
type textarea "x"
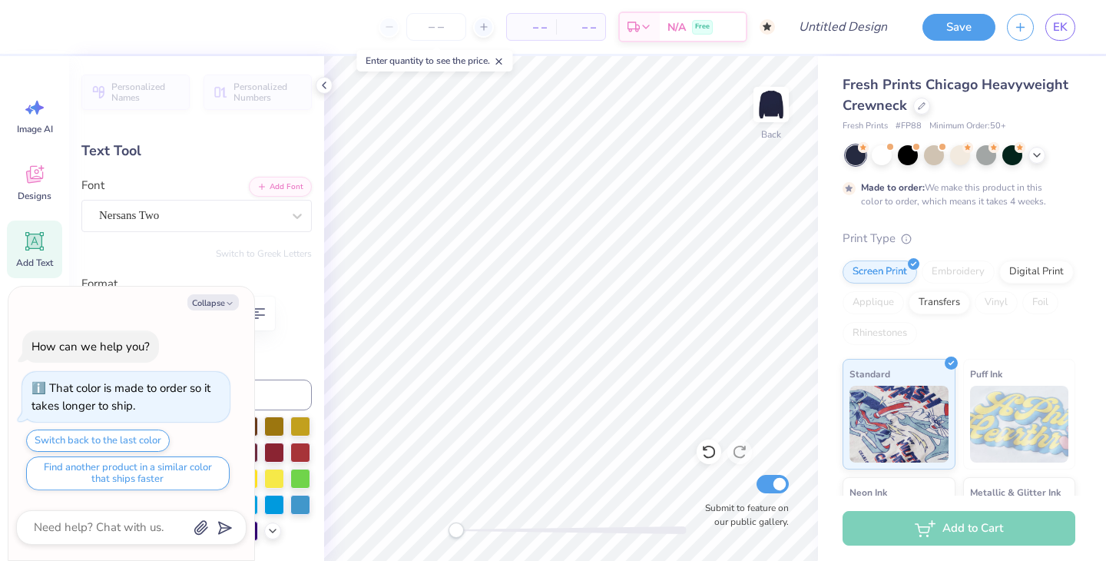
type textarea "Staff 29296"
type textarea "x"
type input "3.22"
type input "0.84"
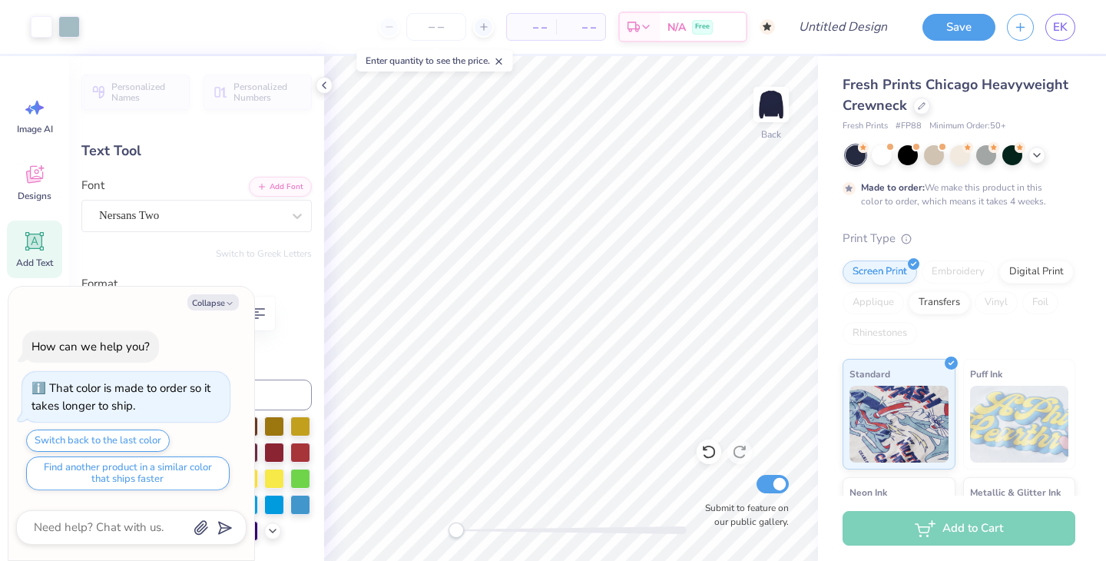
type input "7.49"
type textarea "x"
type input "3.34"
type input "0.87"
type input "7.69"
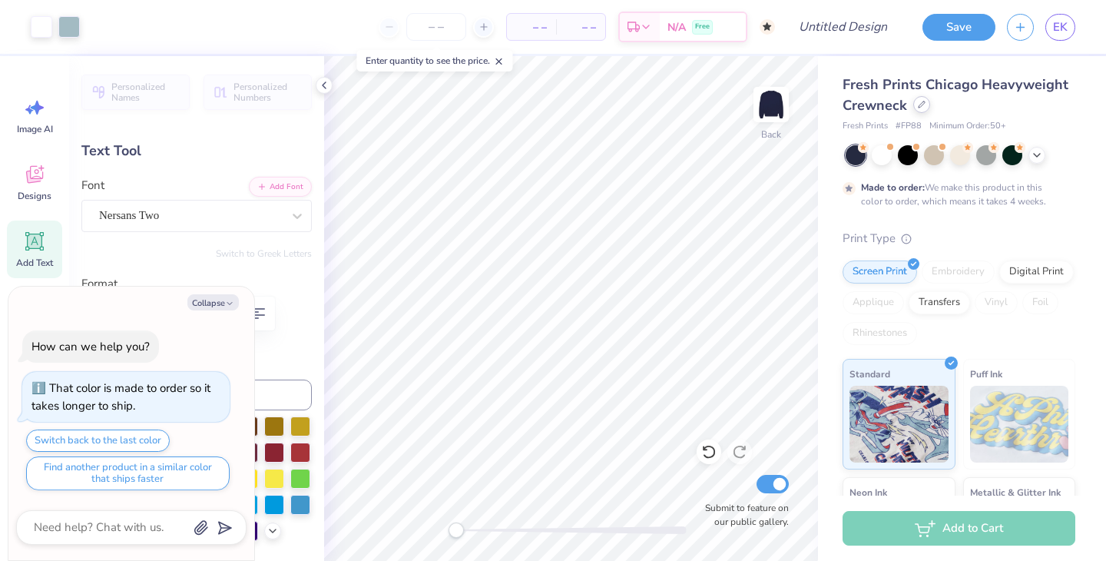
click at [924, 113] on div "Fresh Prints Chicago Heavyweight Crewneck" at bounding box center [959, 95] width 233 height 41
click at [922, 105] on icon at bounding box center [922, 105] width 8 height 8
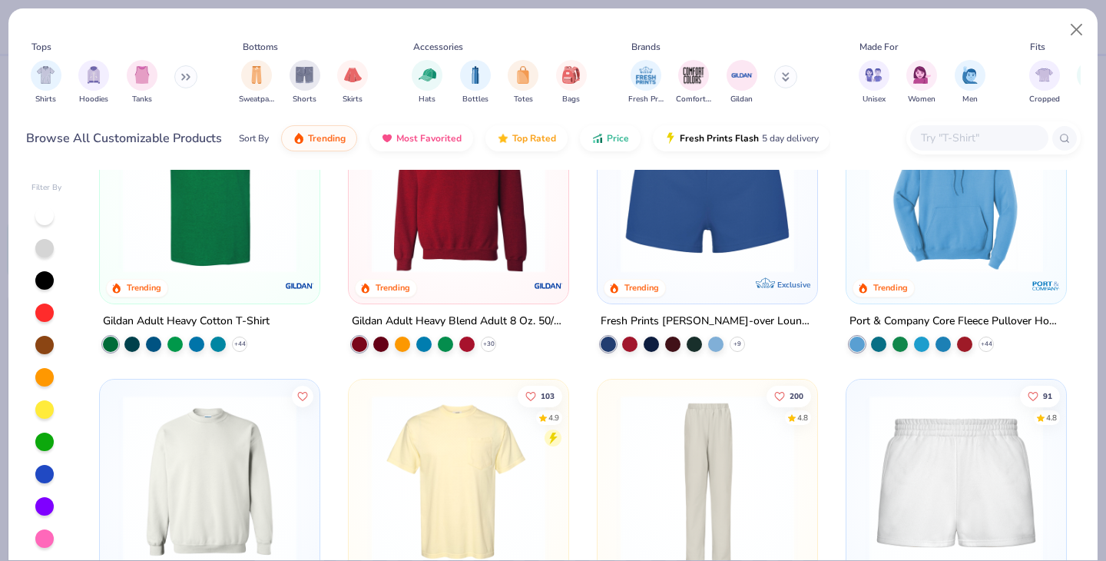
scroll to position [982, 0]
click at [436, 254] on img at bounding box center [458, 185] width 189 height 174
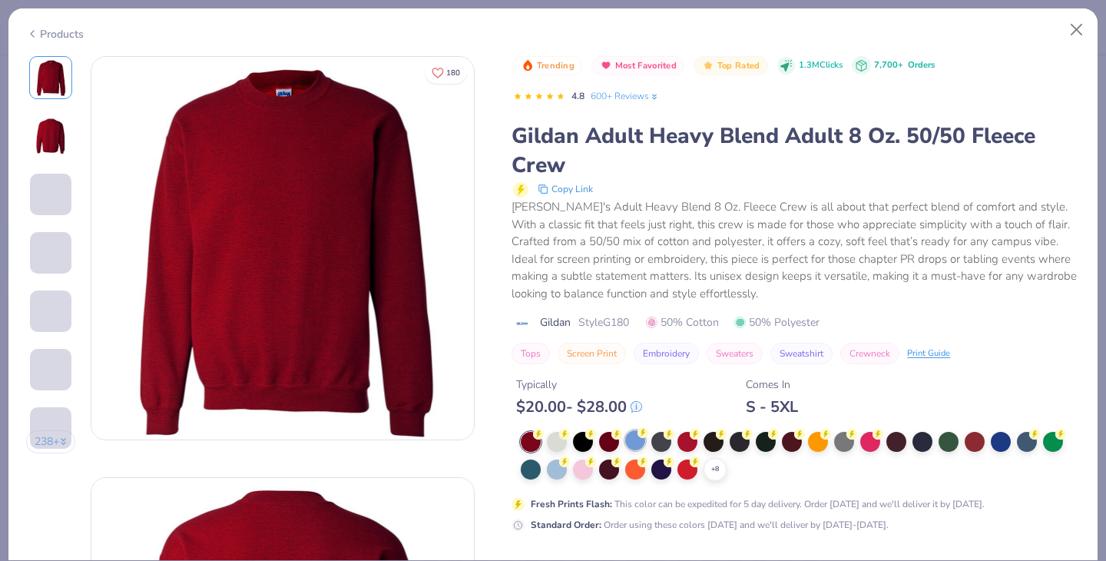
click at [636, 444] on div at bounding box center [635, 440] width 20 height 20
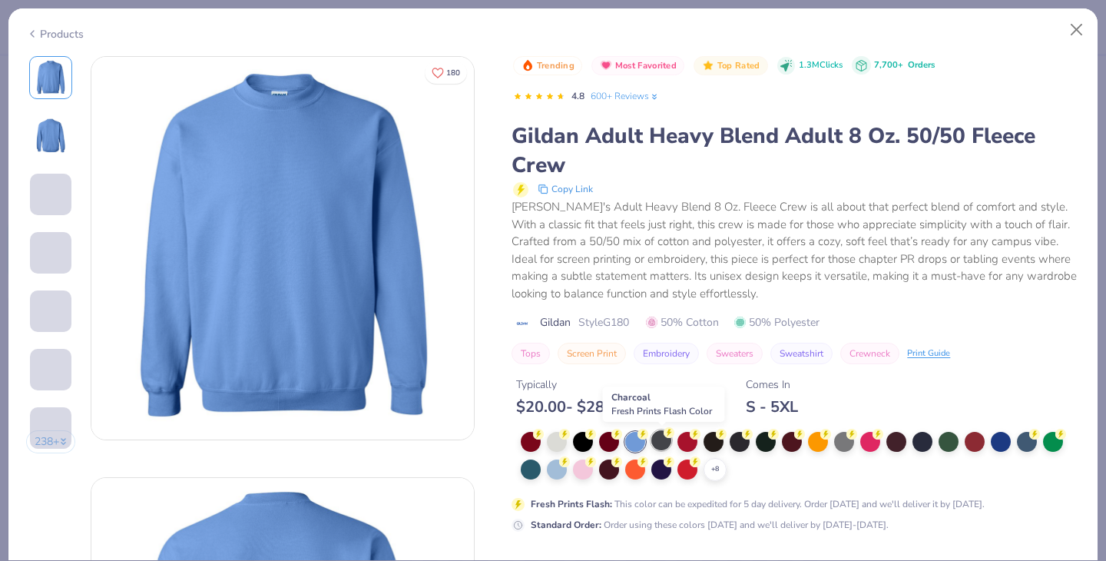
click at [665, 442] on div at bounding box center [661, 440] width 20 height 20
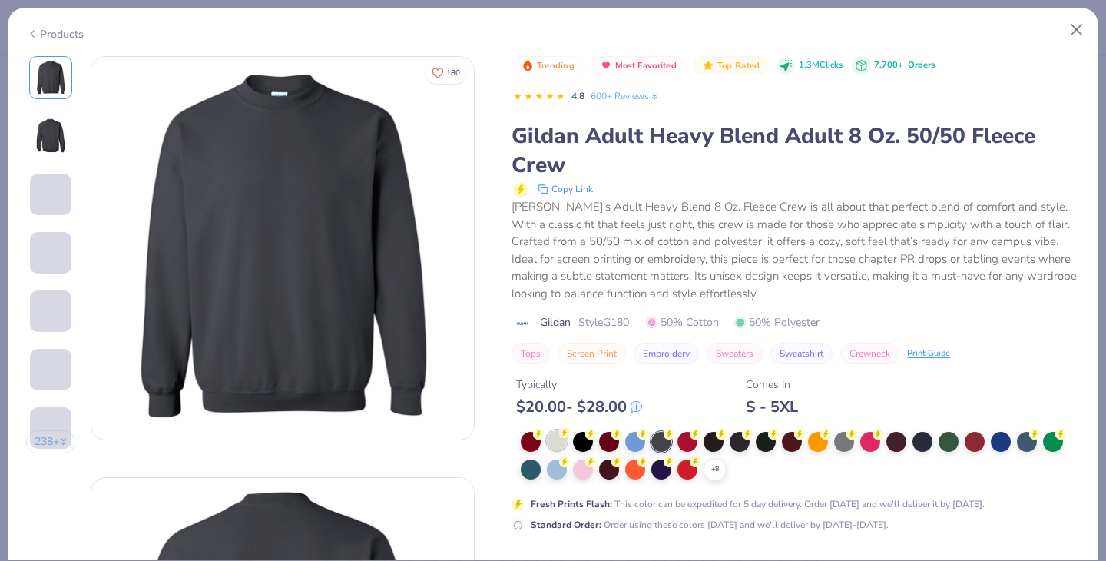
click at [557, 444] on div at bounding box center [557, 440] width 20 height 20
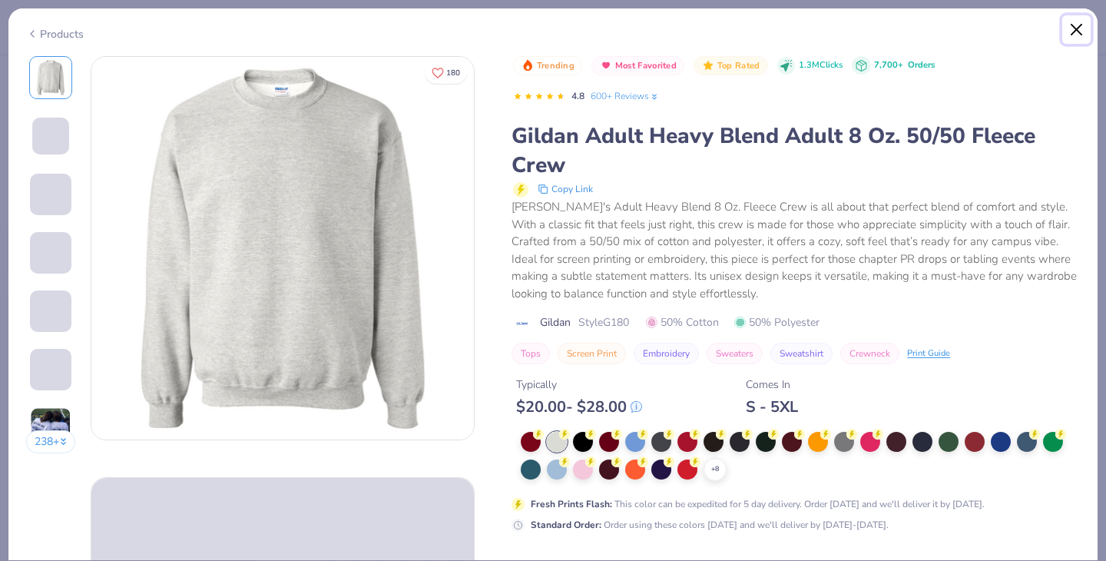
click at [1079, 19] on button "Close" at bounding box center [1076, 29] width 29 height 29
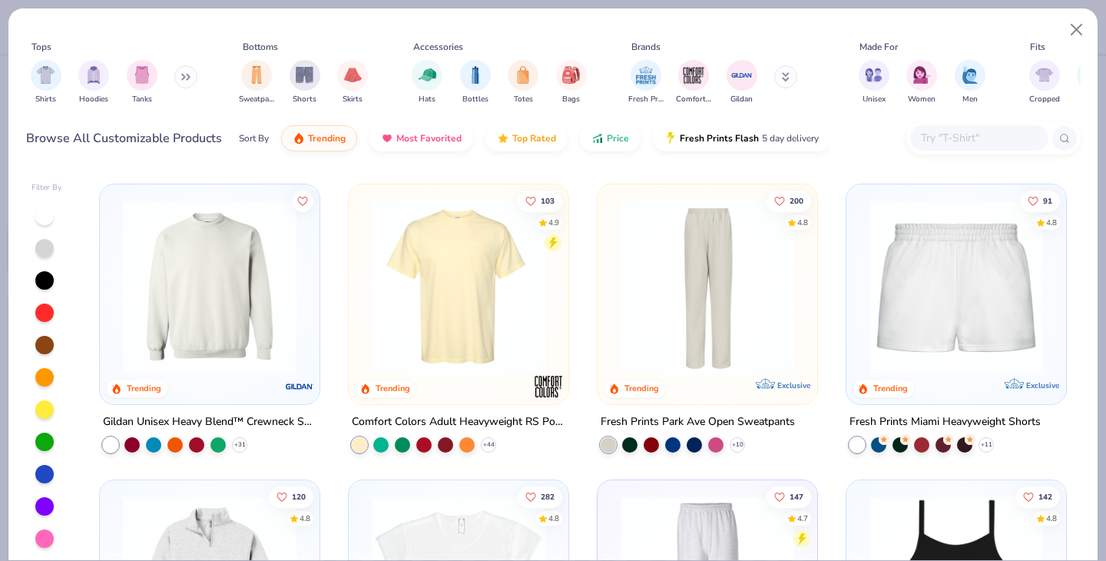
scroll to position [1187, 0]
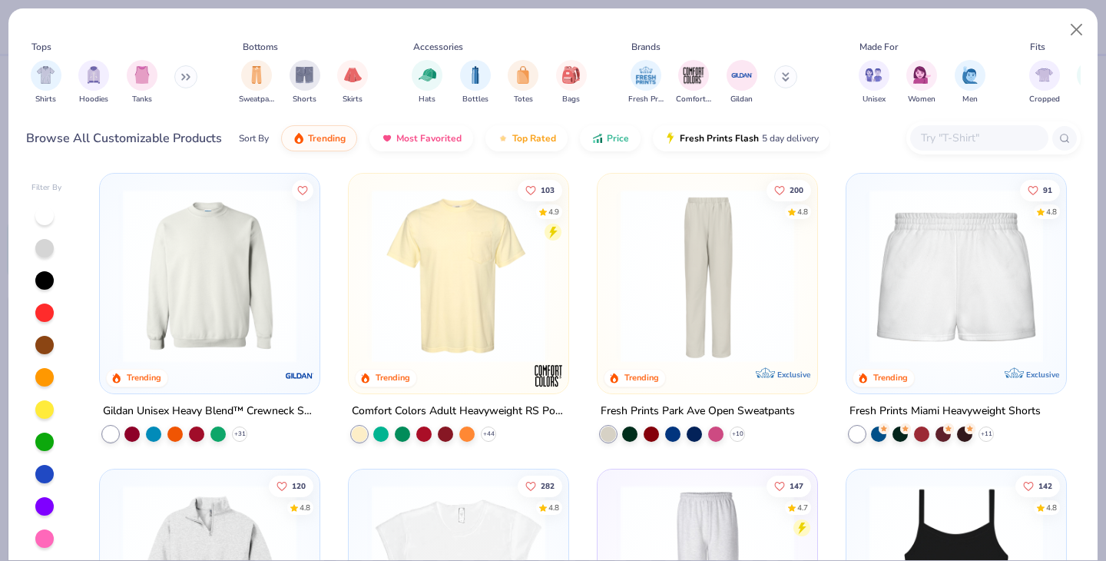
click at [234, 320] on img at bounding box center [209, 276] width 189 height 174
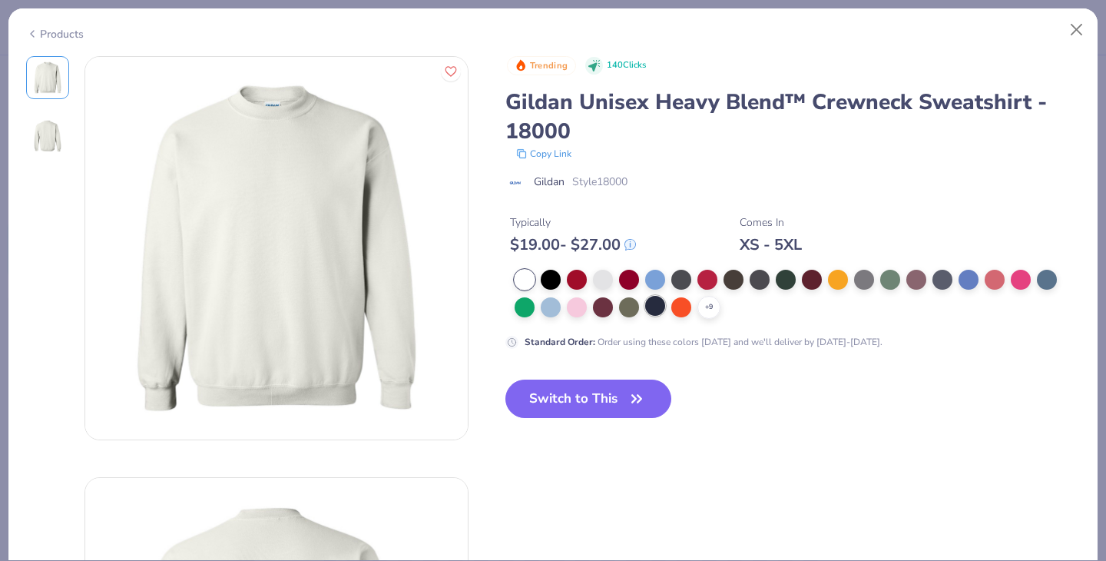
click at [655, 309] on div at bounding box center [655, 306] width 20 height 20
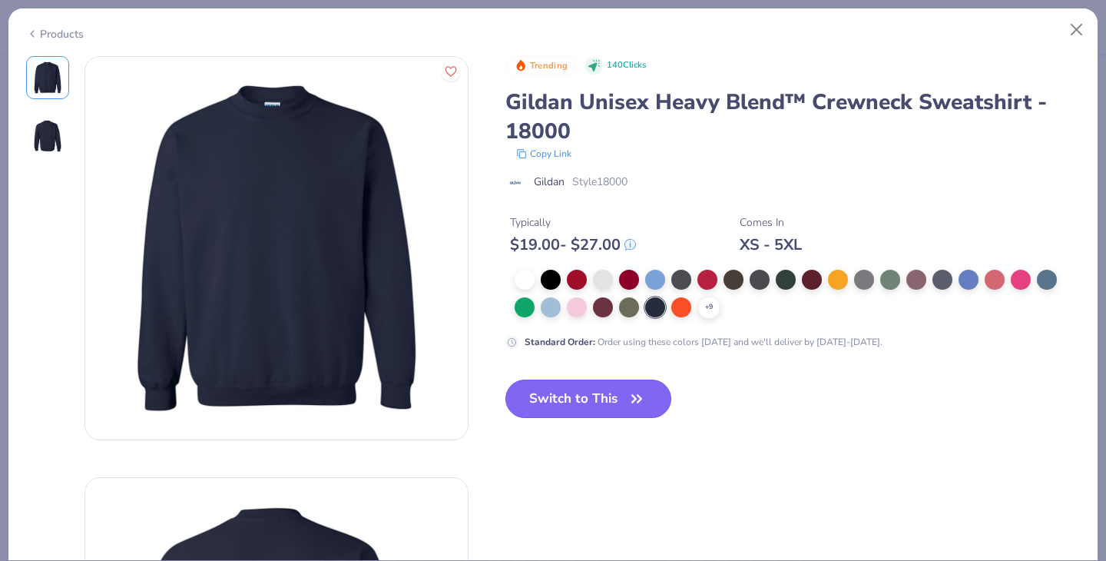
click at [590, 410] on button "Switch to This" at bounding box center [588, 398] width 167 height 38
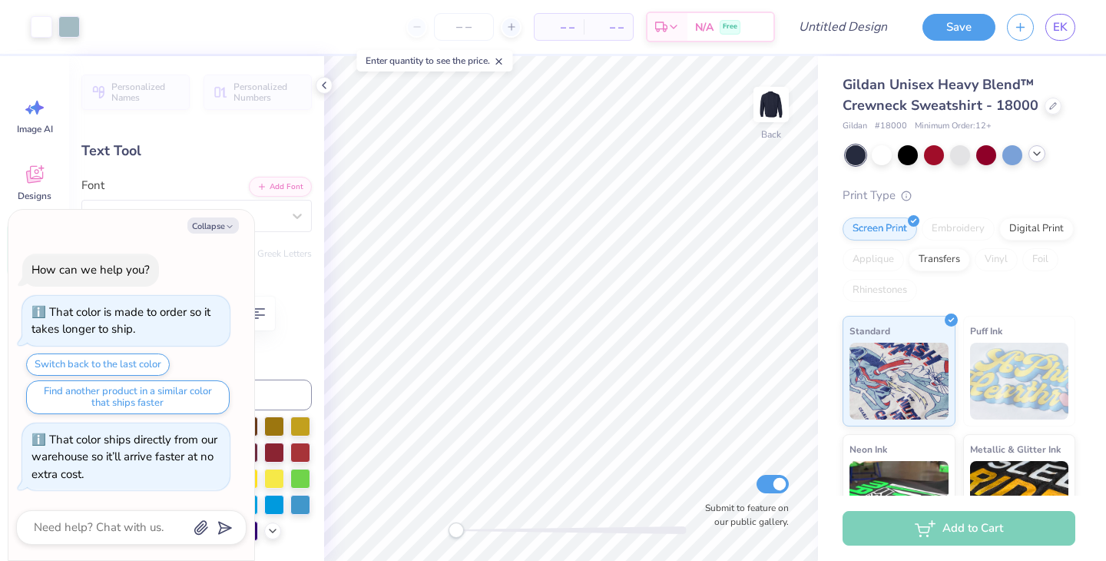
click at [1039, 152] on icon at bounding box center [1037, 153] width 12 height 12
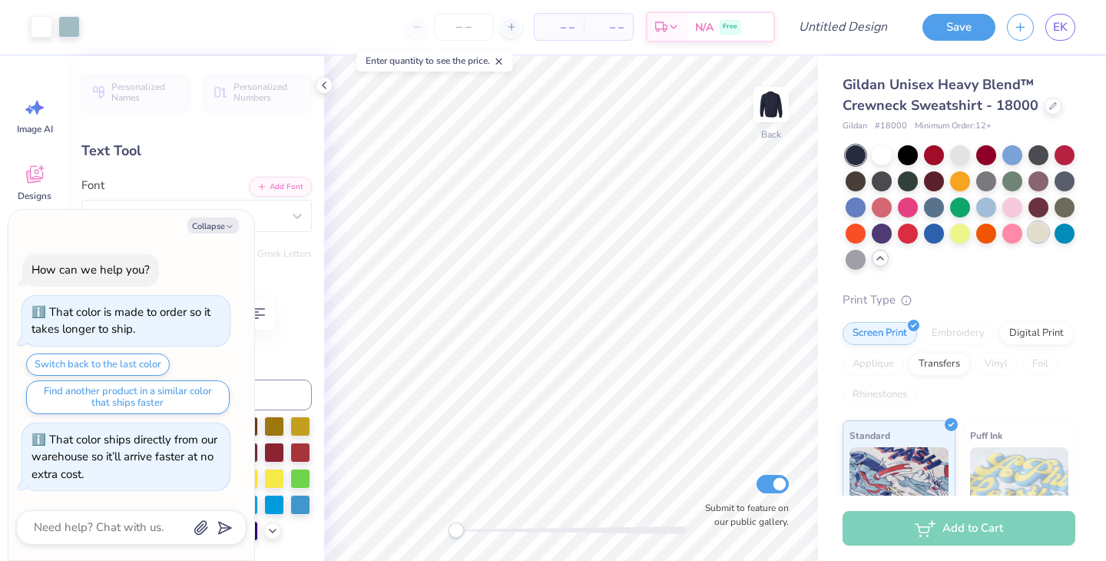
click at [1038, 228] on div at bounding box center [1039, 232] width 20 height 20
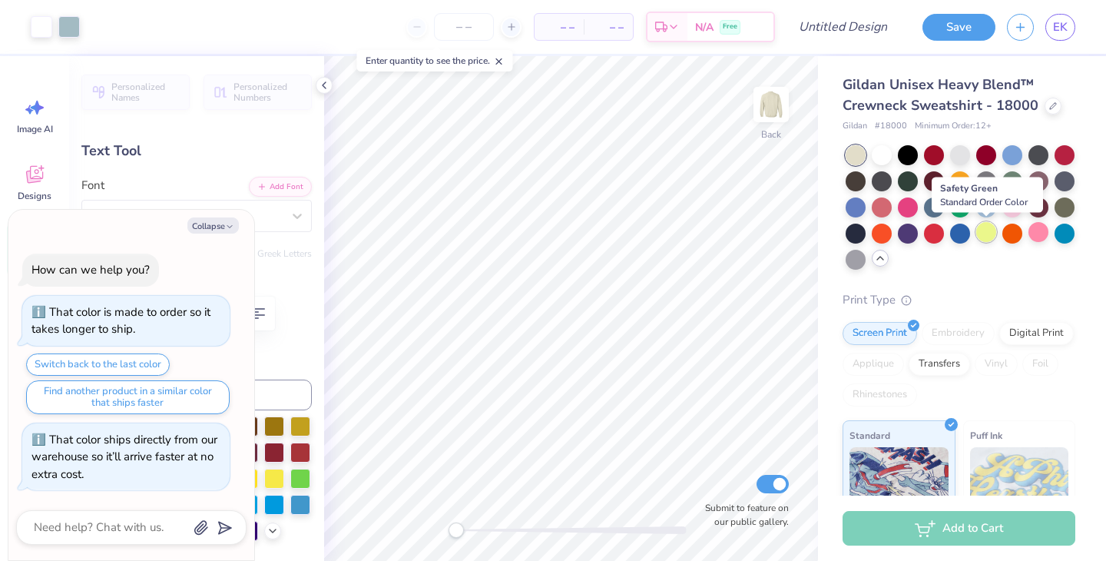
click at [980, 232] on div at bounding box center [986, 232] width 20 height 20
click at [959, 228] on div at bounding box center [960, 232] width 20 height 20
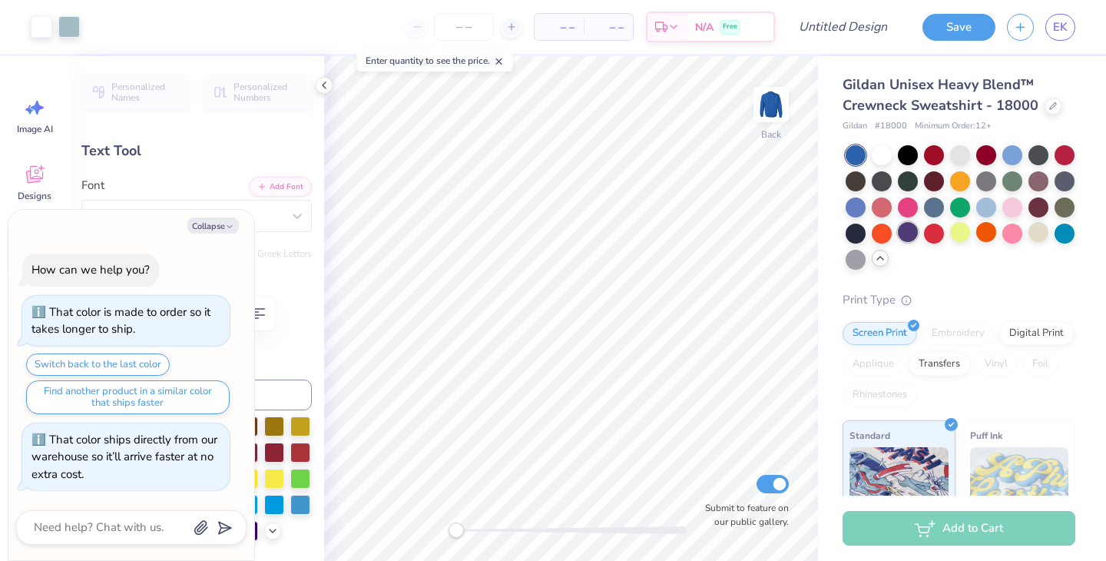
click at [911, 230] on div at bounding box center [908, 232] width 20 height 20
click at [857, 205] on div at bounding box center [856, 206] width 20 height 20
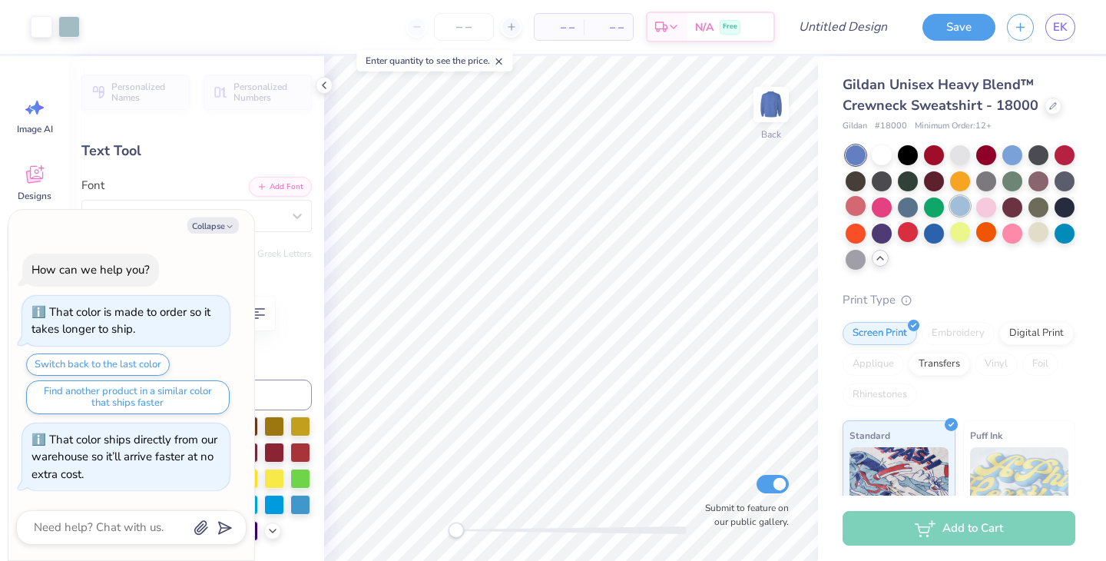
click at [964, 205] on div at bounding box center [960, 206] width 20 height 20
click at [1022, 156] on div at bounding box center [1012, 154] width 20 height 20
click at [1069, 204] on div at bounding box center [1065, 206] width 20 height 20
click at [858, 180] on div at bounding box center [856, 180] width 20 height 20
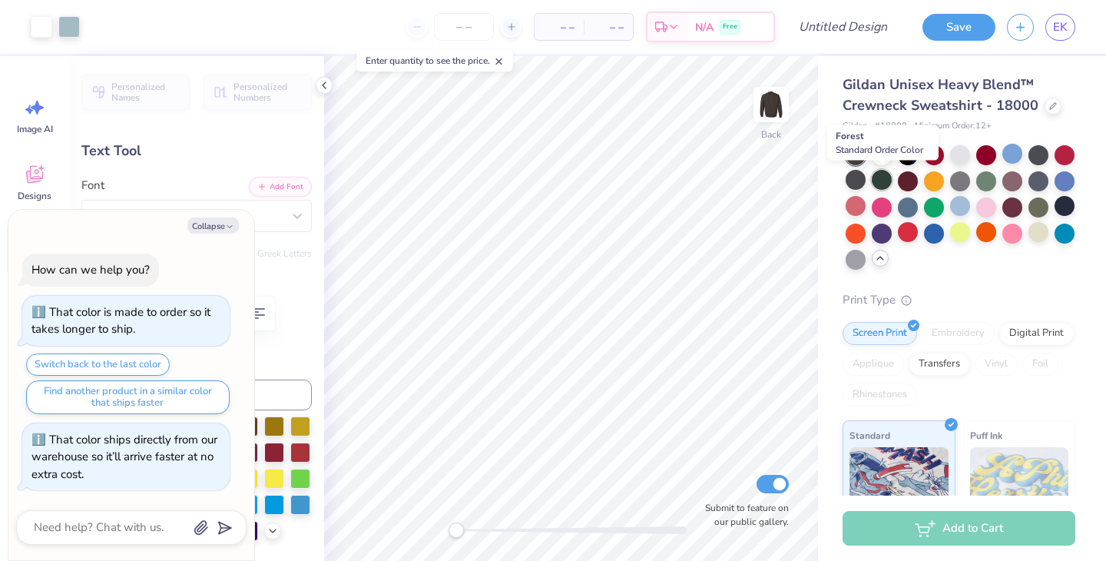
click at [876, 179] on div at bounding box center [882, 180] width 20 height 20
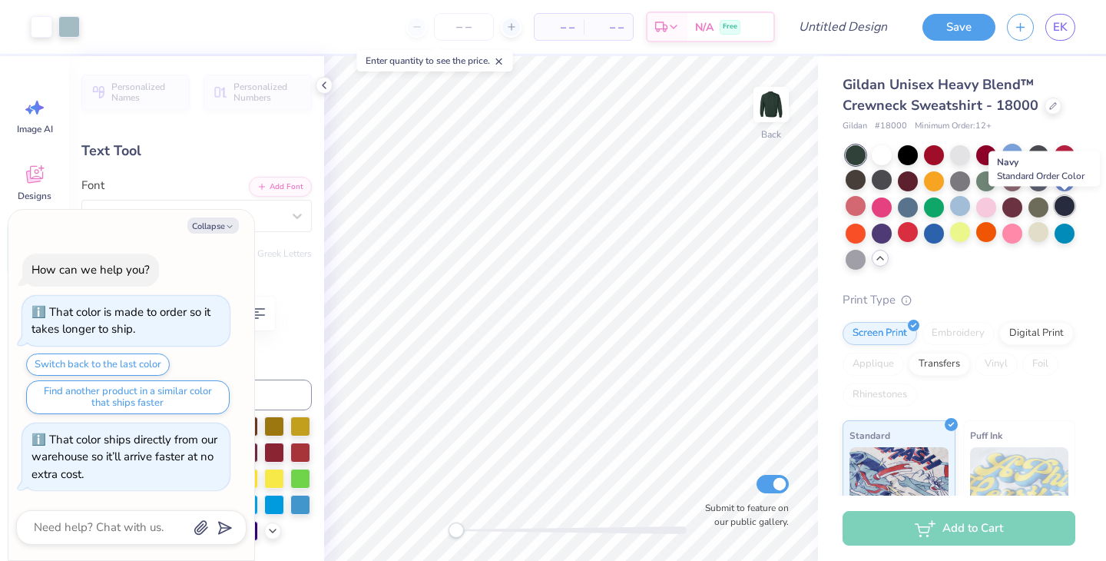
click at [1062, 204] on div at bounding box center [1065, 206] width 20 height 20
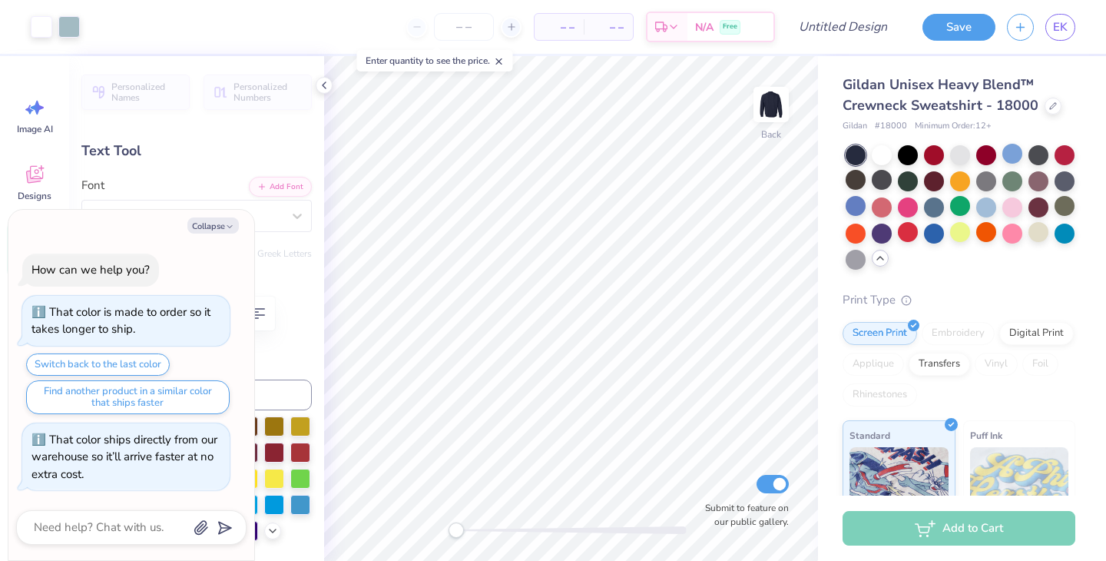
type textarea "x"
type input "8.73"
type input "3.52"
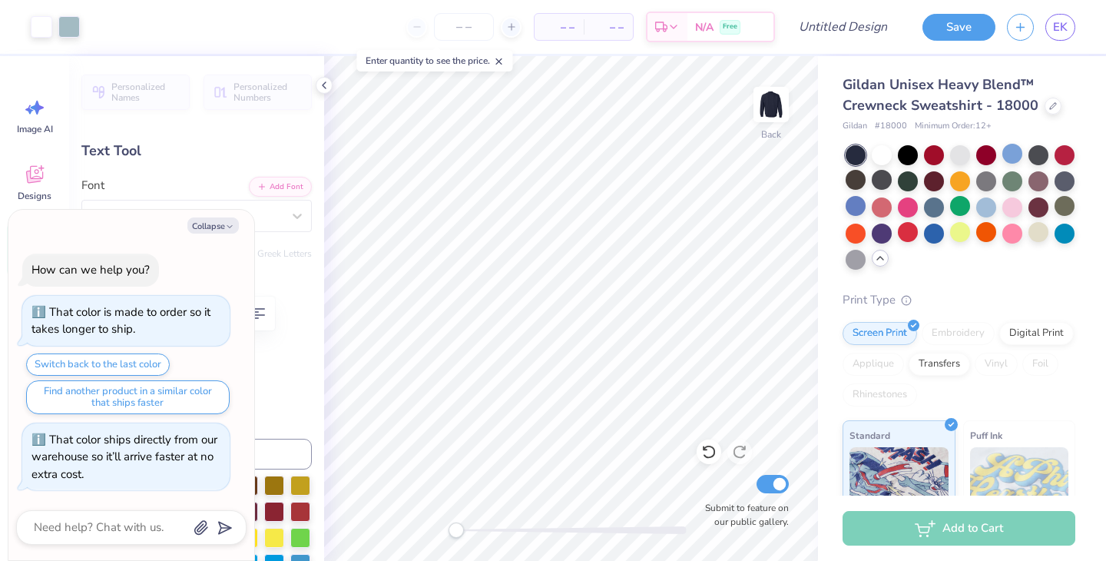
type textarea "x"
type input "3.75"
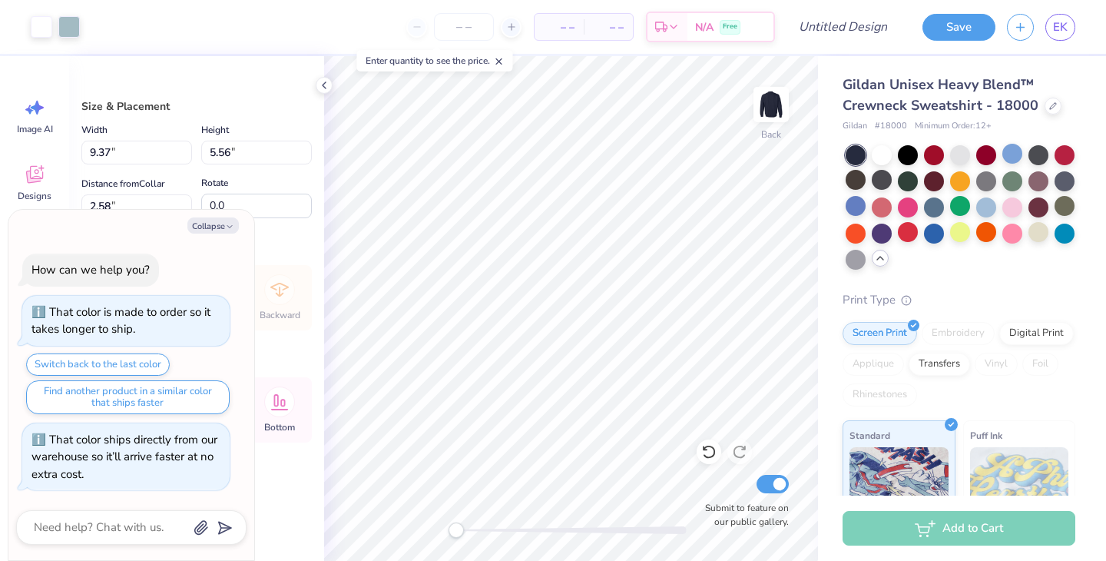
type textarea "x"
type input "8.10"
type input "4.80"
type textarea "x"
type input "2.65"
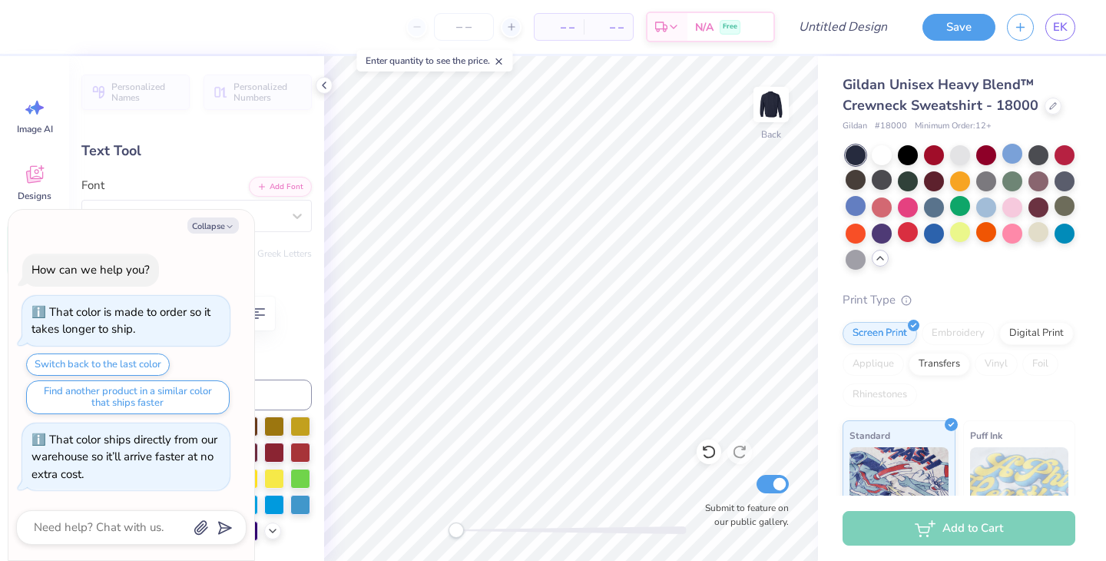
type textarea "x"
type textarea "Staff"
type textarea "x"
type textarea "Staff"
type textarea "x"
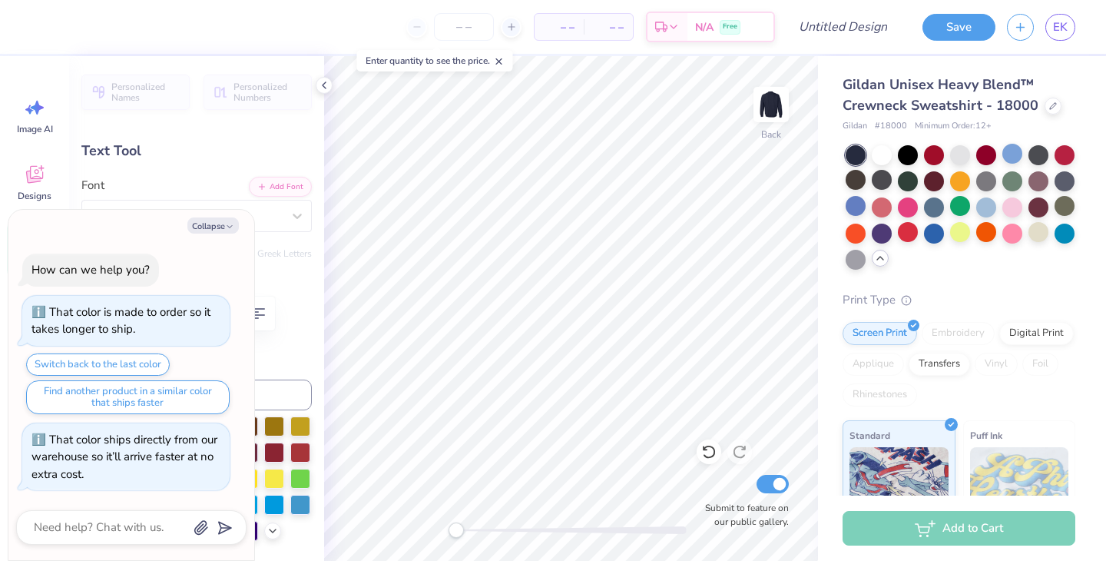
type textarea "Staff"
type textarea "x"
type textarea "Staff 20"
type textarea "x"
type textarea "Staff 202"
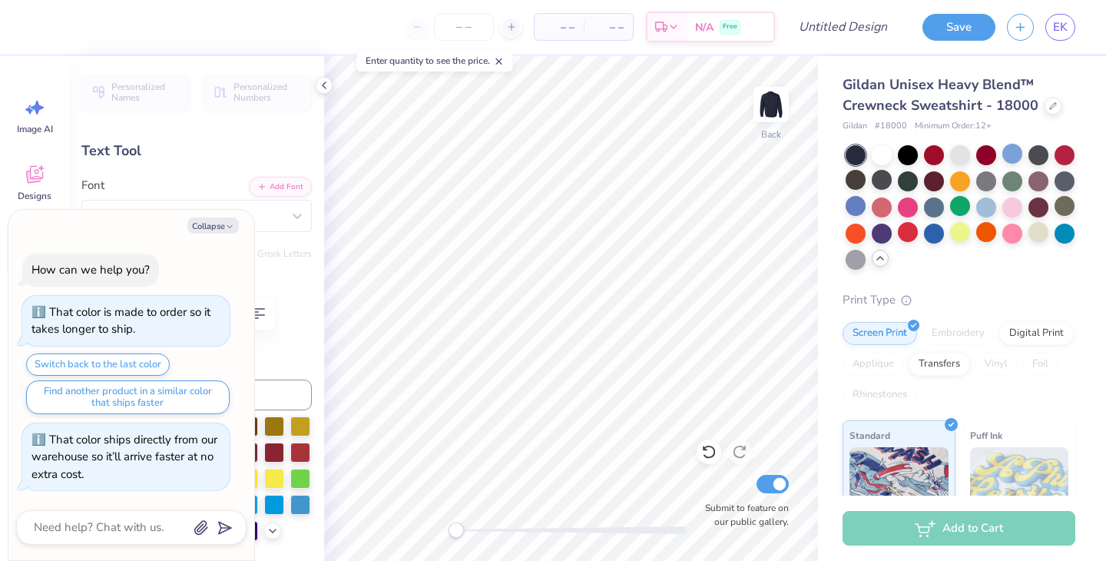
type textarea "x"
type textarea "Staff 2026"
type textarea "x"
click at [441, 34] on input "number" at bounding box center [464, 27] width 60 height 28
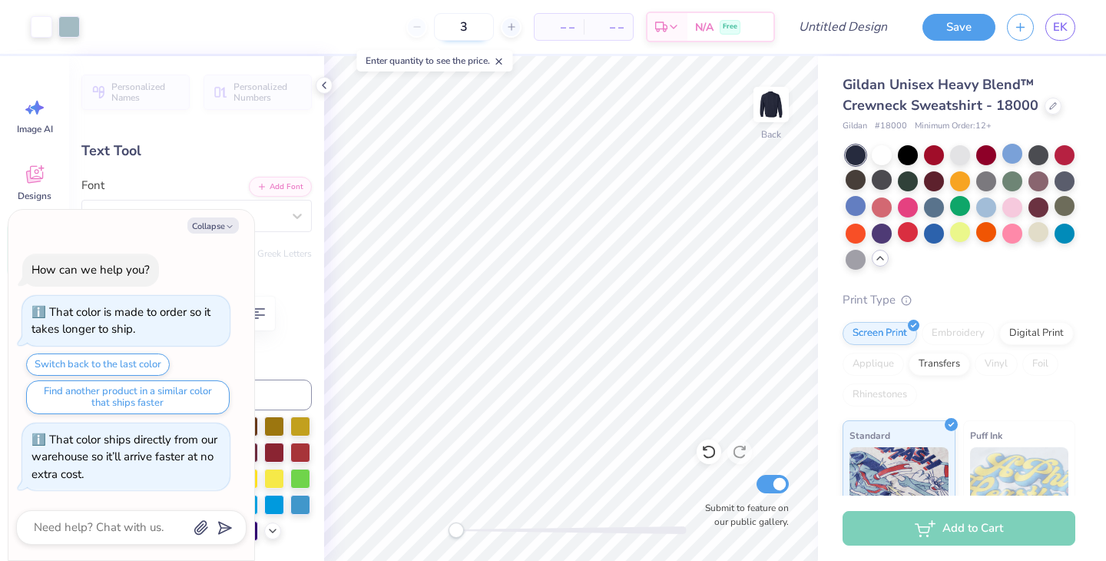
type input "35"
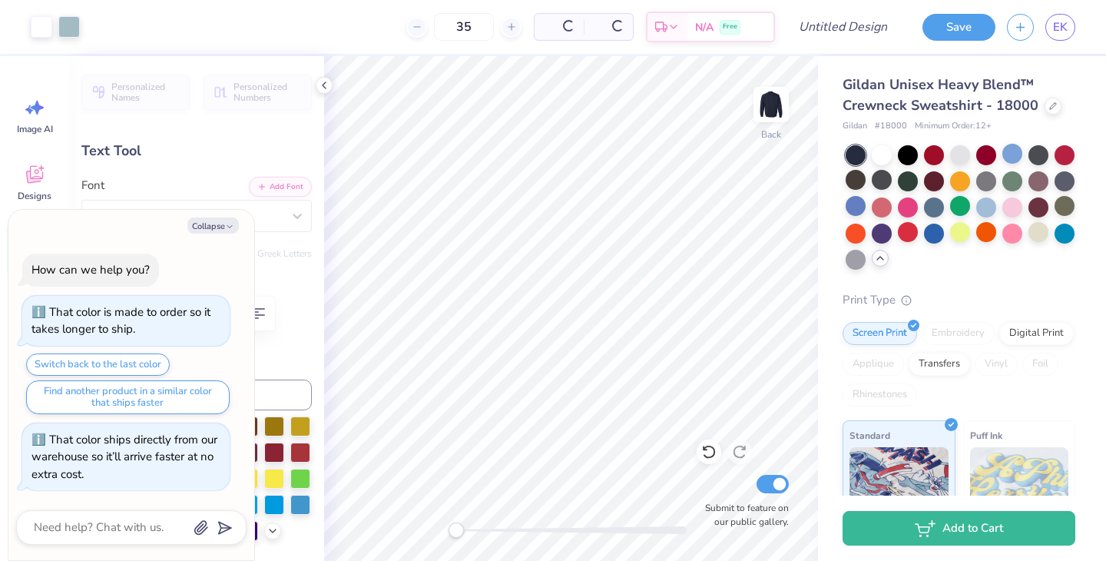
type textarea "x"
type input "35"
click at [840, 29] on input "Design Title" at bounding box center [861, 27] width 75 height 31
type input "N"
type textarea "x"
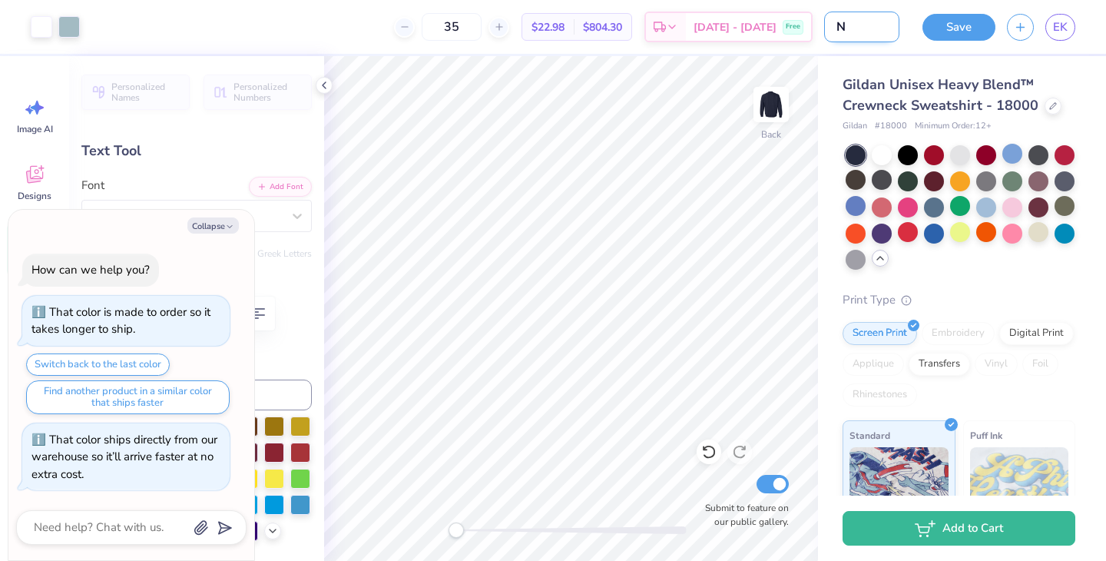
type input "NY"
type textarea "x"
type input "NYO"
type textarea "x"
type input "NYOD"
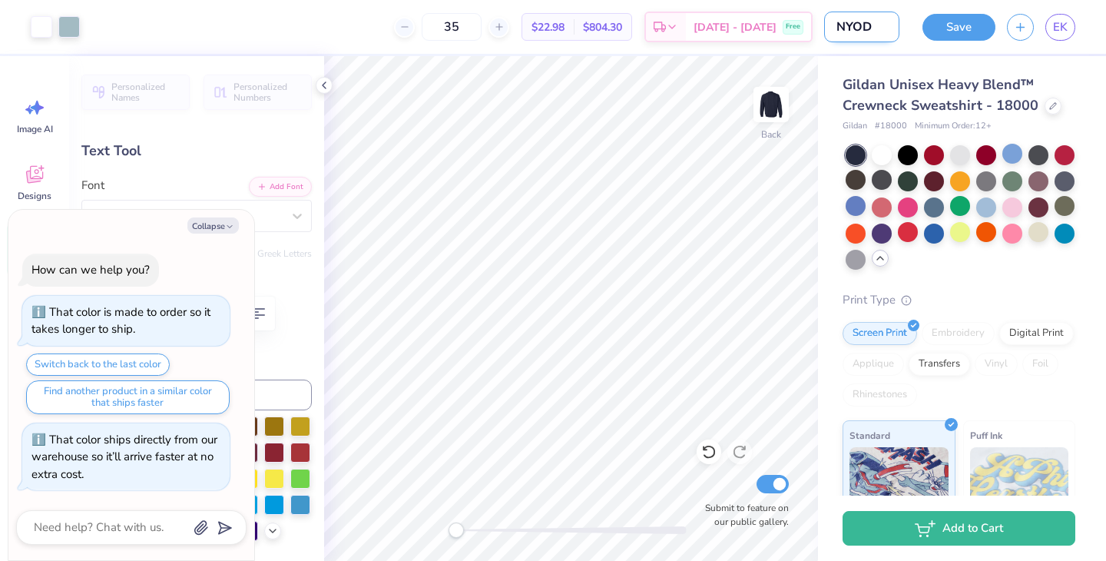
type textarea "x"
type input "NYODA"
type textarea "x"
type input "NYODA2"
type textarea "x"
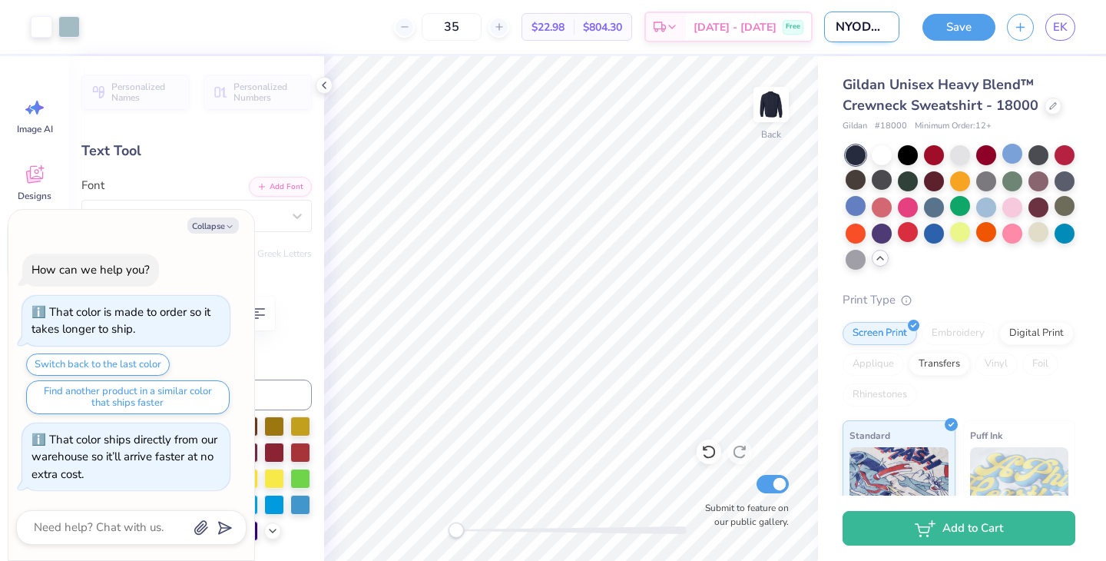
type input "NYODA26"
type textarea "x"
type input "NYODA26"
click at [961, 24] on button "Save" at bounding box center [959, 25] width 73 height 27
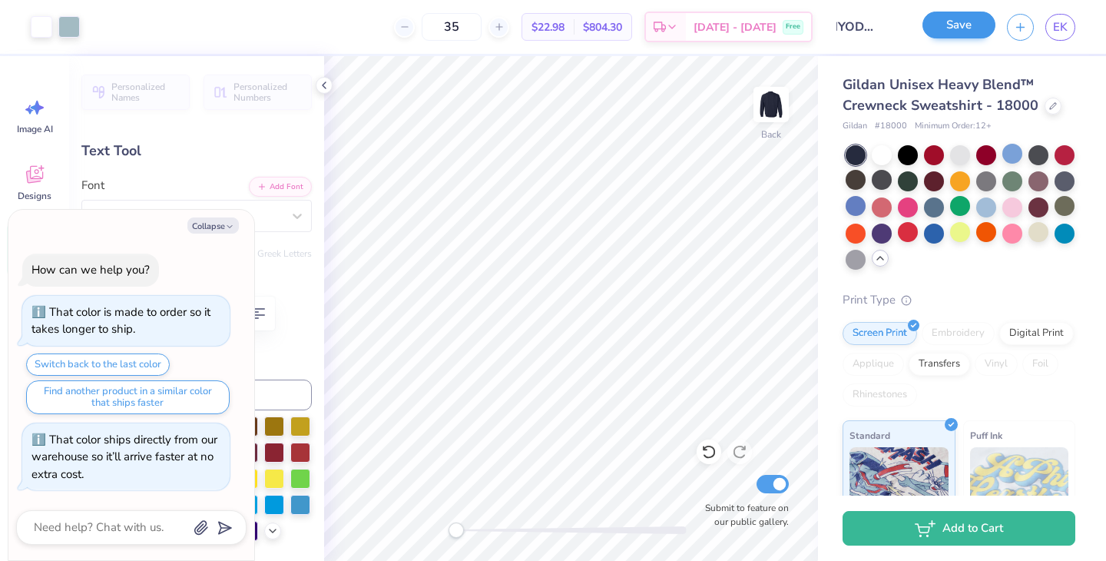
scroll to position [0, 0]
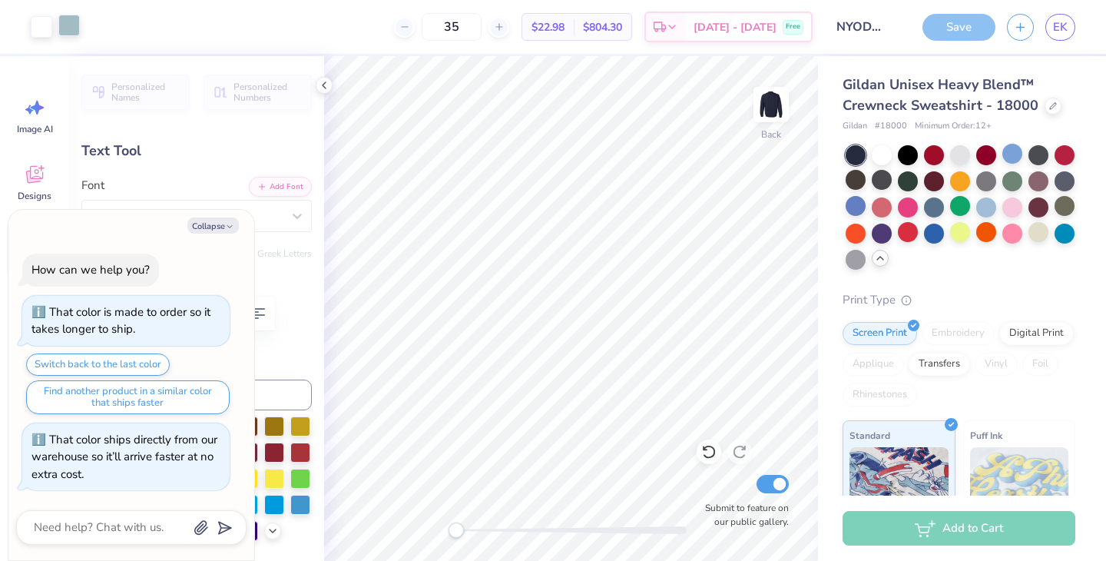
click at [79, 27] on div at bounding box center [69, 26] width 22 height 22
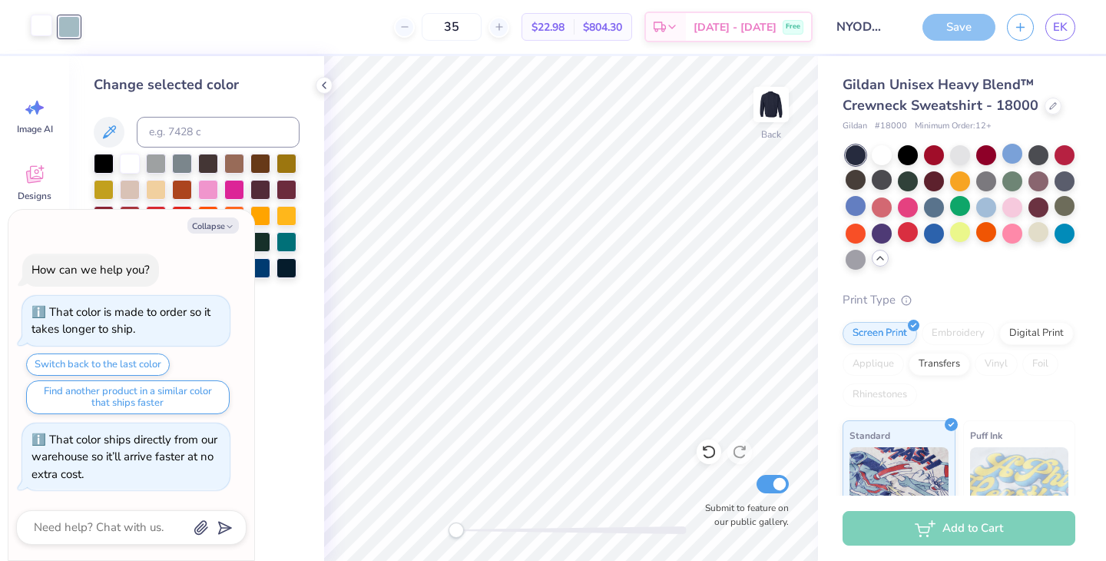
click at [31, 26] on div at bounding box center [42, 26] width 22 height 22
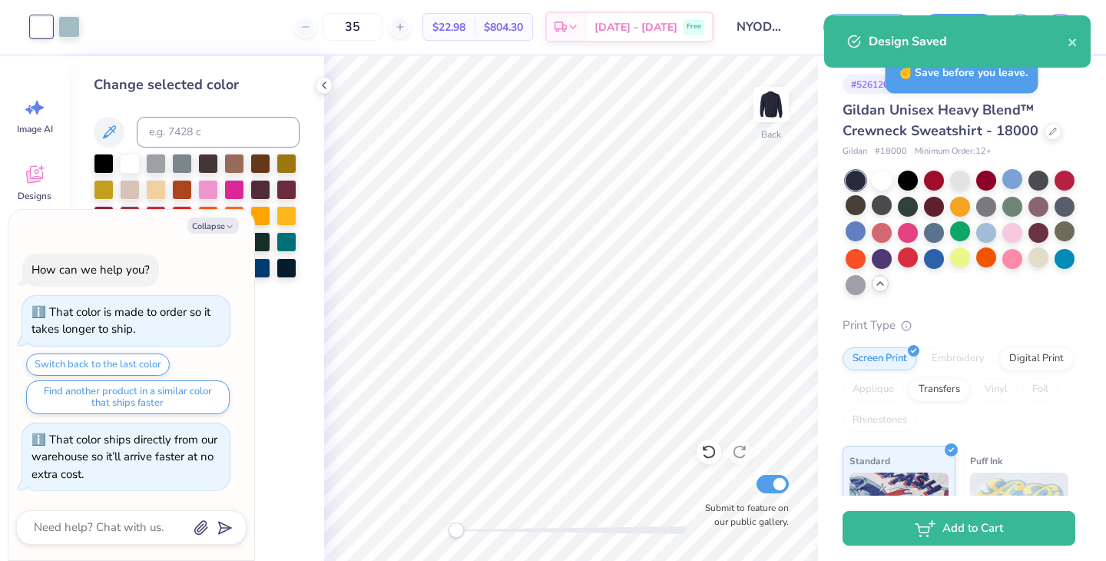
click at [966, 28] on div "Design Saved" at bounding box center [957, 41] width 267 height 52
click at [1077, 44] on icon "close" at bounding box center [1073, 42] width 11 height 12
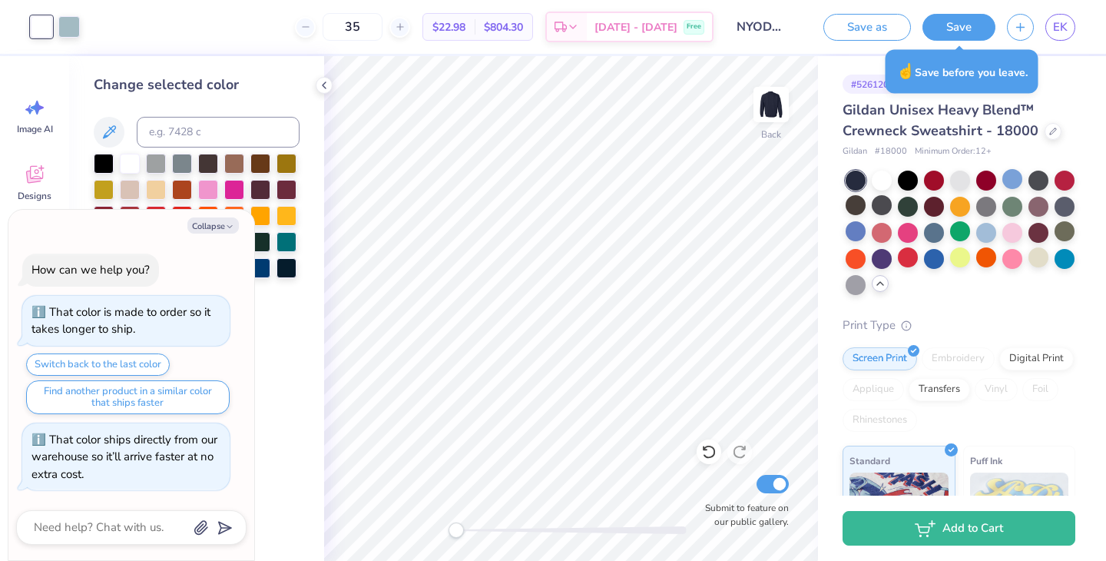
click at [1069, 30] on div "Design Saved" at bounding box center [957, 47] width 273 height 70
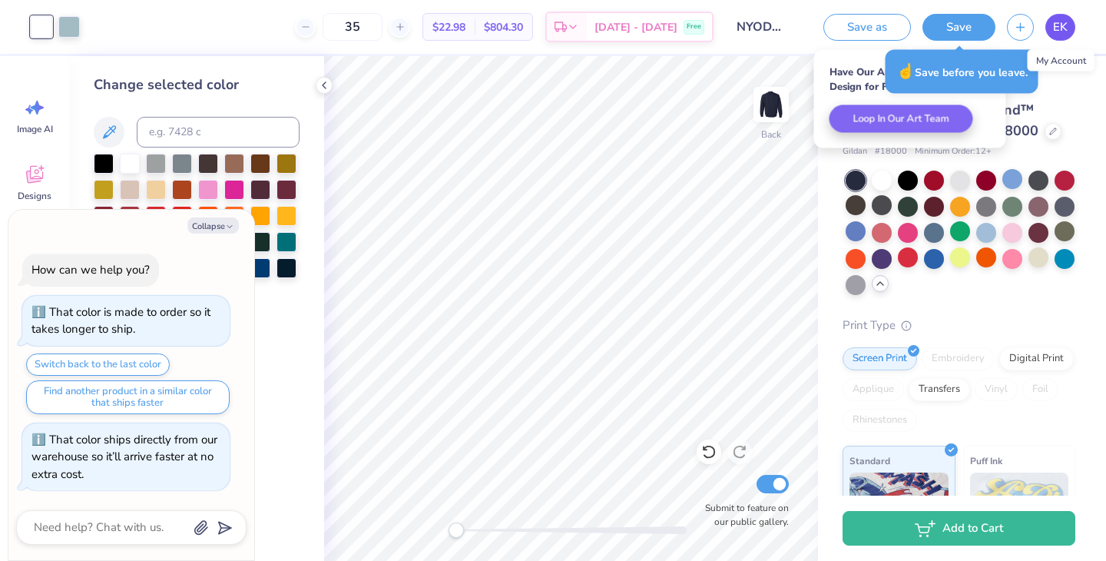
click at [1065, 28] on span "EK" at bounding box center [1060, 27] width 15 height 18
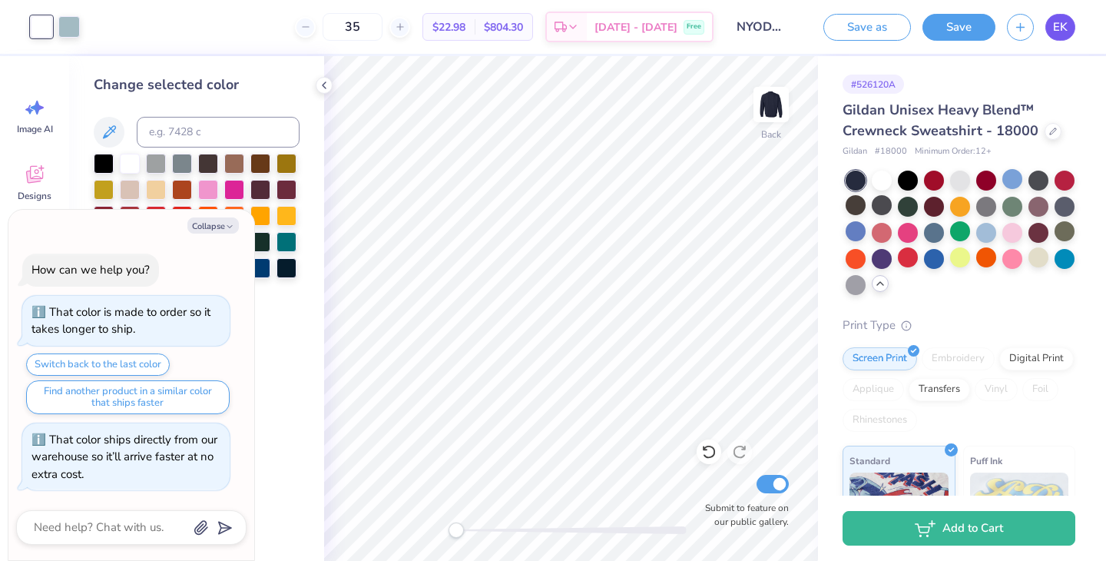
type textarea "x"
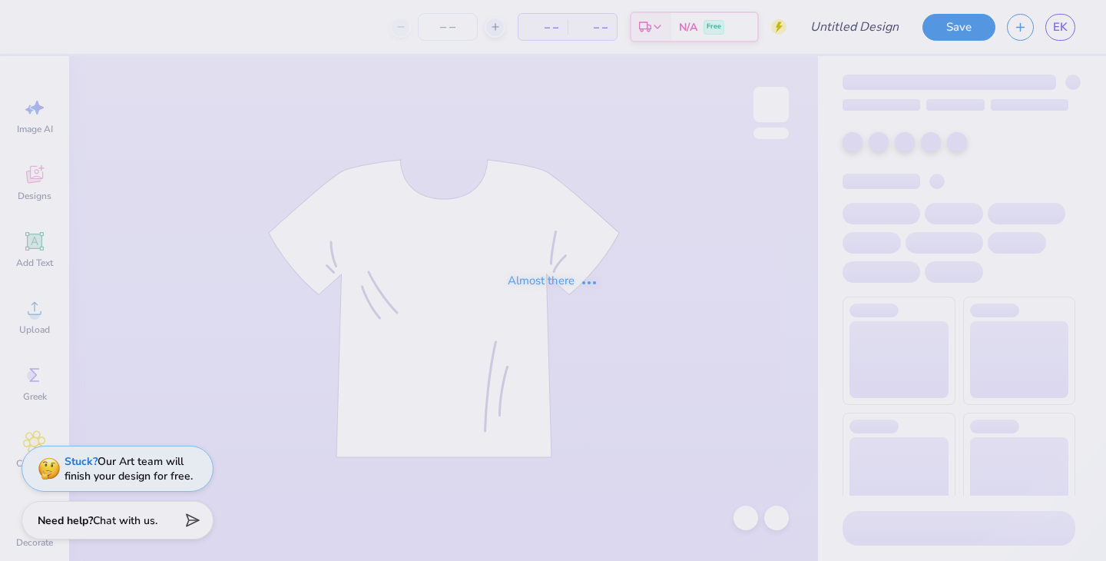
type input "NYODA staff crew"
type input "40"
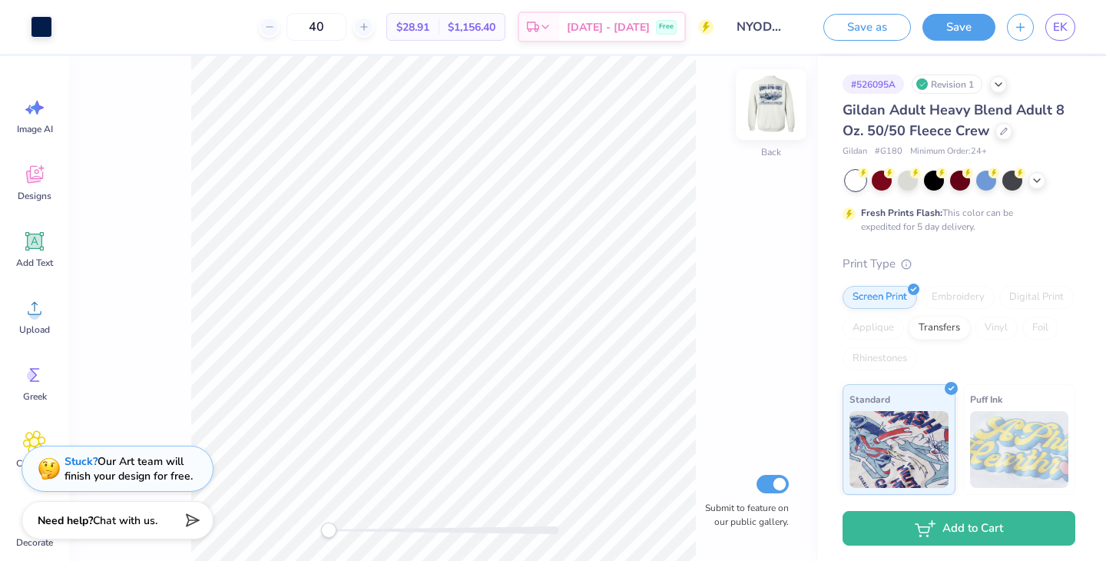
click at [774, 106] on img at bounding box center [771, 104] width 61 height 61
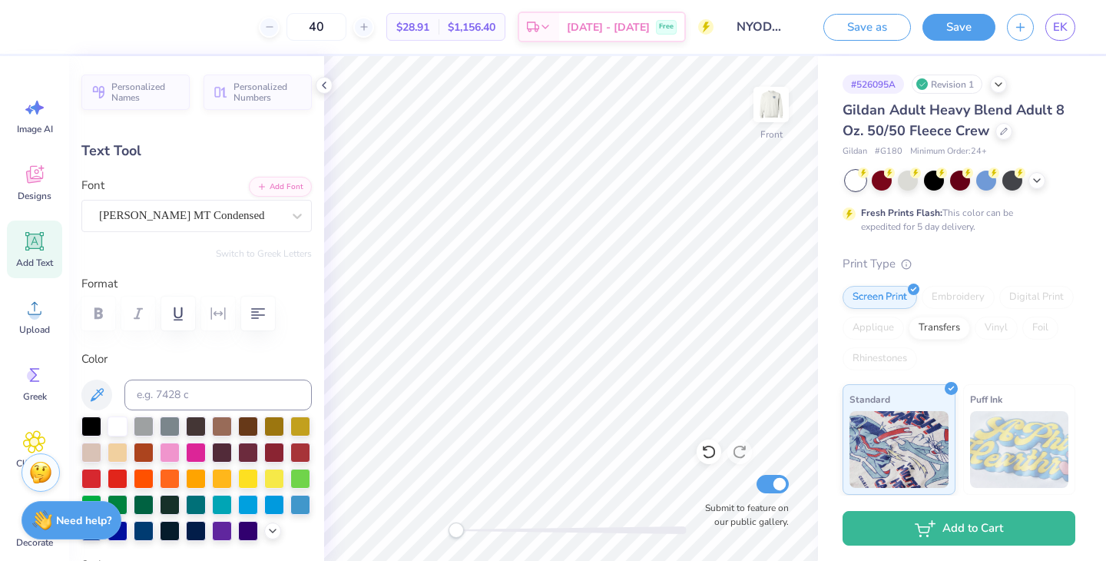
type input "2.89"
type input "0.68"
type input "3.18"
type input "0.0"
type textarea "2 0 2 6"
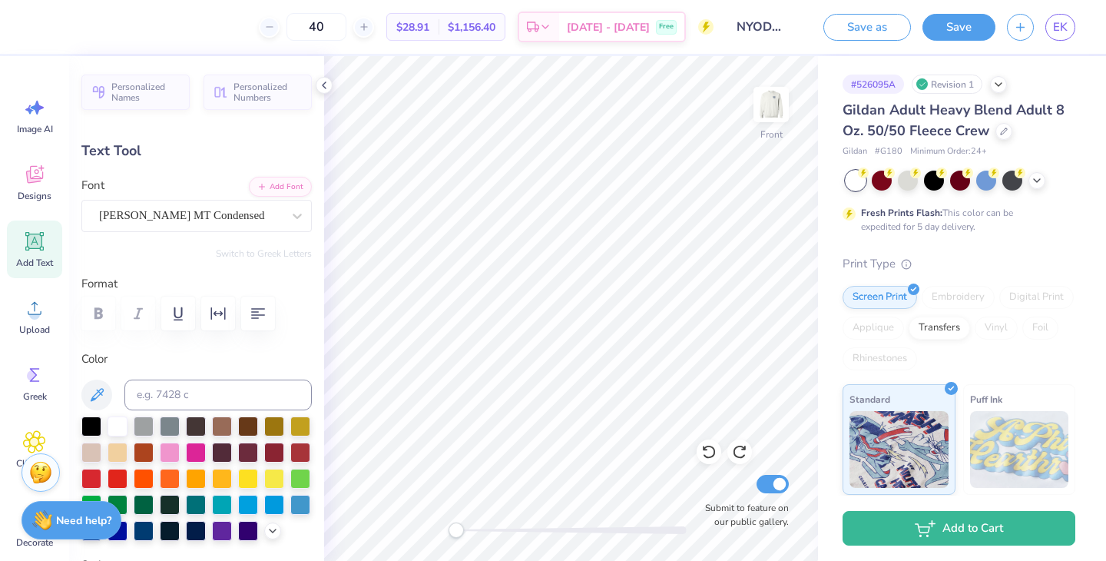
scroll to position [0, 1]
type input "3.71"
type input "1.60"
type input "4.19"
type input "3.80"
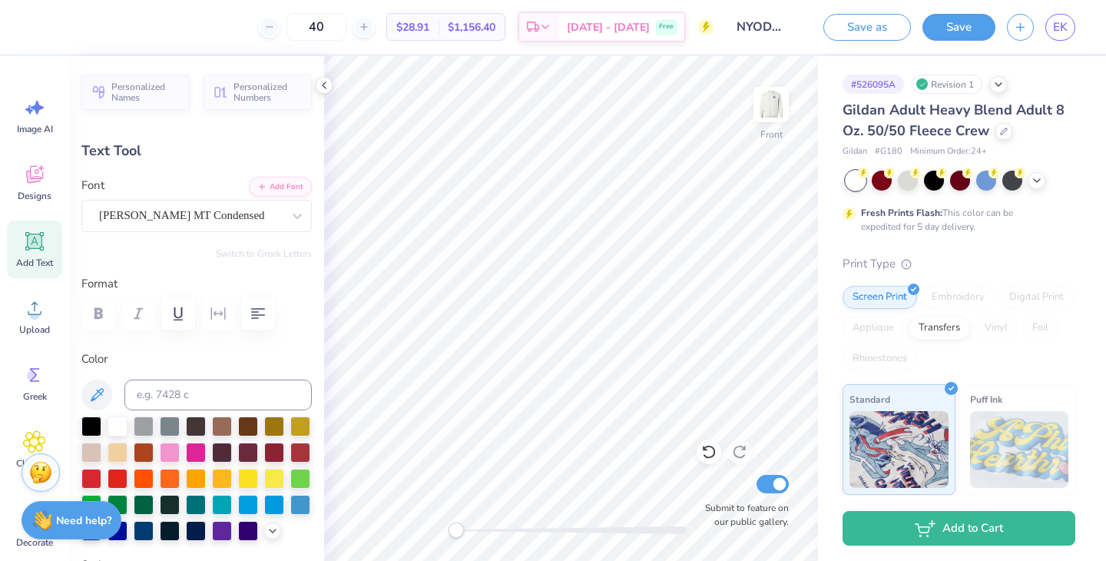
type input "2.43"
type input "4.24"
type input "-1.8"
type textarea "CAMP"
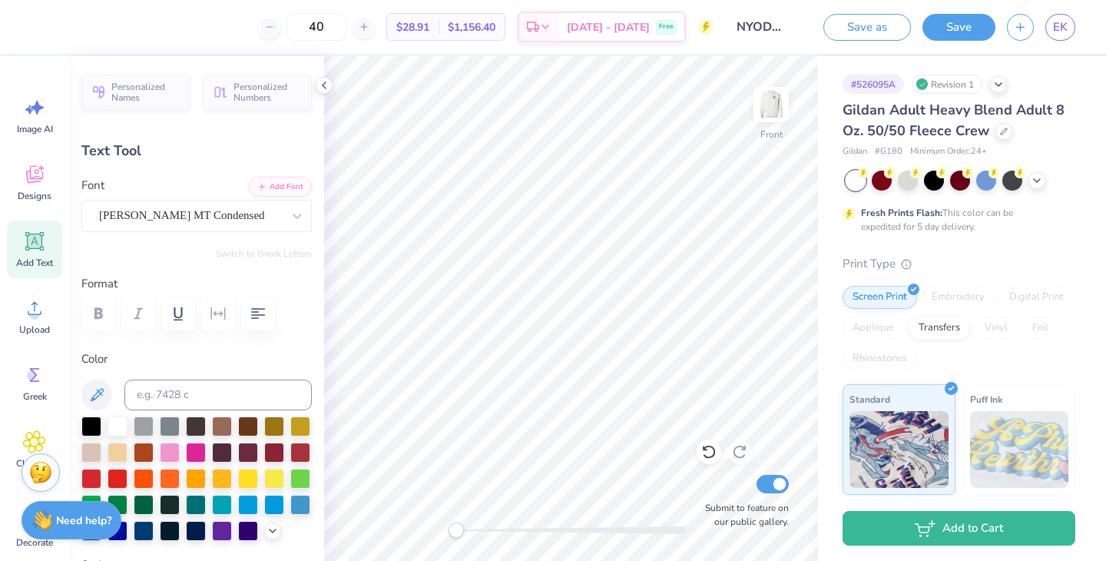
type input "3.71"
type input "1.60"
type input "4.19"
type input "0.0"
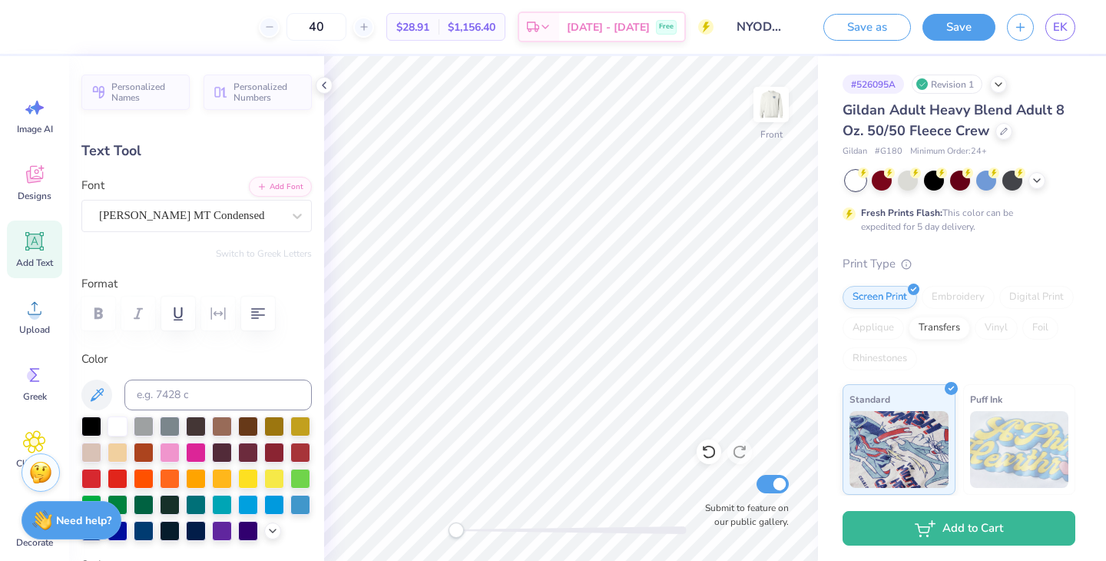
type textarea "NYODA"
type input "3.50"
type input "2.21"
type input "4.26"
type input "1.8"
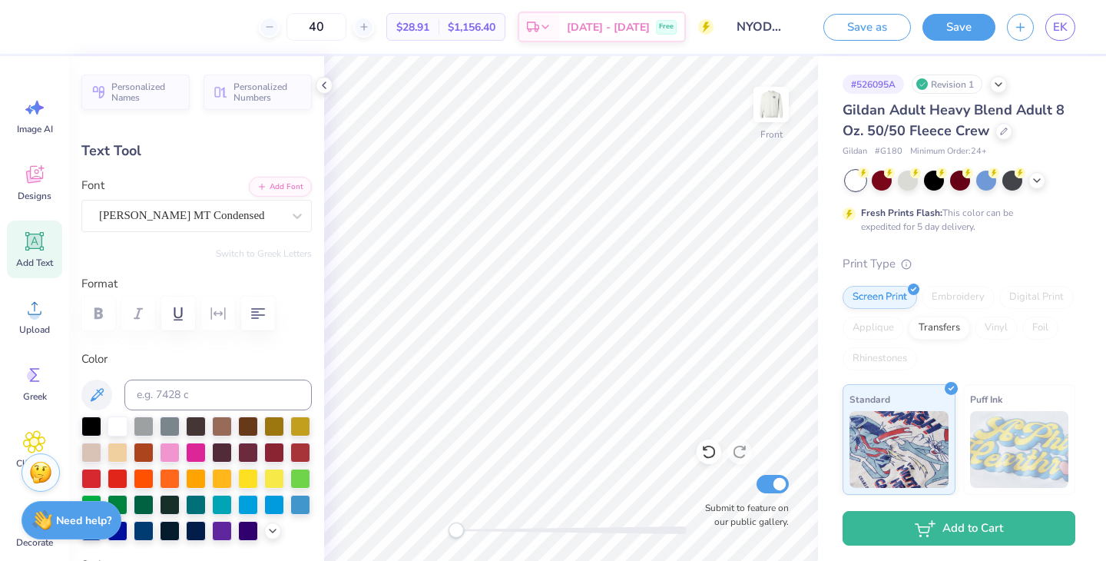
scroll to position [0, 0]
type textarea "2026"
type input "0.0"
type input "3.53"
type input "2.14"
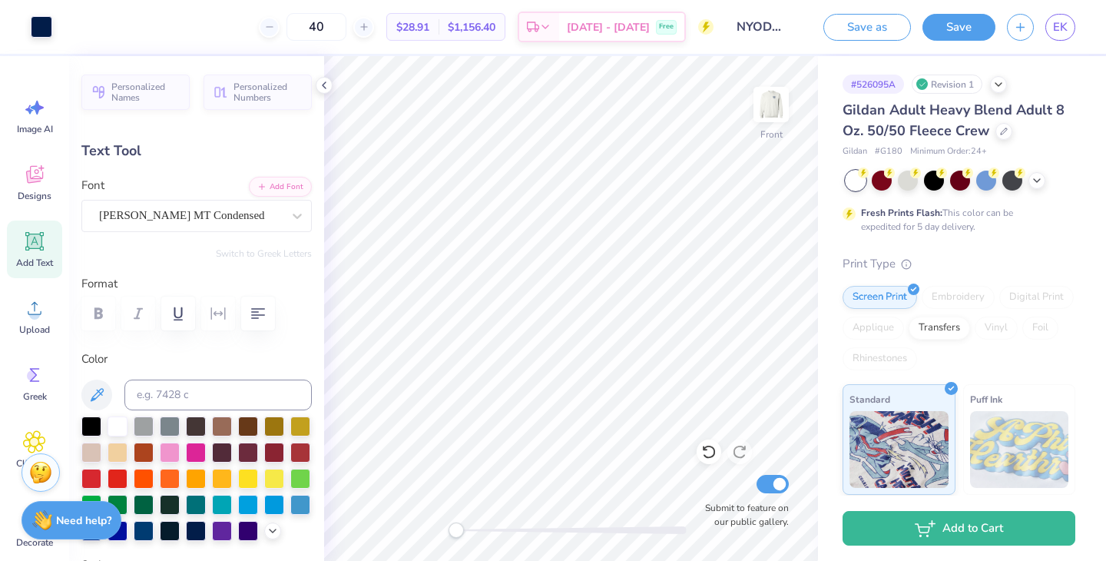
type input "4.29"
type input "1.8"
type textarea "202STAFF6"
type input "2.16"
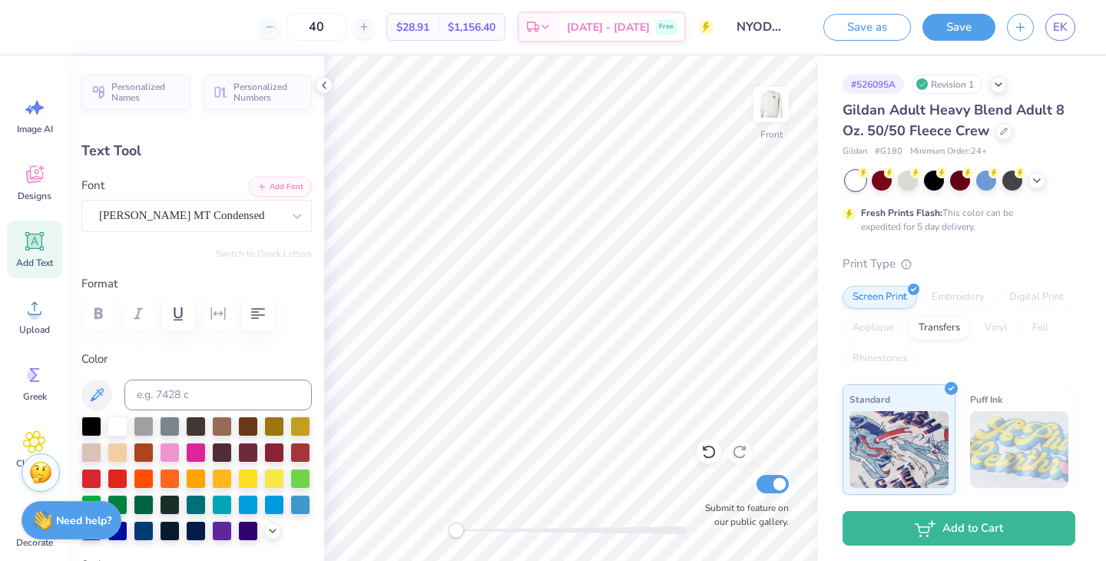
type input "4.27"
type textarea "STAFF"
type input "0.0"
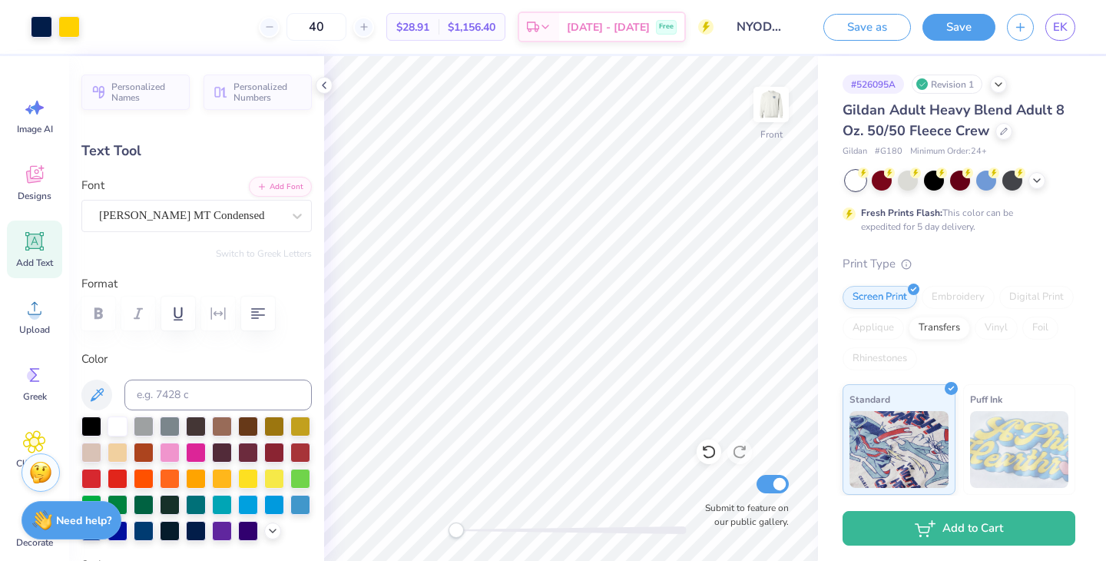
type input "12.36"
type input "2.80"
type input "11.32"
type textarea "NYDOA"
type input "3.52"
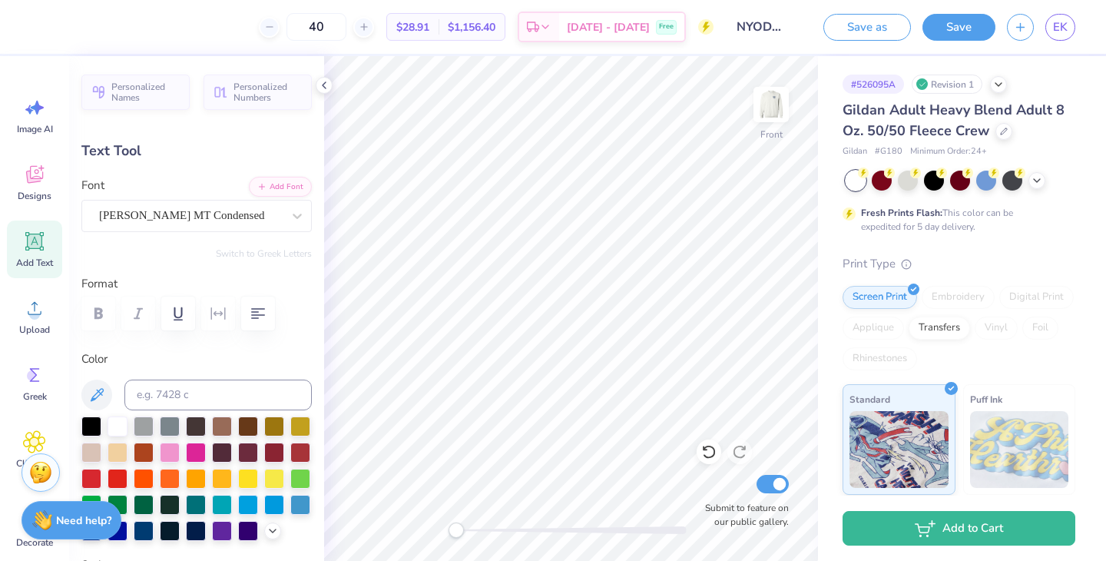
type input "2.16"
type input "1.8"
type input "3.72"
type input "1.60"
type input "4.19"
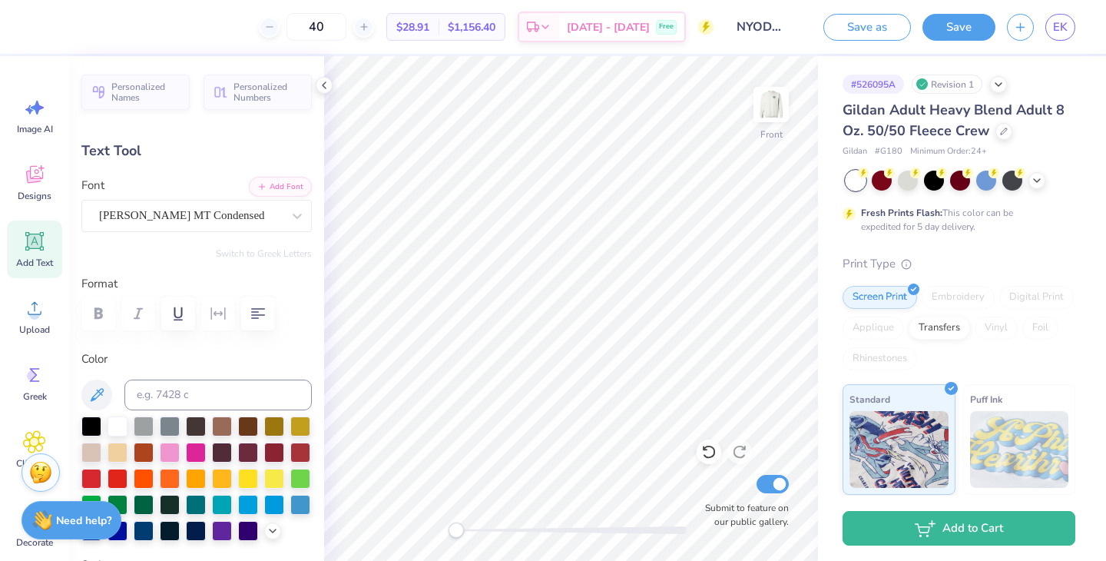
type input "0.0"
type input "3.80"
type input "2.45"
type input "4.22"
type input "-1.8"
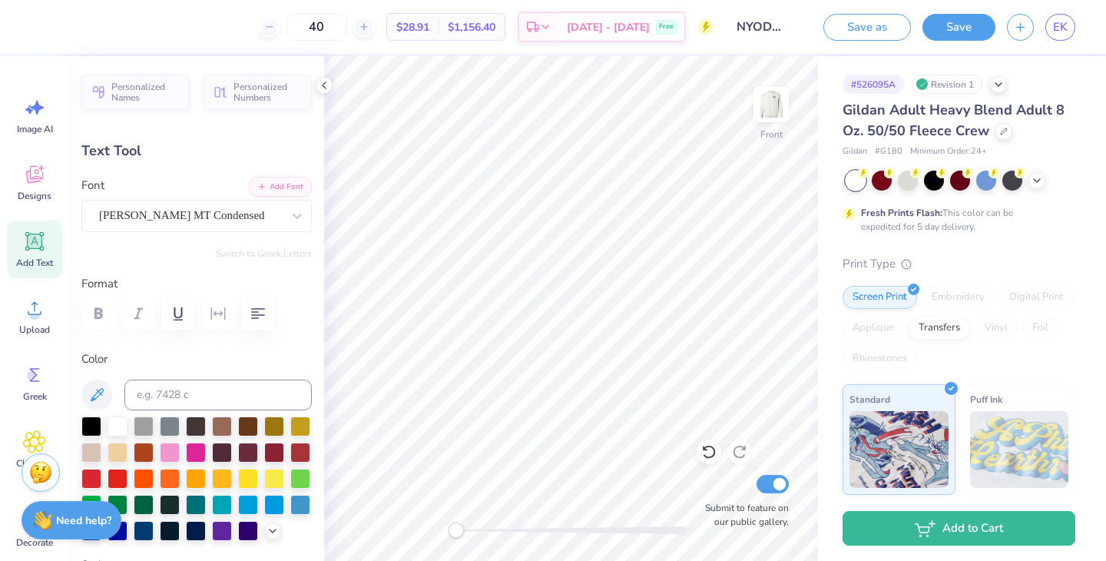
scroll to position [0, 0]
type textarea "NYODA"
type input "0.0"
type input "2.42"
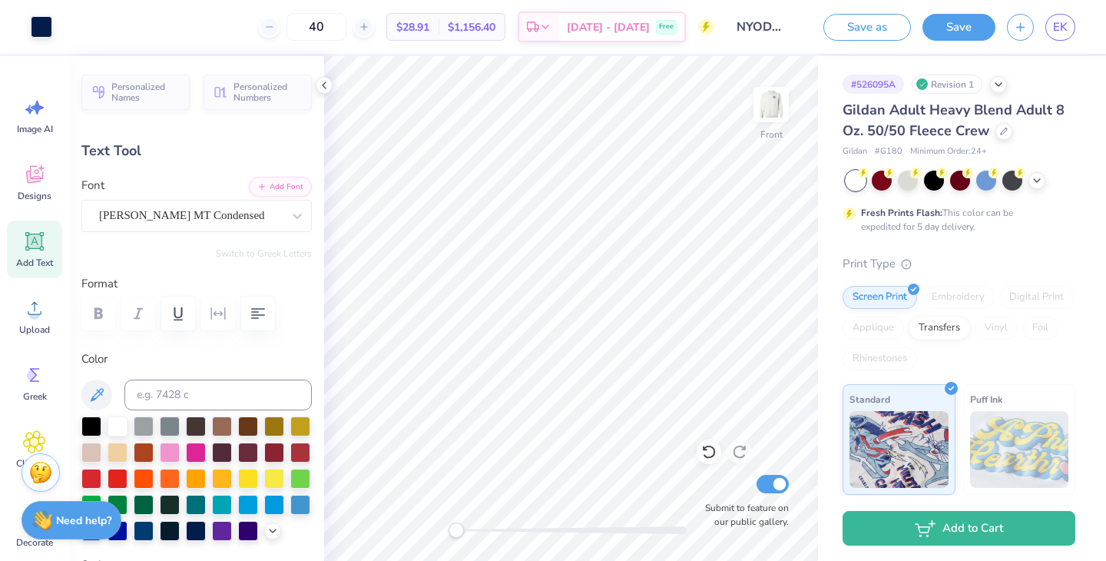
type input "4.30"
type input "-1.8"
type input "3.52"
type input "2.16"
type input "4.28"
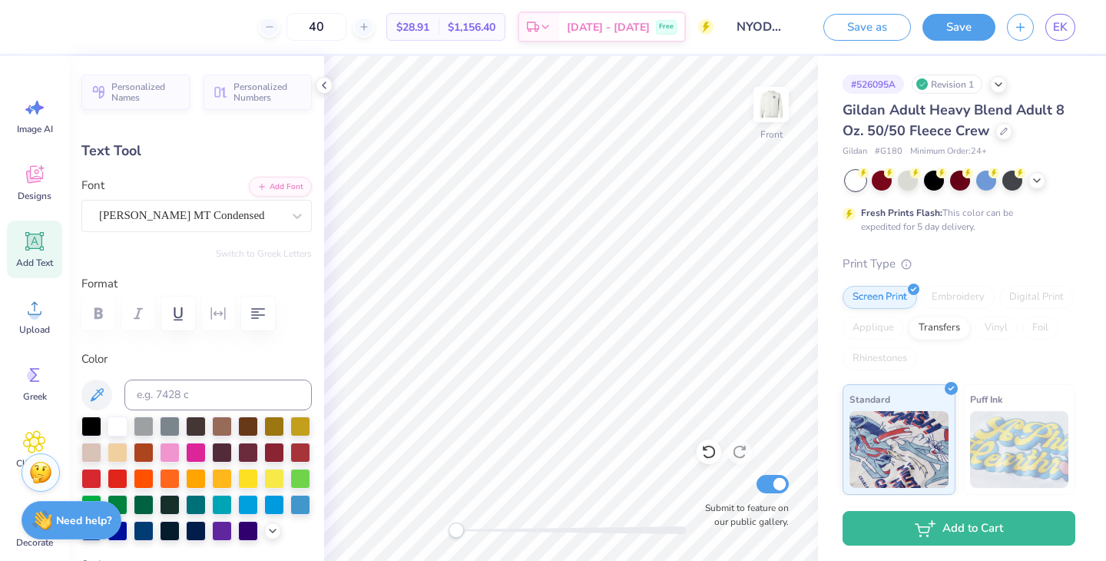
type input "0.0"
type input "3.80"
type input "2.42"
type input "0.0"
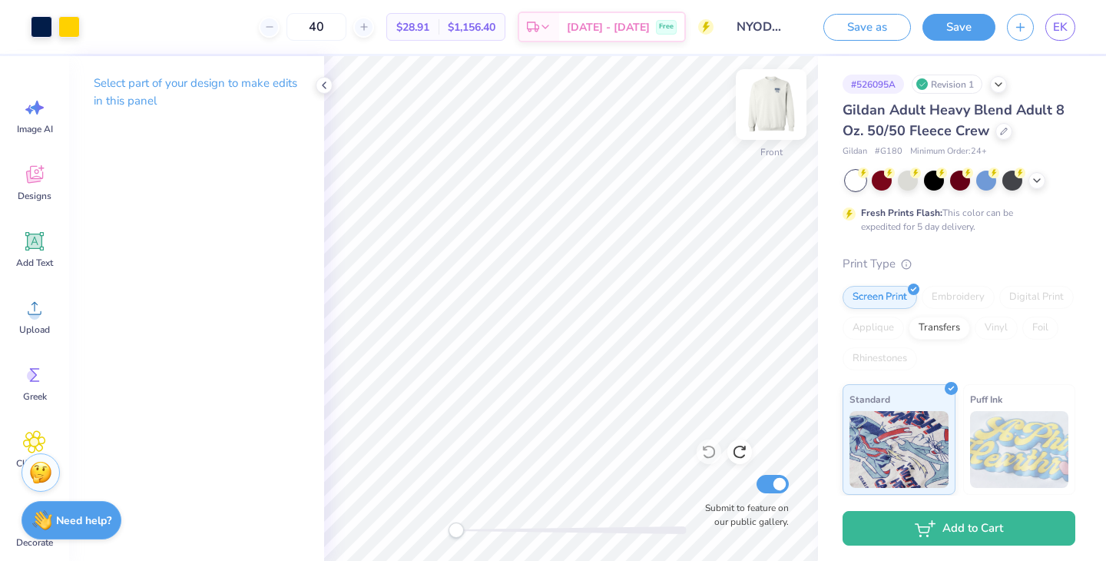
click at [773, 112] on img at bounding box center [771, 104] width 61 height 61
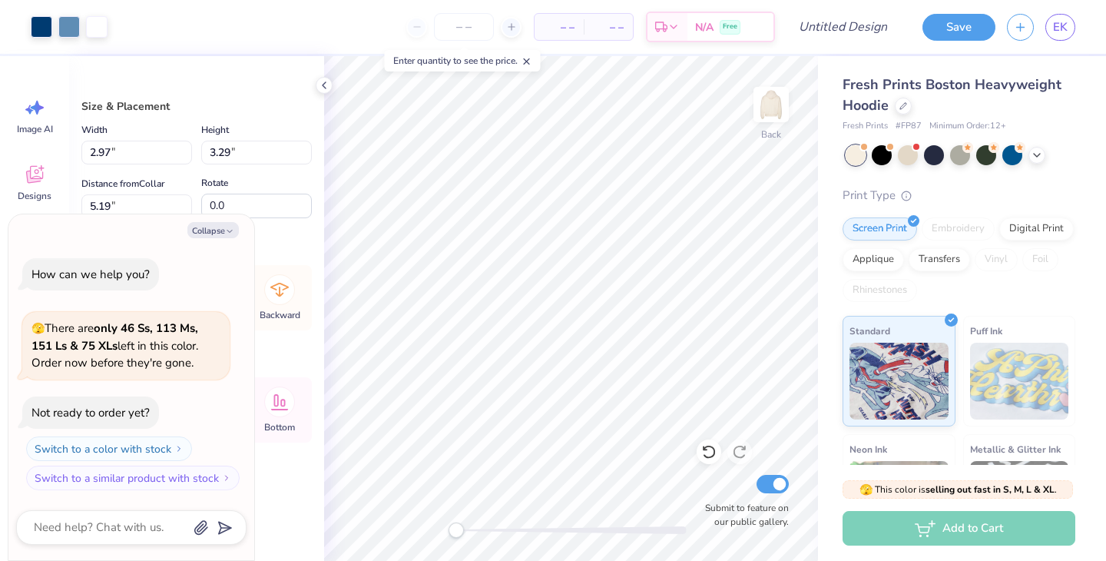
type textarea "x"
type input "3.22"
type input "3.21"
type input "2.54"
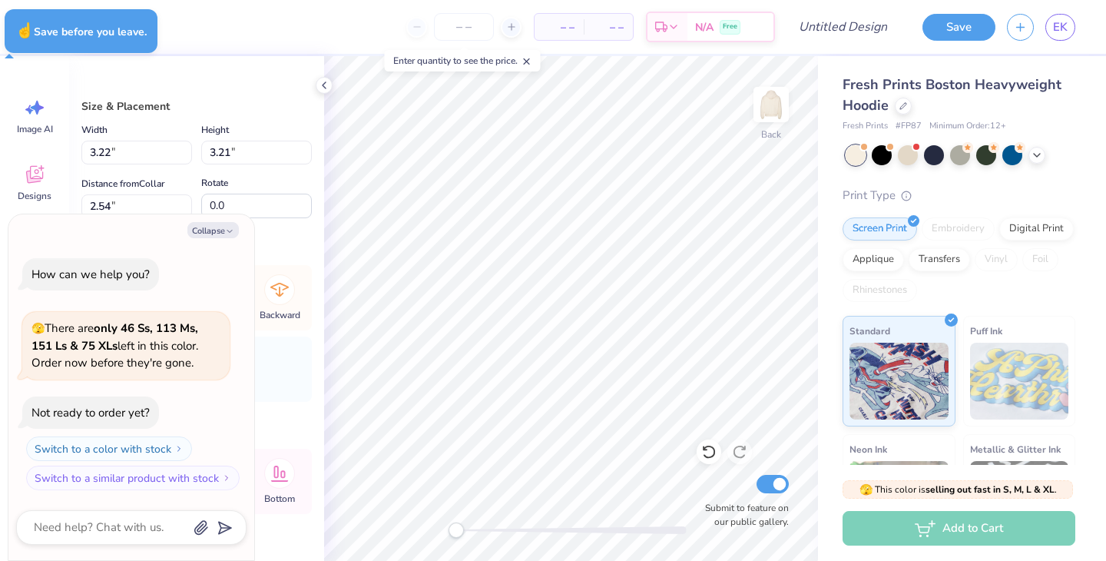
type textarea "x"
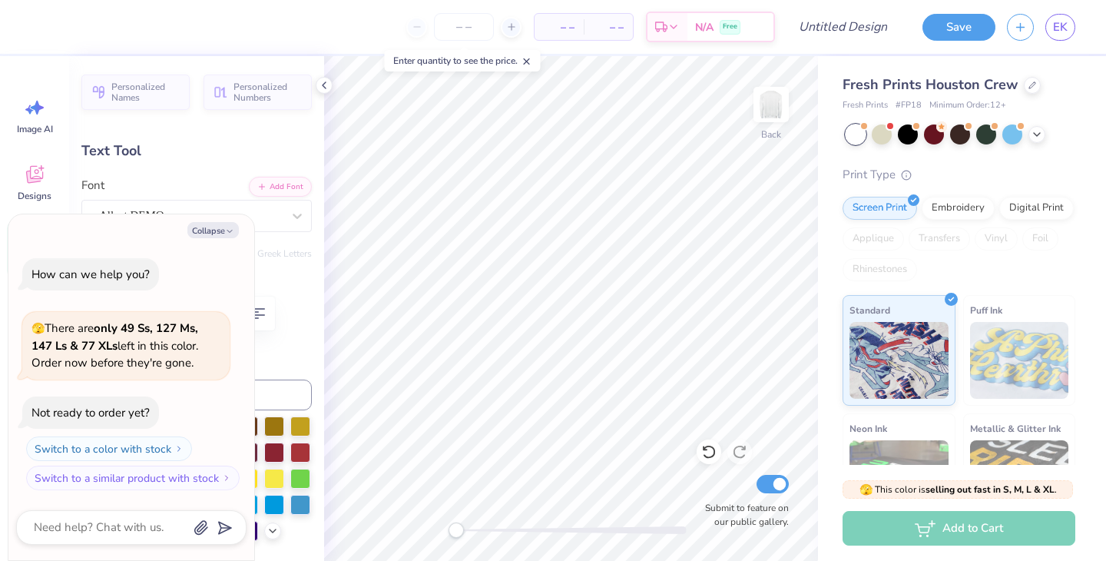
type textarea "x"
type textarea "2"
type textarea "x"
type textarea "20"
type textarea "x"
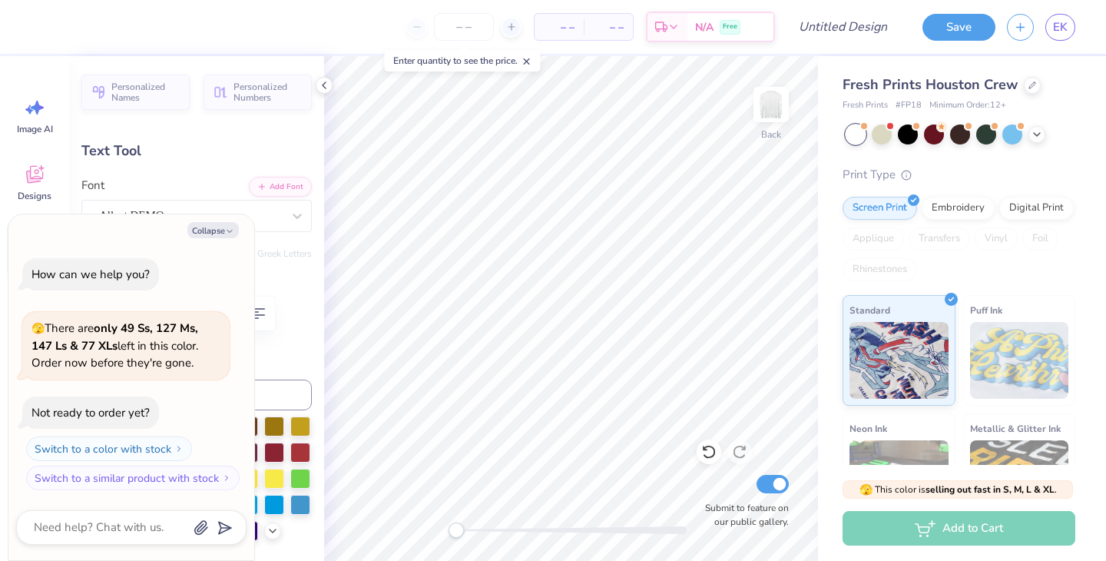
type textarea "202"
type textarea "x"
type textarea "2026"
type textarea "x"
type input "8.93"
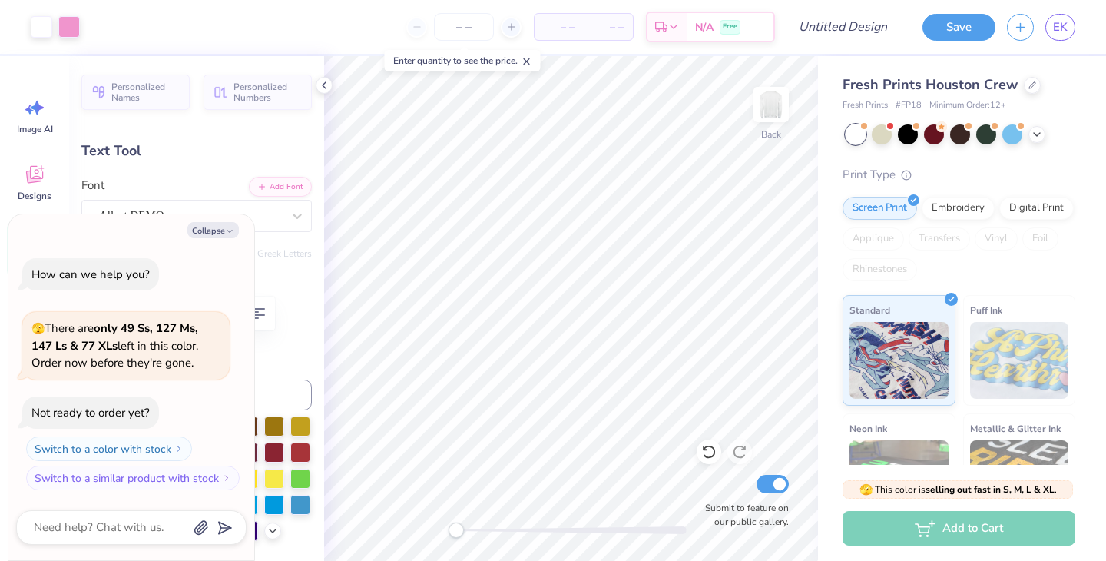
type input "2.48"
type input "3.62"
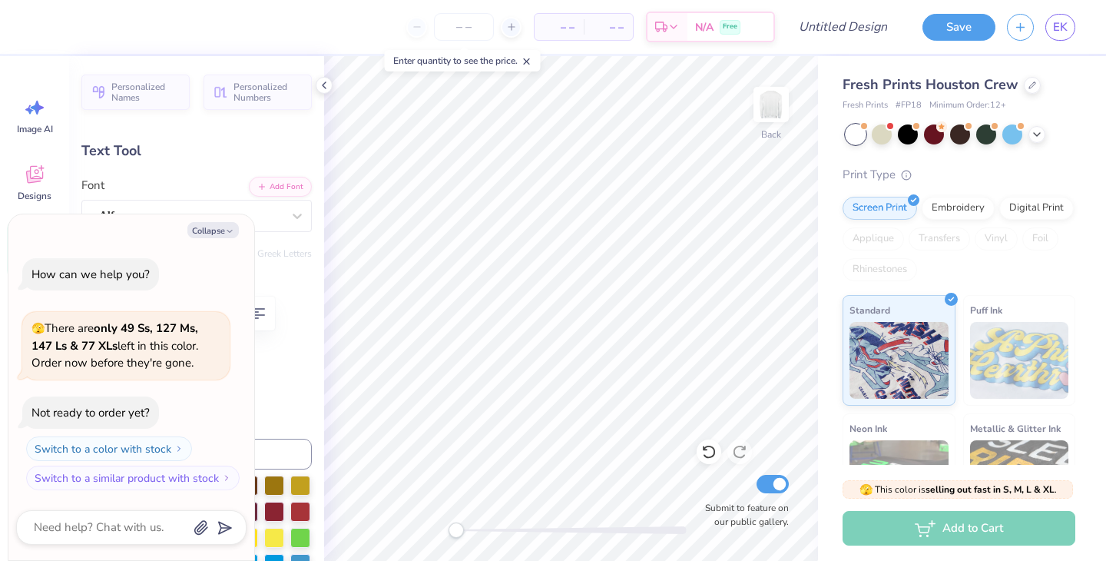
type textarea "x"
type textarea "N"
type textarea "x"
type textarea "NY"
type textarea "x"
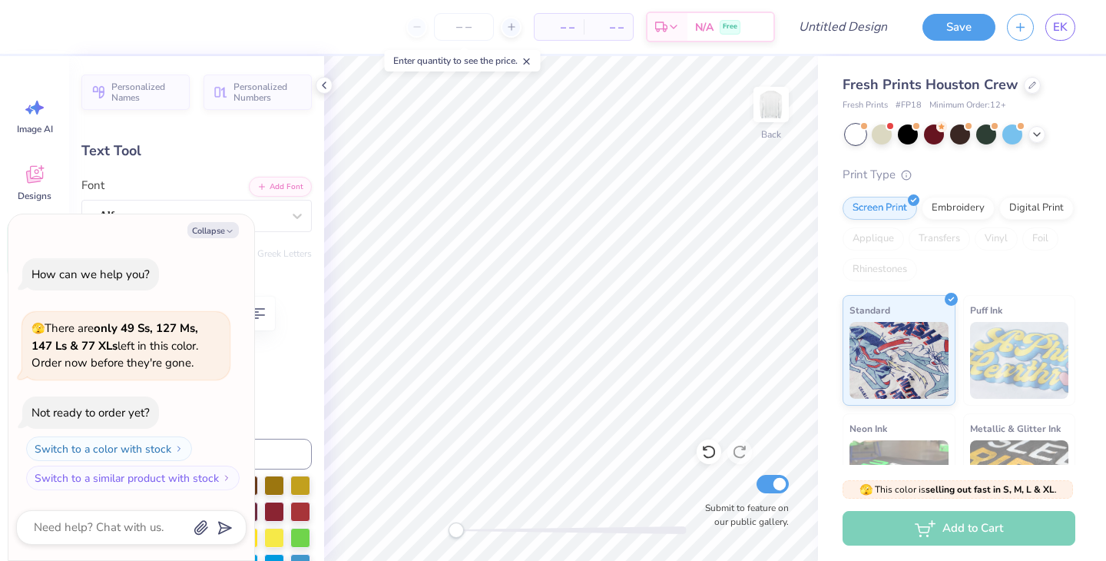
type textarea "NYo"
type textarea "x"
type textarea "NYod"
type textarea "x"
type textarea "NYoda"
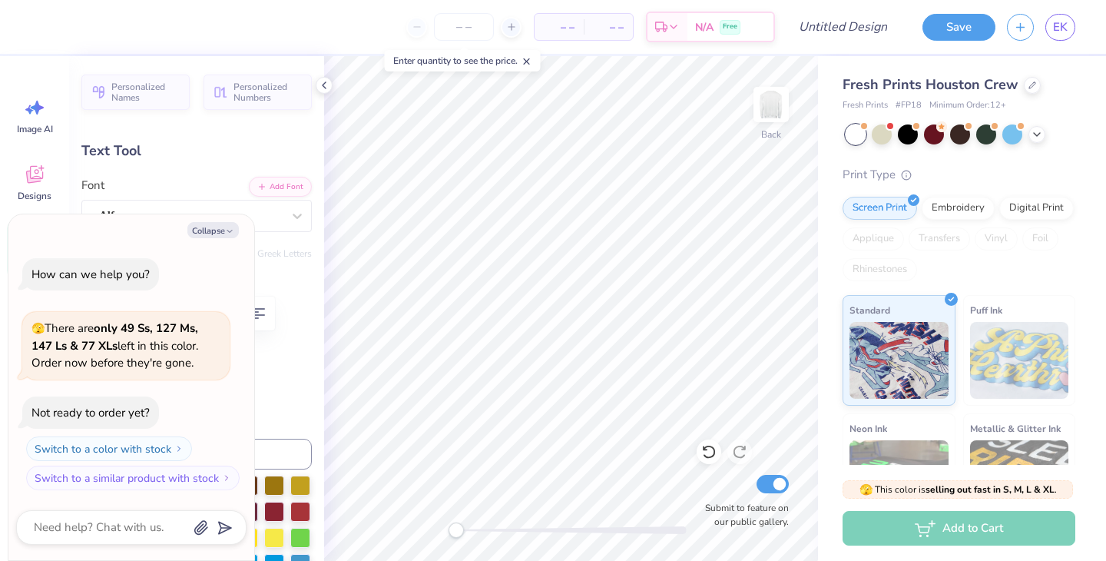
scroll to position [0, 1]
type textarea "x"
type input "8.18"
type input "3.41"
type input "2.98"
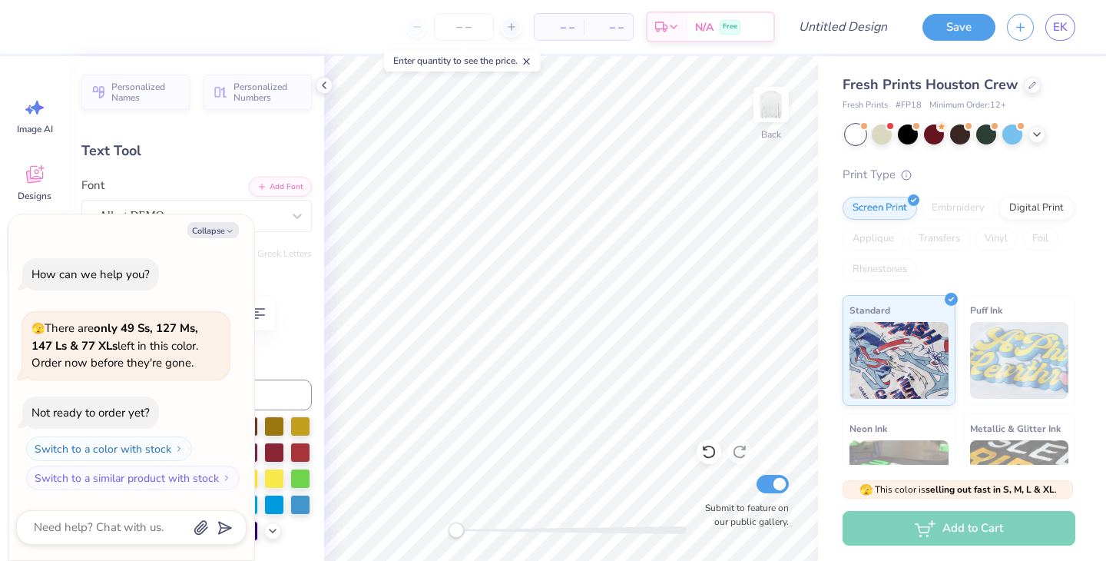
type textarea "x"
type input "4.13"
type input "1.72"
type input "4.66"
type textarea "x"
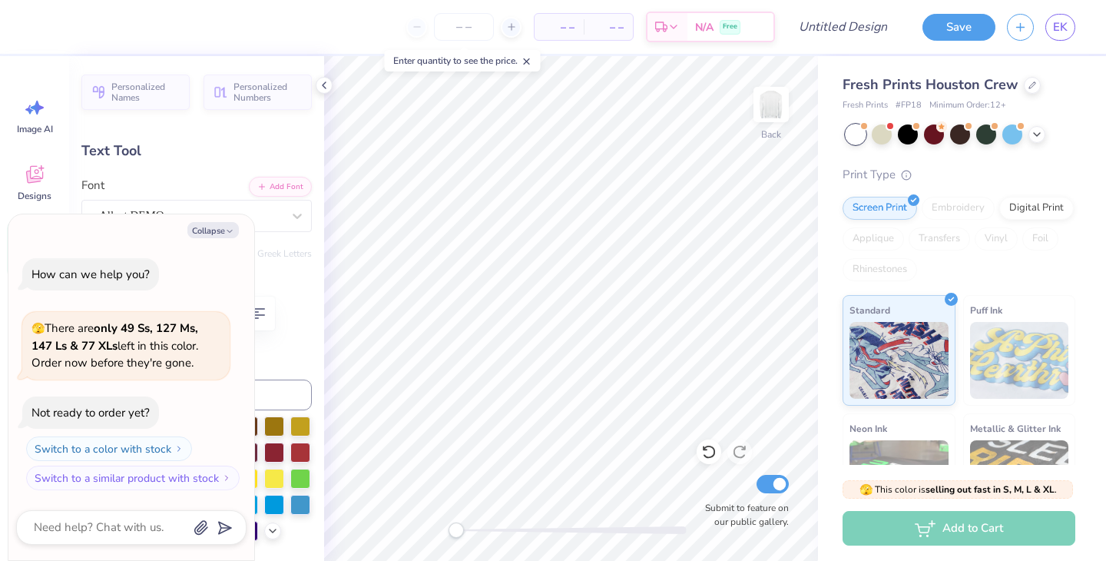
type input "12.28"
type input "2.39"
type input "3.70"
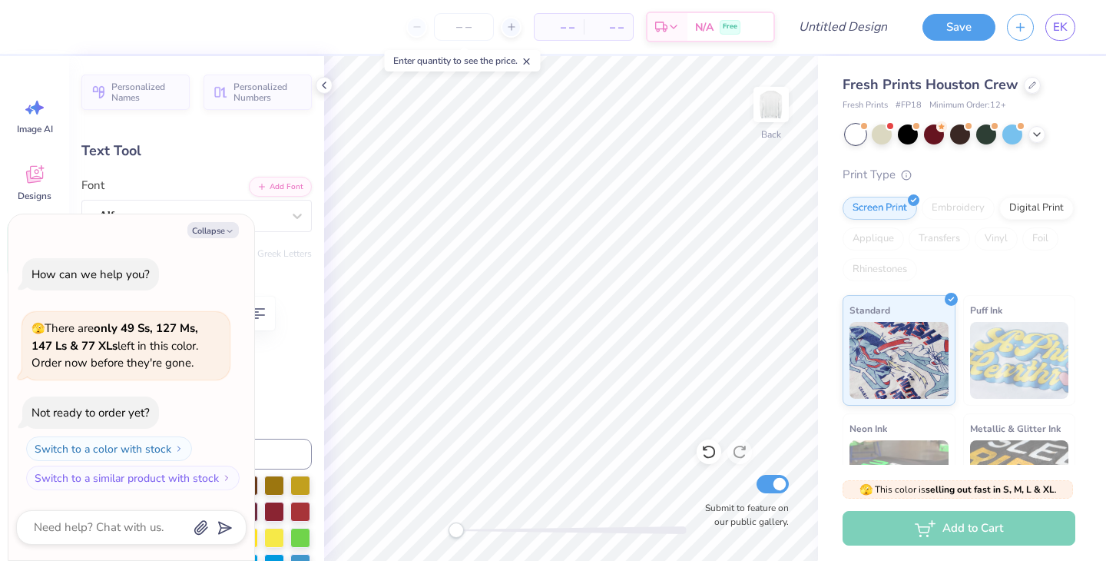
type textarea "x"
type textarea "NYNoda"
type textarea "x"
type textarea "NYNYoda"
type textarea "x"
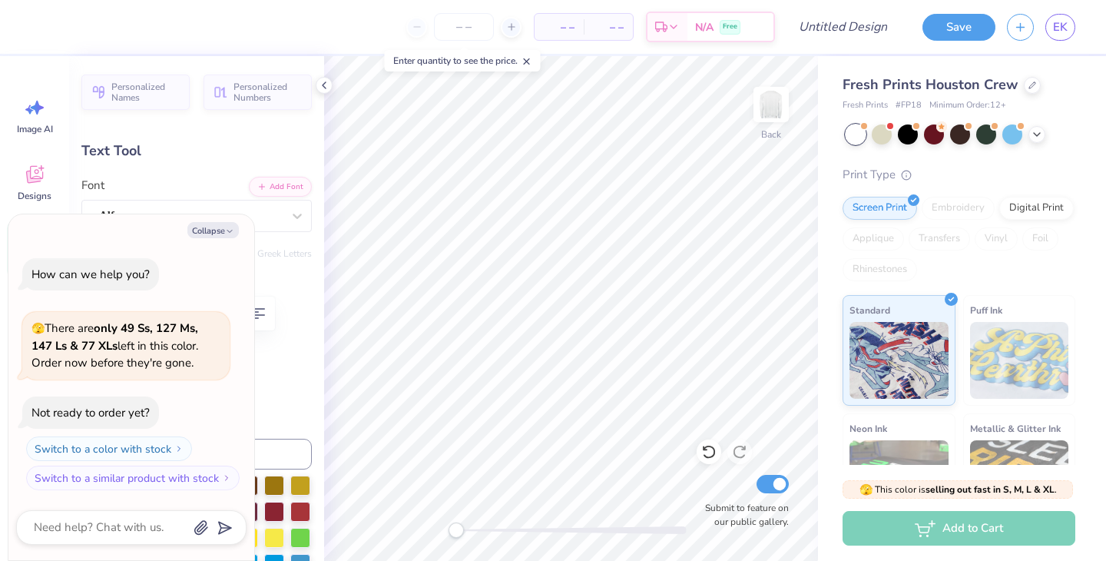
scroll to position [0, 2]
type textarea "NYNYOoda"
type textarea "x"
type textarea "N"
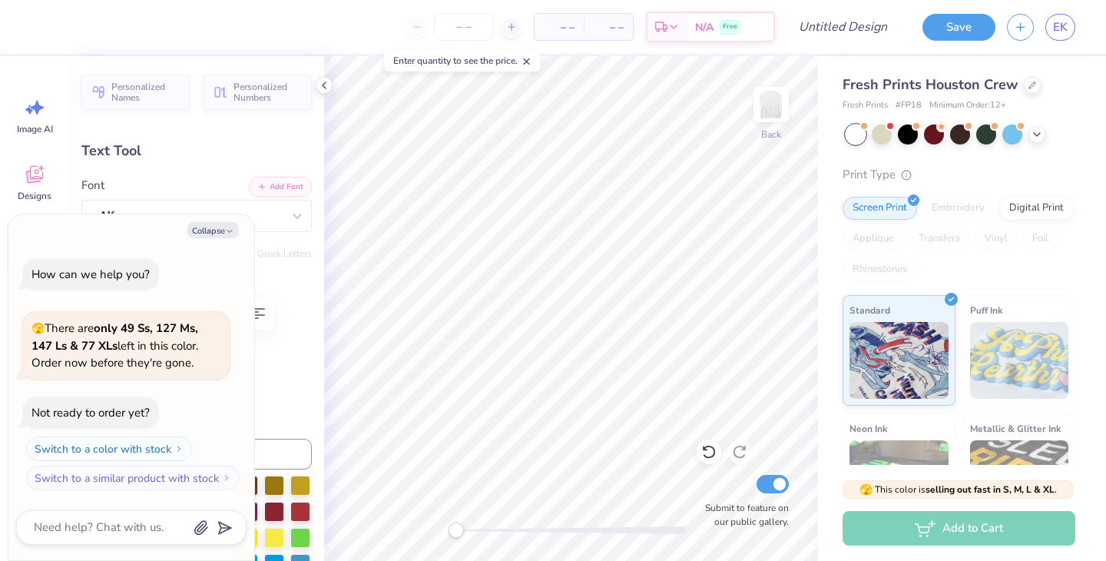
type textarea "x"
type textarea "NY"
type textarea "x"
type textarea "NYOD"
type textarea "x"
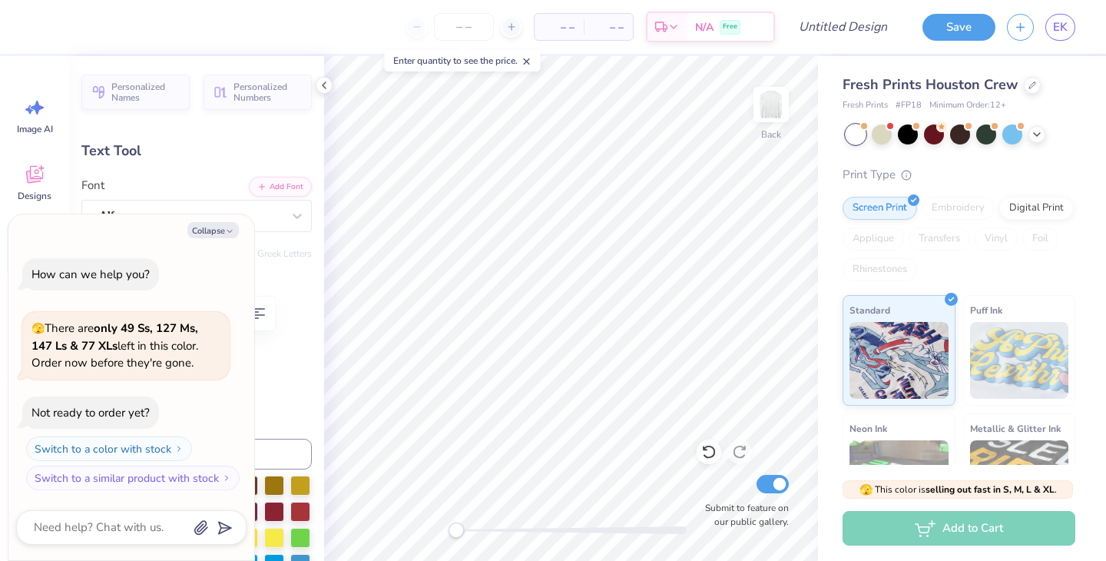
type textarea "NYODA"
type textarea "x"
type textarea "NYODA"
type textarea "x"
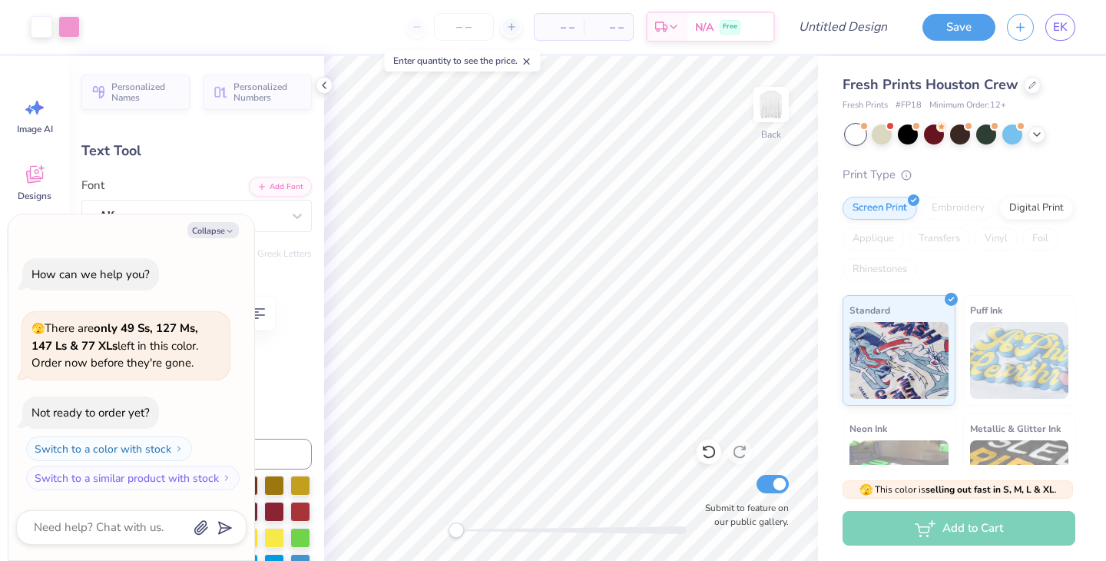
type input "13.06"
type input "2.43"
type input "3.68"
type textarea "x"
type input "10.85"
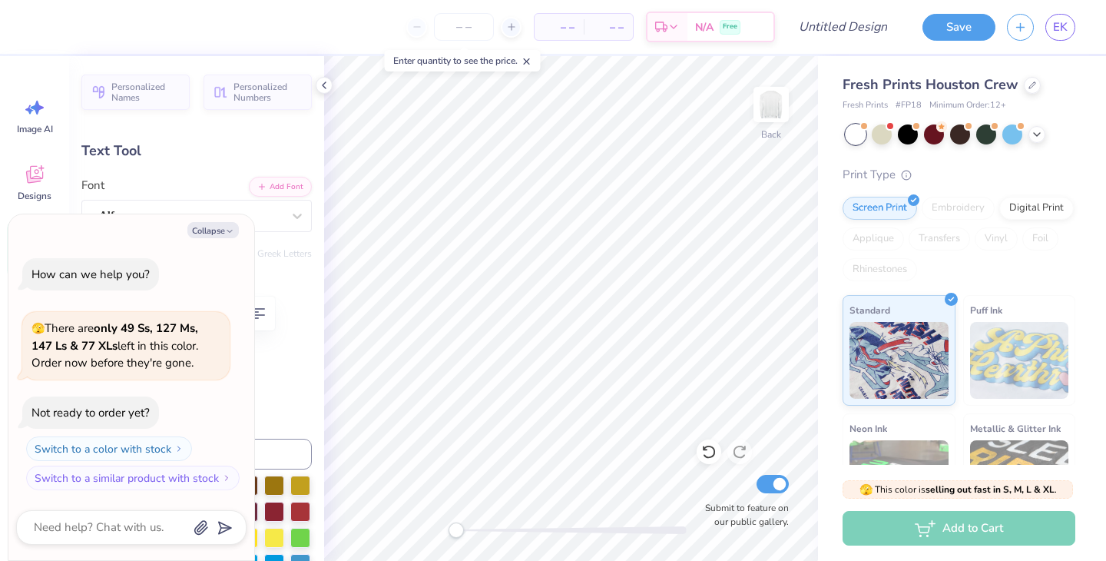
type input "2.02"
type input "3.45"
type textarea "x"
type input "4.13"
type input "1.72"
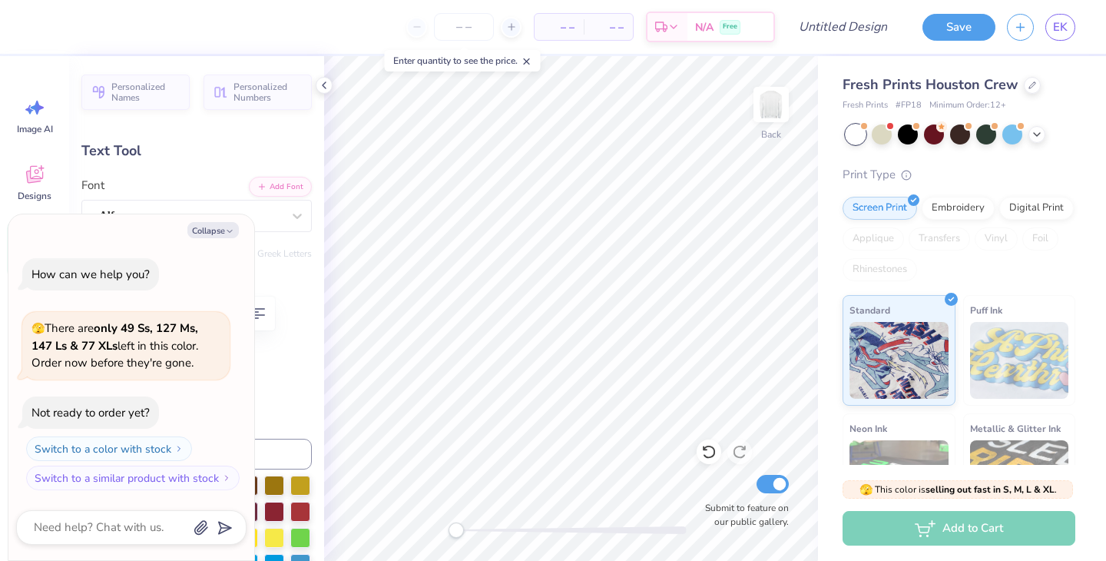
type input "4.66"
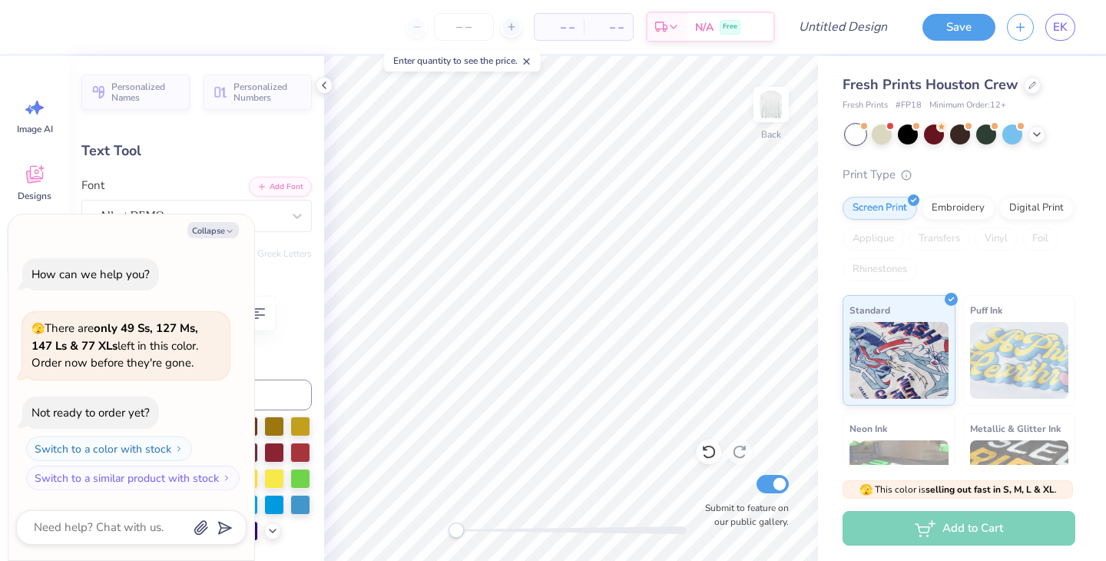
type textarea "x"
type input "5.58"
type input "2.32"
type textarea "x"
type input "3.66"
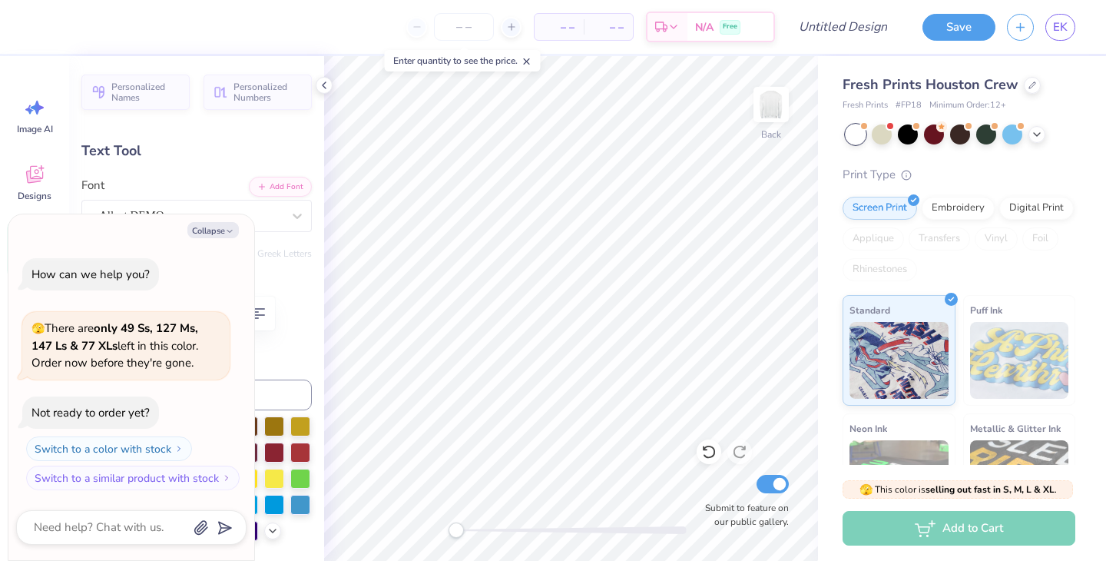
type input "1.52"
type input "5.16"
click at [1042, 132] on icon at bounding box center [1037, 133] width 12 height 12
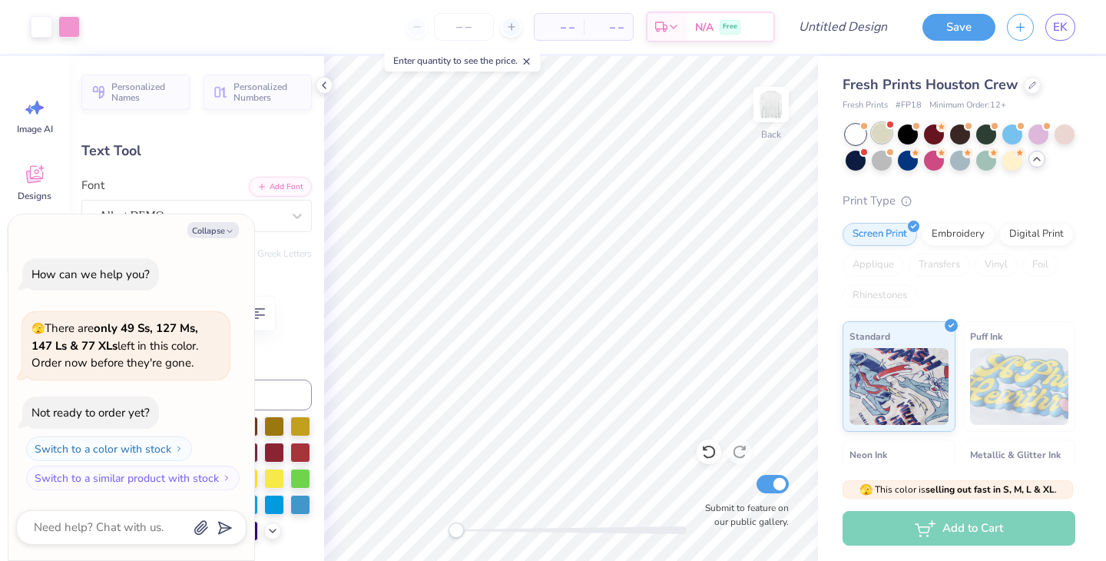
click at [882, 138] on div at bounding box center [882, 133] width 20 height 20
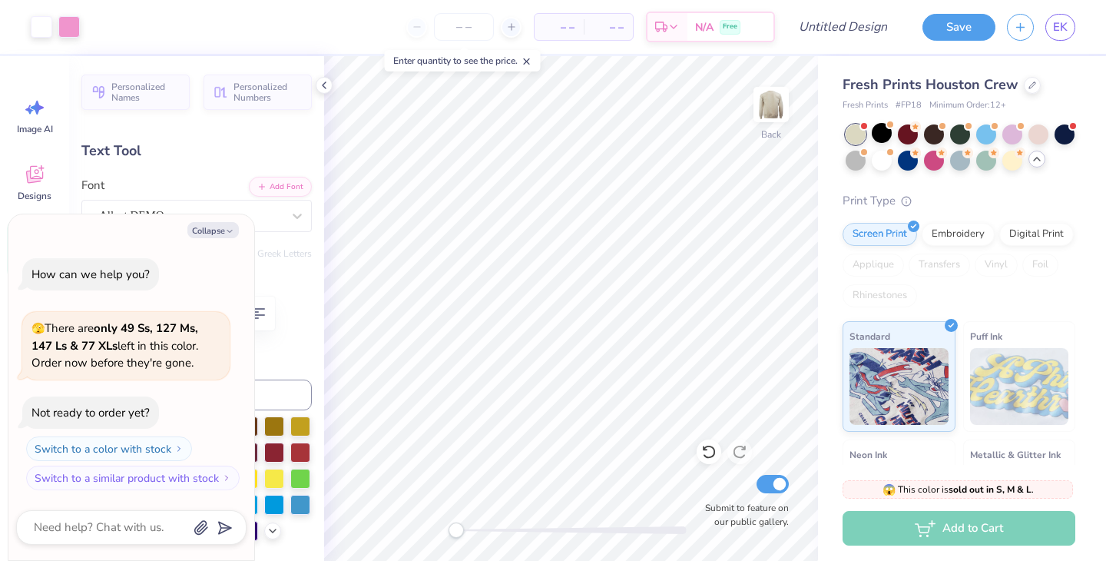
scroll to position [102, 0]
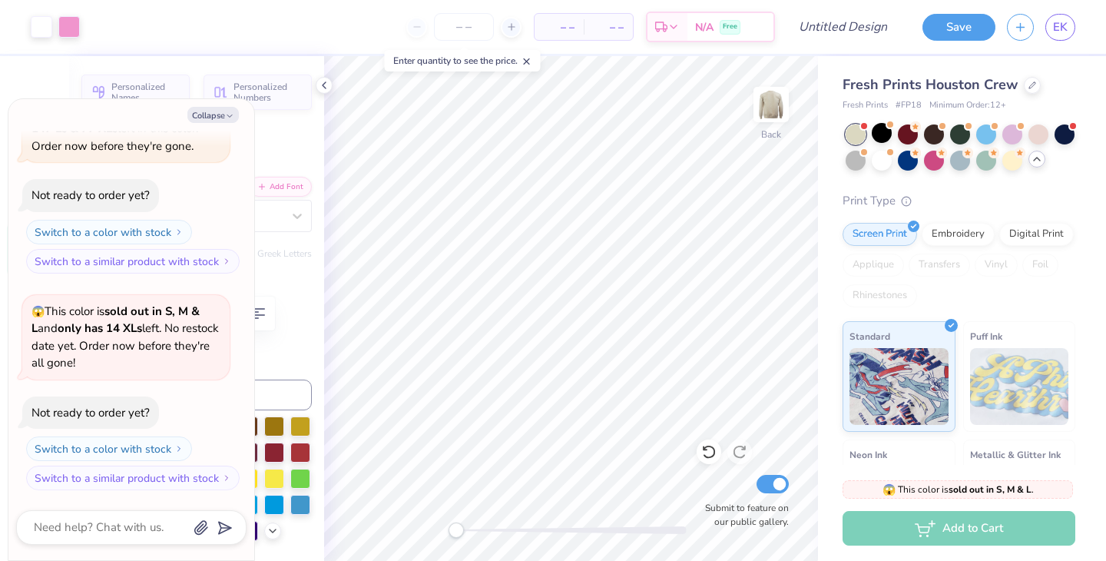
click at [852, 136] on div at bounding box center [856, 134] width 20 height 20
click at [1033, 86] on icon at bounding box center [1033, 84] width 8 height 8
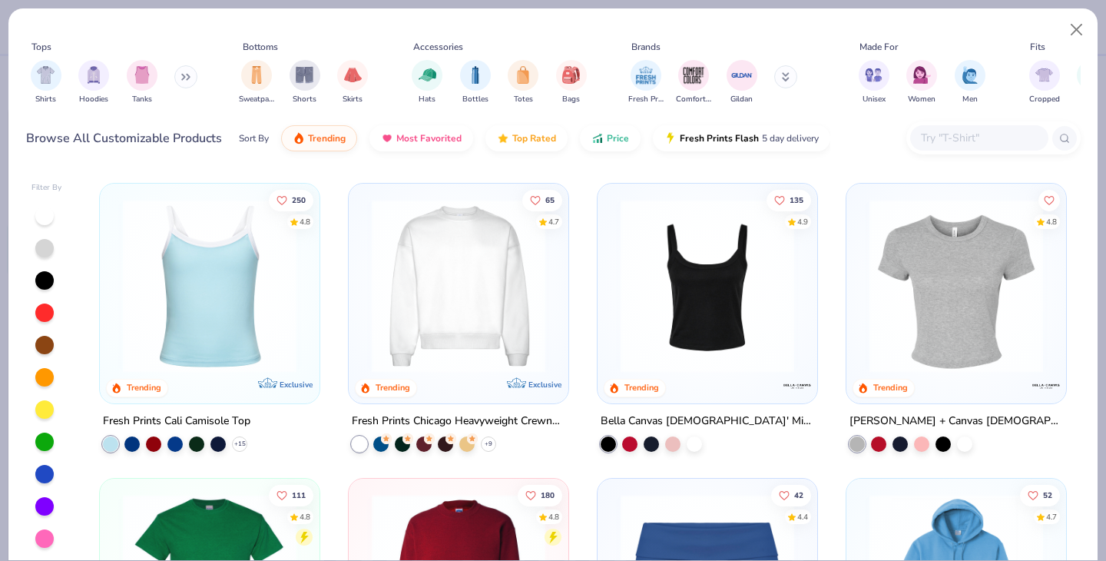
scroll to position [595, 0]
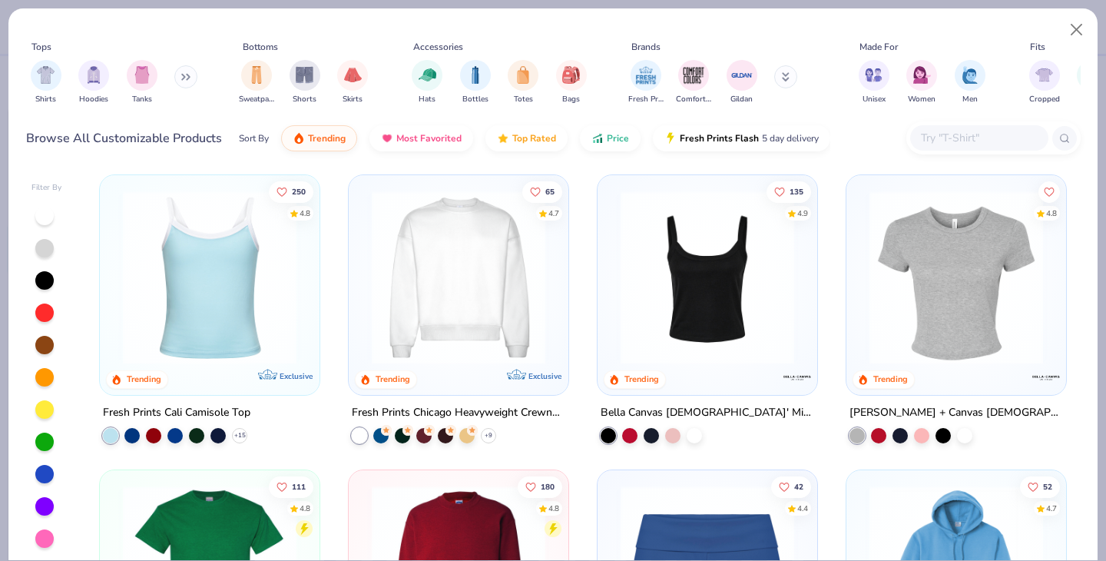
click at [411, 311] on img at bounding box center [458, 277] width 189 height 174
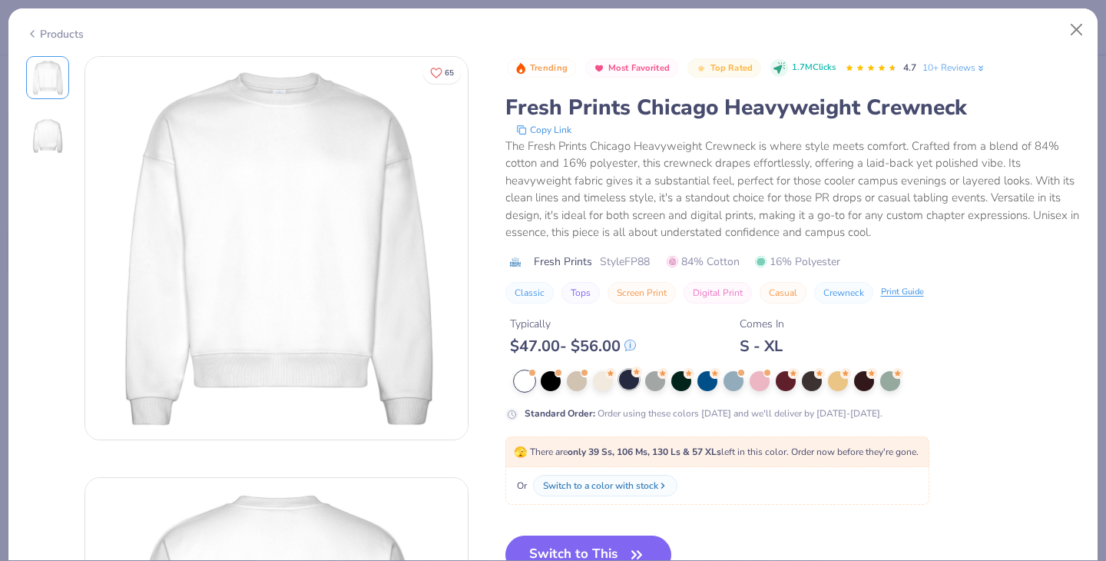
click at [626, 373] on div at bounding box center [629, 379] width 20 height 20
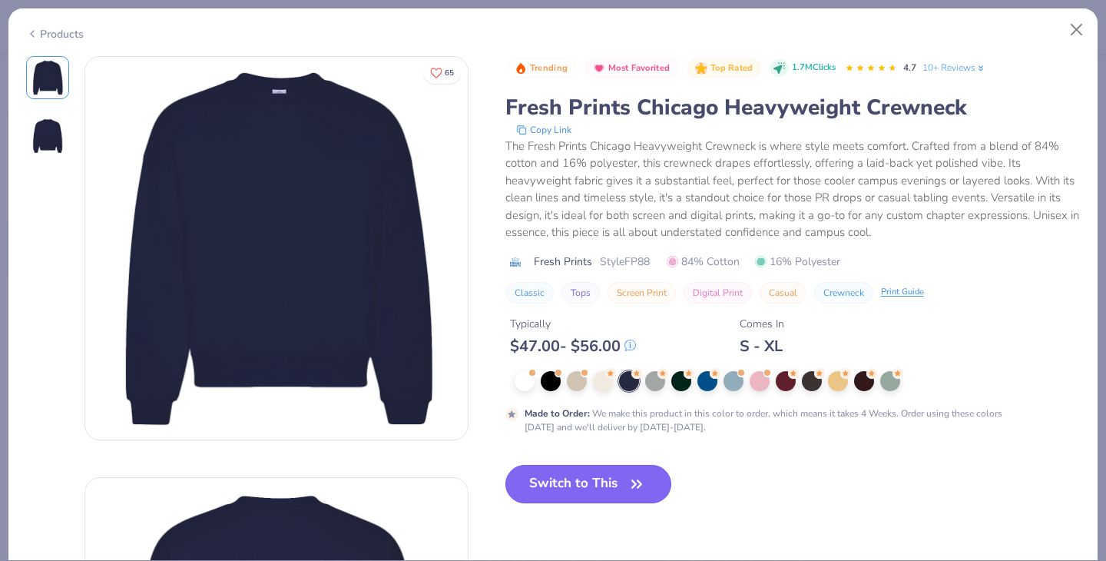
click at [603, 488] on button "Switch to This" at bounding box center [588, 484] width 167 height 38
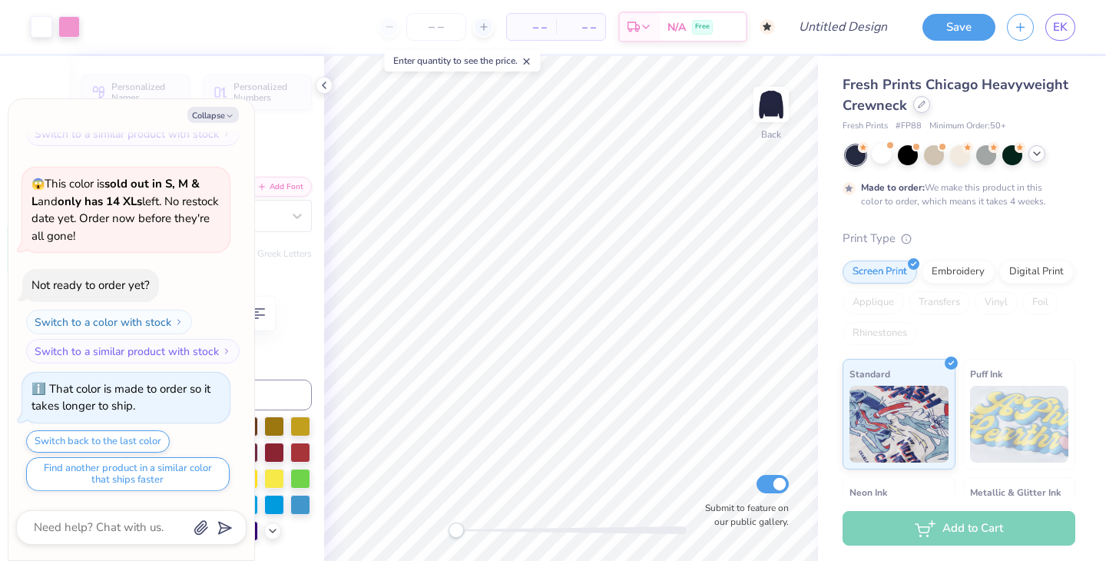
click at [925, 100] on div at bounding box center [921, 104] width 17 height 17
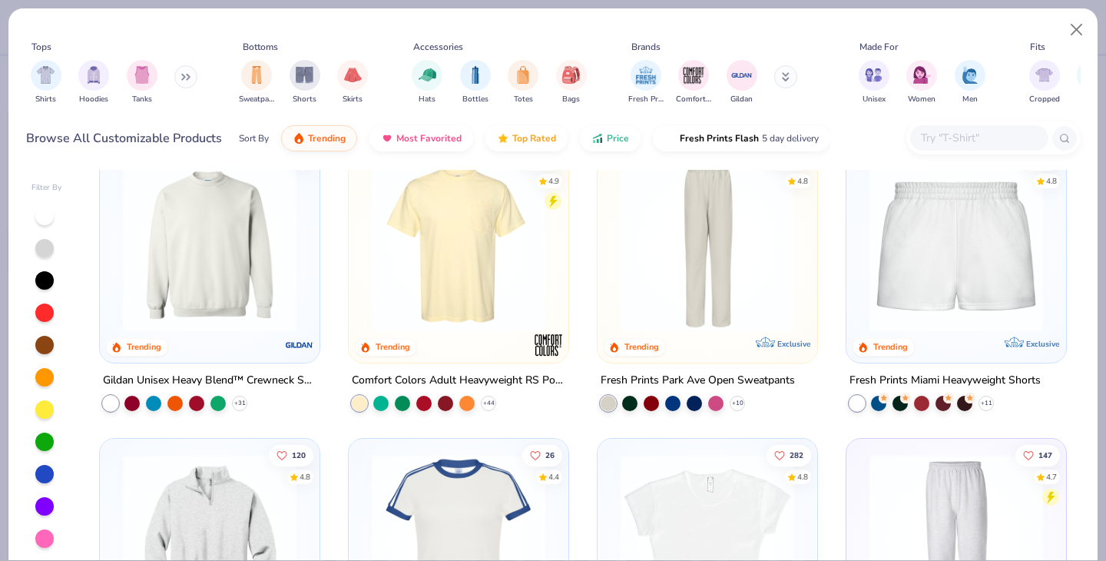
scroll to position [1200, 0]
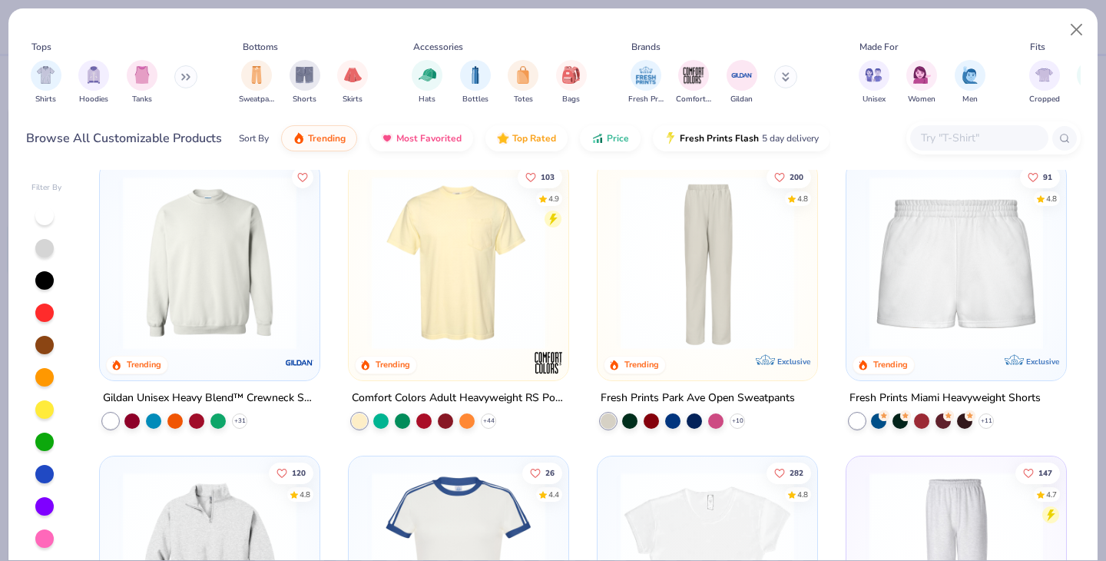
click at [168, 359] on div at bounding box center [210, 266] width 204 height 197
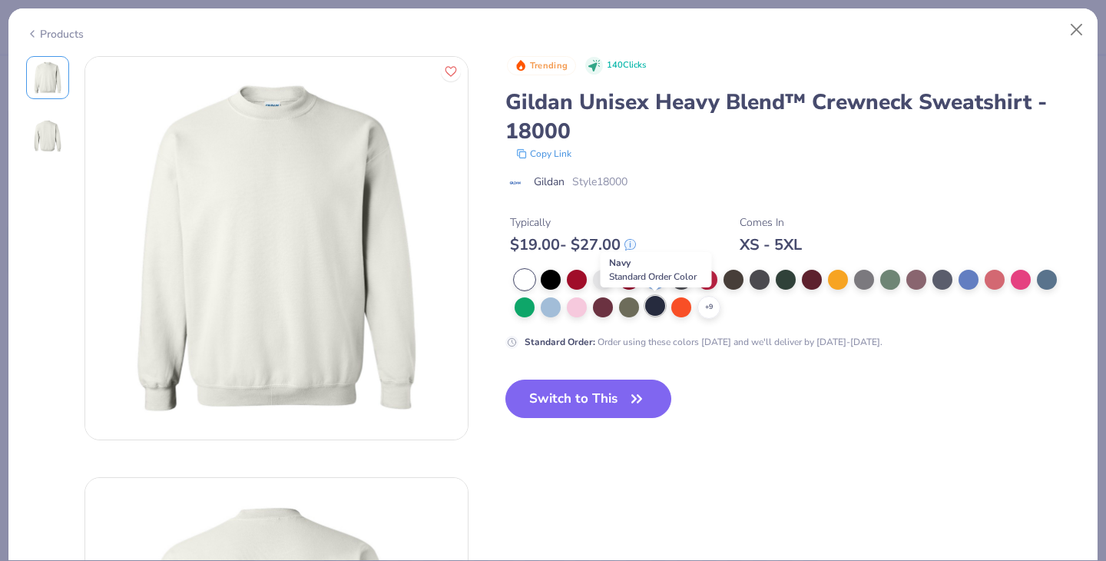
click at [649, 304] on div at bounding box center [655, 306] width 20 height 20
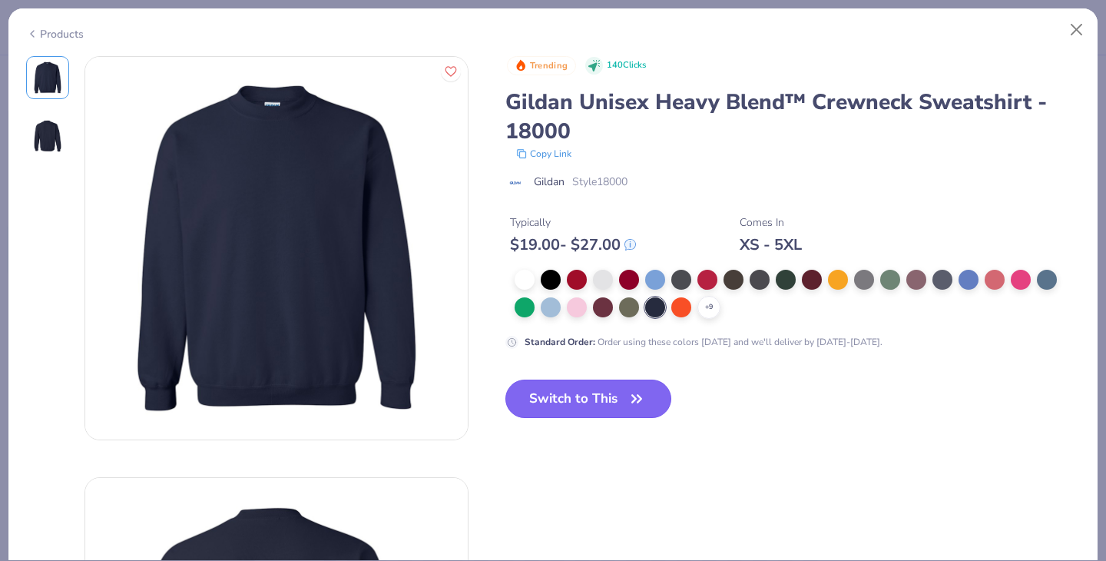
click at [632, 403] on icon "button" at bounding box center [637, 399] width 22 height 22
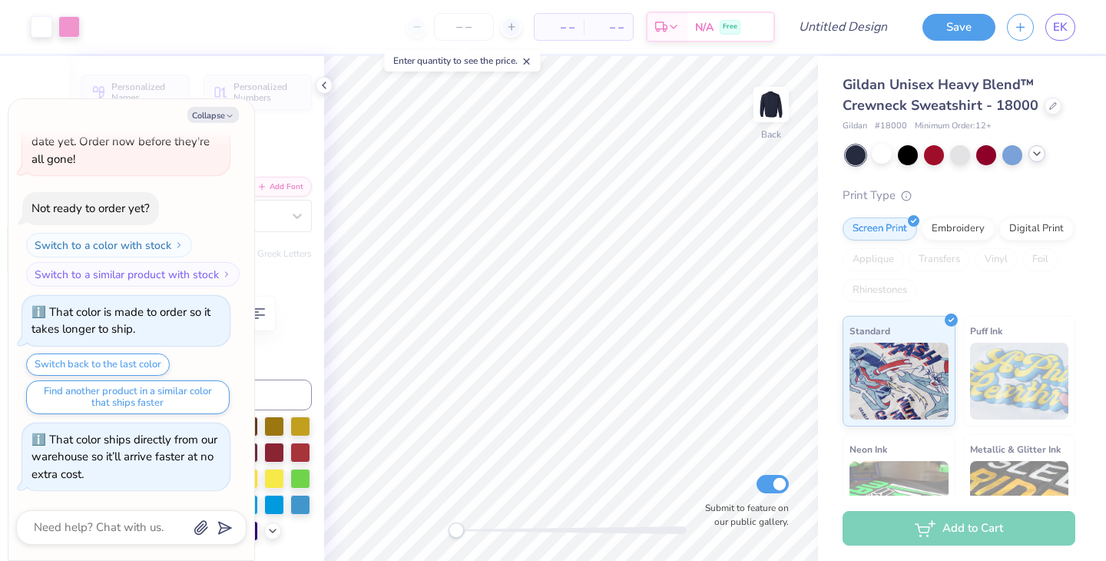
type textarea "x"
type input "10.85"
type input "2.02"
type input "2.16"
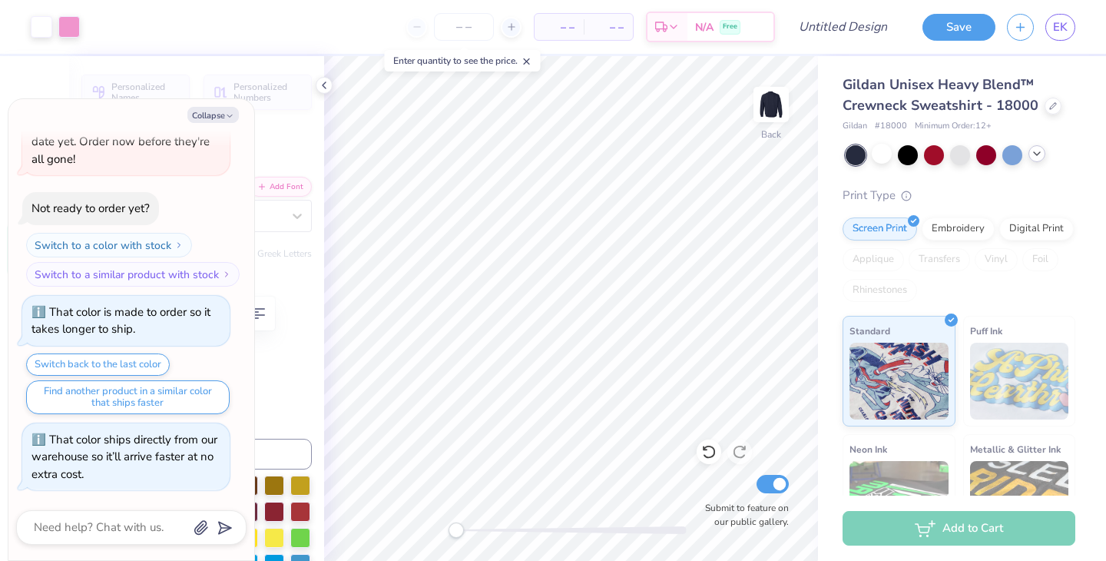
type textarea "x"
type input "2.59"
type textarea "x"
type input "3.66"
type input "1.52"
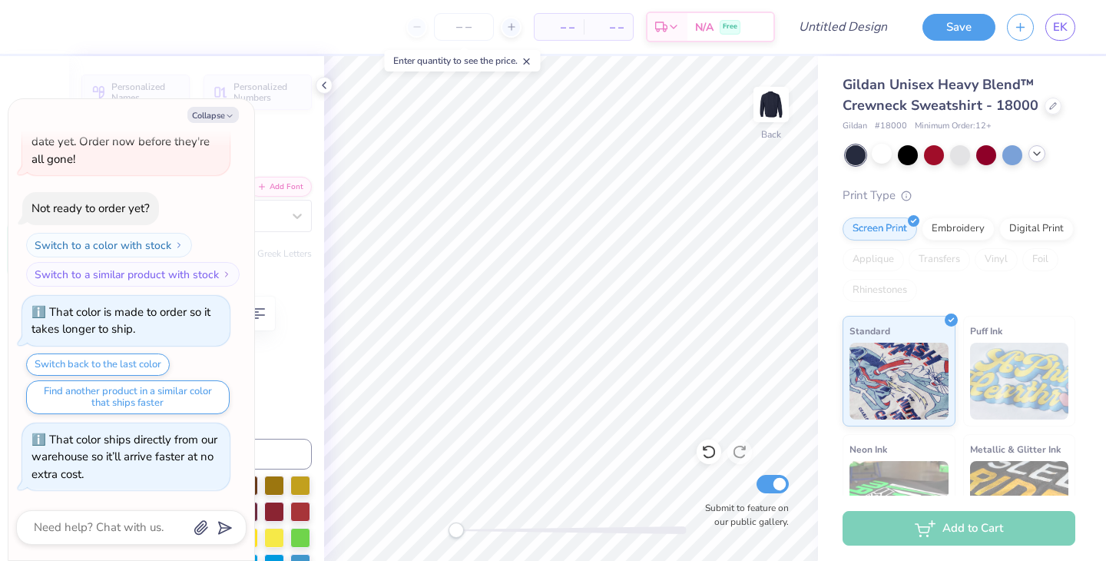
type input "3.85"
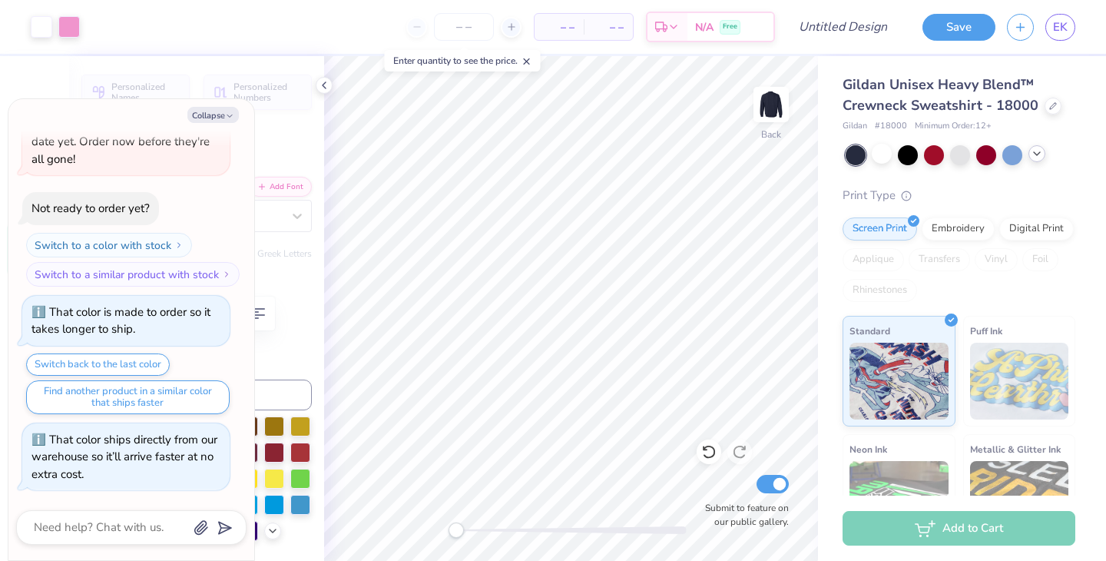
type textarea "x"
type input "10.85"
type input "2.02"
type input "3.00"
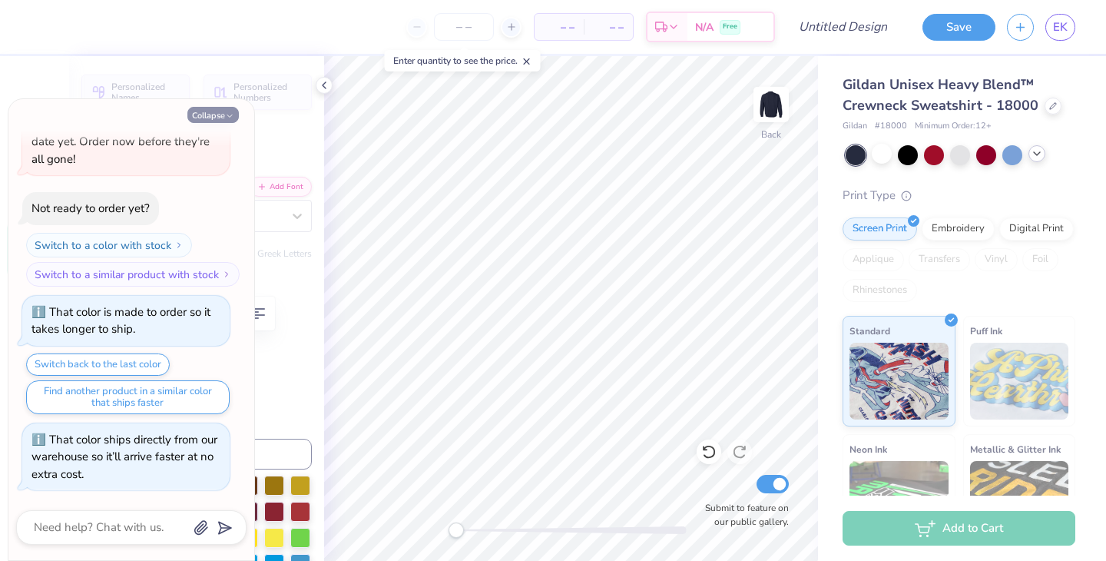
click at [222, 114] on button "Collapse" at bounding box center [212, 115] width 51 height 16
type textarea "x"
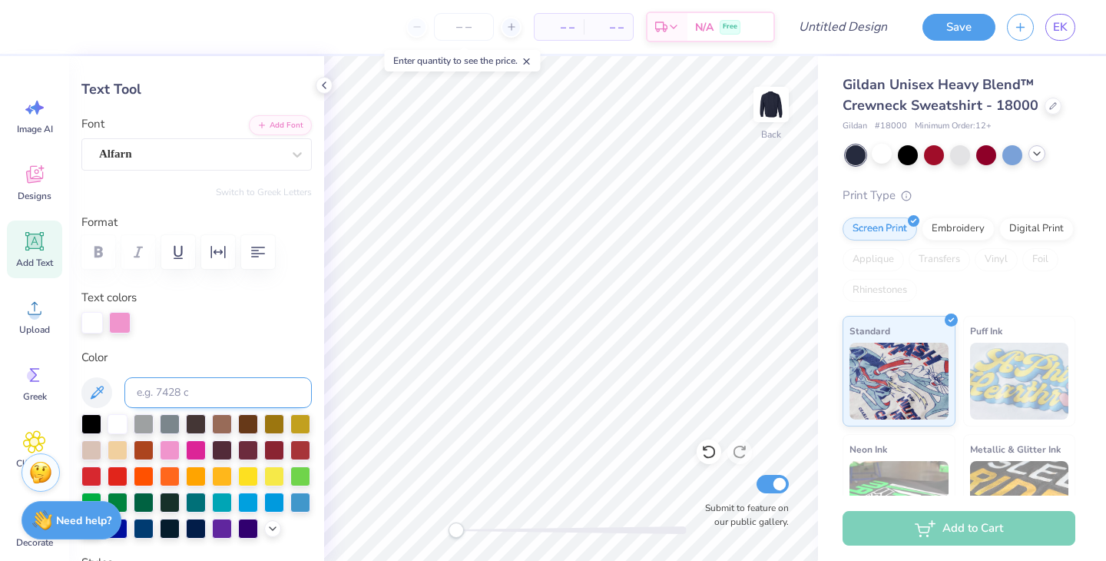
scroll to position [80, 0]
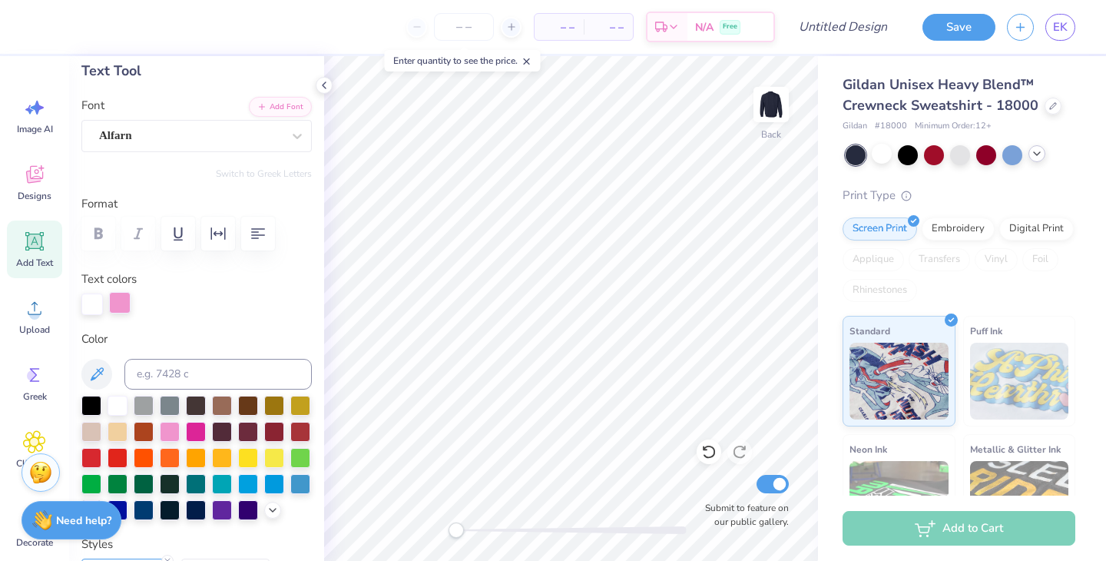
click at [126, 303] on div at bounding box center [120, 303] width 22 height 22
click at [245, 481] on div at bounding box center [248, 482] width 20 height 20
click at [271, 481] on div at bounding box center [274, 482] width 20 height 20
click at [302, 478] on div at bounding box center [300, 482] width 20 height 20
click at [171, 462] on div at bounding box center [170, 456] width 20 height 20
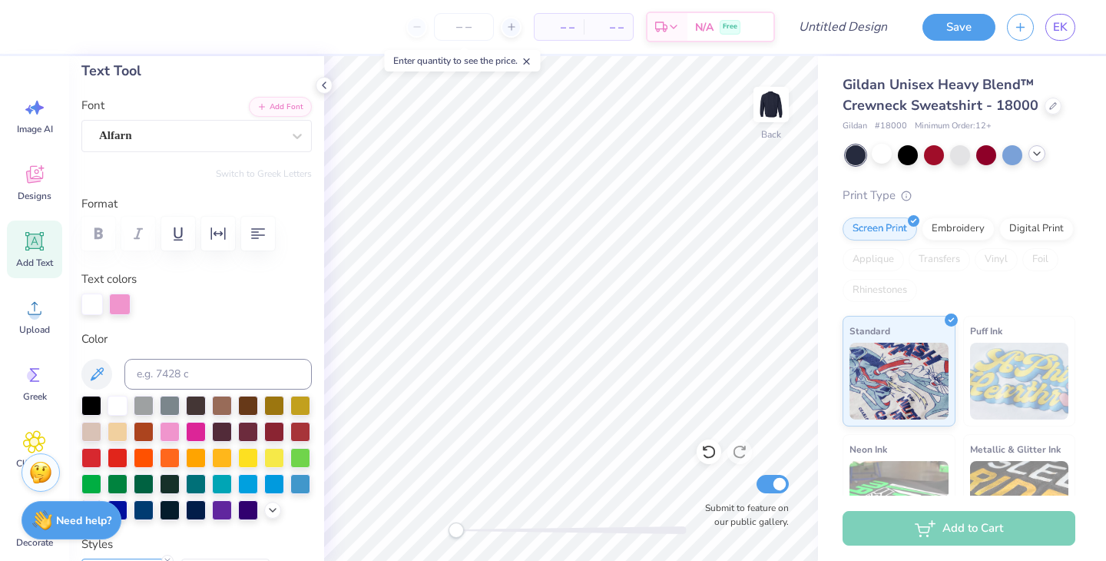
type input "3.66"
type input "1.52"
type input "4.01"
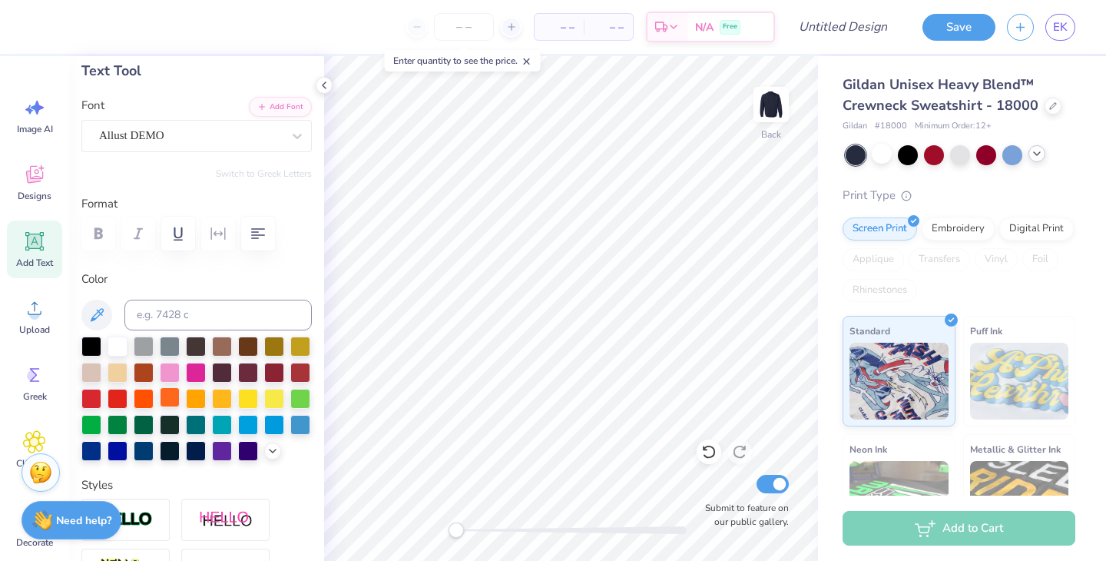
click at [169, 397] on div at bounding box center [170, 397] width 20 height 20
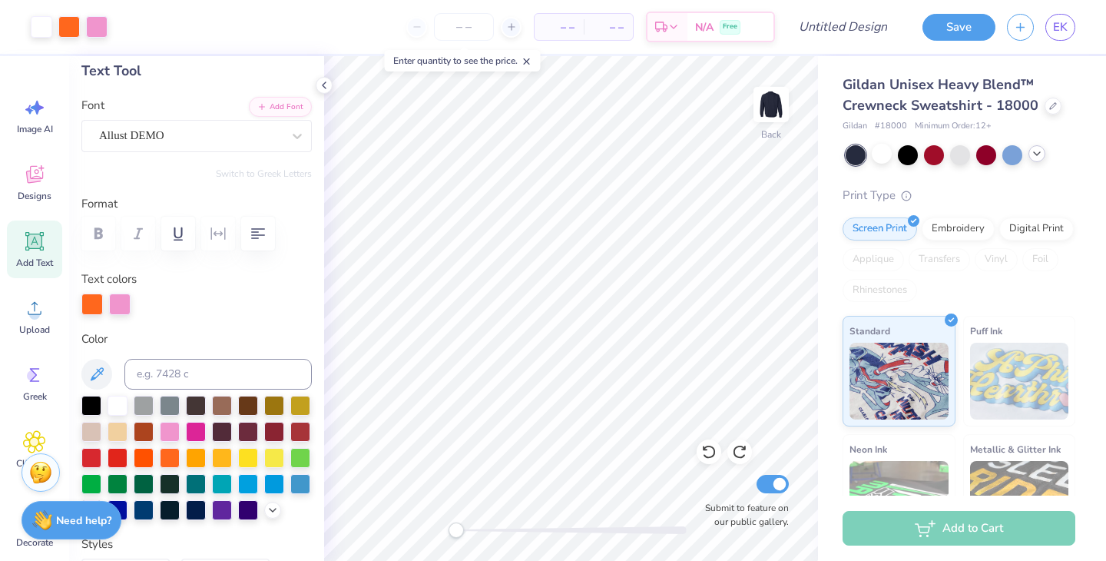
type input "10.85"
type input "2.02"
click at [126, 301] on div at bounding box center [120, 303] width 22 height 22
click at [194, 429] on div at bounding box center [196, 430] width 20 height 20
click at [163, 430] on div at bounding box center [170, 430] width 20 height 20
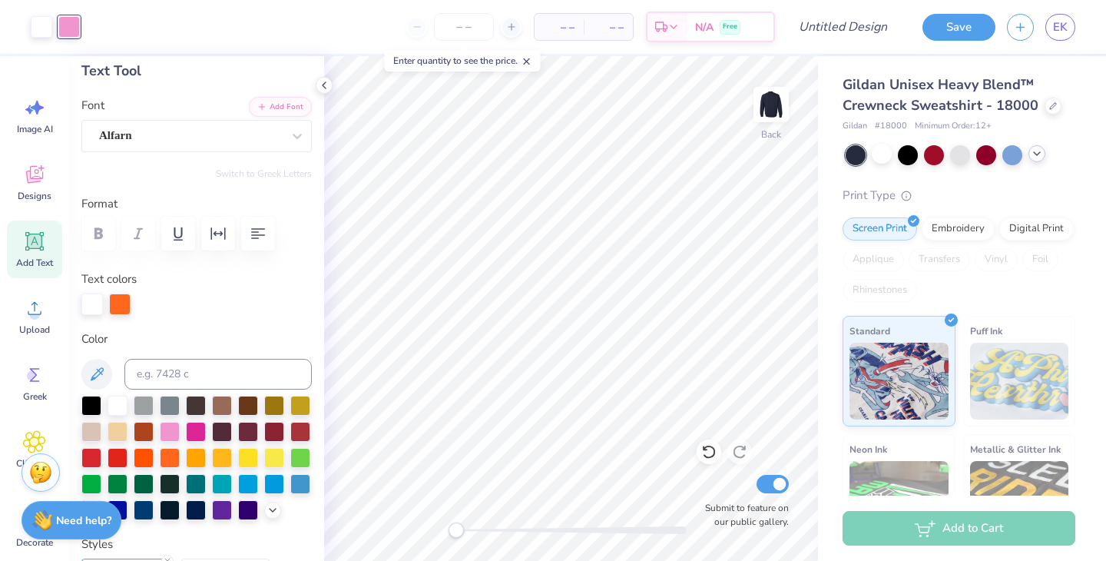
click at [227, 300] on div at bounding box center [196, 304] width 230 height 22
click at [125, 296] on div at bounding box center [120, 303] width 22 height 22
type input "2.16"
type input "3.66"
type input "1.52"
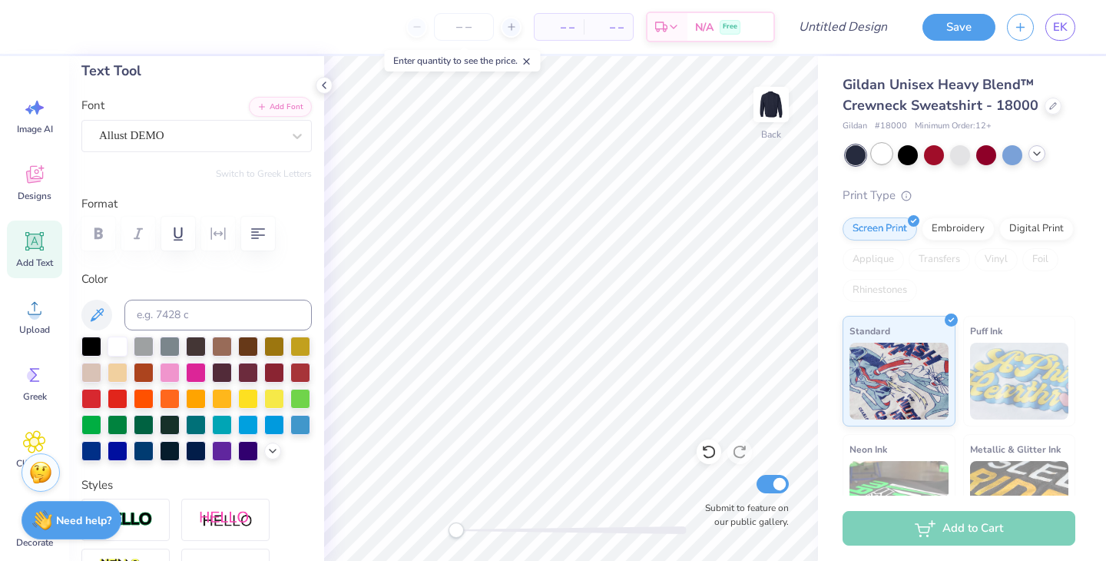
click at [881, 152] on div at bounding box center [882, 154] width 20 height 20
type input "4.26"
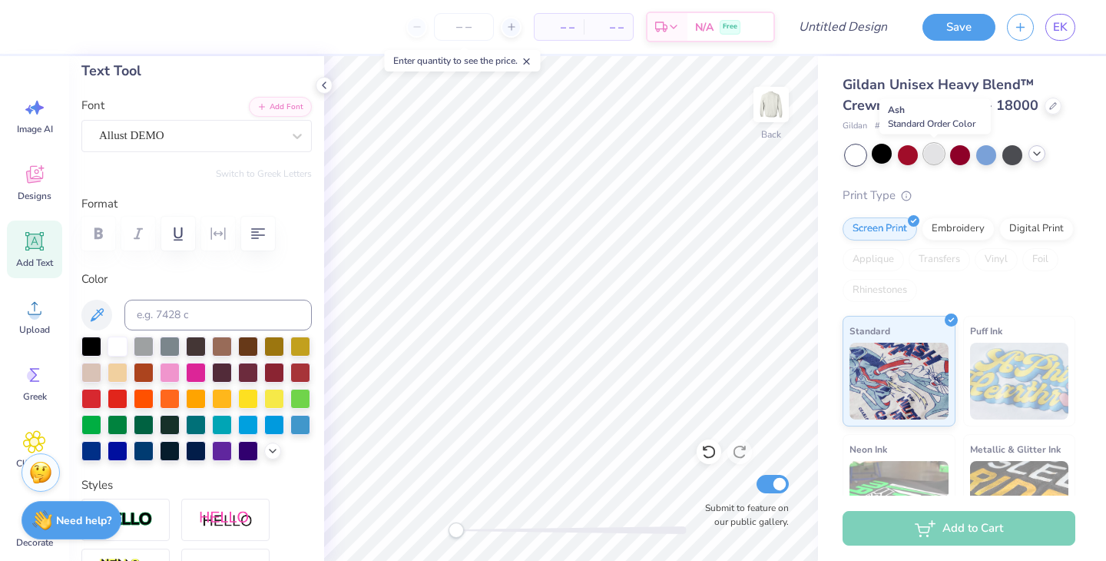
click at [943, 151] on div at bounding box center [934, 154] width 20 height 20
type input "10.85"
type input "2.02"
type input "3.00"
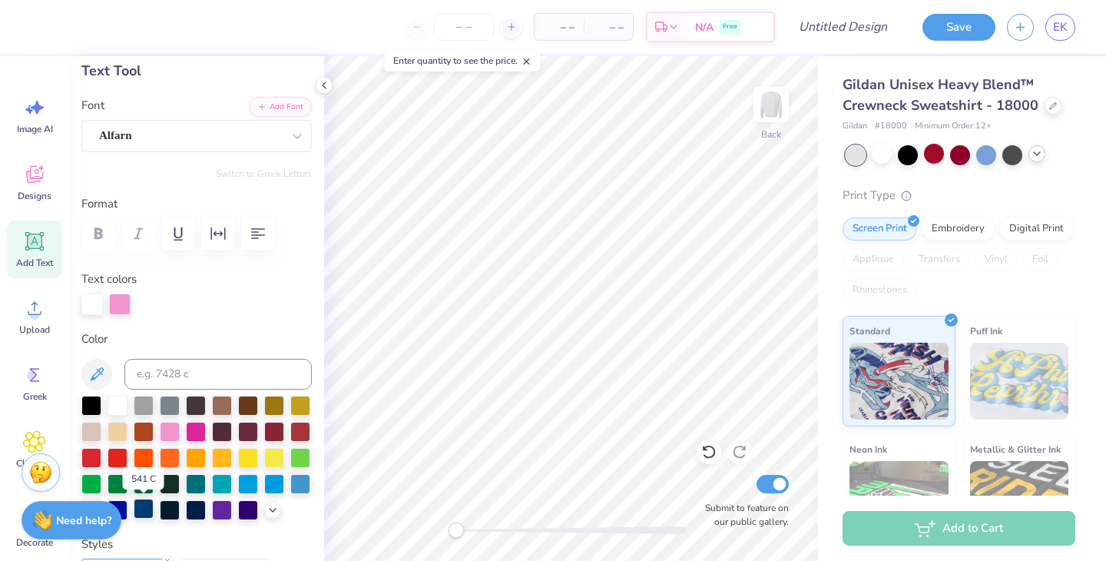
click at [144, 510] on div at bounding box center [144, 509] width 20 height 20
click at [119, 310] on div at bounding box center [120, 303] width 22 height 22
click at [142, 511] on div at bounding box center [144, 509] width 20 height 20
click at [195, 509] on div at bounding box center [196, 509] width 20 height 20
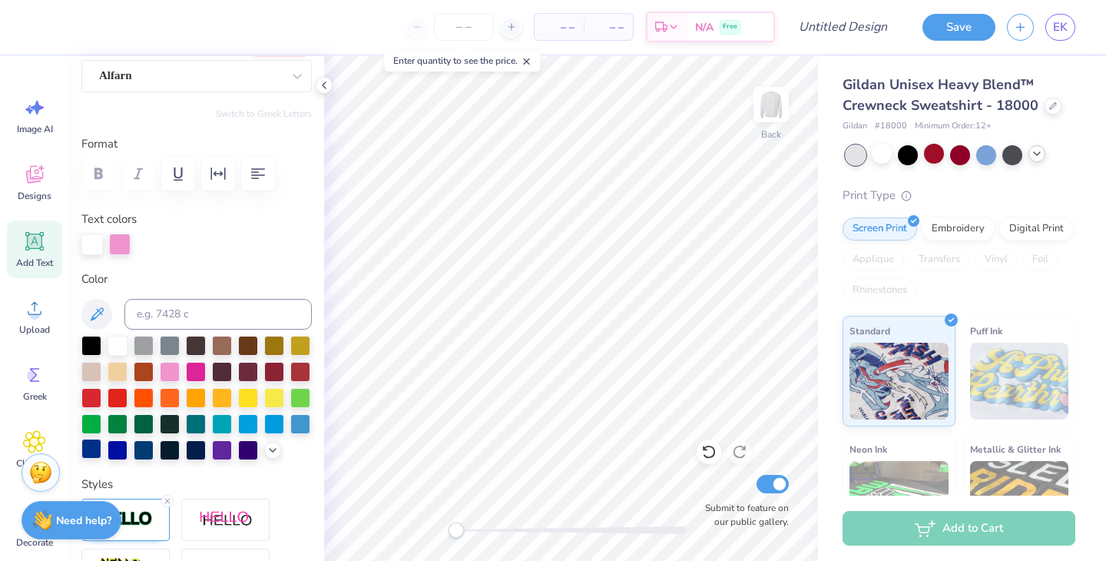
click at [88, 442] on div at bounding box center [91, 449] width 20 height 20
click at [253, 445] on div at bounding box center [248, 449] width 20 height 20
click at [192, 444] on div at bounding box center [196, 449] width 20 height 20
click at [118, 244] on div at bounding box center [120, 243] width 22 height 22
click at [200, 453] on div at bounding box center [196, 449] width 20 height 20
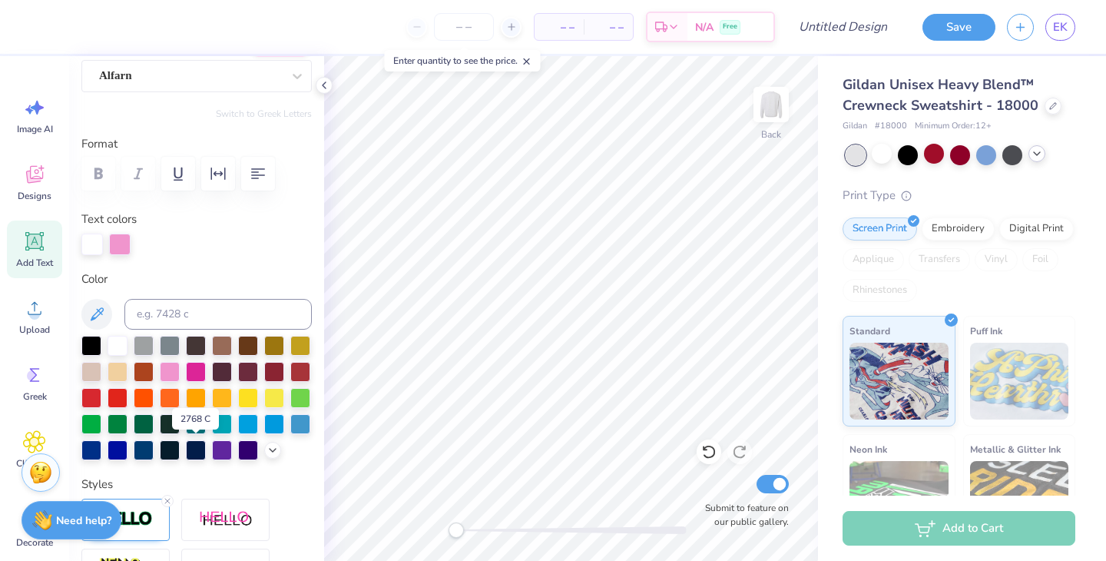
click at [184, 448] on div at bounding box center [196, 398] width 230 height 124
type input "3.66"
type input "1.52"
type input "4.26"
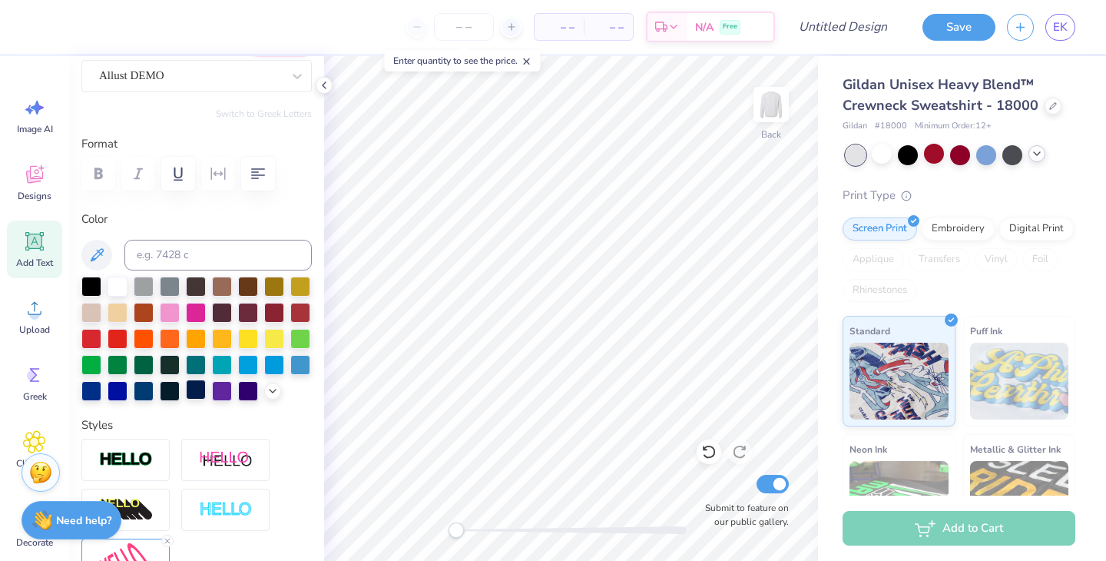
click at [196, 387] on div at bounding box center [196, 389] width 20 height 20
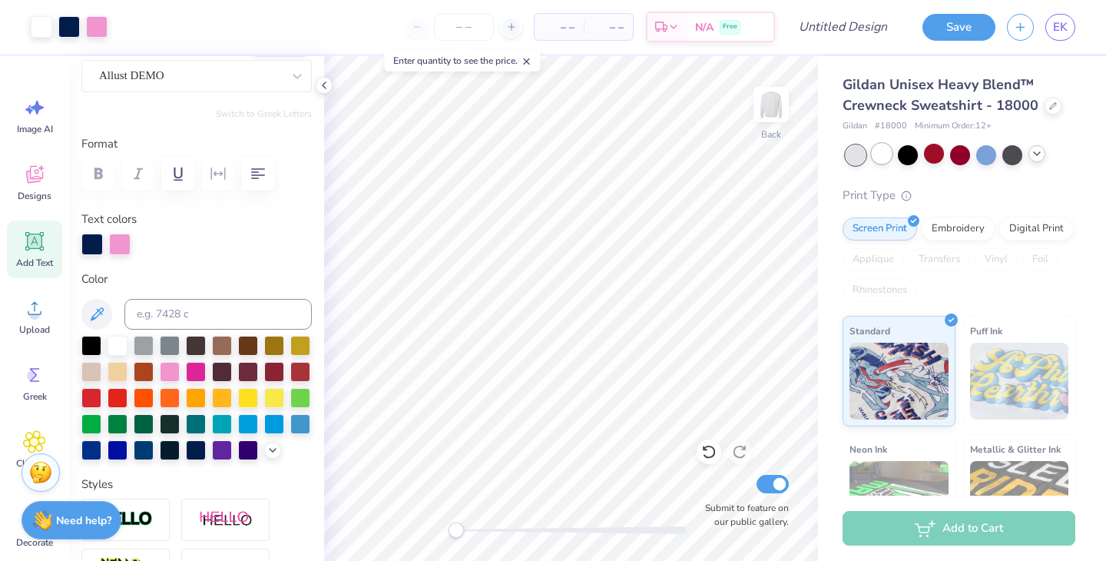
click at [887, 151] on div at bounding box center [882, 154] width 20 height 20
click at [887, 149] on div at bounding box center [882, 154] width 20 height 20
click at [936, 155] on div at bounding box center [934, 154] width 20 height 20
type input "10.85"
type input "2.02"
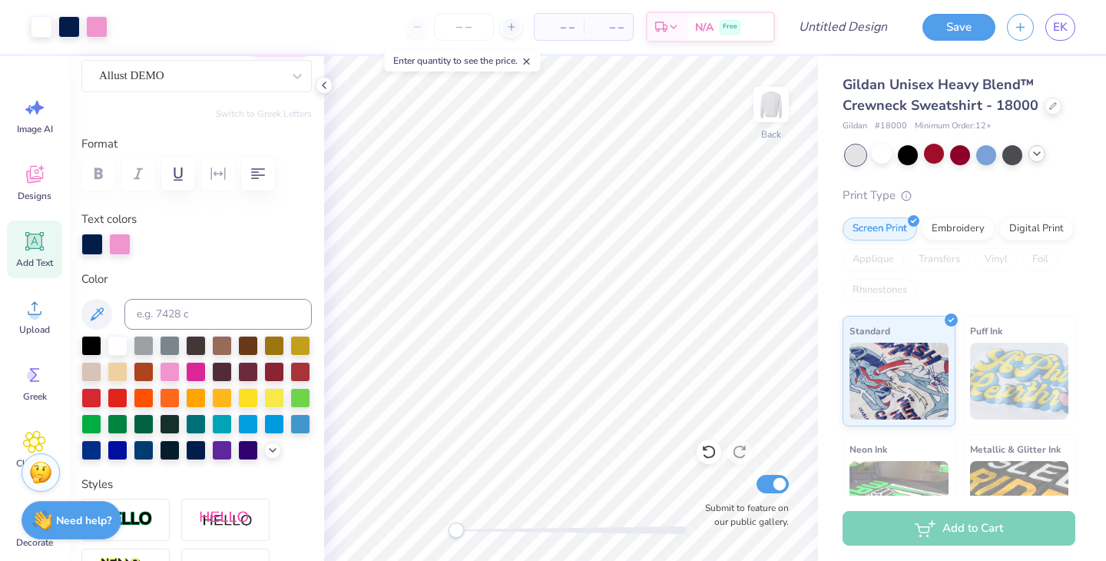
type input "3.00"
click at [90, 234] on div at bounding box center [92, 243] width 22 height 22
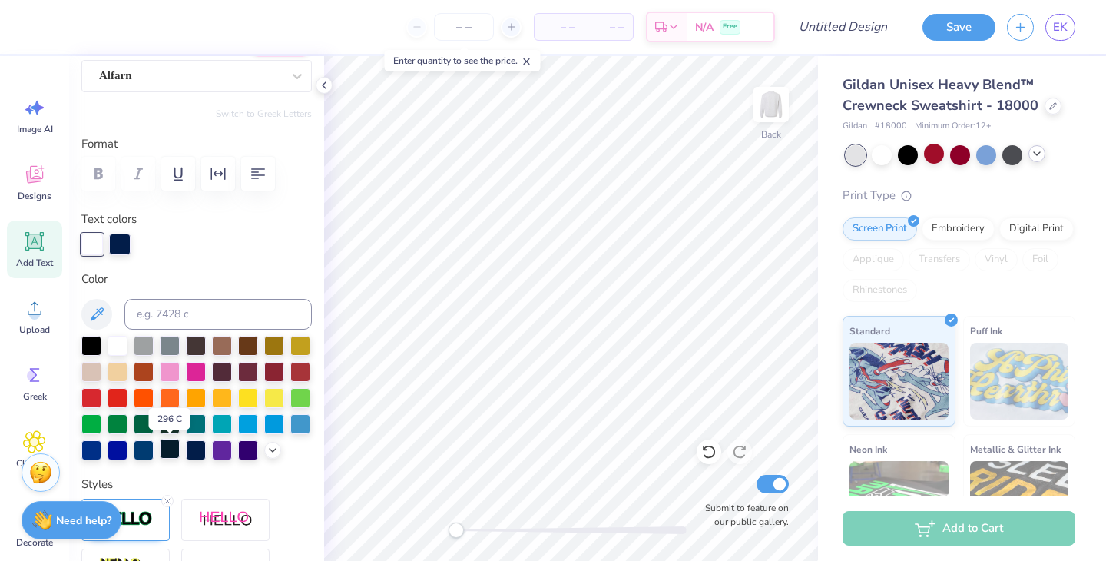
click at [177, 449] on div at bounding box center [170, 449] width 20 height 20
click at [119, 225] on label "Text colors" at bounding box center [108, 219] width 55 height 18
click at [120, 240] on div at bounding box center [120, 243] width 22 height 22
click at [115, 348] on div at bounding box center [118, 344] width 20 height 20
type input "3.66"
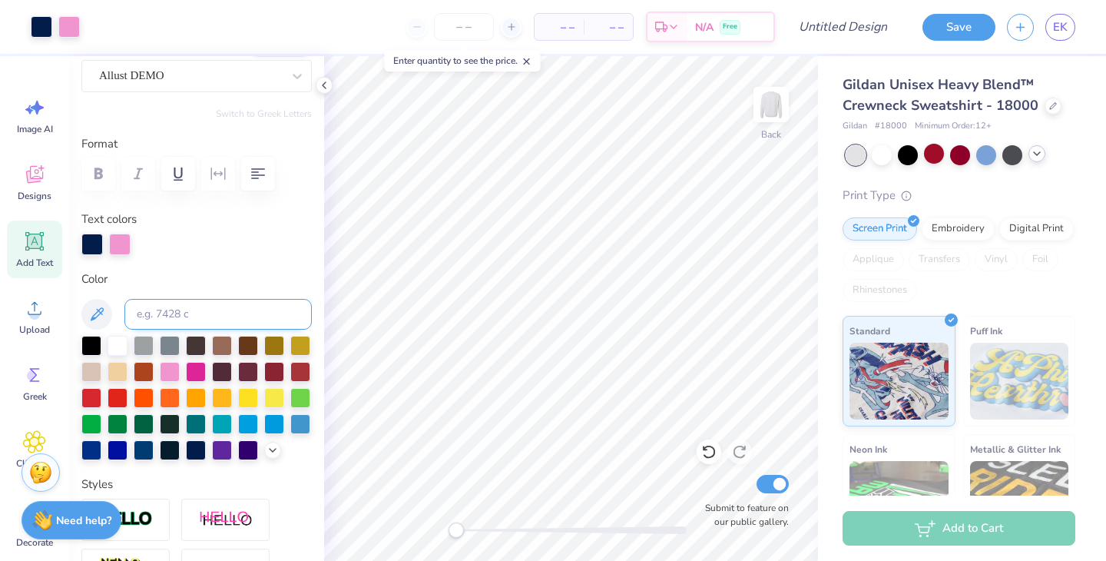
type input "1.52"
type input "4.26"
type input "10.85"
type input "2.02"
type input "3.00"
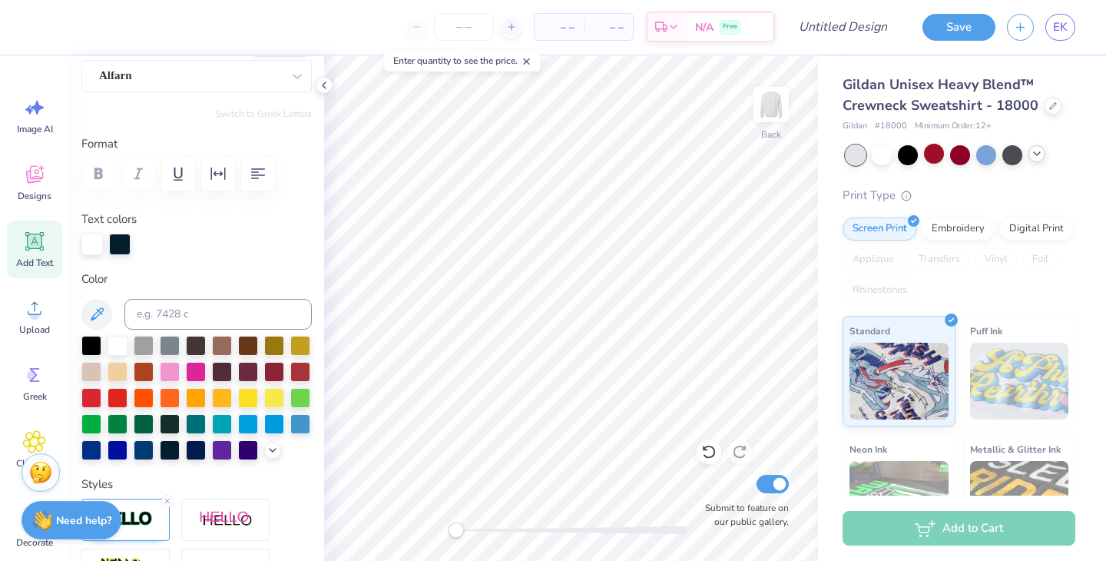
type input "3.66"
type input "1.52"
type input "8.03"
click at [444, 28] on input "number" at bounding box center [464, 27] width 60 height 28
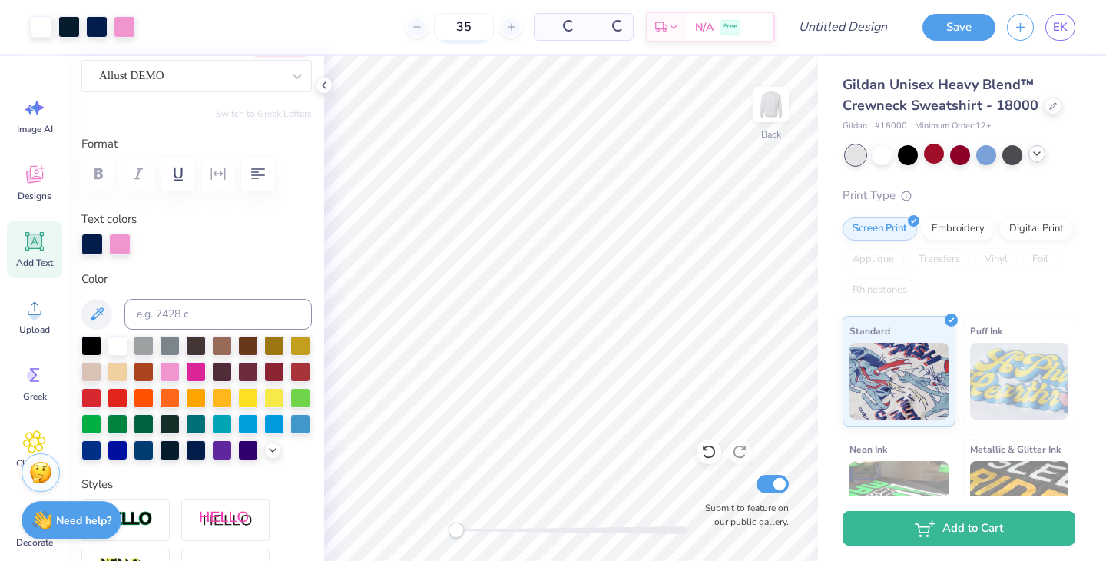
type input "35"
click at [938, 36] on button "Save" at bounding box center [959, 25] width 73 height 27
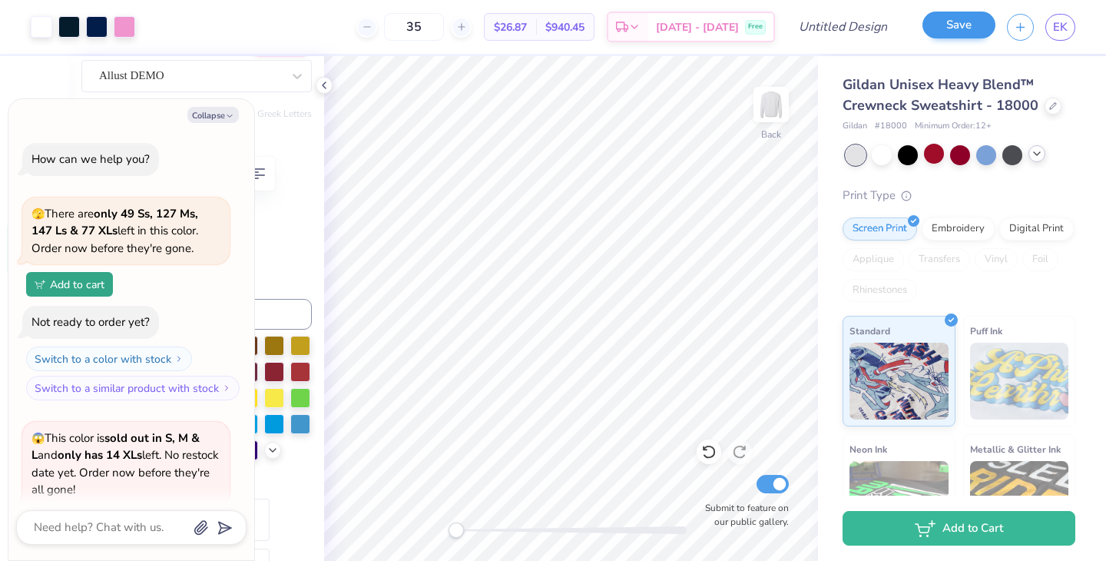
scroll to position [638, 0]
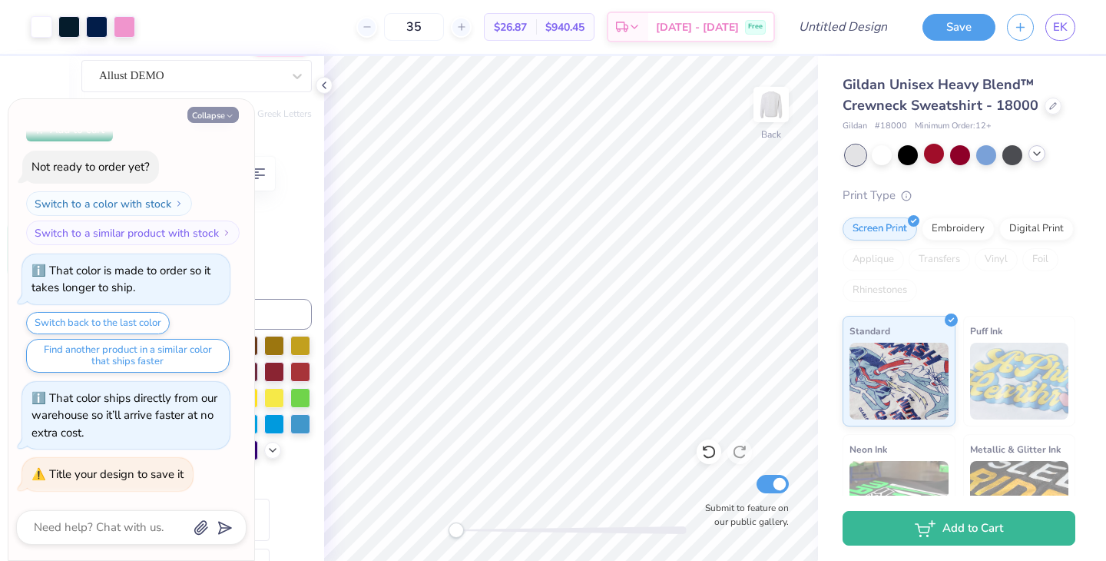
click at [222, 113] on button "Collapse" at bounding box center [212, 115] width 51 height 16
type textarea "x"
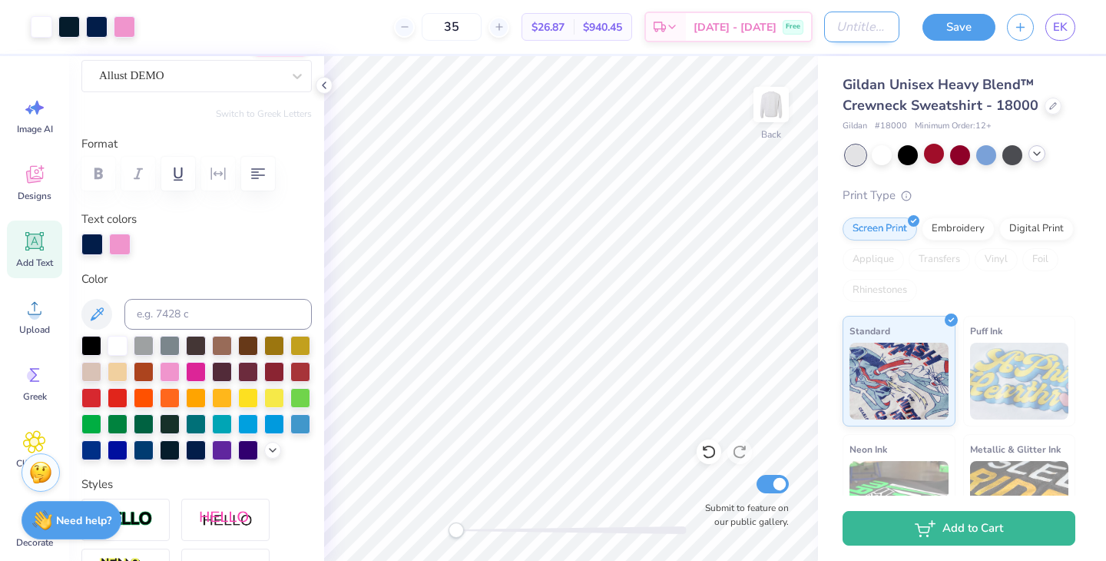
click at [843, 18] on input "Design Title" at bounding box center [861, 27] width 75 height 31
type input "NYODA26"
click at [961, 41] on div "Save EK" at bounding box center [1008, 27] width 195 height 54
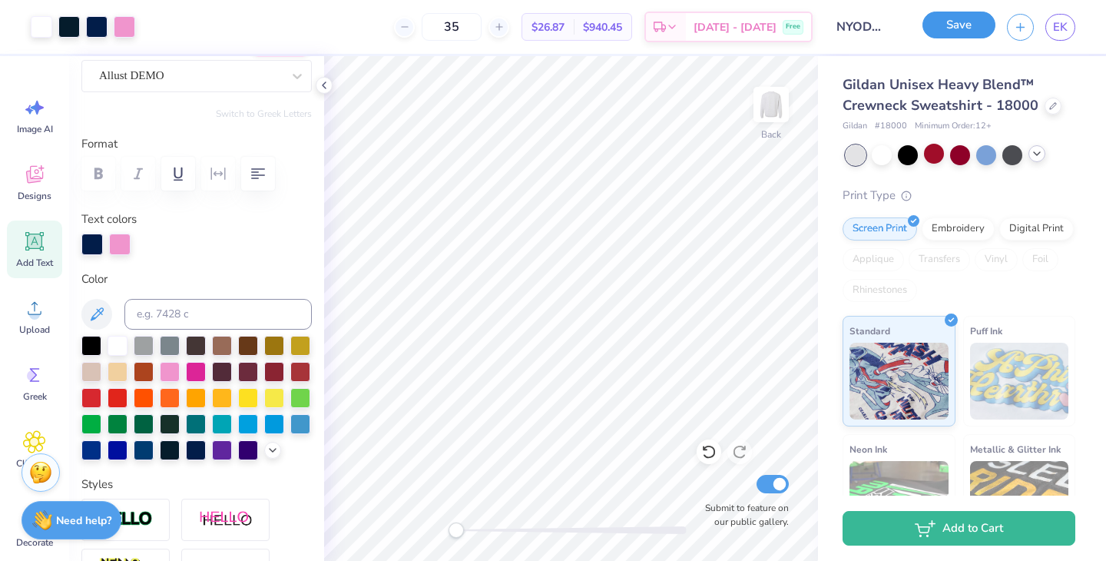
click at [961, 25] on button "Save" at bounding box center [959, 25] width 73 height 27
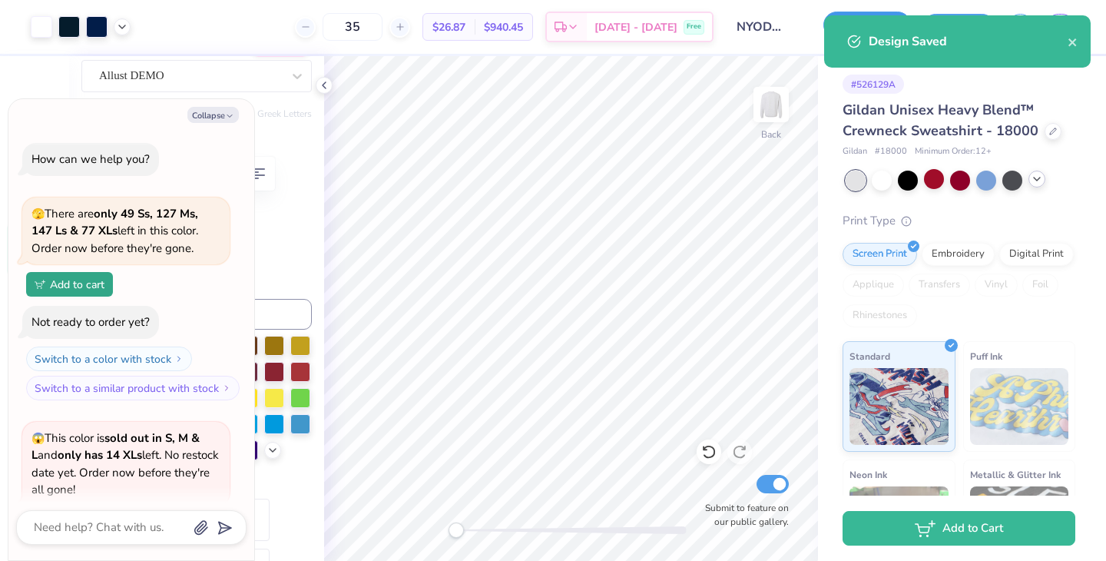
type textarea "x"
